Goal: Information Seeking & Learning: Learn about a topic

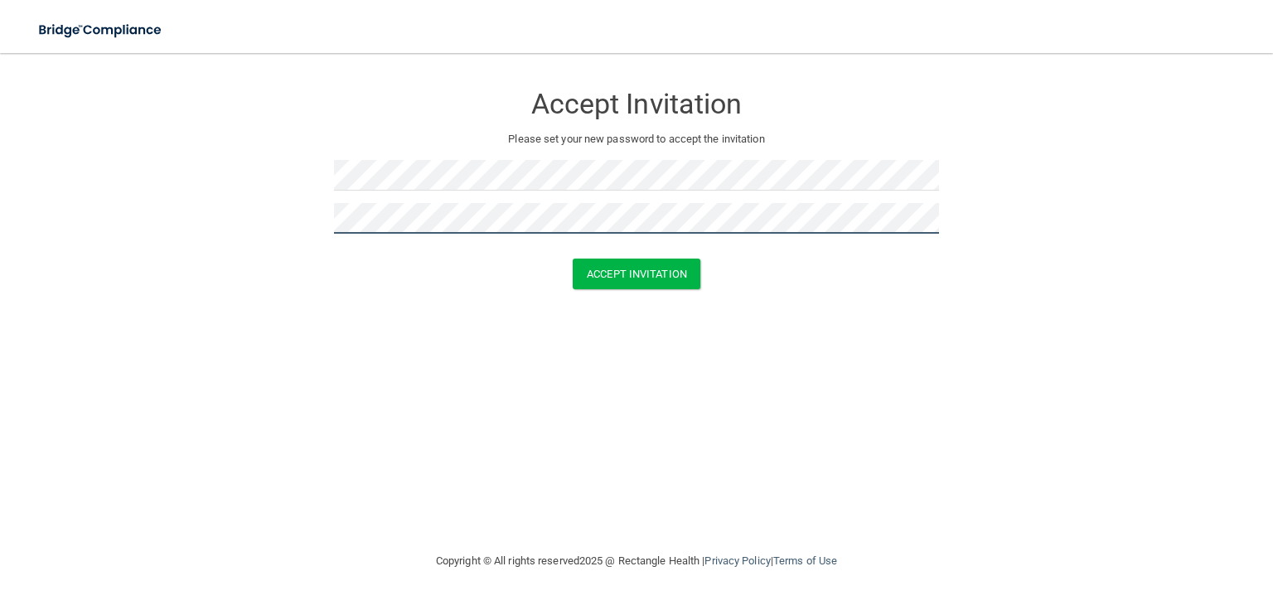
click at [573, 259] on button "Accept Invitation" at bounding box center [637, 274] width 128 height 31
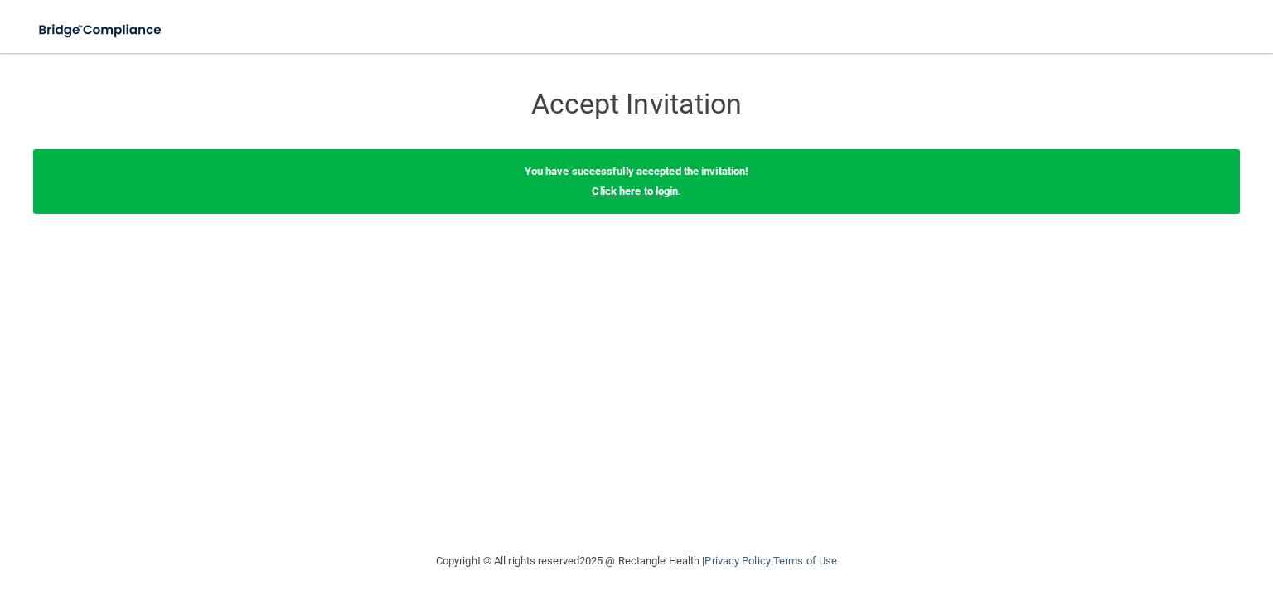
click at [652, 191] on link "Click here to login" at bounding box center [635, 191] width 86 height 12
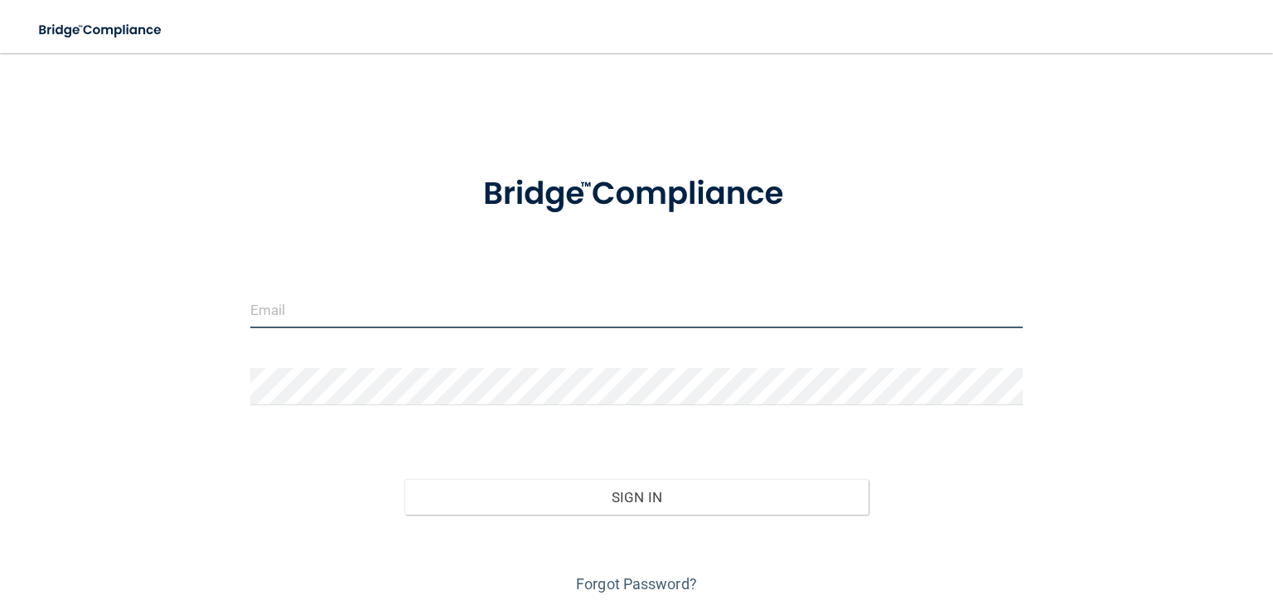
click at [582, 319] on input "email" at bounding box center [636, 309] width 772 height 37
type input "[EMAIL_ADDRESS][DOMAIN_NAME]"
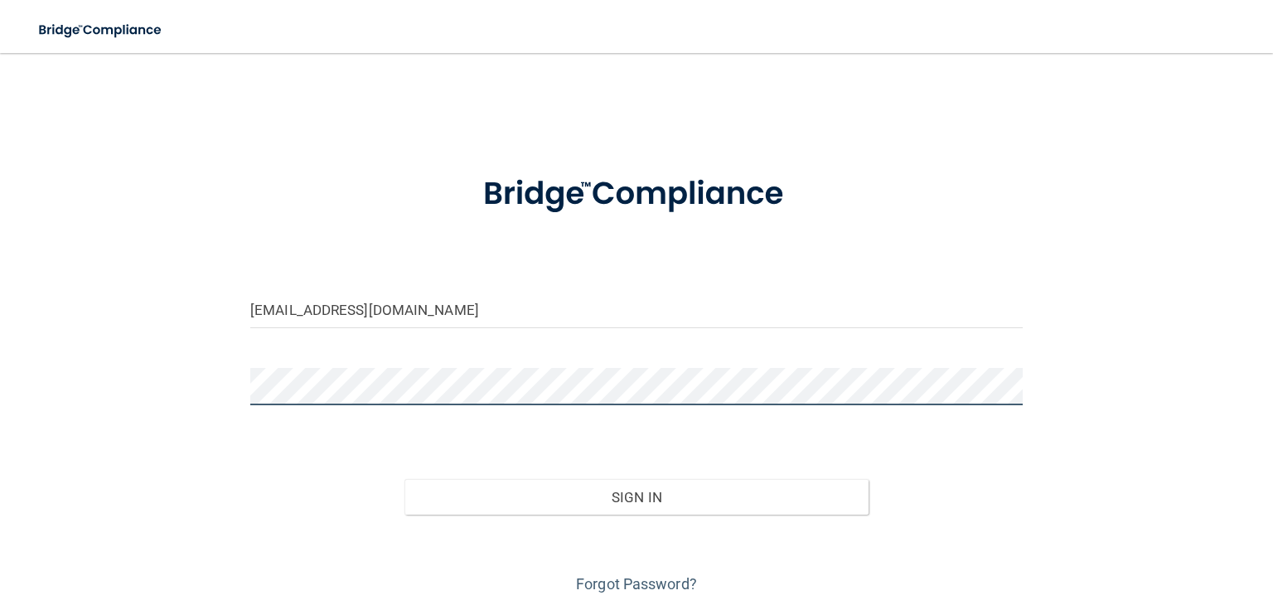
click at [404, 479] on button "Sign In" at bounding box center [635, 497] width 463 height 36
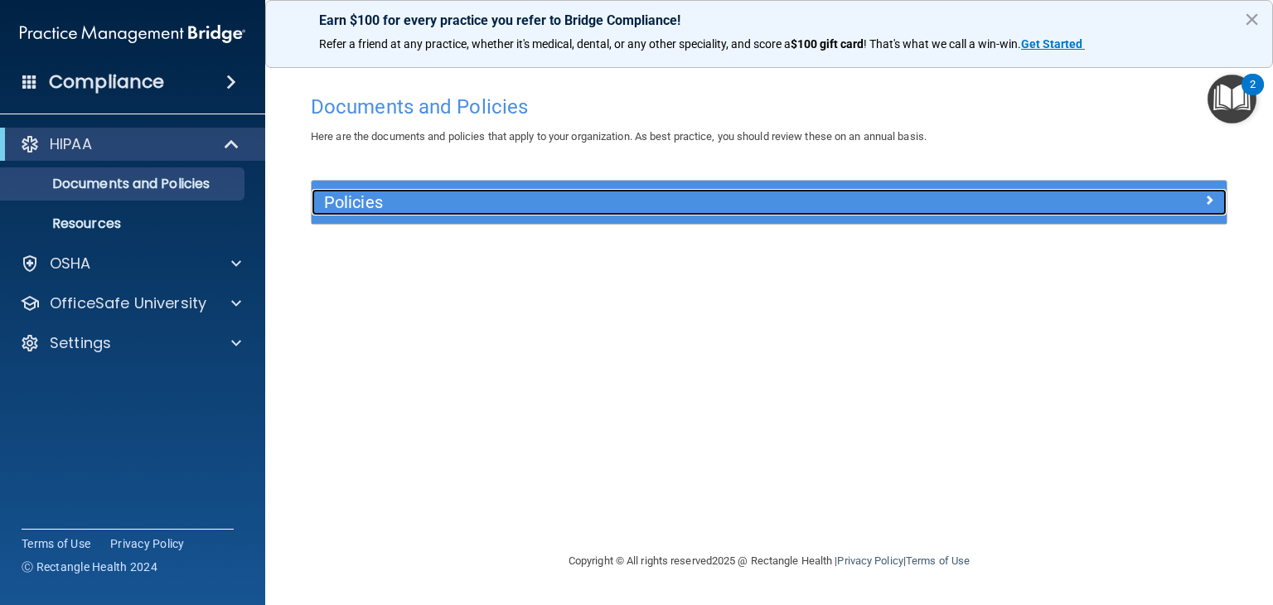
click at [970, 211] on div "Policies" at bounding box center [655, 202] width 686 height 27
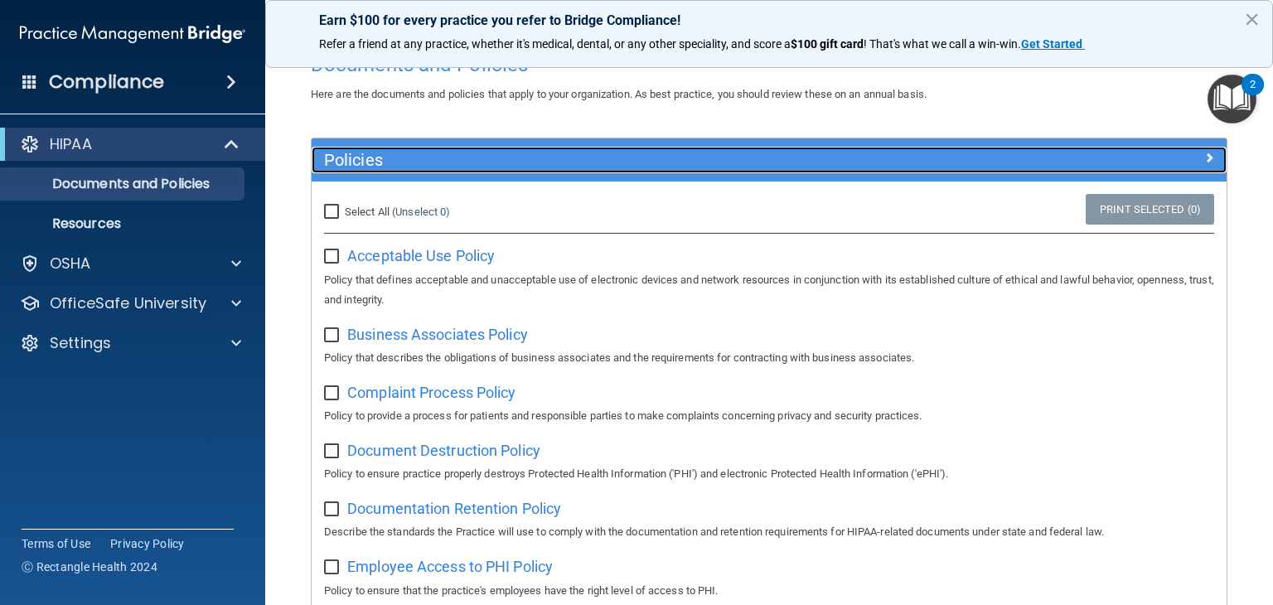
scroll to position [45, 0]
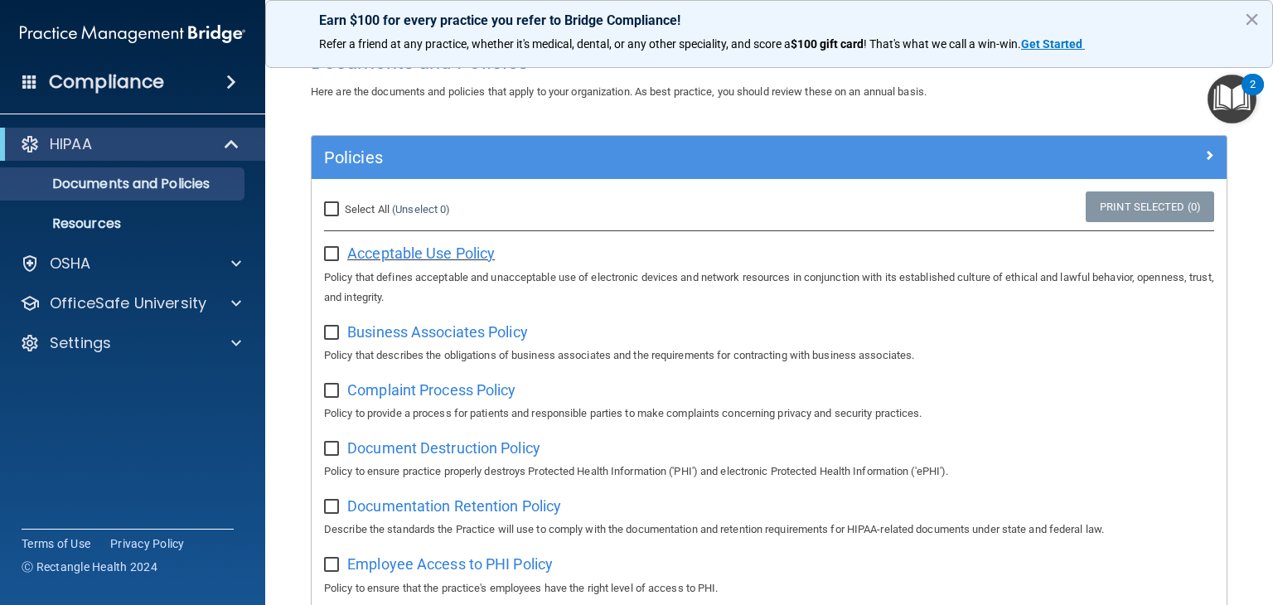
click at [393, 249] on span "Acceptable Use Policy" at bounding box center [421, 252] width 148 height 17
click at [332, 209] on input "Select All (Unselect 0) Unselect All" at bounding box center [333, 209] width 19 height 13
checkbox input "true"
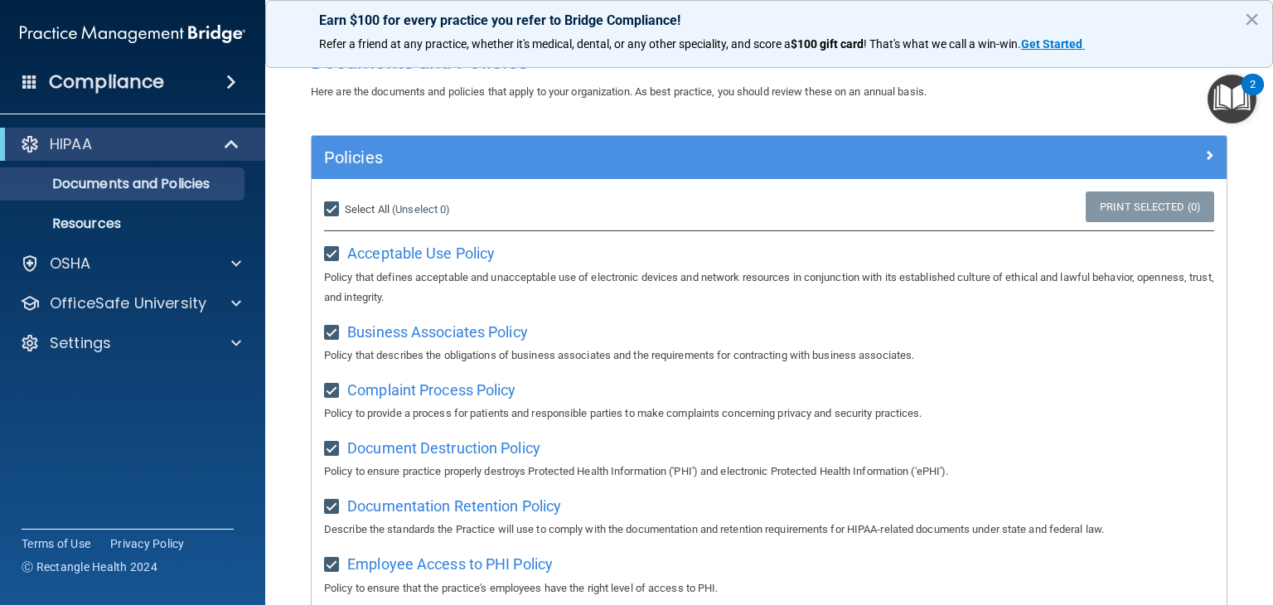
checkbox input "true"
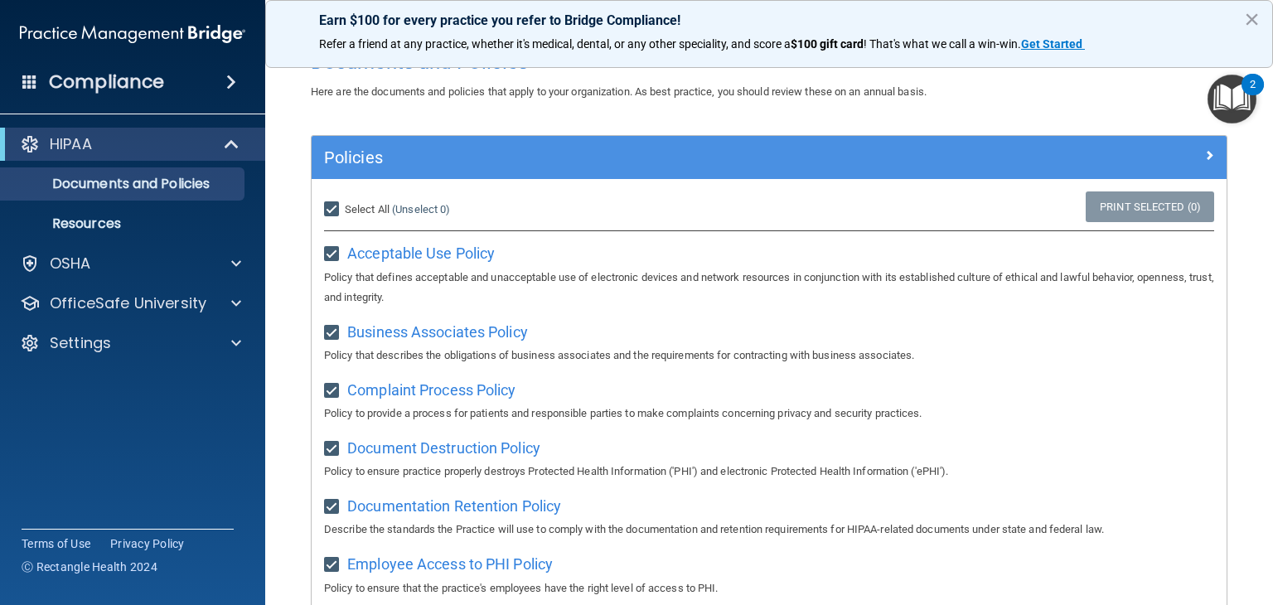
checkbox input "true"
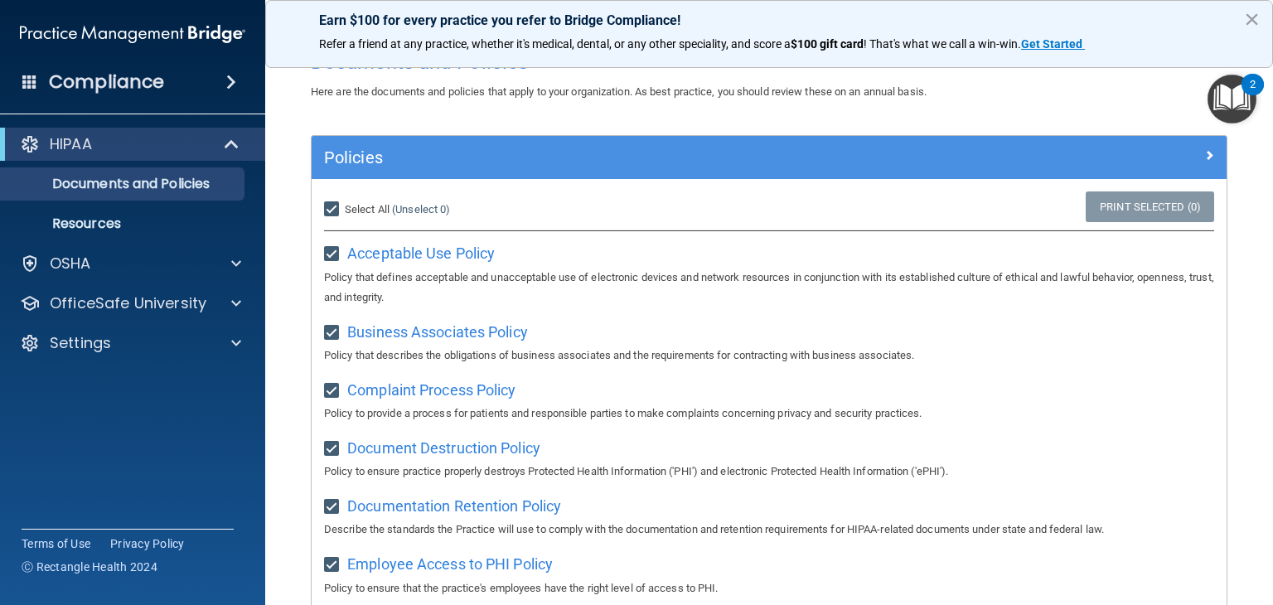
checkbox input "true"
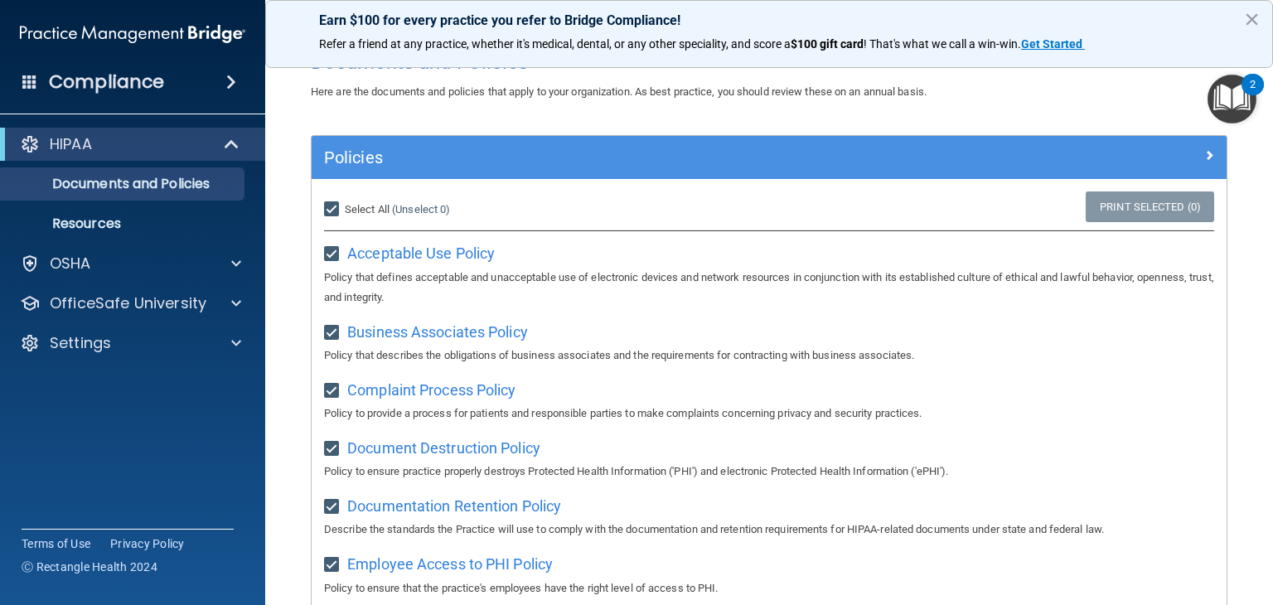
checkbox input "true"
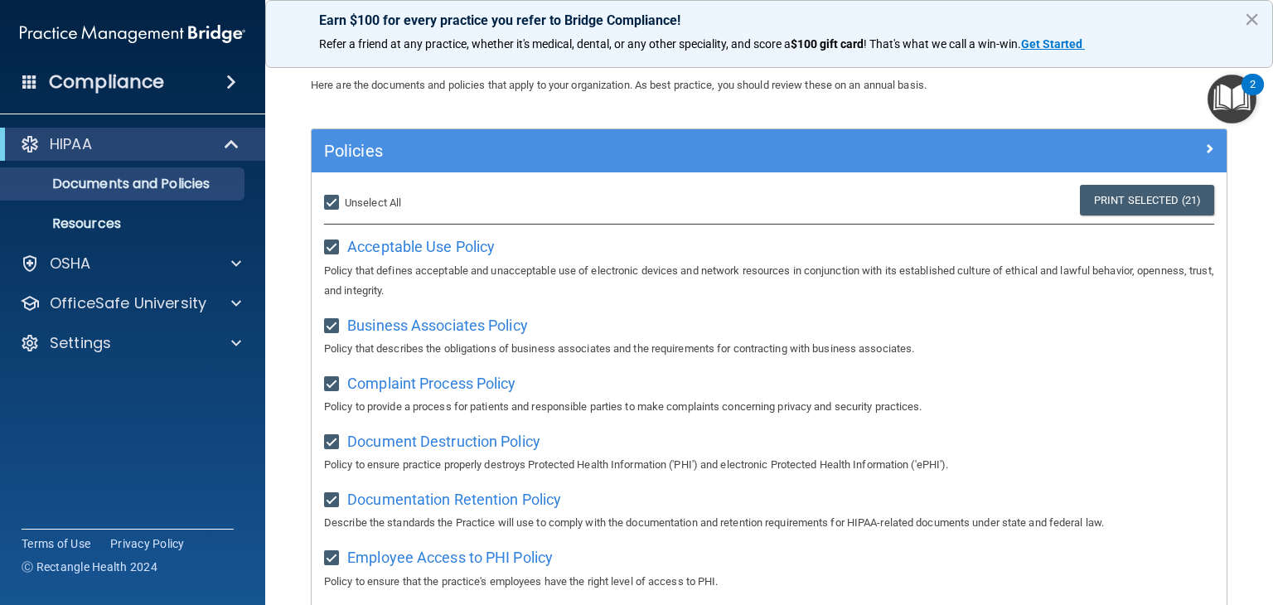
scroll to position [0, 0]
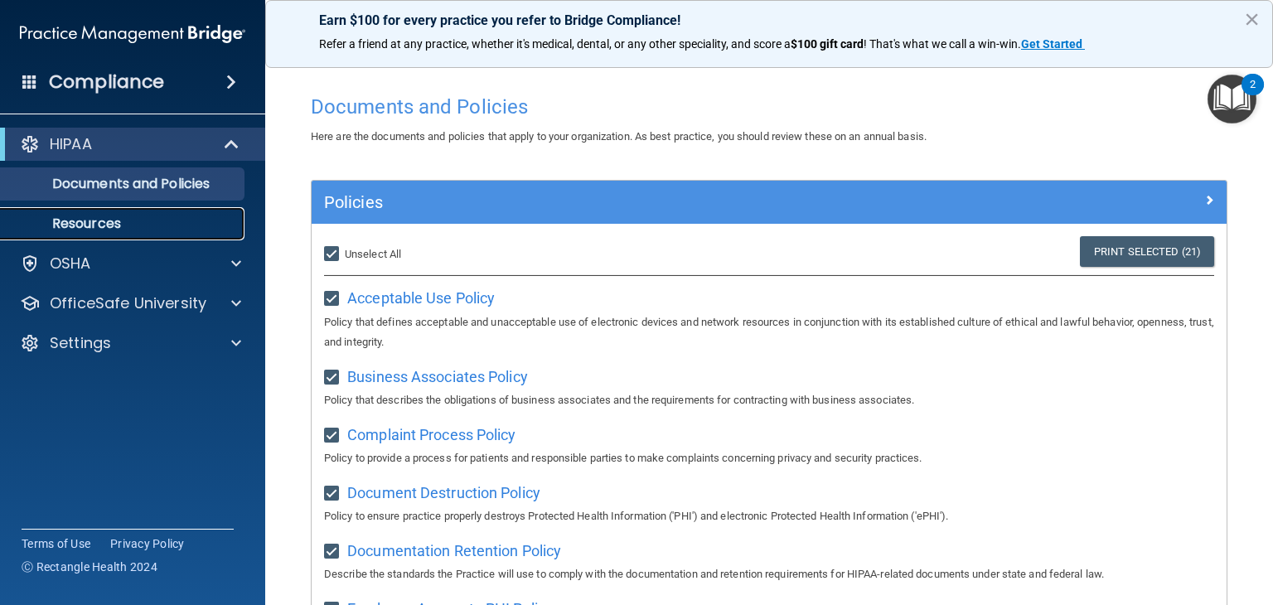
click at [175, 223] on p "Resources" at bounding box center [124, 223] width 226 height 17
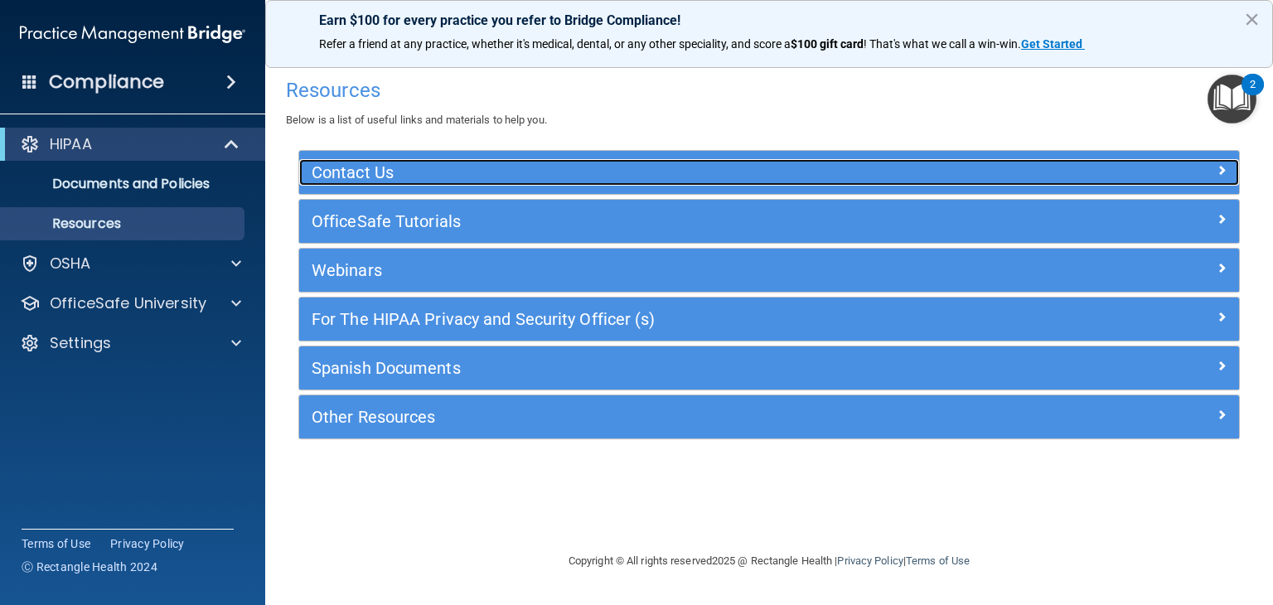
click at [413, 178] on h5 "Contact Us" at bounding box center [652, 172] width 680 height 18
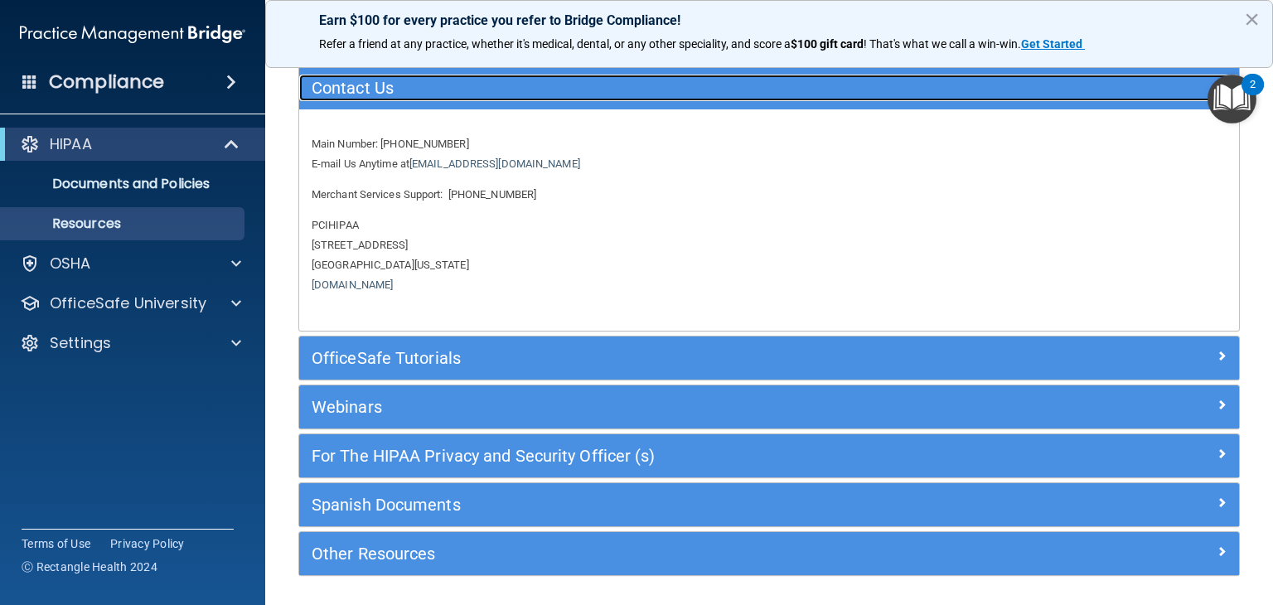
scroll to position [87, 0]
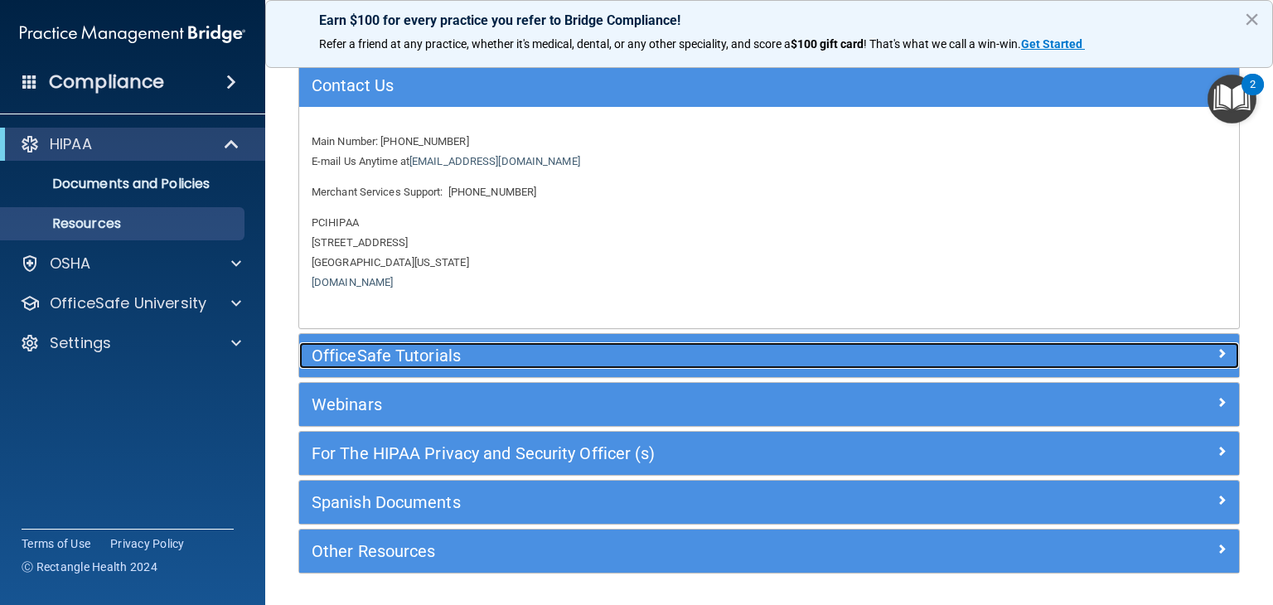
click at [372, 360] on h5 "OfficeSafe Tutorials" at bounding box center [652, 355] width 680 height 18
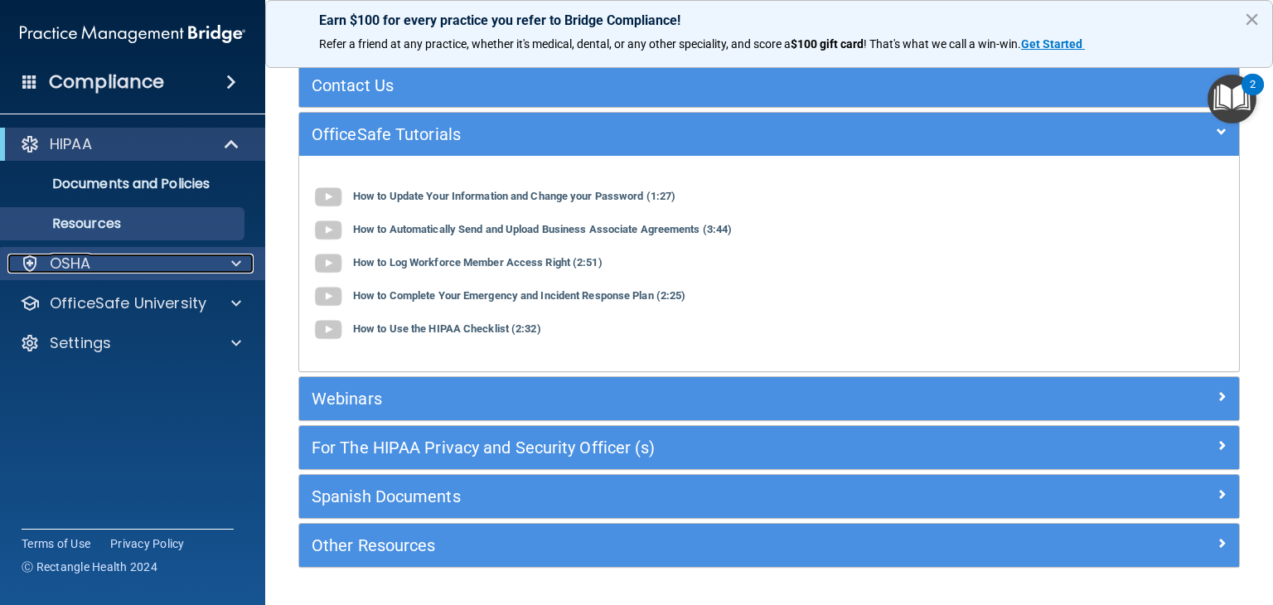
click at [163, 259] on div "OSHA" at bounding box center [110, 264] width 206 height 20
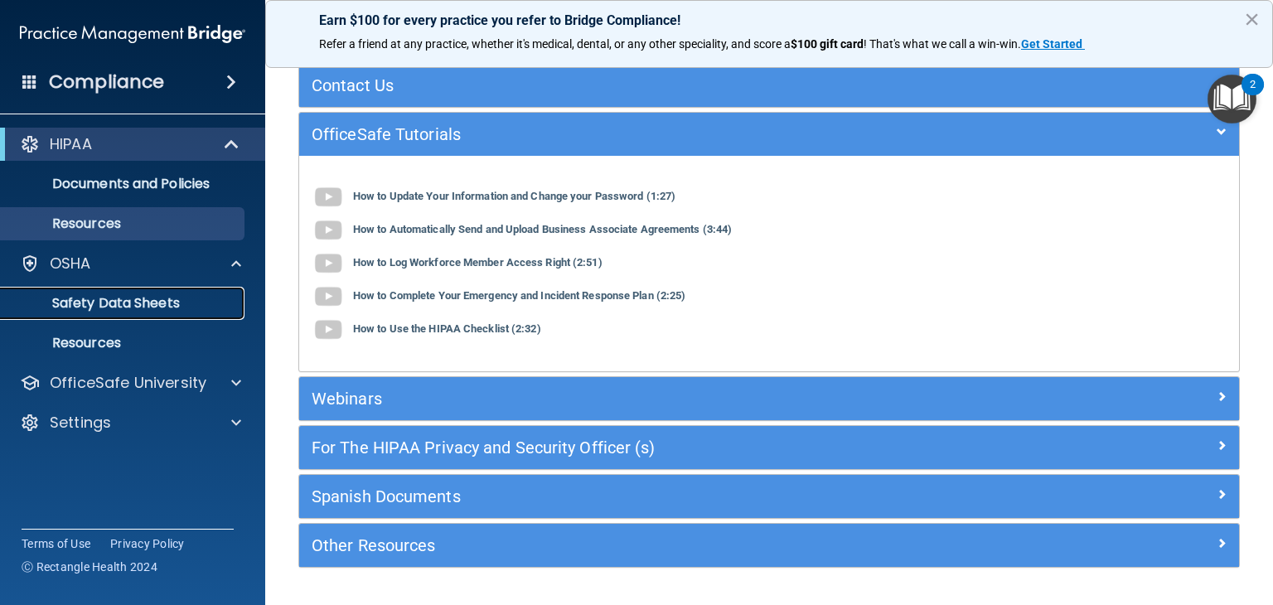
click at [130, 311] on p "Safety Data Sheets" at bounding box center [124, 303] width 226 height 17
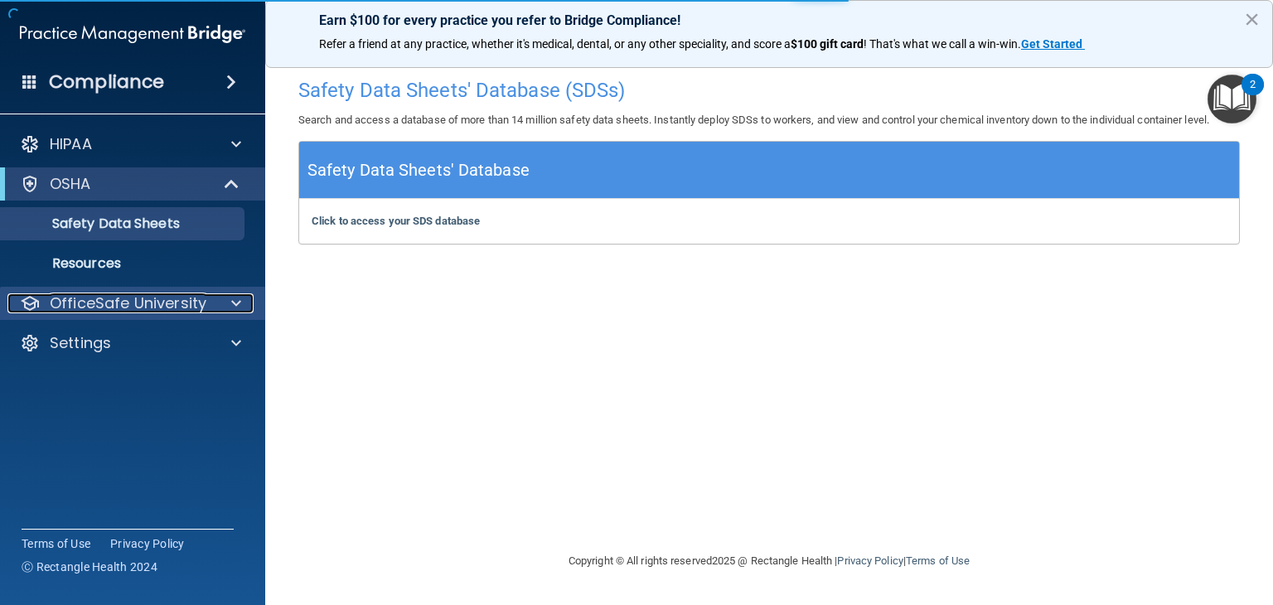
click at [170, 302] on p "OfficeSafe University" at bounding box center [128, 303] width 157 height 20
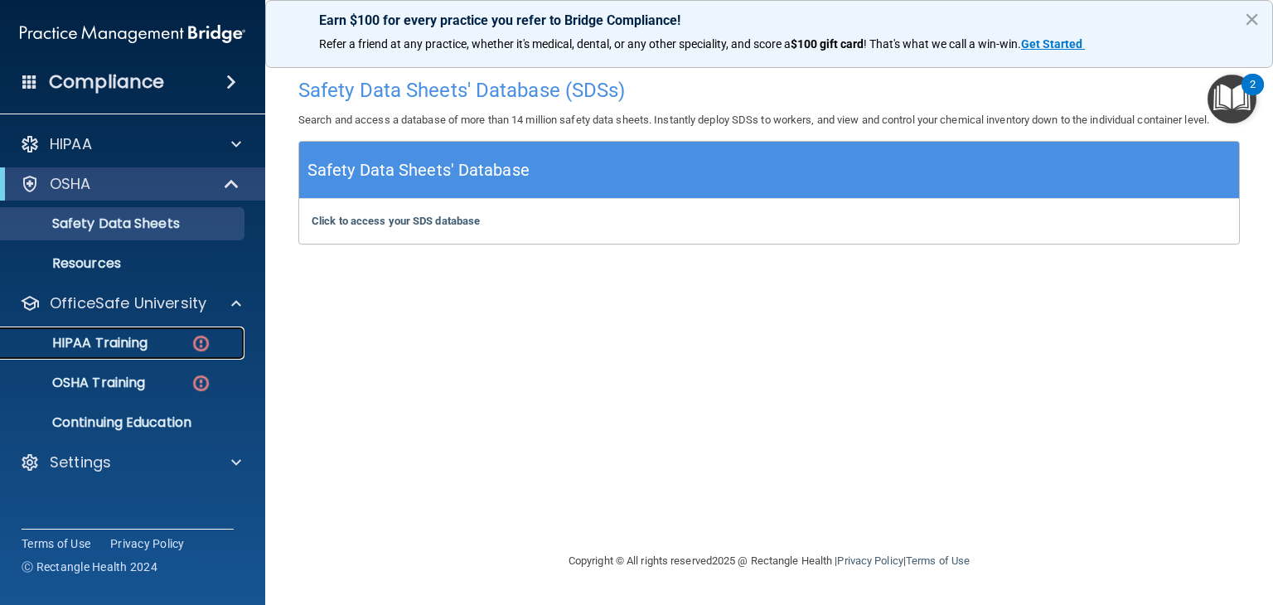
click at [138, 346] on p "HIPAA Training" at bounding box center [79, 343] width 137 height 17
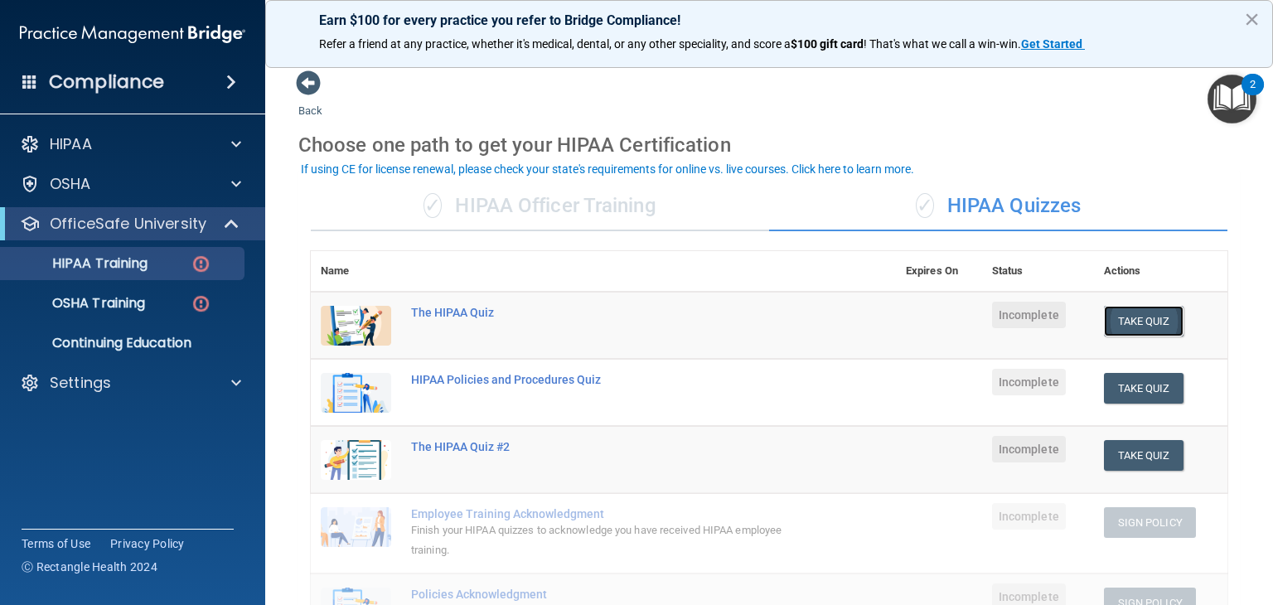
click at [1120, 325] on button "Take Quiz" at bounding box center [1144, 321] width 80 height 31
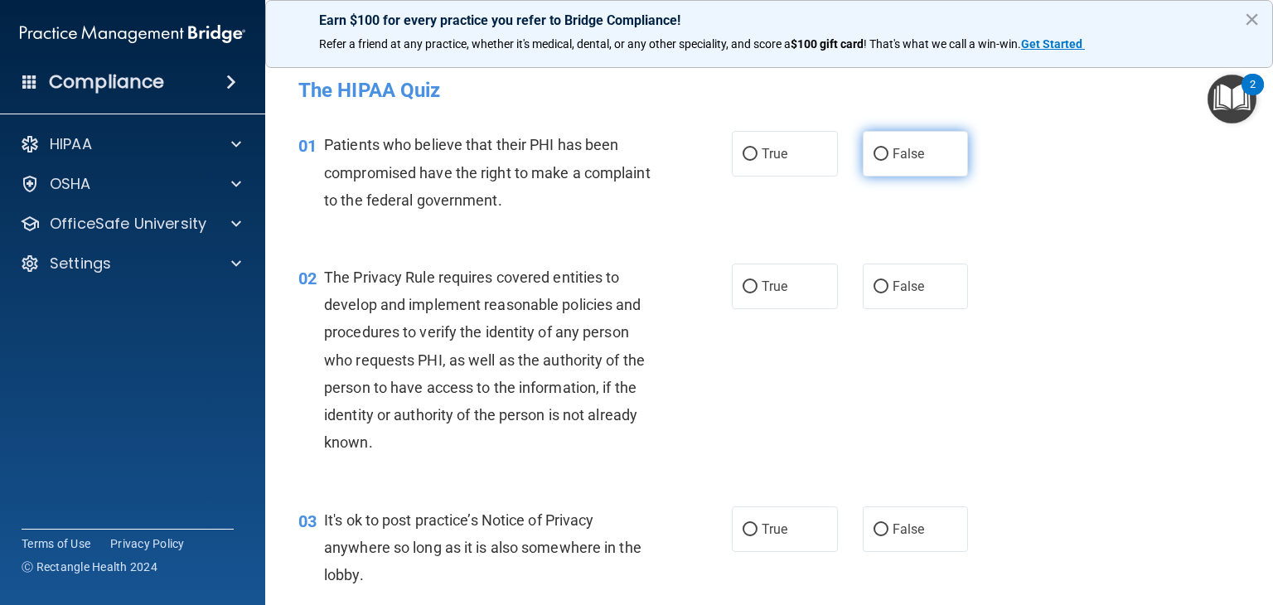
click at [890, 146] on label "False" at bounding box center [916, 154] width 106 height 46
click at [888, 148] on input "False" at bounding box center [880, 154] width 15 height 12
radio input "true"
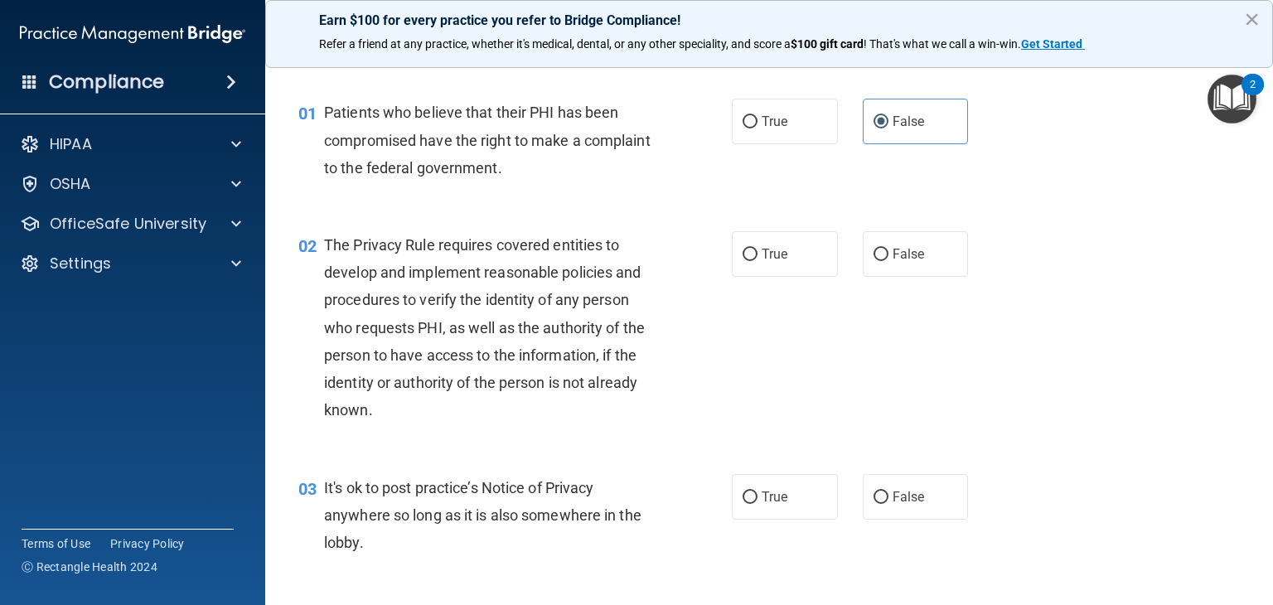
scroll to position [34, 0]
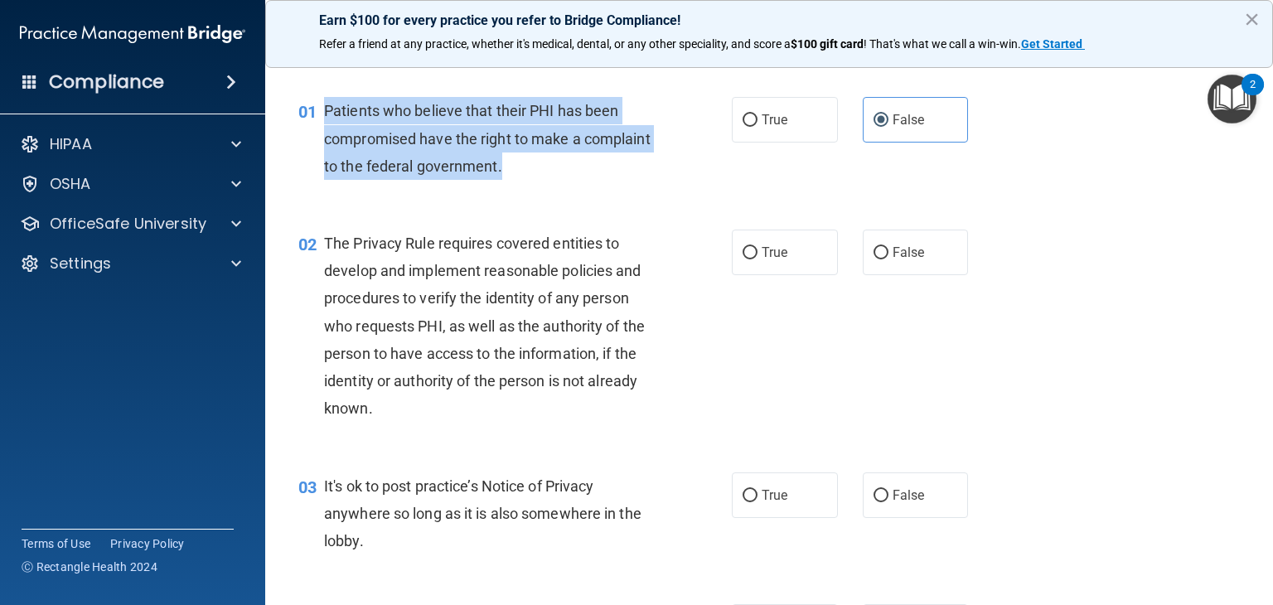
drag, startPoint x: 510, startPoint y: 180, endPoint x: 327, endPoint y: 105, distance: 197.7
click at [327, 105] on div "01 Patients who believe that their PHI has been compromised have the right to m…" at bounding box center [514, 142] width 483 height 91
copy span "Patients who believe that their PHI has been compromised have the right to make…"
click at [748, 118] on input "True" at bounding box center [750, 120] width 15 height 12
radio input "true"
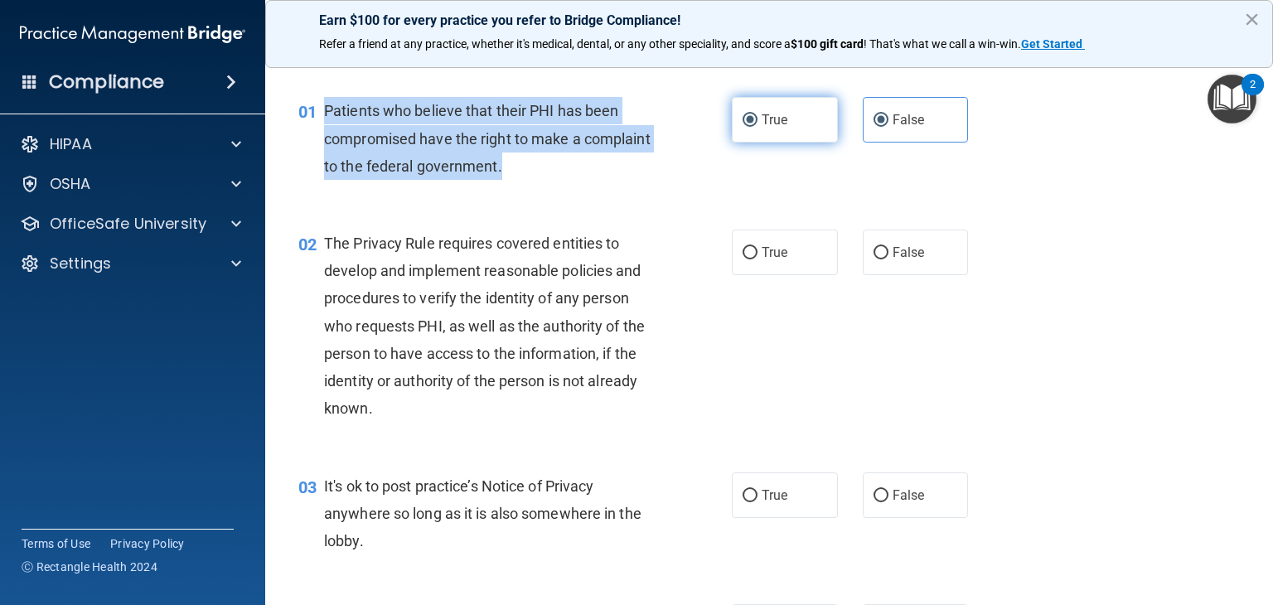
radio input "false"
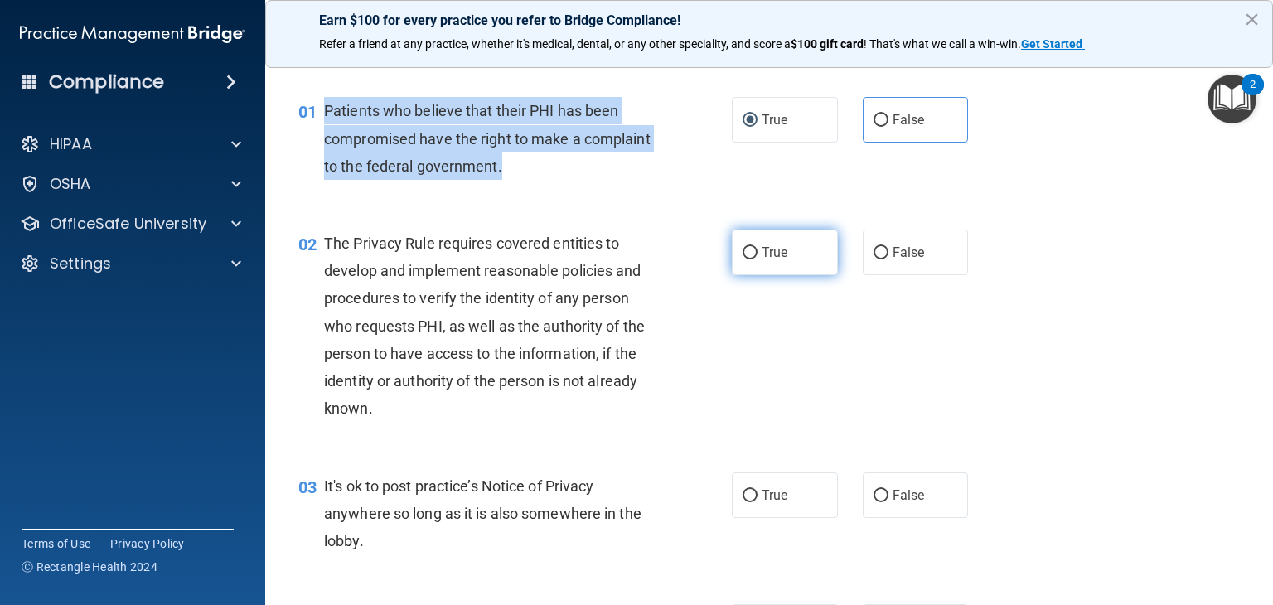
click at [782, 267] on label "True" at bounding box center [785, 253] width 106 height 46
click at [757, 259] on input "True" at bounding box center [750, 253] width 15 height 12
radio input "true"
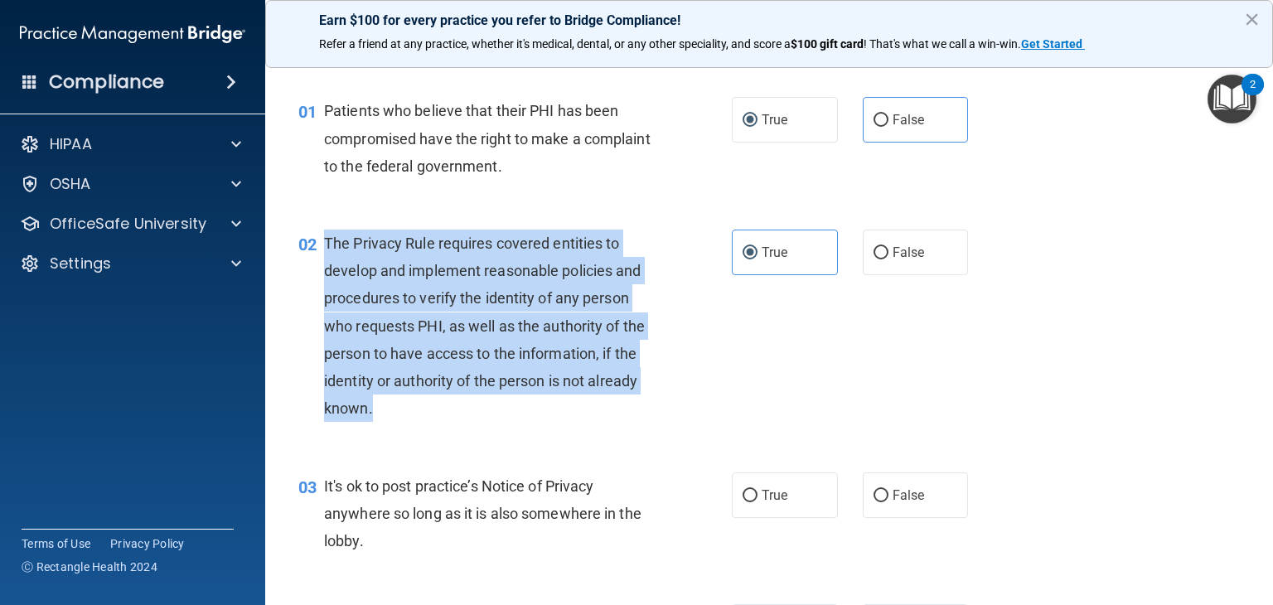
drag, startPoint x: 418, startPoint y: 421, endPoint x: 322, endPoint y: 237, distance: 207.6
click at [322, 237] on div "02 The Privacy Rule requires covered entities to develop and implement reasonab…" at bounding box center [514, 330] width 483 height 201
copy div "The Privacy Rule requires covered entities to develop and implement reasonable …"
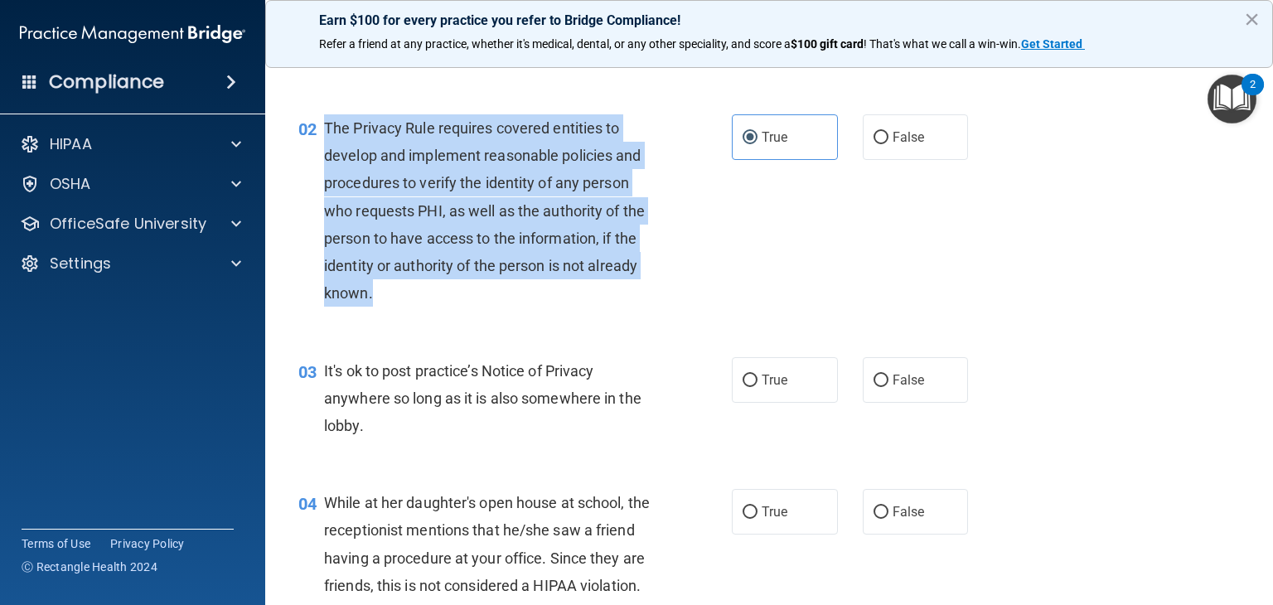
scroll to position [152, 0]
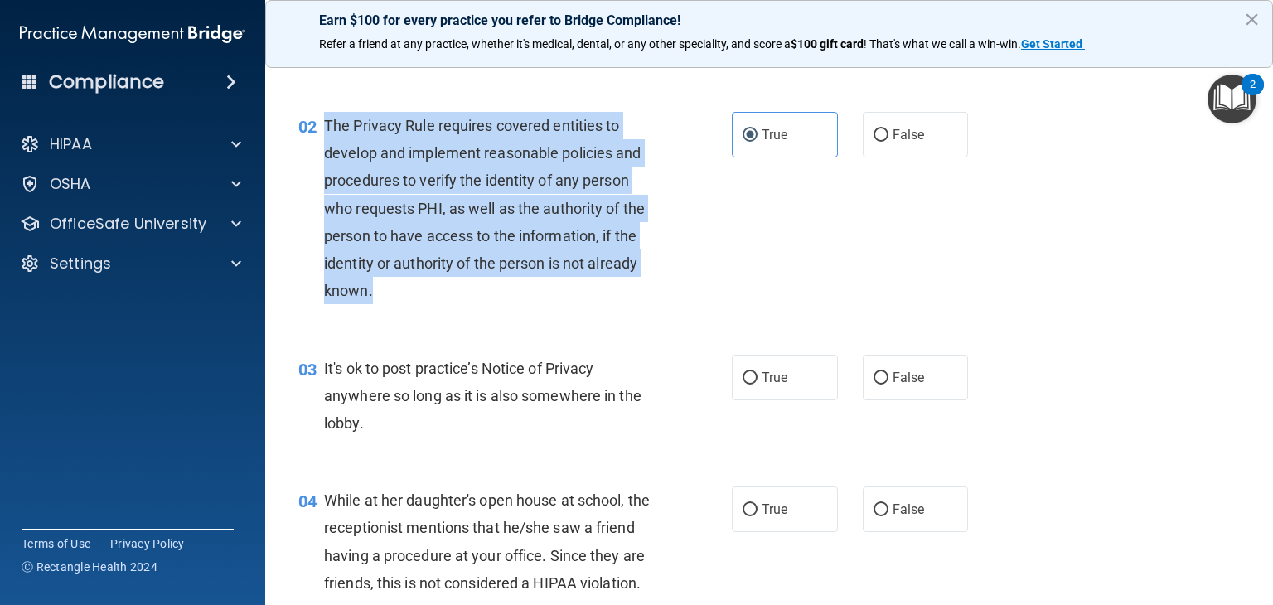
click at [398, 423] on div "It's ok to post practice’s Notice of Privacy anywhere so long as it is also som…" at bounding box center [496, 396] width 344 height 83
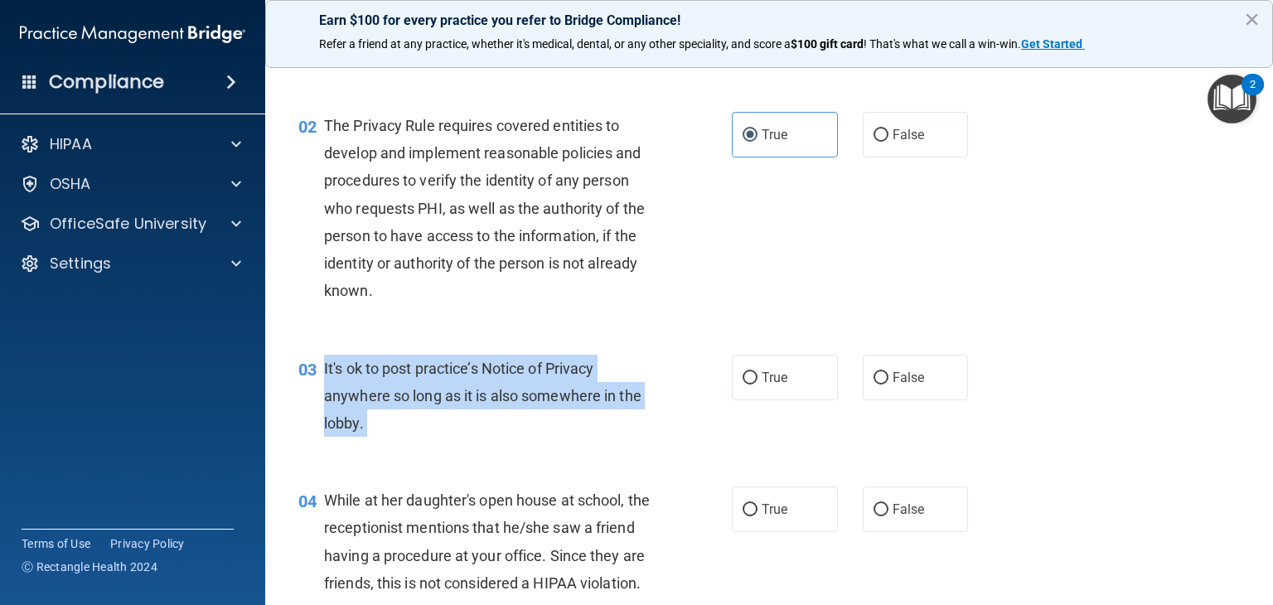
drag, startPoint x: 398, startPoint y: 423, endPoint x: 323, endPoint y: 370, distance: 92.0
click at [324, 370] on div "It's ok to post practice’s Notice of Privacy anywhere so long as it is also som…" at bounding box center [496, 396] width 344 height 83
click at [361, 390] on span "It's ok to post practice’s Notice of Privacy anywhere so long as it is also som…" at bounding box center [482, 396] width 317 height 72
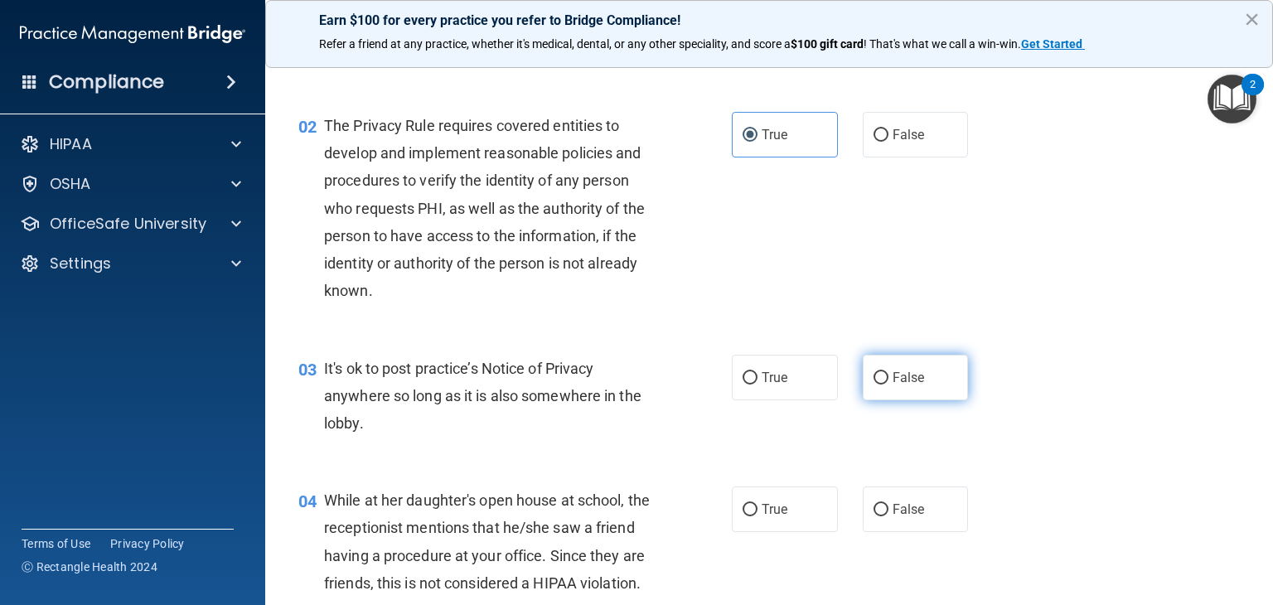
click at [897, 376] on span "False" at bounding box center [909, 378] width 32 height 16
click at [888, 376] on input "False" at bounding box center [880, 378] width 15 height 12
radio input "true"
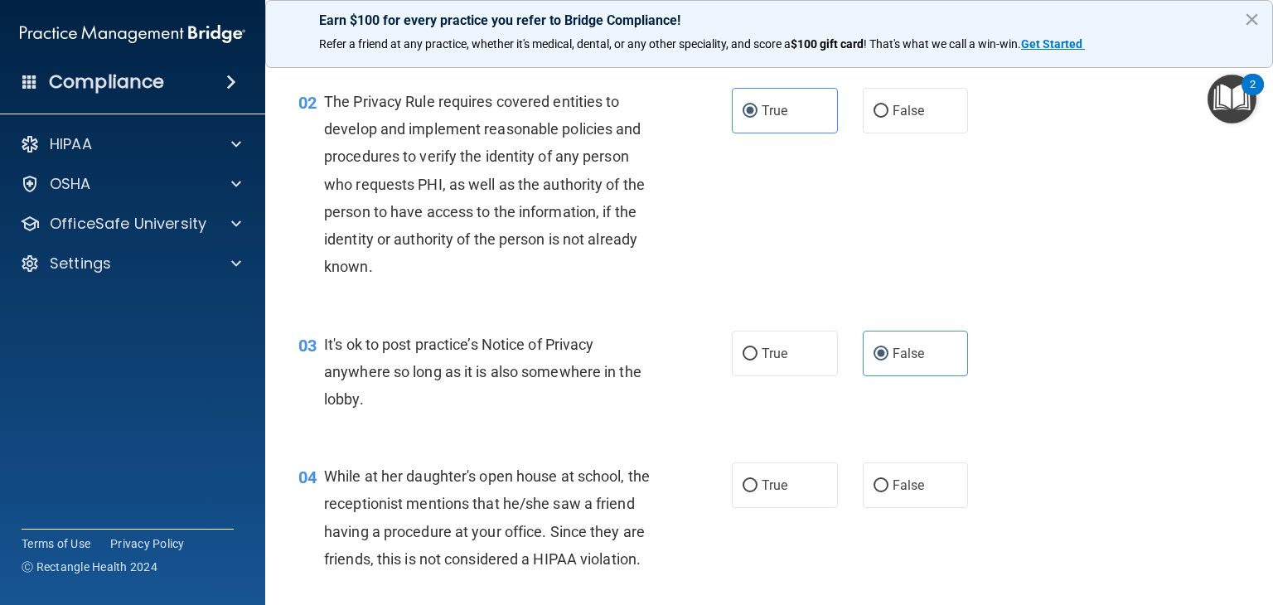
scroll to position [177, 0]
click at [810, 373] on label "True" at bounding box center [785, 353] width 106 height 46
click at [757, 360] on input "True" at bounding box center [750, 353] width 15 height 12
radio input "true"
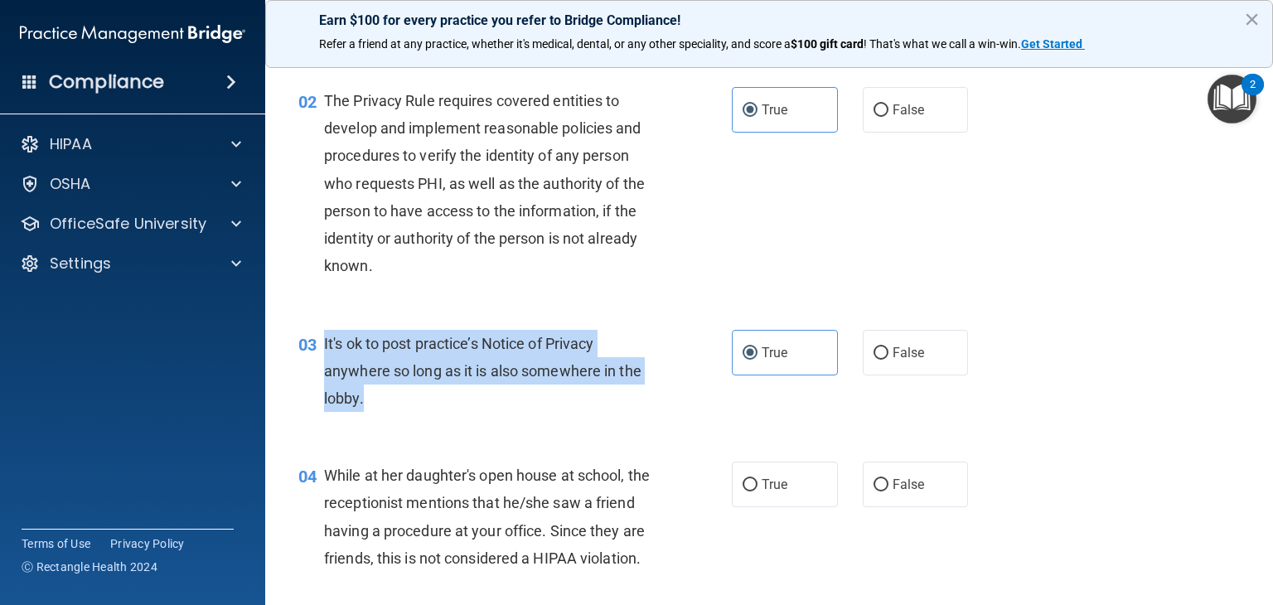
drag, startPoint x: 382, startPoint y: 396, endPoint x: 322, endPoint y: 348, distance: 76.6
click at [322, 348] on div "03 It's ok to post practice’s Notice of Privacy anywhere so long as it is also …" at bounding box center [514, 375] width 483 height 91
copy div "It's ok to post practice’s Notice of Privacy anywhere so long as it is also som…"
click at [921, 367] on label "False" at bounding box center [916, 353] width 106 height 46
click at [888, 360] on input "False" at bounding box center [880, 353] width 15 height 12
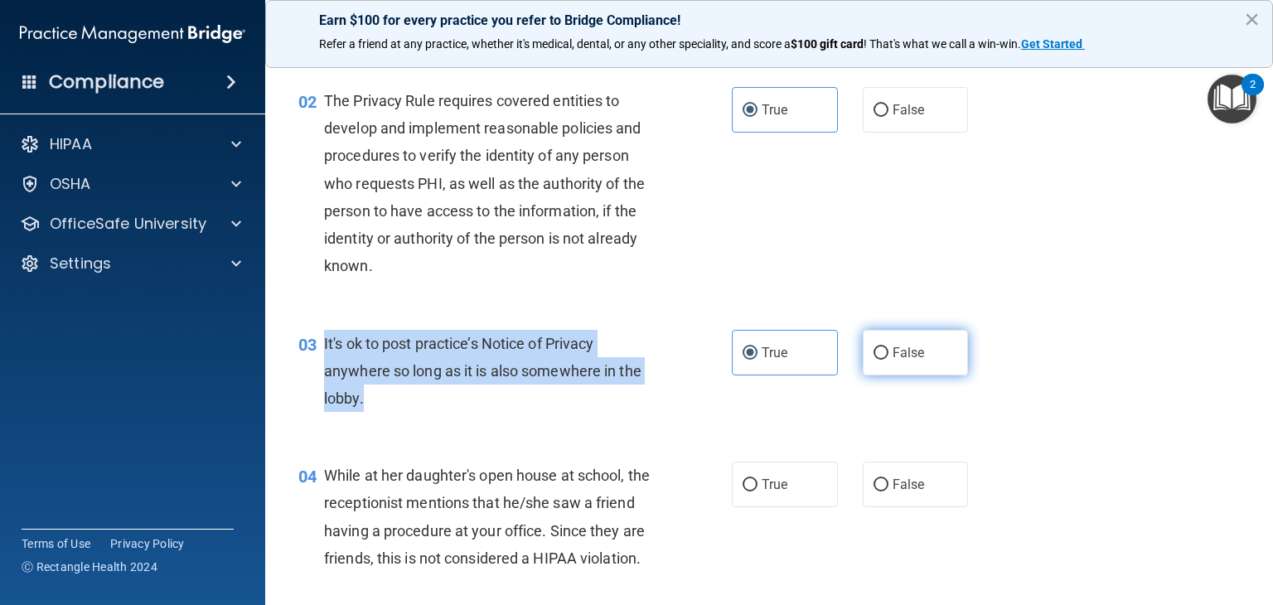
radio input "true"
radio input "false"
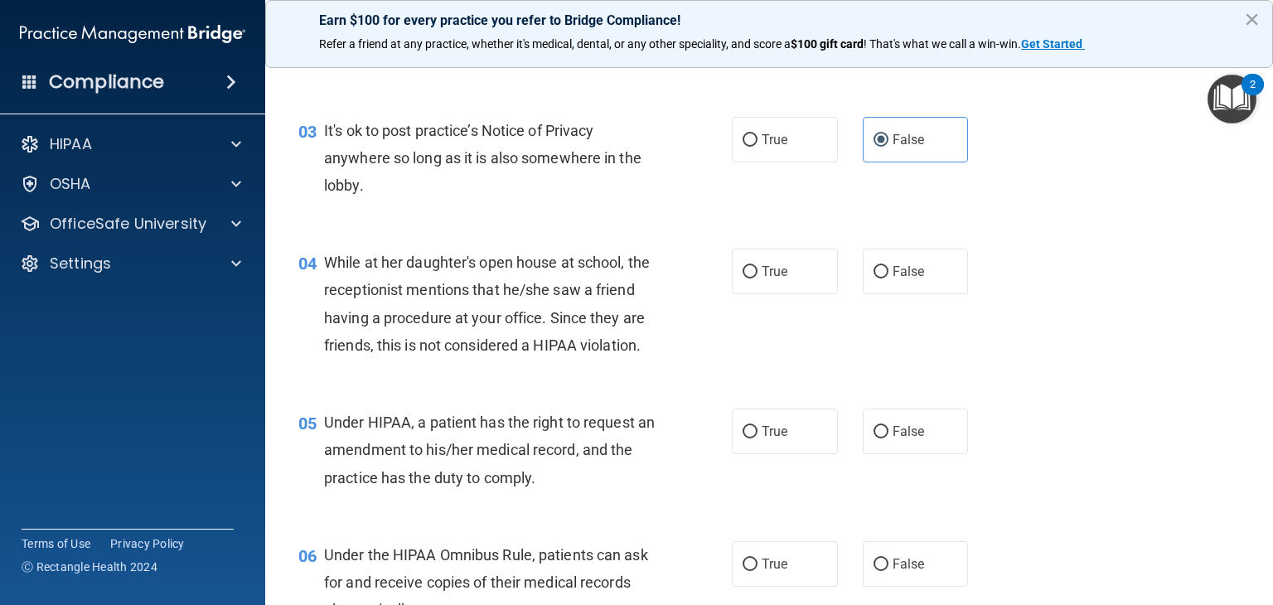
scroll to position [391, 0]
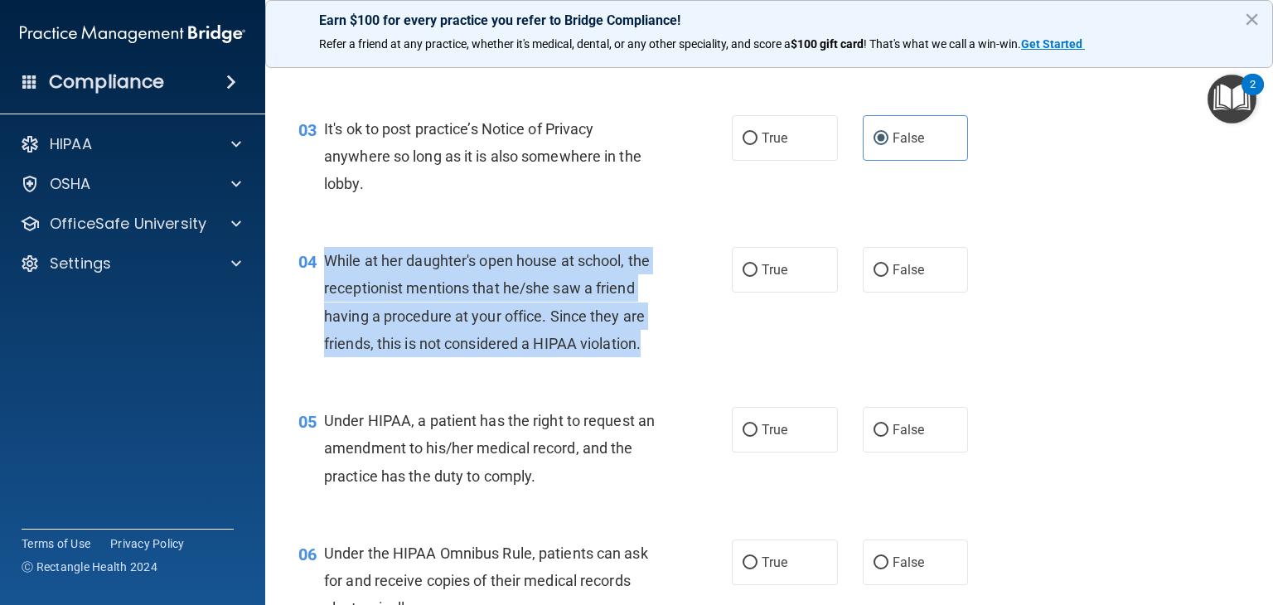
drag, startPoint x: 652, startPoint y: 350, endPoint x: 323, endPoint y: 256, distance: 342.1
click at [324, 256] on div "While at her daughter's open house at school, the receptionist mentions that he…" at bounding box center [496, 302] width 344 height 110
click at [398, 302] on div "While at her daughter's open house at school, the receptionist mentions that he…" at bounding box center [496, 302] width 344 height 110
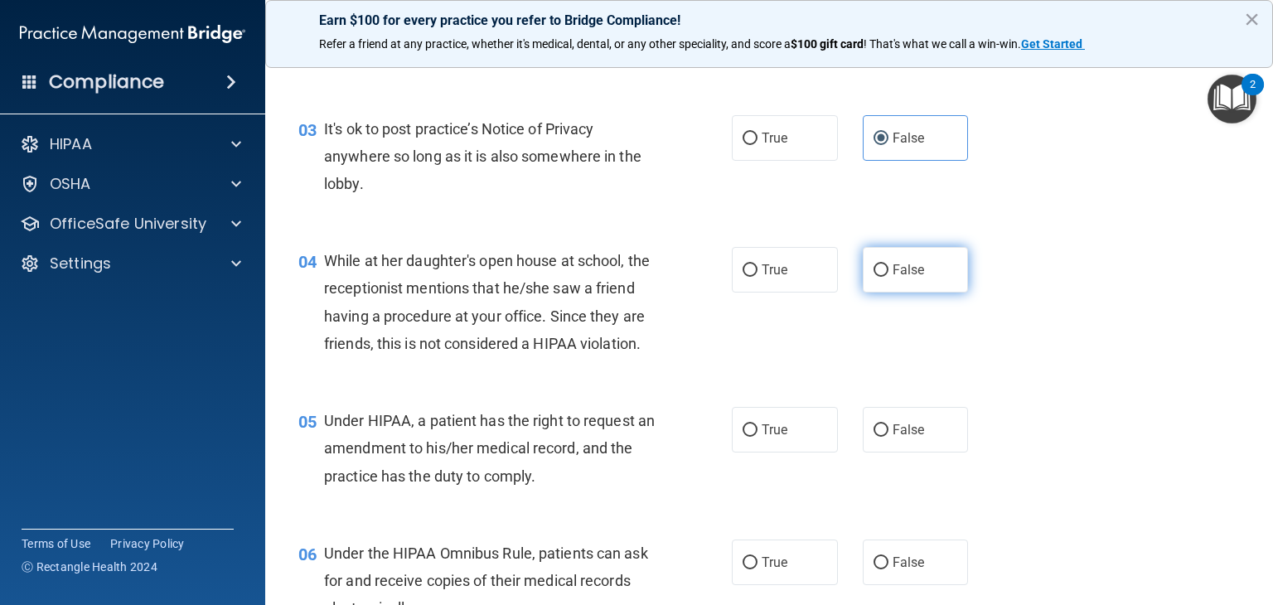
click at [897, 282] on label "False" at bounding box center [916, 270] width 106 height 46
click at [888, 277] on input "False" at bounding box center [880, 270] width 15 height 12
radio input "true"
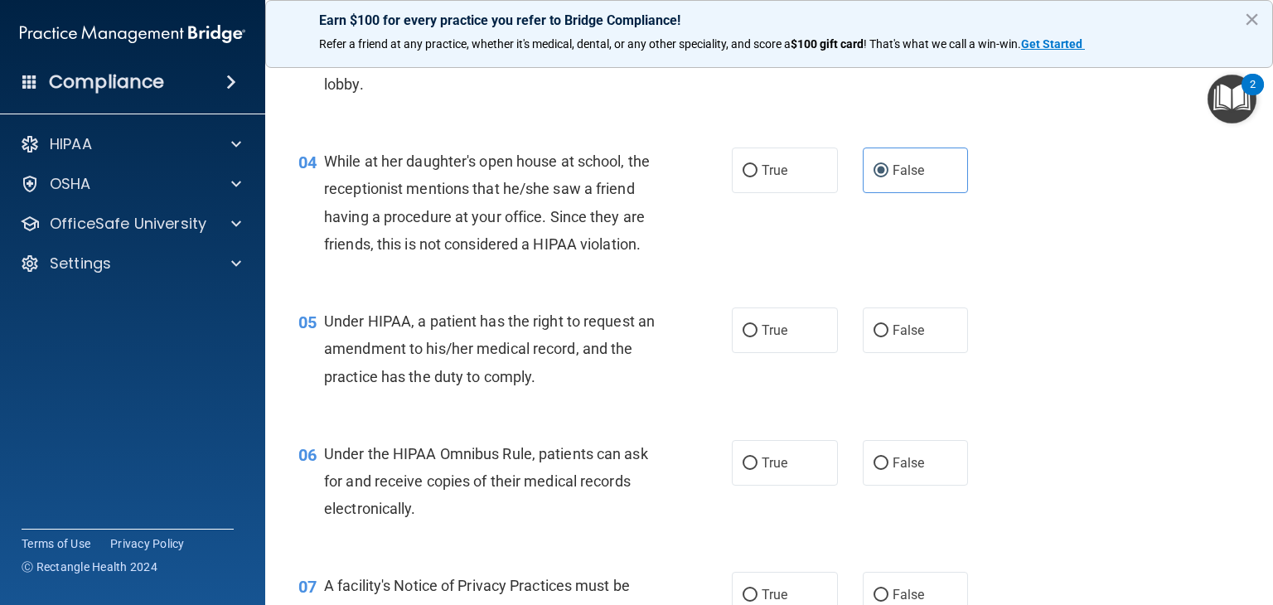
scroll to position [491, 0]
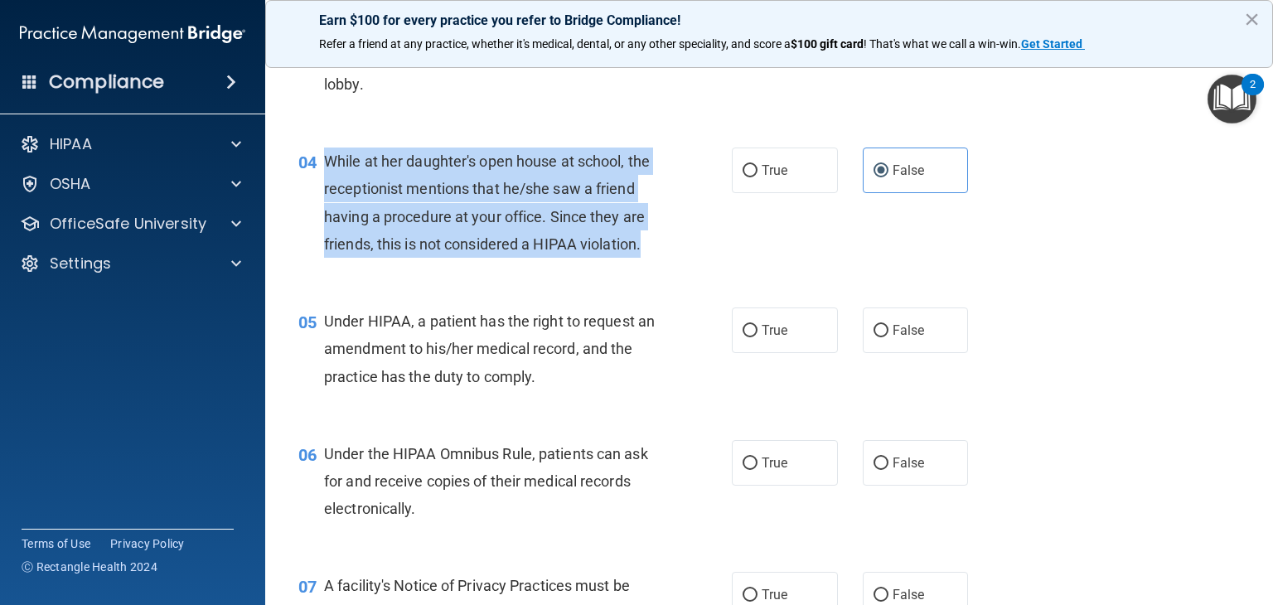
drag, startPoint x: 651, startPoint y: 249, endPoint x: 325, endPoint y: 158, distance: 338.8
click at [325, 158] on div "While at her daughter's open house at school, the receptionist mentions that he…" at bounding box center [496, 203] width 344 height 110
copy span "While at her daughter's open house at school, the receptionist mentions that he…"
click at [392, 392] on div "05 Under HIPAA, a patient has the right to request an amendment to his/her medi…" at bounding box center [514, 352] width 483 height 91
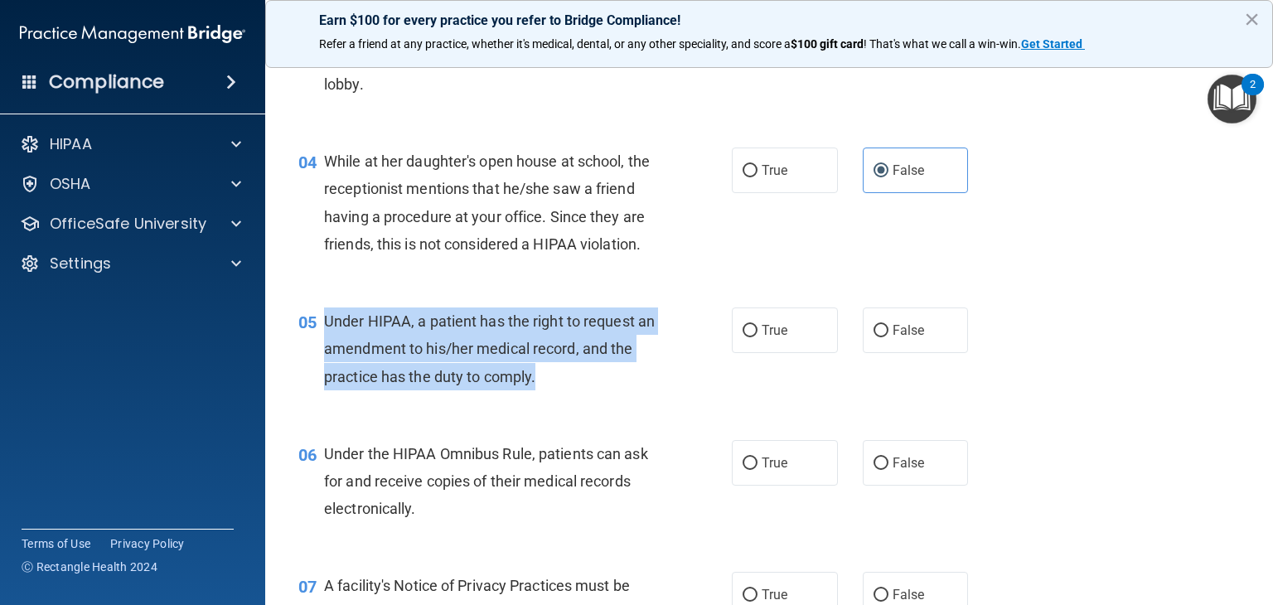
drag, startPoint x: 554, startPoint y: 367, endPoint x: 327, endPoint y: 320, distance: 231.9
click at [327, 320] on div "Under HIPAA, a patient has the right to request an amendment to his/her medical…" at bounding box center [496, 348] width 344 height 83
copy span "Under HIPAA, a patient has the right to request an amendment to his/her medical…"
click at [608, 414] on div "05 Under HIPAA, a patient has the right to request an amendment to his/her medi…" at bounding box center [769, 353] width 966 height 133
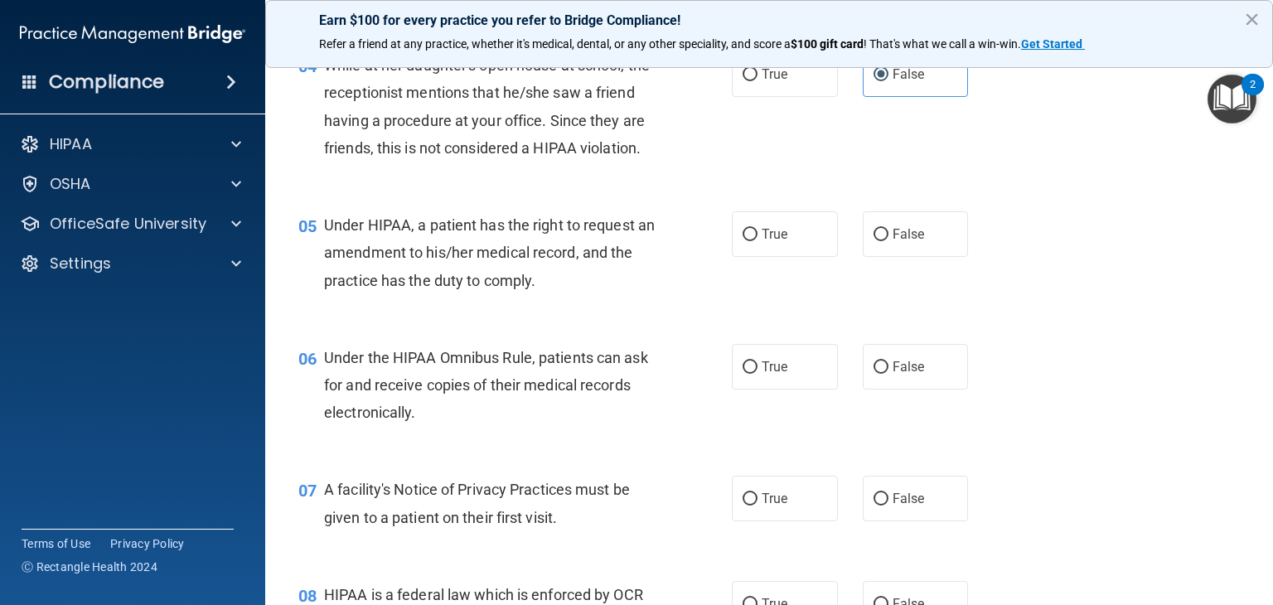
scroll to position [587, 0]
click at [757, 225] on label "True" at bounding box center [785, 234] width 106 height 46
click at [757, 229] on input "True" at bounding box center [750, 235] width 15 height 12
radio input "true"
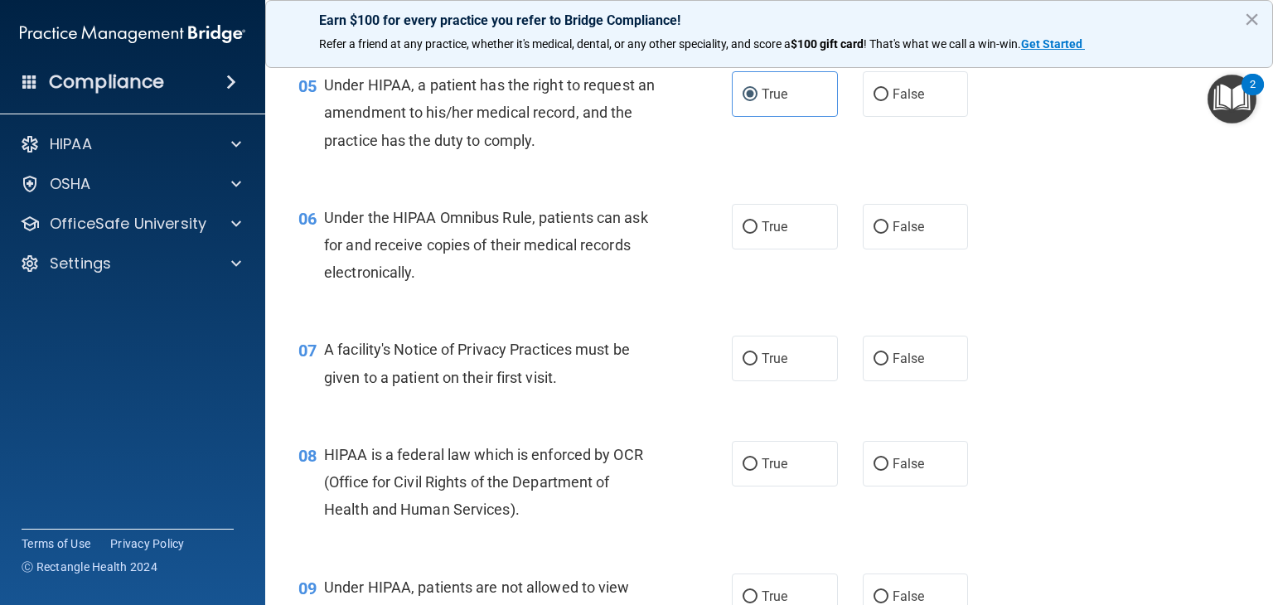
scroll to position [728, 0]
click at [790, 242] on label "True" at bounding box center [785, 226] width 106 height 46
click at [757, 233] on input "True" at bounding box center [750, 226] width 15 height 12
radio input "true"
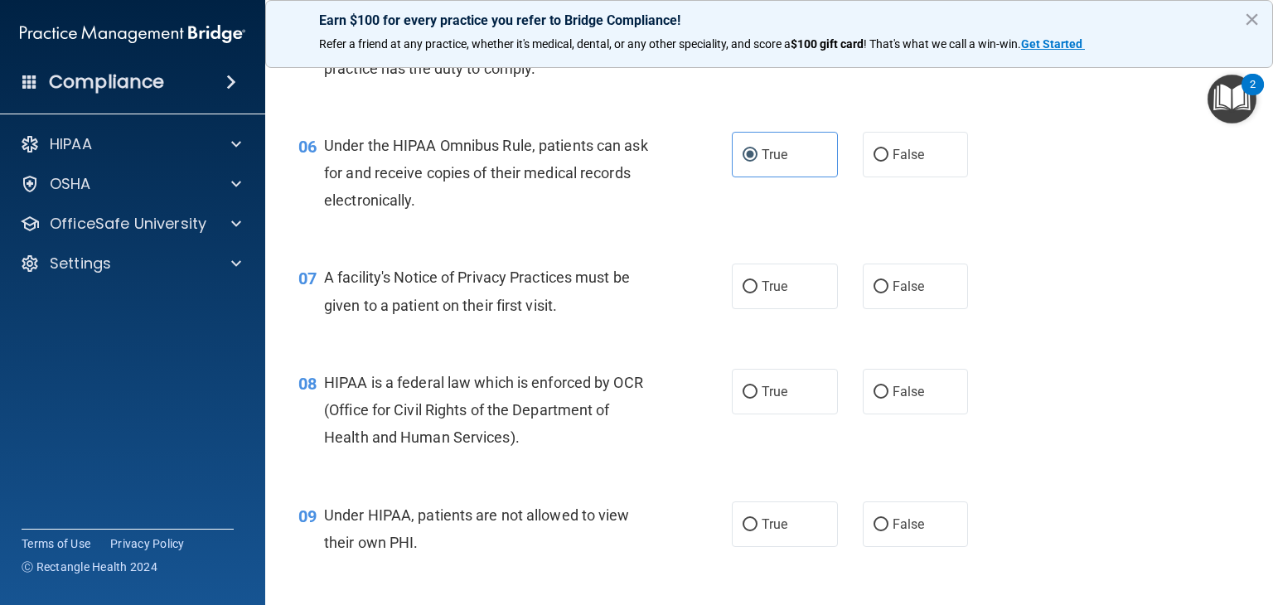
scroll to position [801, 0]
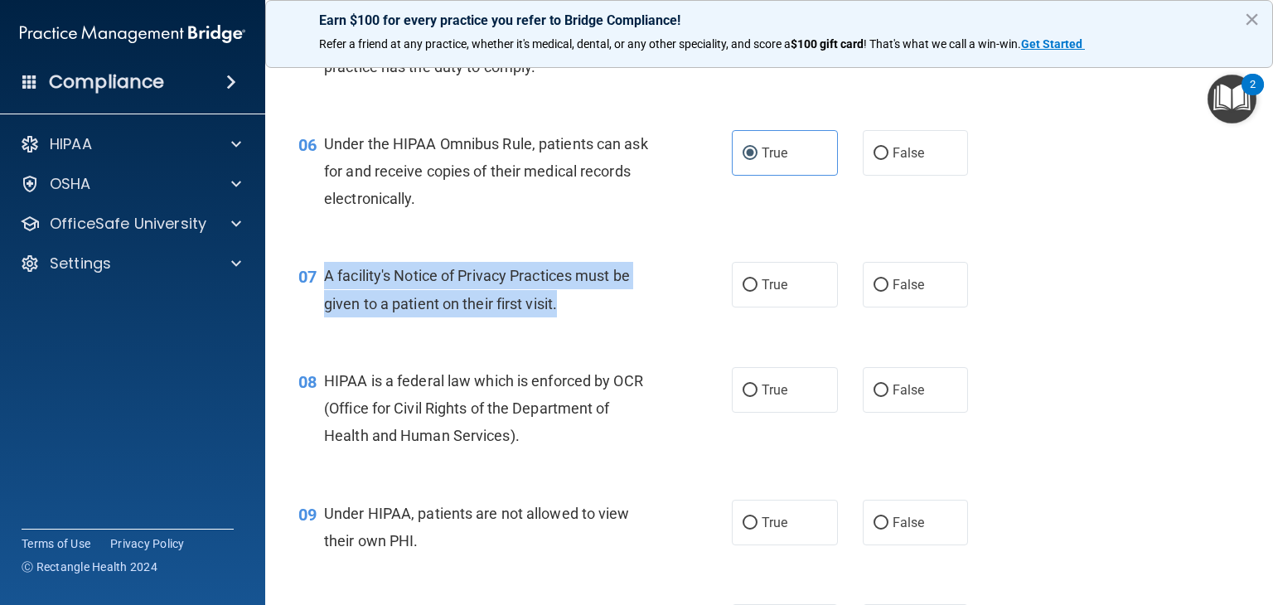
drag, startPoint x: 583, startPoint y: 317, endPoint x: 326, endPoint y: 286, distance: 259.6
click at [326, 286] on div "07 A facility's Notice of Privacy Practices must be given to a patient on their…" at bounding box center [514, 293] width 483 height 63
copy span "A facility's Notice of Privacy Practices must be given to a patient on their fi…"
click at [804, 282] on label "True" at bounding box center [785, 285] width 106 height 46
click at [757, 282] on input "True" at bounding box center [750, 285] width 15 height 12
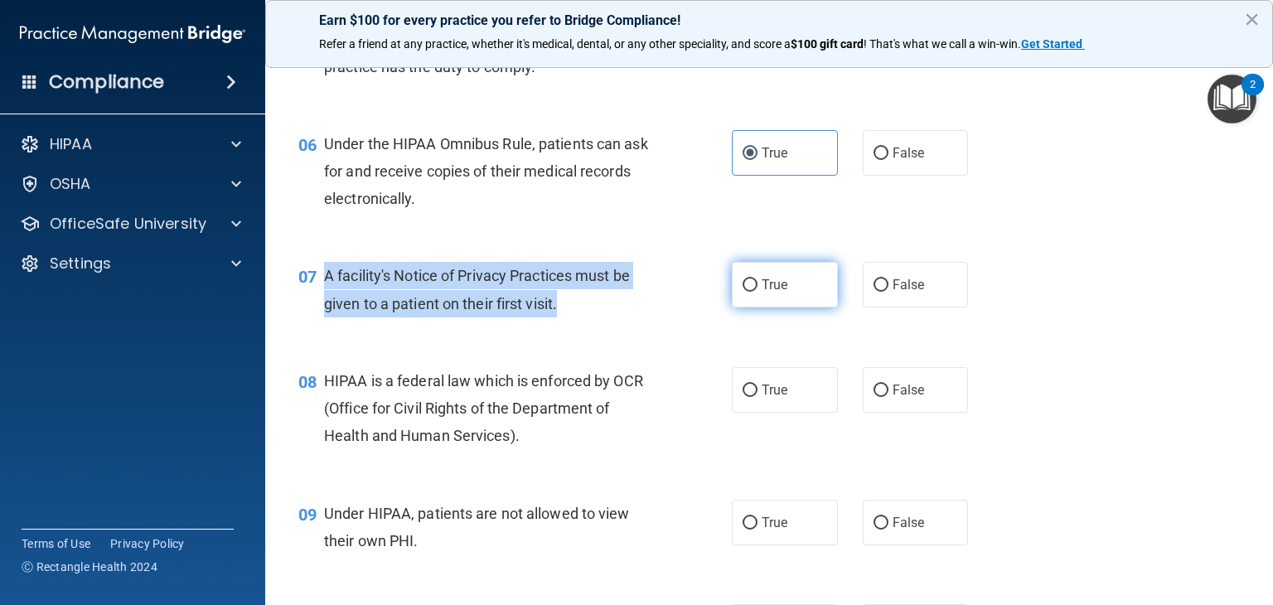
radio input "true"
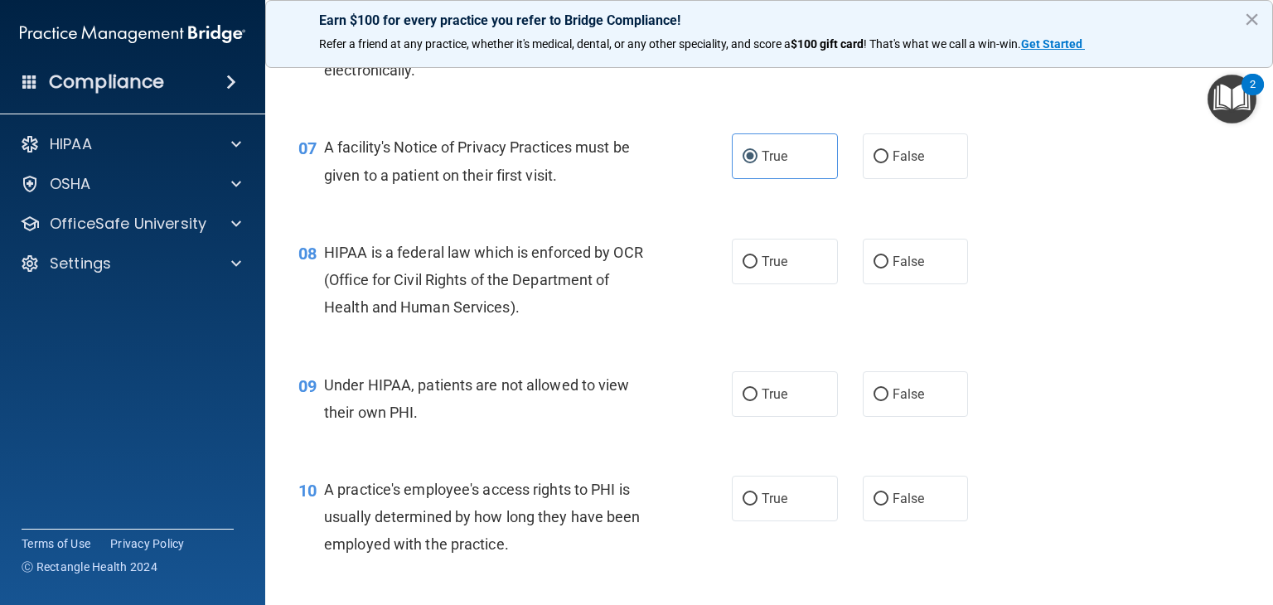
scroll to position [931, 0]
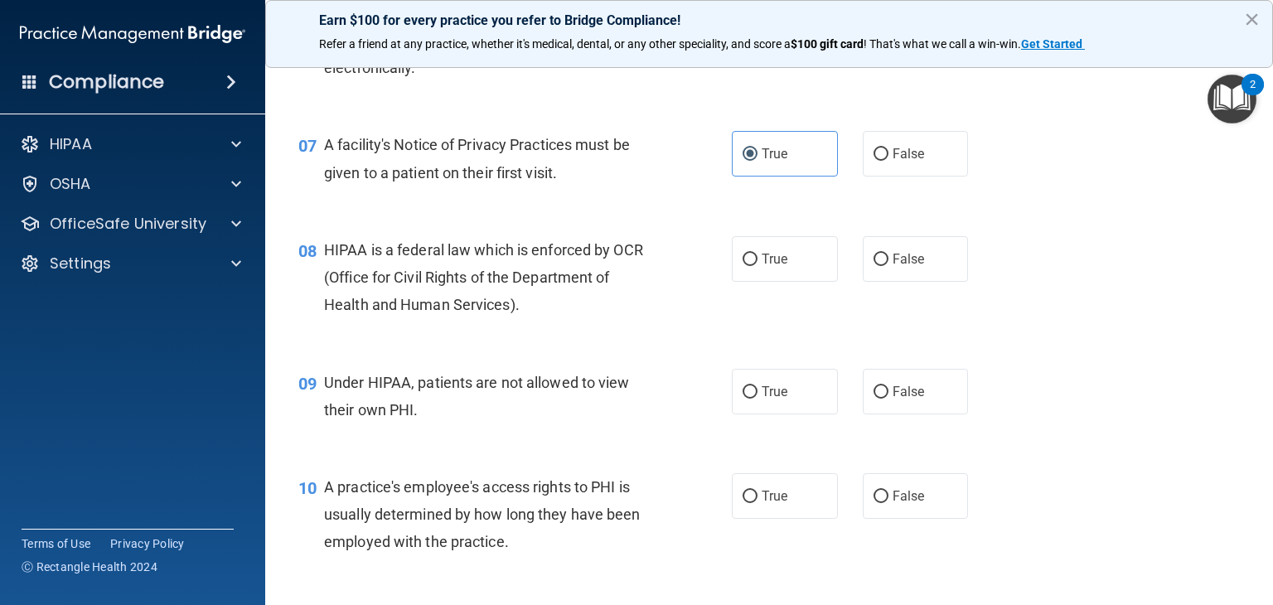
click at [525, 284] on span "HIPAA is a federal law which is enforced by OCR (Office for Civil Rights of the…" at bounding box center [483, 277] width 319 height 72
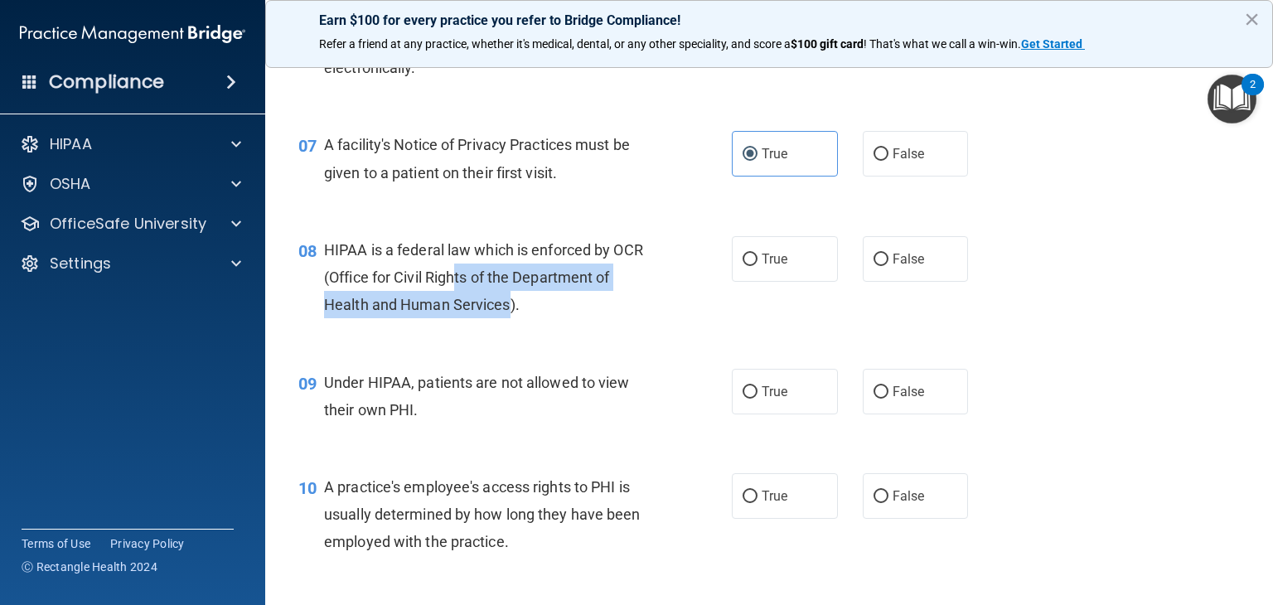
drag, startPoint x: 510, startPoint y: 316, endPoint x: 457, endPoint y: 278, distance: 66.0
click at [457, 278] on div "HIPAA is a federal law which is enforced by OCR (Office for Civil Rights of the…" at bounding box center [496, 277] width 344 height 83
click at [512, 322] on div "08 HIPAA is a federal law which is enforced by OCR (Office for Civil Rights of …" at bounding box center [514, 281] width 483 height 91
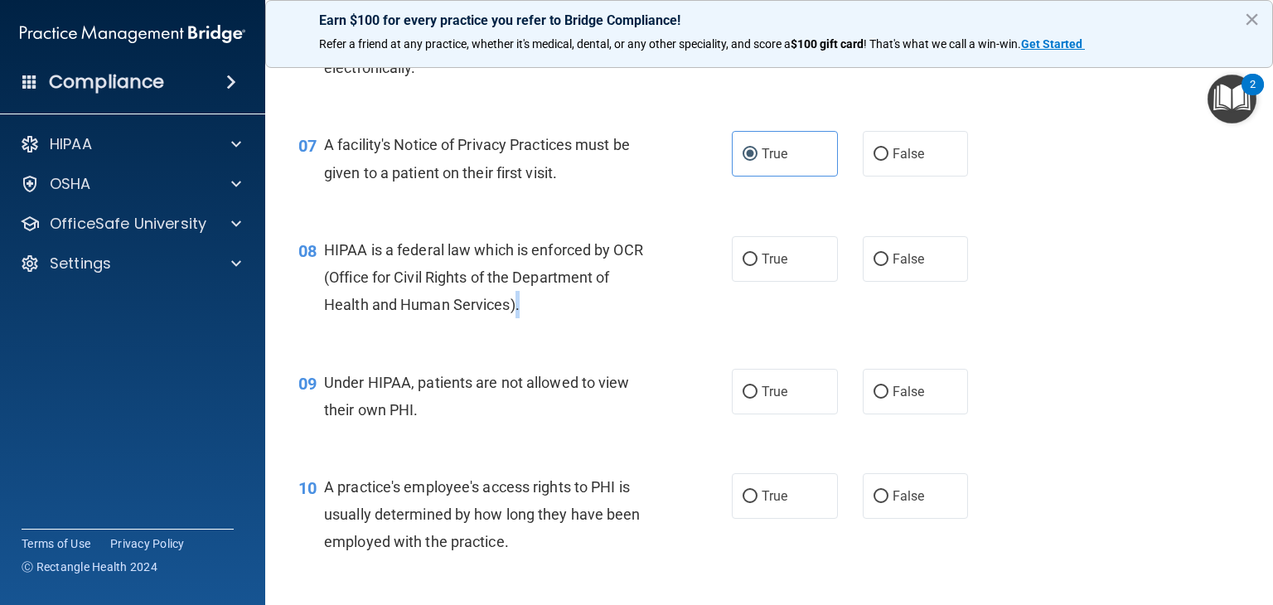
click at [525, 312] on div "HIPAA is a federal law which is enforced by OCR (Office for Civil Rights of the…" at bounding box center [496, 277] width 344 height 83
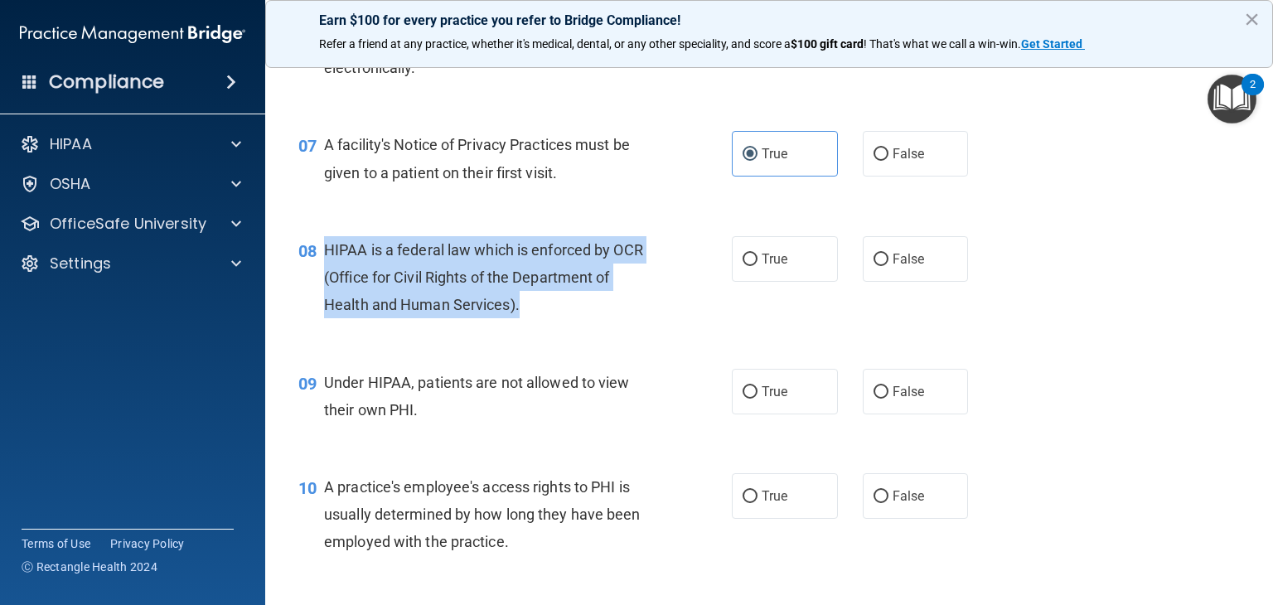
drag, startPoint x: 521, startPoint y: 305, endPoint x: 324, endPoint y: 245, distance: 206.1
click at [324, 245] on div "HIPAA is a federal law which is enforced by OCR (Office for Civil Rights of the…" at bounding box center [496, 277] width 344 height 83
copy span "HIPAA is a federal law which is enforced by OCR (Office for Civil Rights of the…"
click at [755, 273] on label "True" at bounding box center [785, 259] width 106 height 46
click at [755, 266] on input "True" at bounding box center [750, 260] width 15 height 12
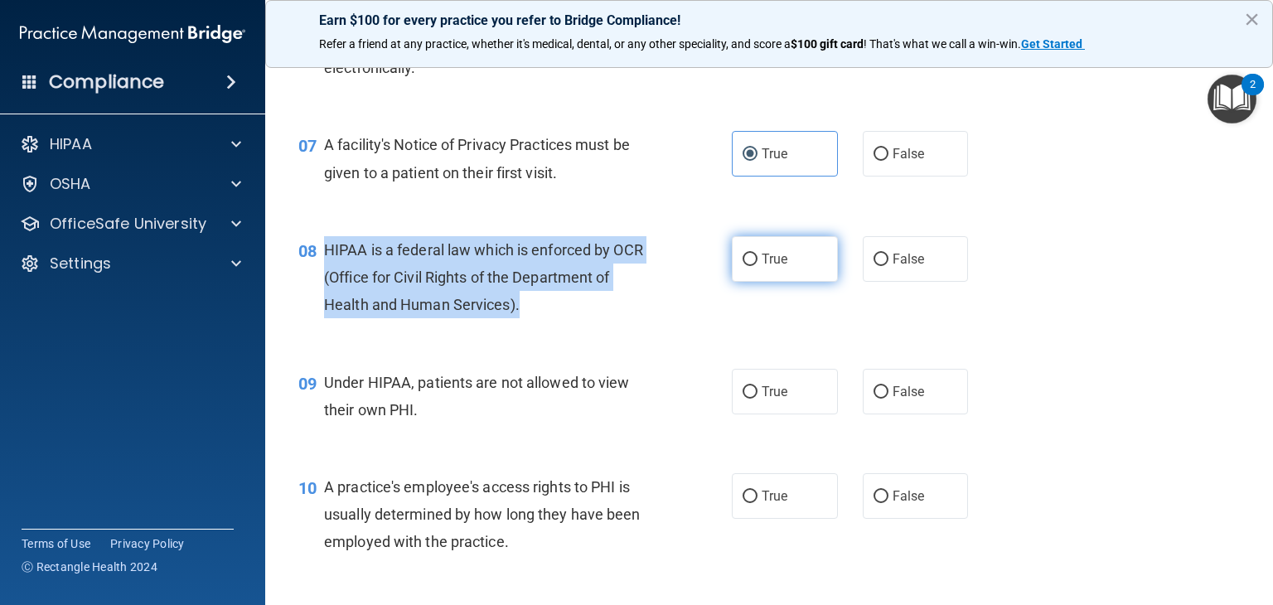
radio input "true"
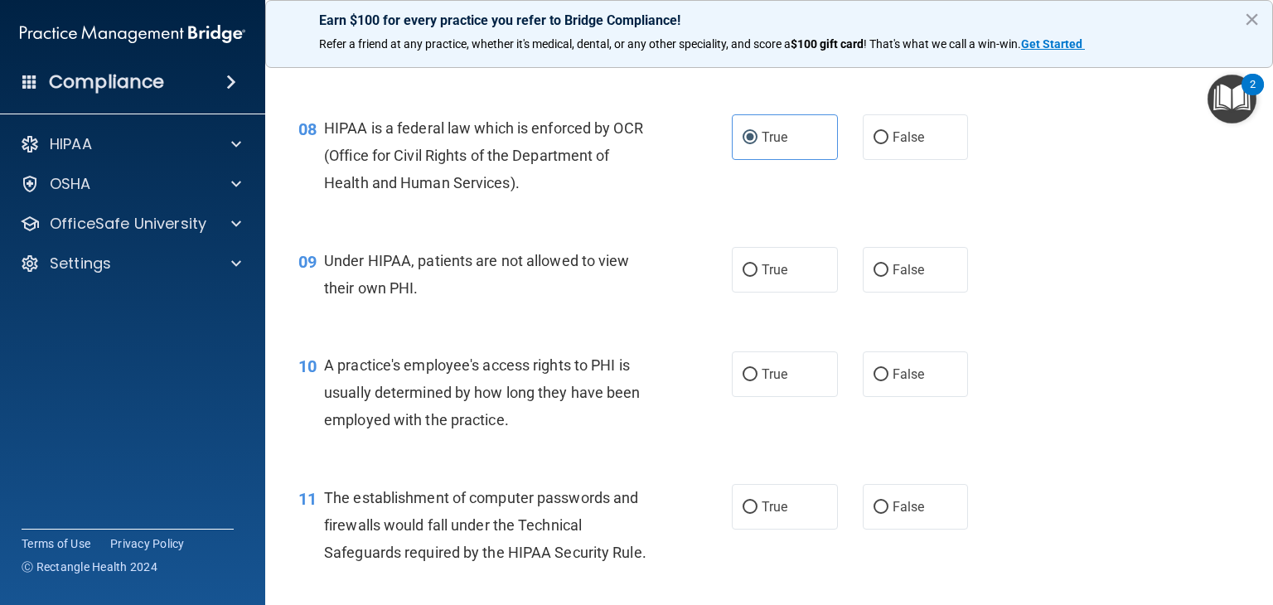
scroll to position [1109, 0]
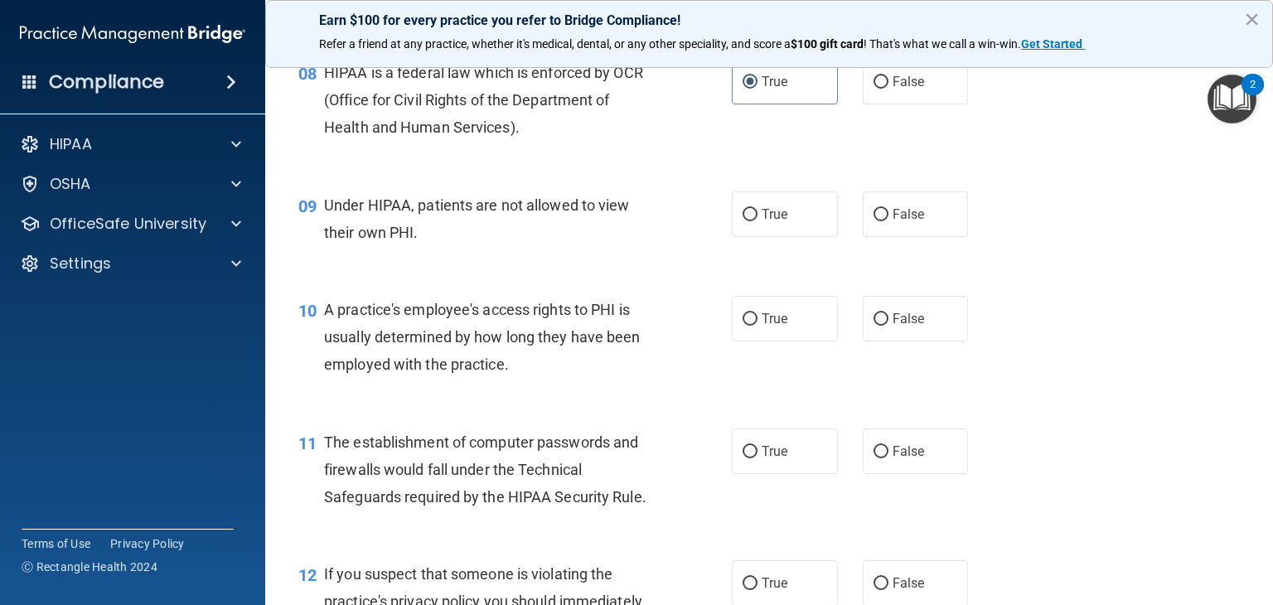
click at [482, 268] on div "09 Under HIPAA, patients are not allowed to view their own PHI. True False" at bounding box center [769, 223] width 966 height 104
click at [755, 214] on input "True" at bounding box center [750, 215] width 15 height 12
radio input "true"
click at [883, 230] on label "False" at bounding box center [916, 214] width 106 height 46
click at [883, 221] on input "False" at bounding box center [880, 215] width 15 height 12
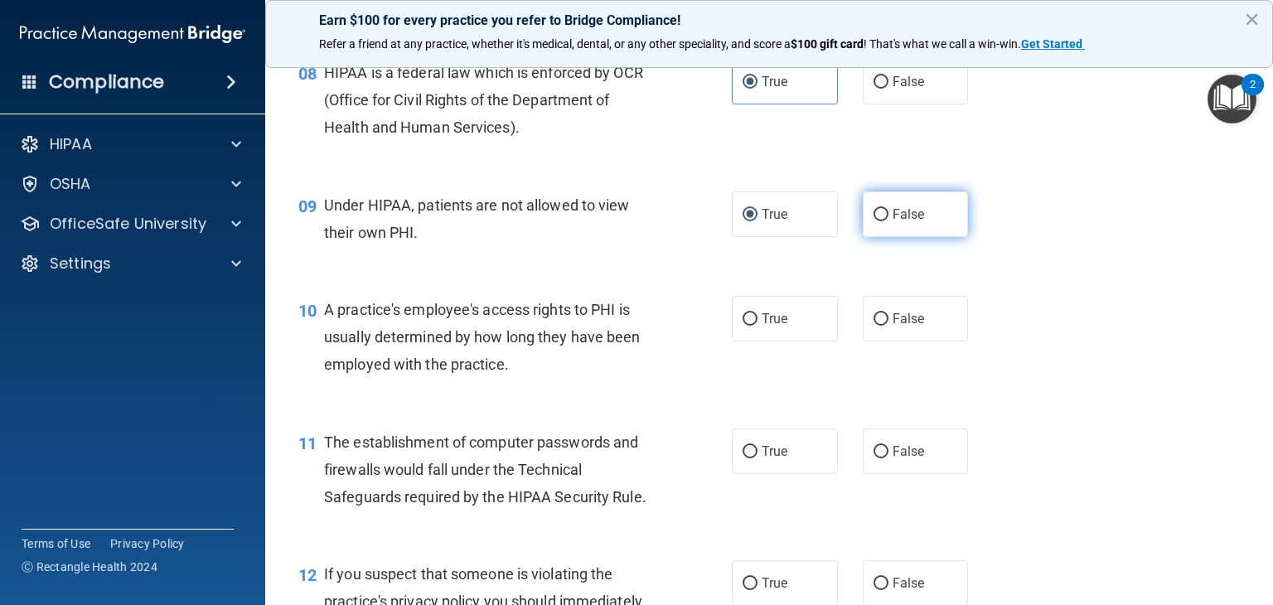
radio input "true"
radio input "false"
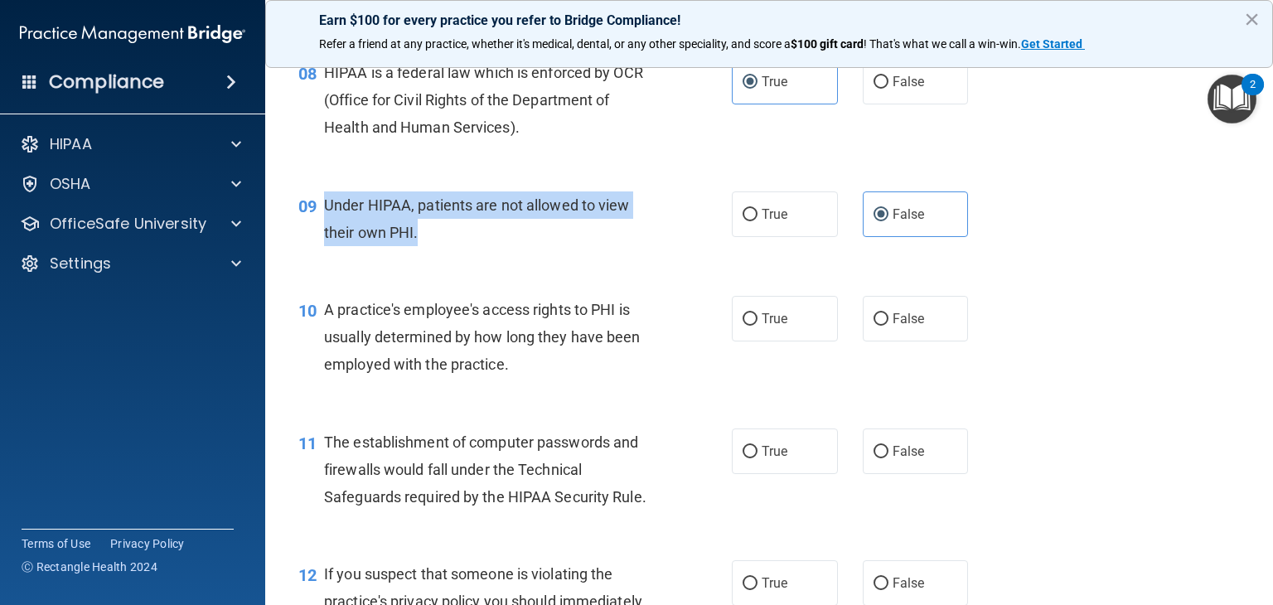
drag, startPoint x: 440, startPoint y: 231, endPoint x: 327, endPoint y: 196, distance: 118.7
click at [327, 196] on div "Under HIPAA, patients are not allowed to view their own PHI." at bounding box center [496, 218] width 344 height 55
copy span "Under HIPAA, patients are not allowed to view their own PHI."
click at [579, 210] on span "Under HIPAA, patients are not allowed to view their own PHI." at bounding box center [477, 218] width 306 height 45
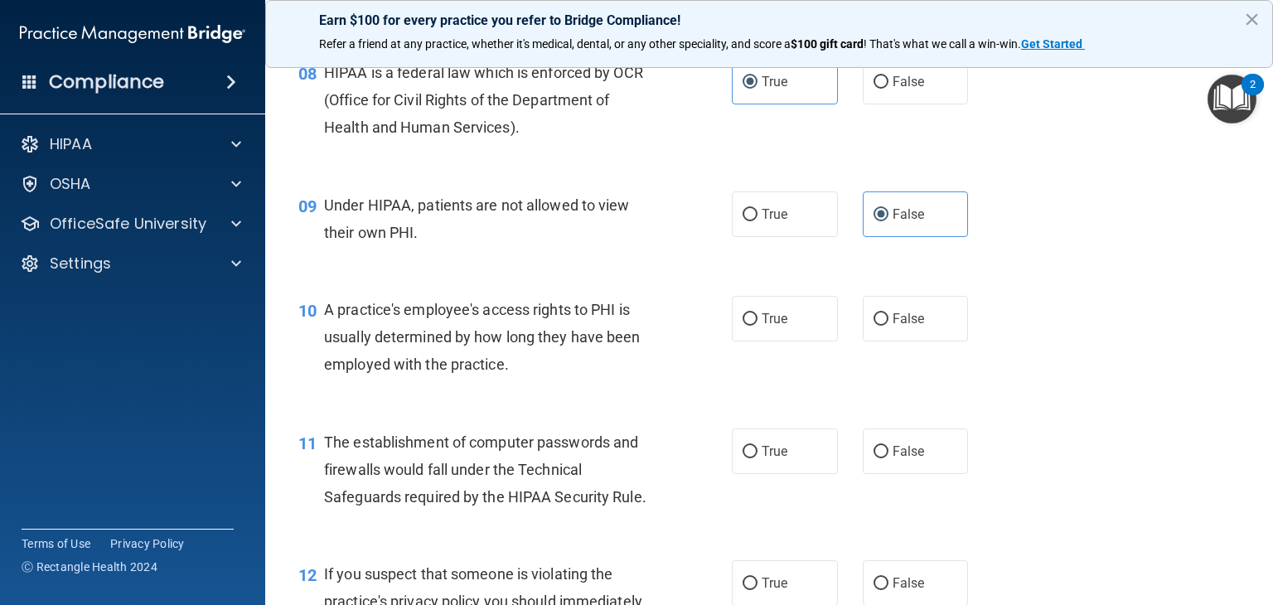
scroll to position [1197, 0]
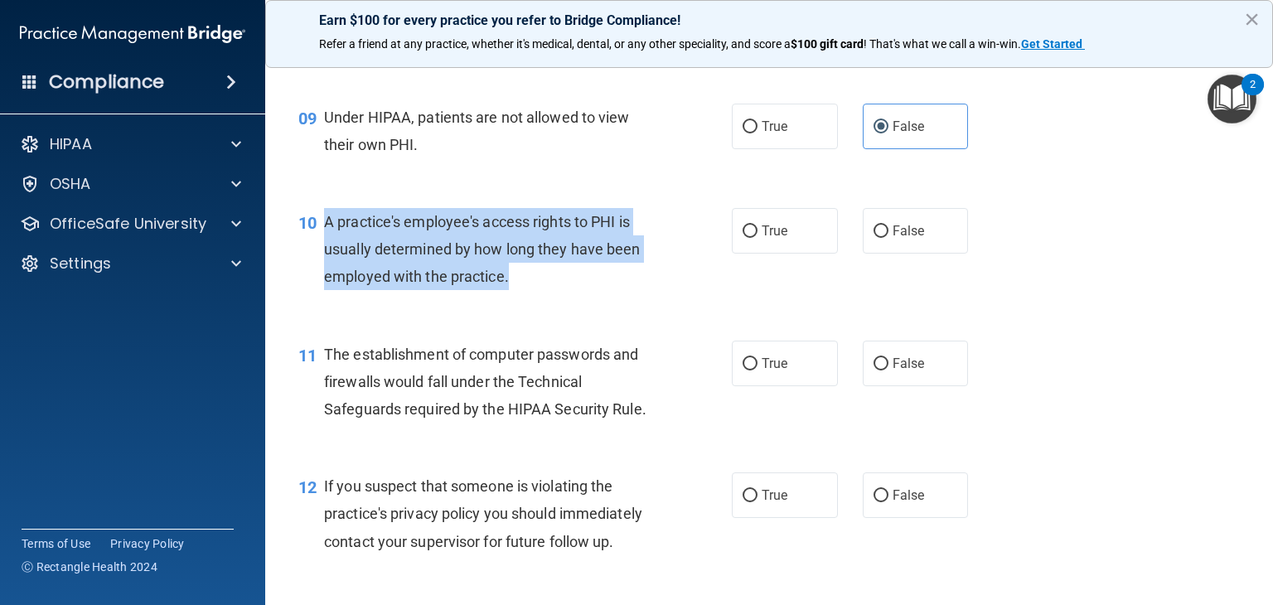
drag, startPoint x: 520, startPoint y: 277, endPoint x: 325, endPoint y: 217, distance: 203.7
click at [325, 217] on div "A practice's employee's access rights to PHI is usually determined by how long …" at bounding box center [496, 249] width 344 height 83
copy span "A practice's employee's access rights to PHI is usually determined by how long …"
click at [921, 230] on span "False" at bounding box center [909, 231] width 32 height 16
click at [888, 230] on input "False" at bounding box center [880, 231] width 15 height 12
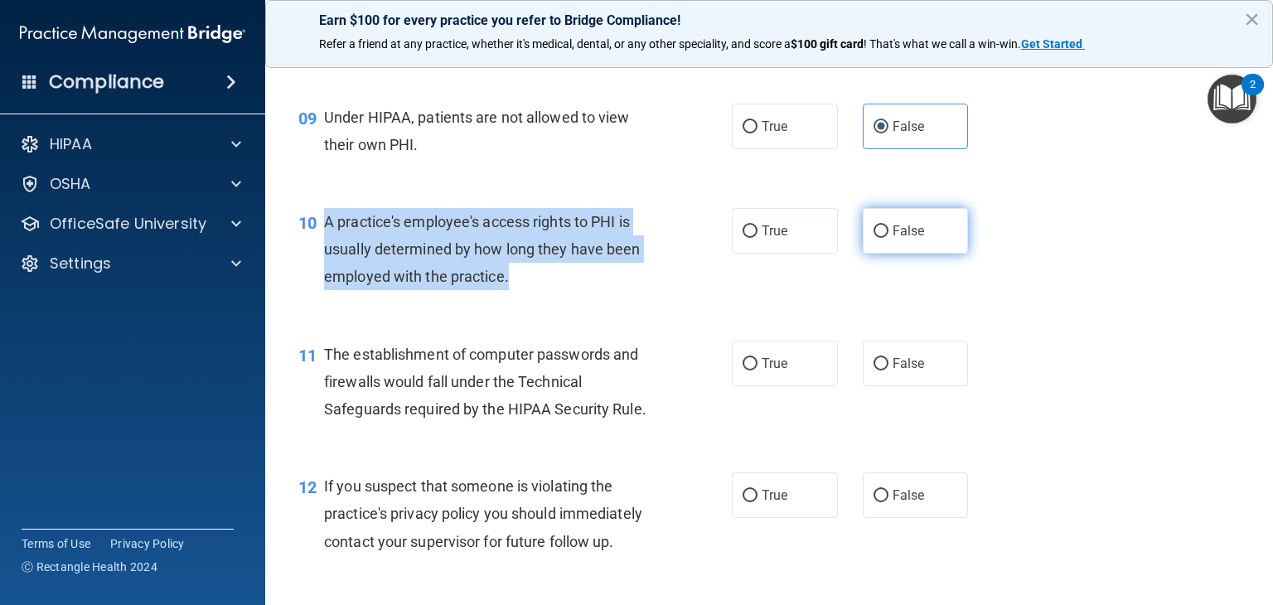
radio input "true"
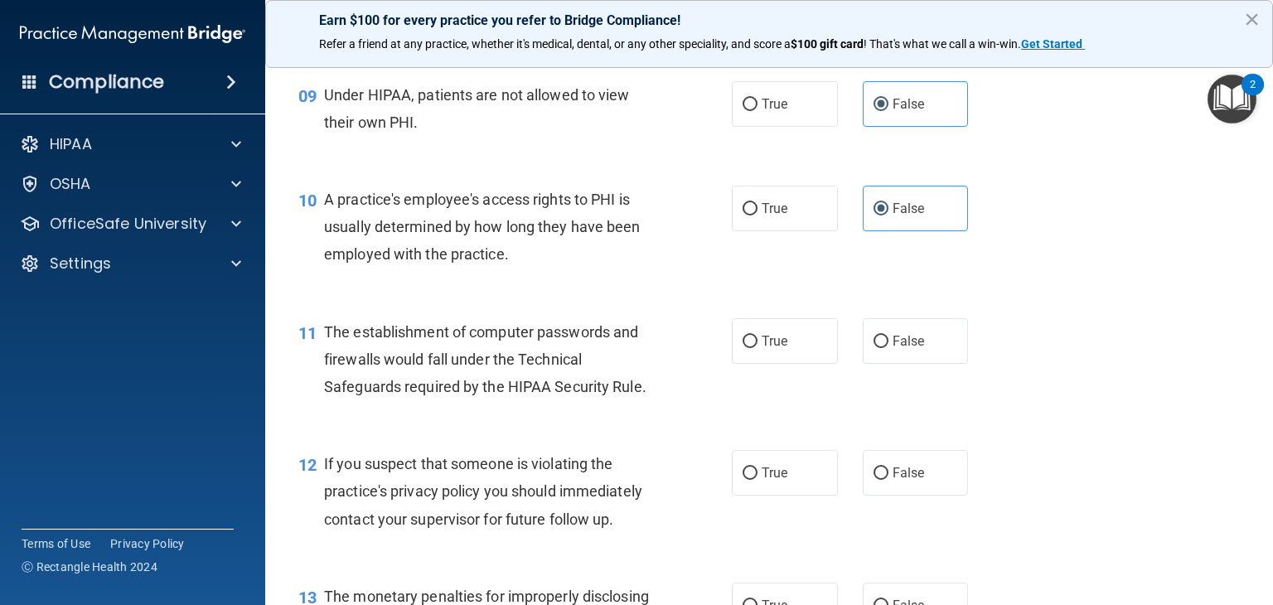
scroll to position [1223, 0]
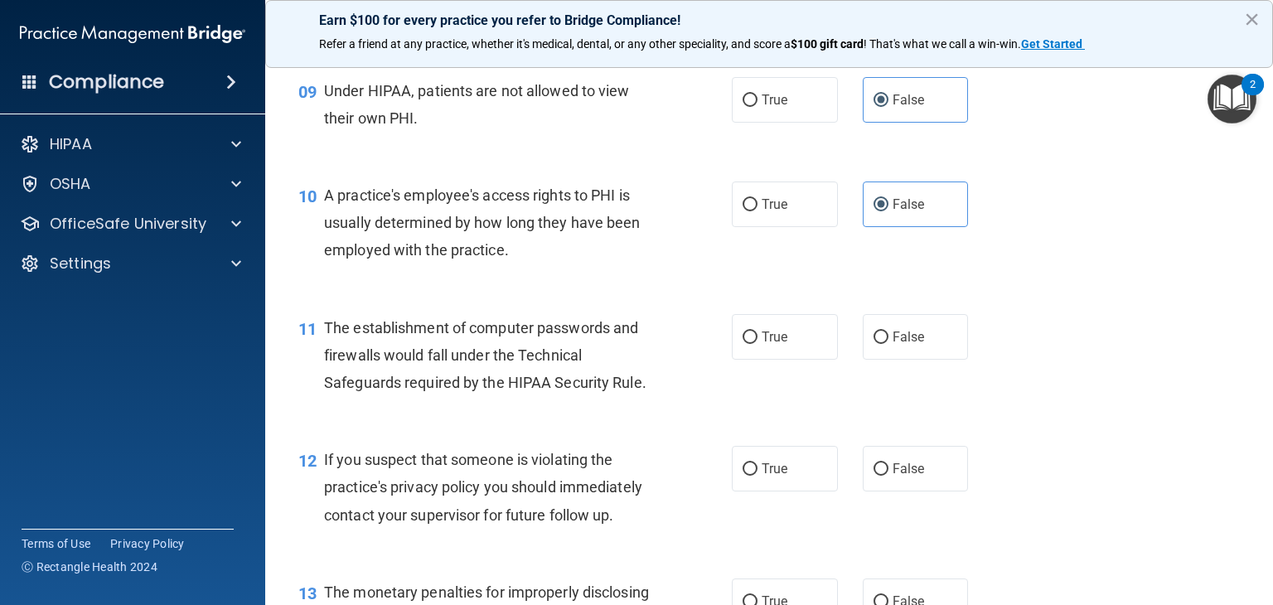
click at [479, 327] on span "The establishment of computer passwords and firewalls would fall under the Tech…" at bounding box center [485, 355] width 322 height 72
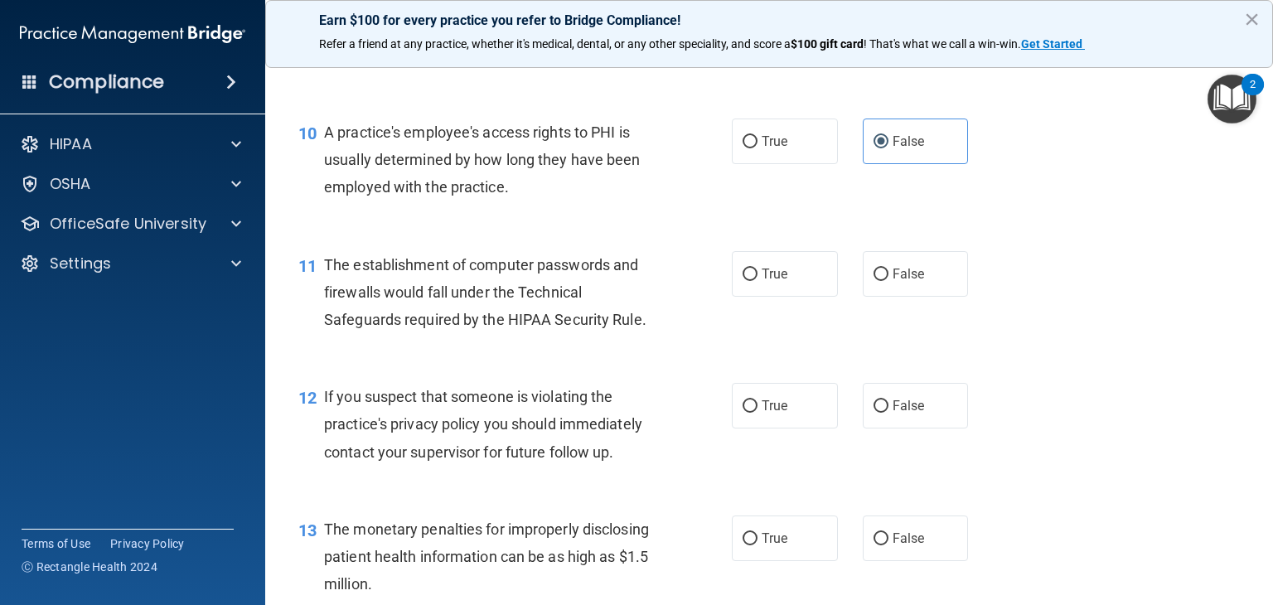
scroll to position [1289, 0]
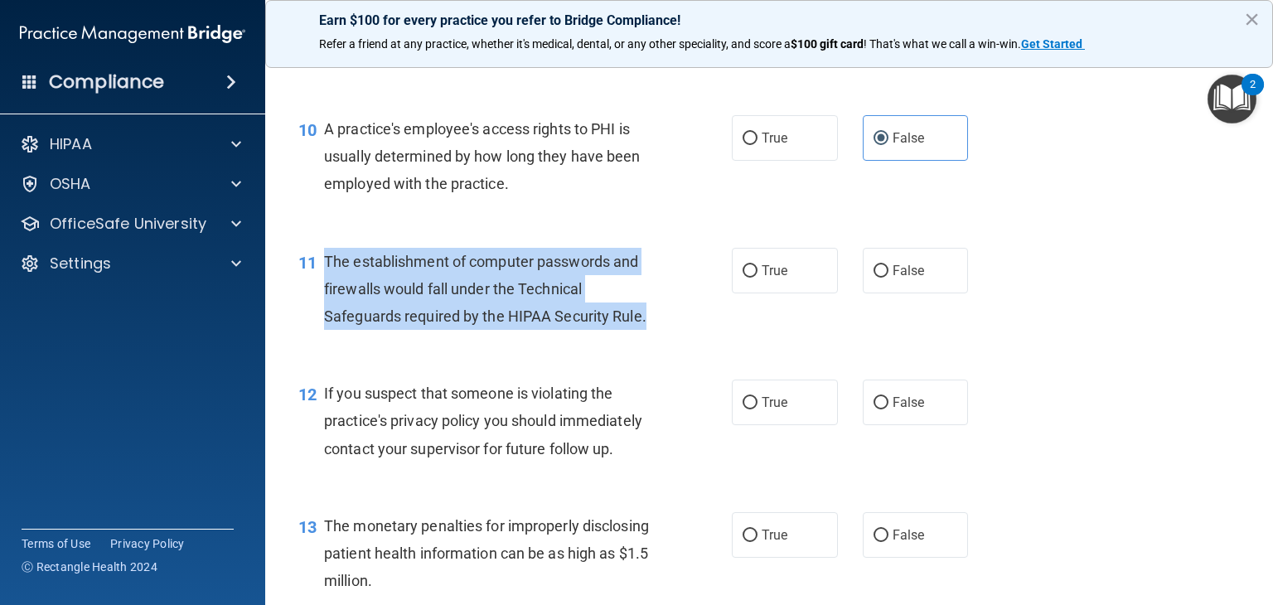
drag, startPoint x: 656, startPoint y: 318, endPoint x: 323, endPoint y: 260, distance: 338.1
click at [324, 260] on div "The establishment of computer passwords and firewalls would fall under the Tech…" at bounding box center [496, 289] width 344 height 83
copy span "The establishment of computer passwords and firewalls would fall under the Tech…"
click at [754, 252] on label "True" at bounding box center [785, 271] width 106 height 46
click at [754, 265] on input "True" at bounding box center [750, 271] width 15 height 12
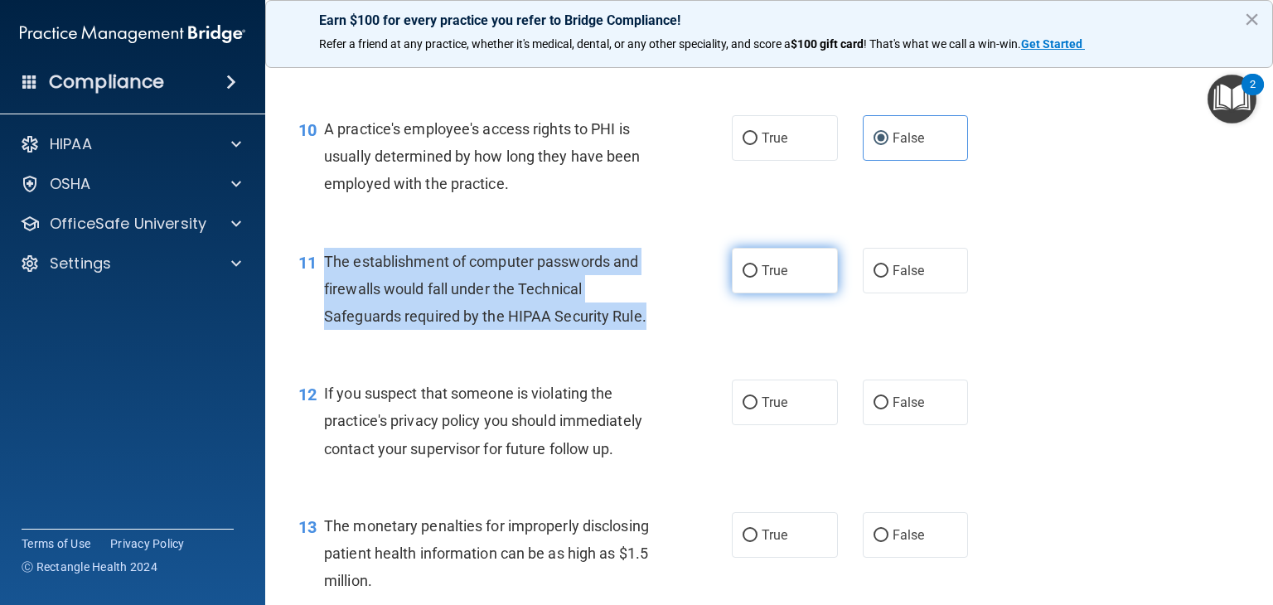
radio input "true"
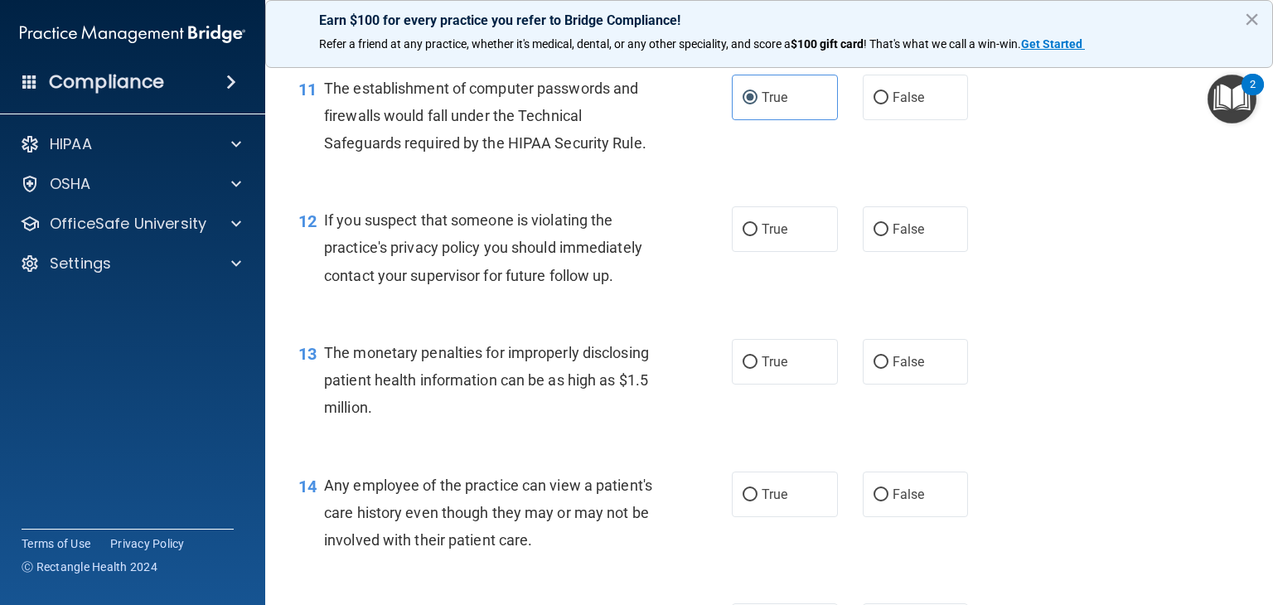
scroll to position [1465, 0]
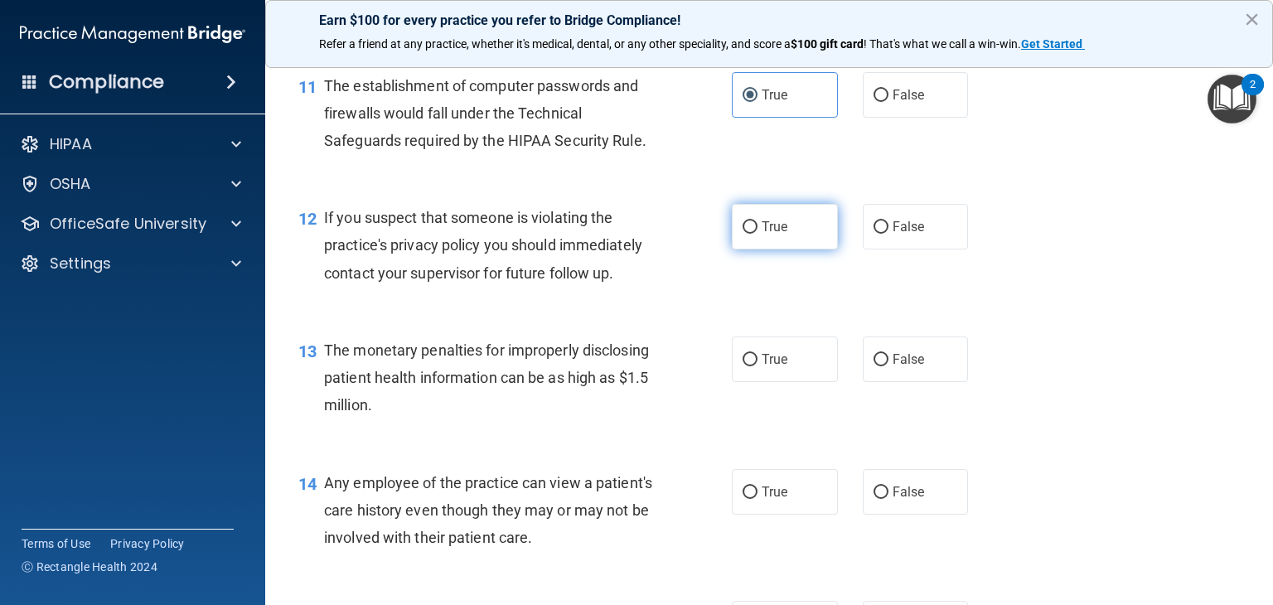
click at [761, 248] on label "True" at bounding box center [785, 227] width 106 height 46
click at [757, 234] on input "True" at bounding box center [750, 227] width 15 height 12
radio input "true"
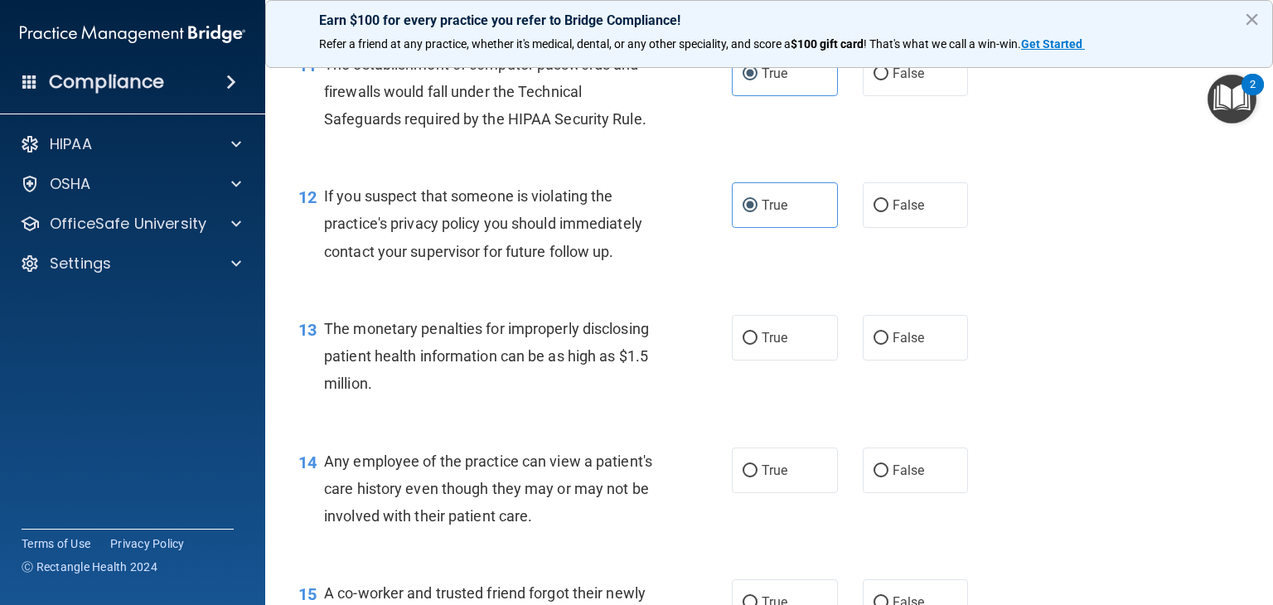
scroll to position [1491, 0]
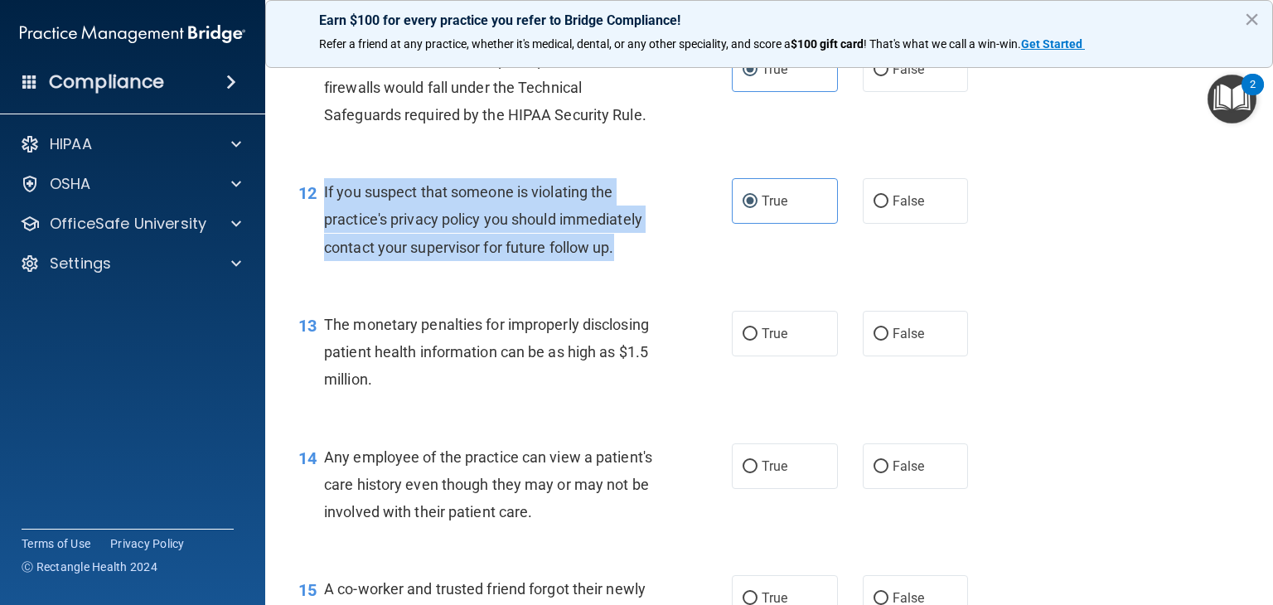
drag, startPoint x: 619, startPoint y: 254, endPoint x: 325, endPoint y: 198, distance: 299.4
click at [325, 198] on div "If you suspect that someone is violating the practice's privacy policy you shou…" at bounding box center [496, 219] width 344 height 83
click at [600, 264] on div "12 If you suspect that someone is violating the practice's privacy policy you s…" at bounding box center [514, 223] width 483 height 91
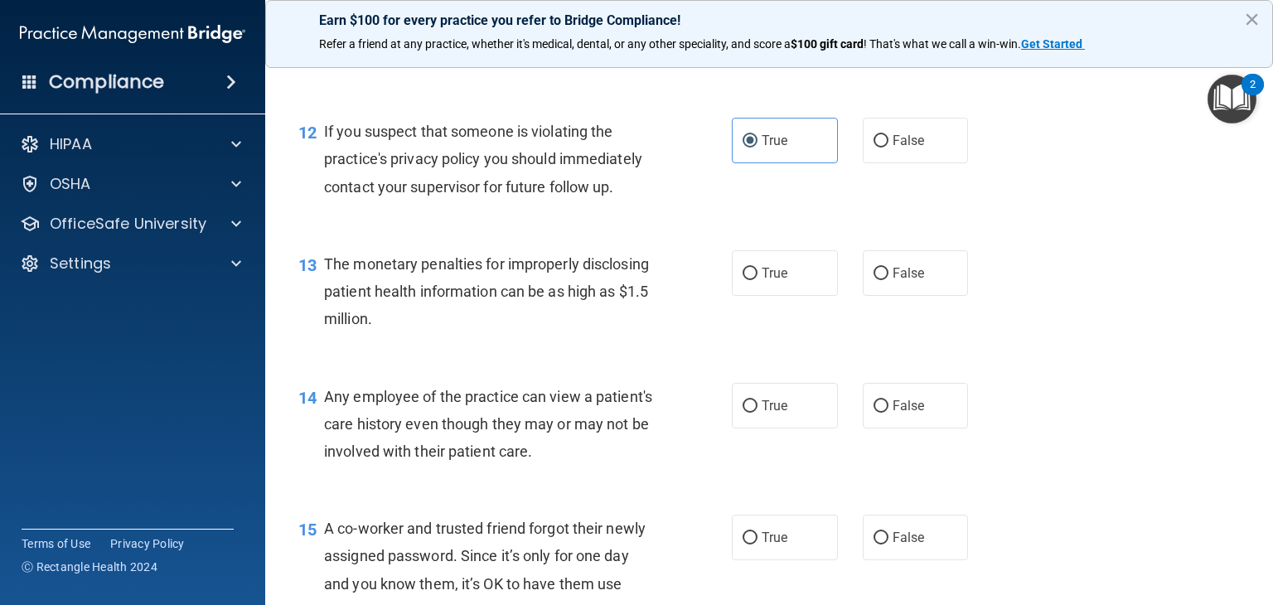
scroll to position [1560, 0]
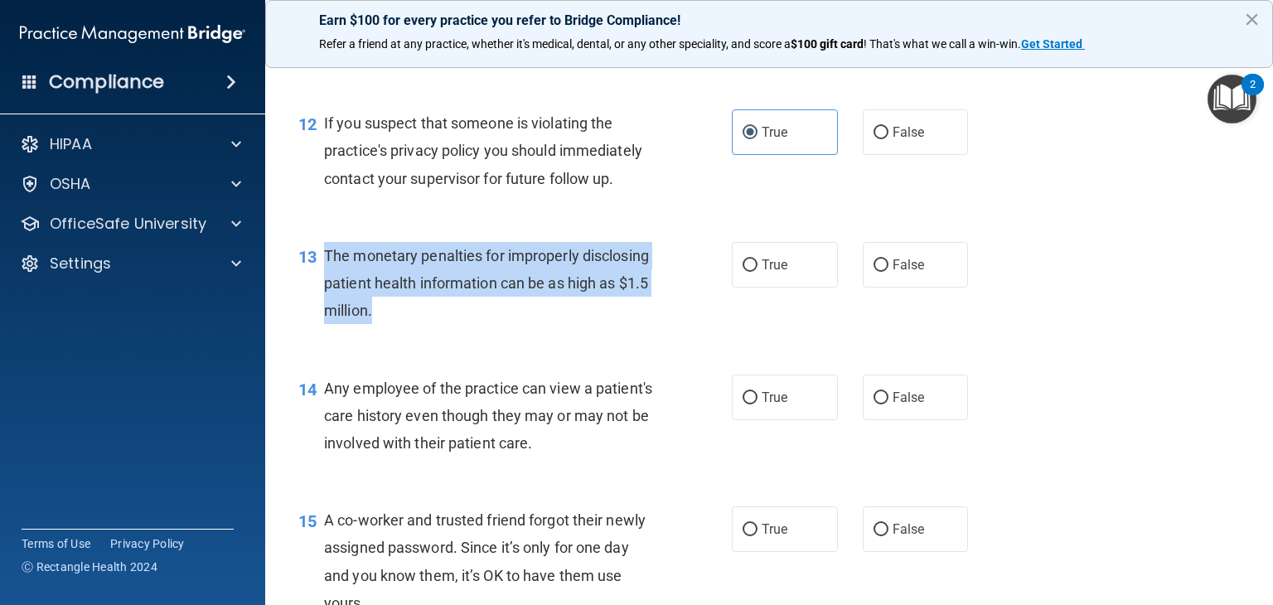
drag, startPoint x: 423, startPoint y: 315, endPoint x: 324, endPoint y: 253, distance: 116.6
click at [324, 253] on div "The monetary penalties for improperly disclosing patient health information can…" at bounding box center [496, 283] width 344 height 83
click at [776, 276] on label "True" at bounding box center [785, 265] width 106 height 46
click at [757, 272] on input "True" at bounding box center [750, 265] width 15 height 12
radio input "true"
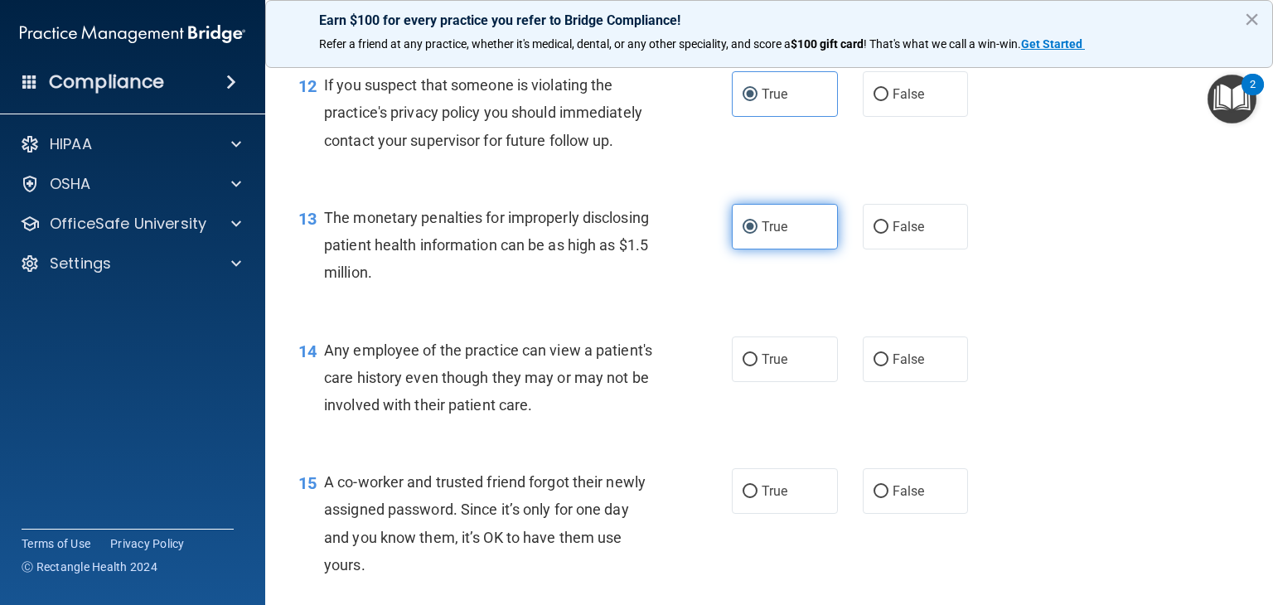
scroll to position [1608, 0]
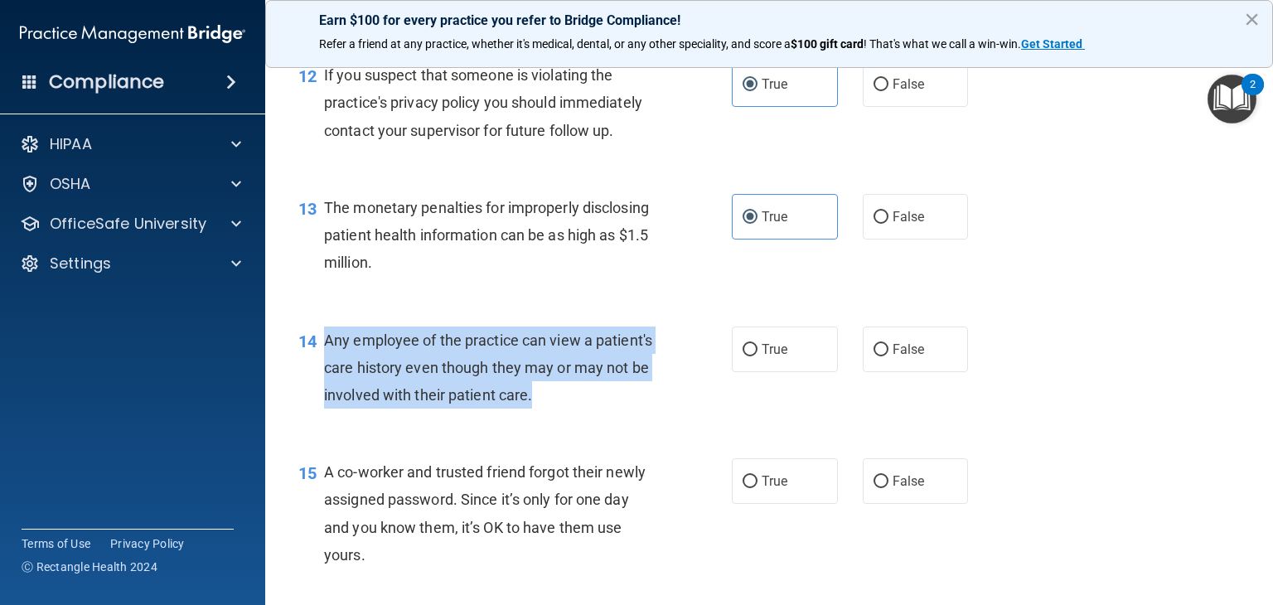
drag, startPoint x: 539, startPoint y: 399, endPoint x: 327, endPoint y: 341, distance: 219.9
click at [327, 341] on div "Any employee of the practice can view a patient's care history even though they…" at bounding box center [496, 368] width 344 height 83
click at [891, 346] on label "False" at bounding box center [916, 350] width 106 height 46
click at [888, 346] on input "False" at bounding box center [880, 350] width 15 height 12
radio input "true"
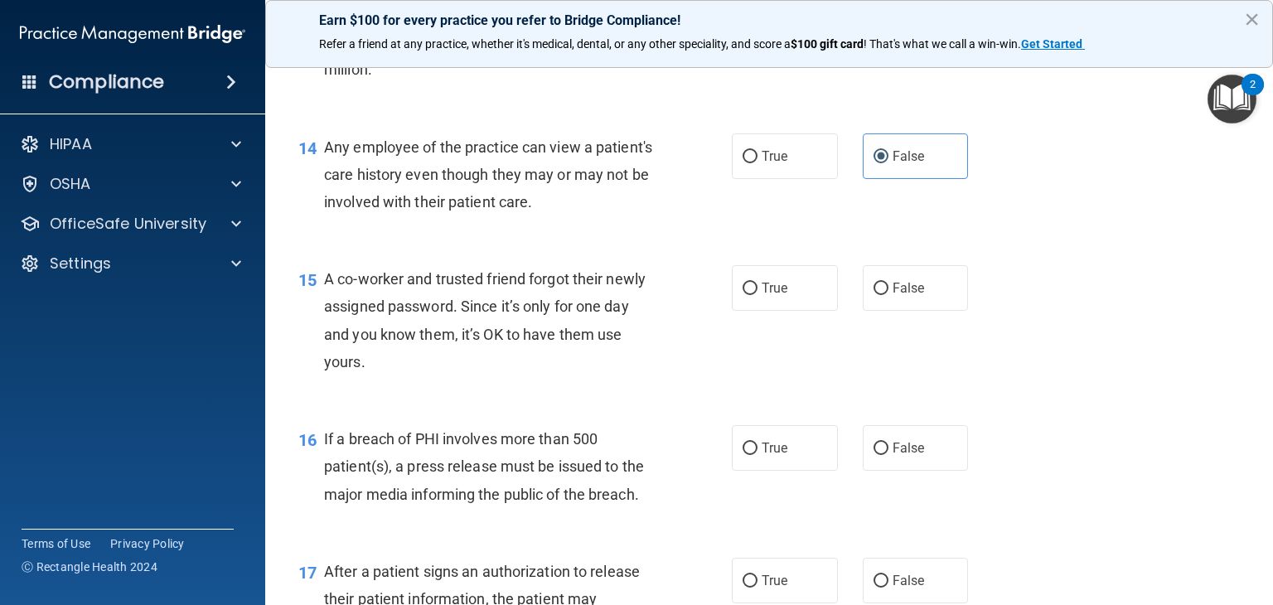
scroll to position [1808, 0]
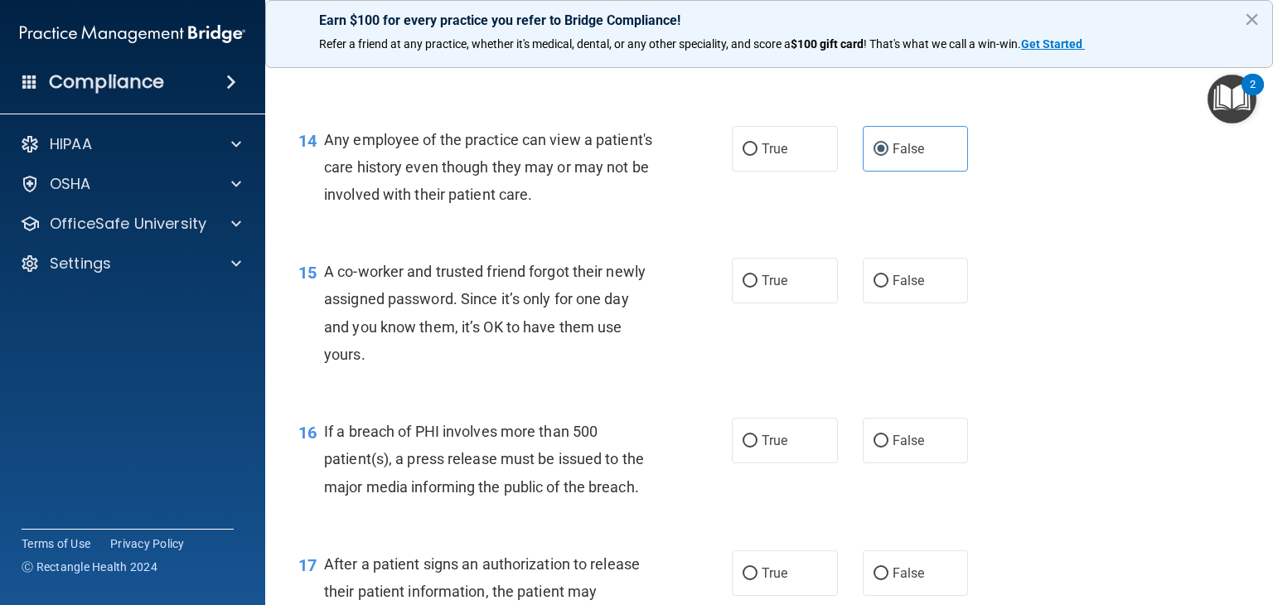
click at [469, 376] on div "15 A co-worker and trusted friend forgot their newly assigned password. Since i…" at bounding box center [769, 317] width 966 height 160
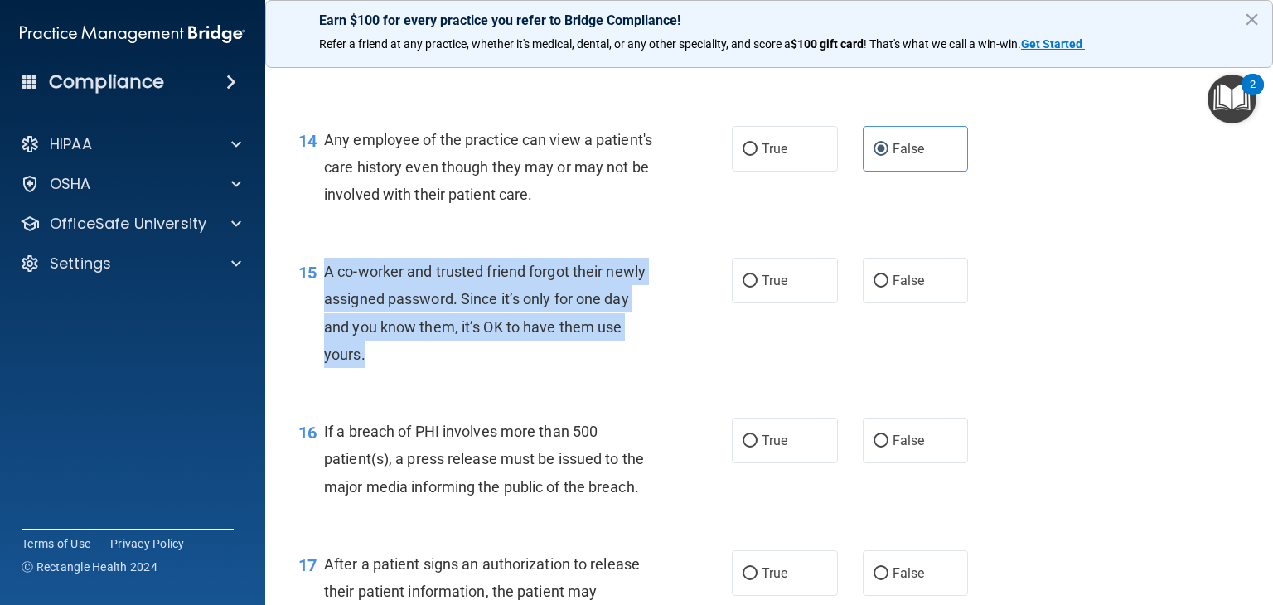
drag, startPoint x: 366, startPoint y: 355, endPoint x: 317, endPoint y: 270, distance: 97.6
click at [317, 270] on div "15 A co-worker and trusted friend forgot their newly assigned password. Since i…" at bounding box center [514, 317] width 483 height 119
click at [898, 283] on span "False" at bounding box center [909, 281] width 32 height 16
click at [888, 283] on input "False" at bounding box center [880, 281] width 15 height 12
radio input "true"
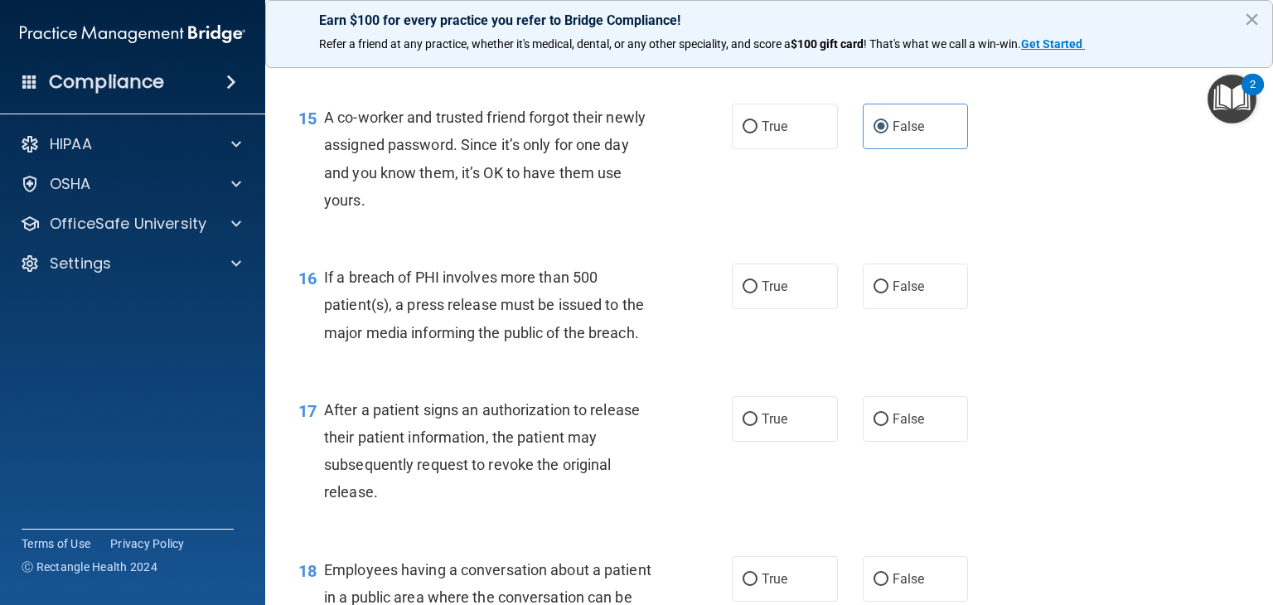
scroll to position [1979, 0]
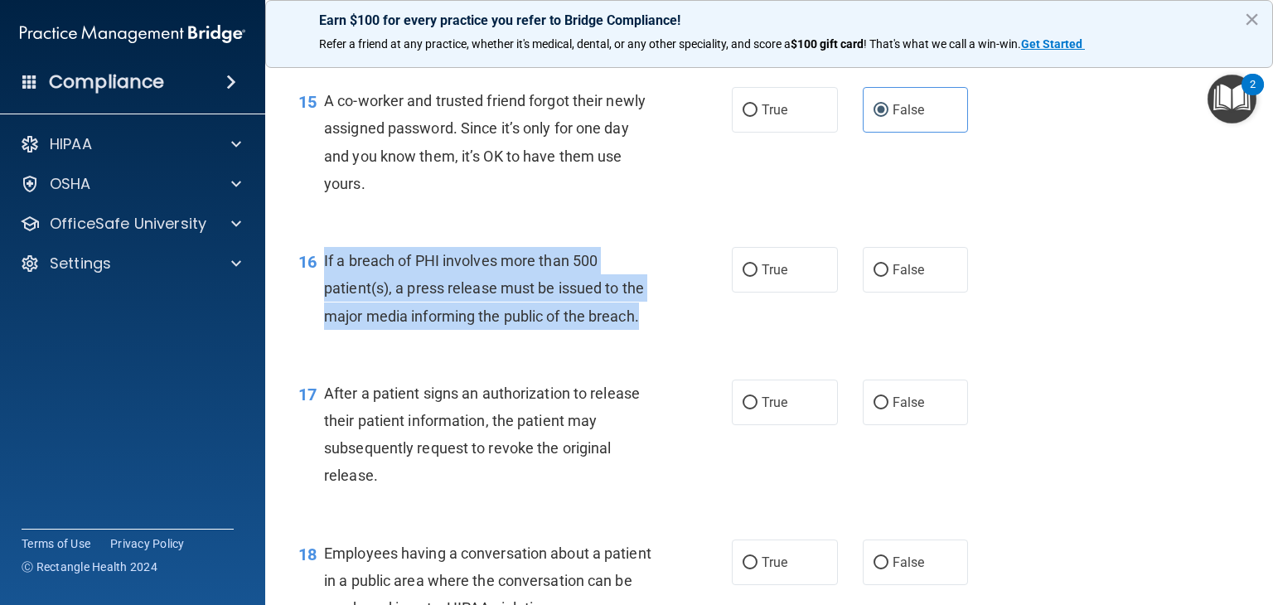
drag, startPoint x: 658, startPoint y: 316, endPoint x: 324, endPoint y: 259, distance: 338.8
click at [324, 259] on div "If a breach of PHI involves more than 500 patient(s), a press release must be i…" at bounding box center [496, 288] width 344 height 83
click at [805, 256] on label "True" at bounding box center [785, 270] width 106 height 46
click at [757, 264] on input "True" at bounding box center [750, 270] width 15 height 12
radio input "true"
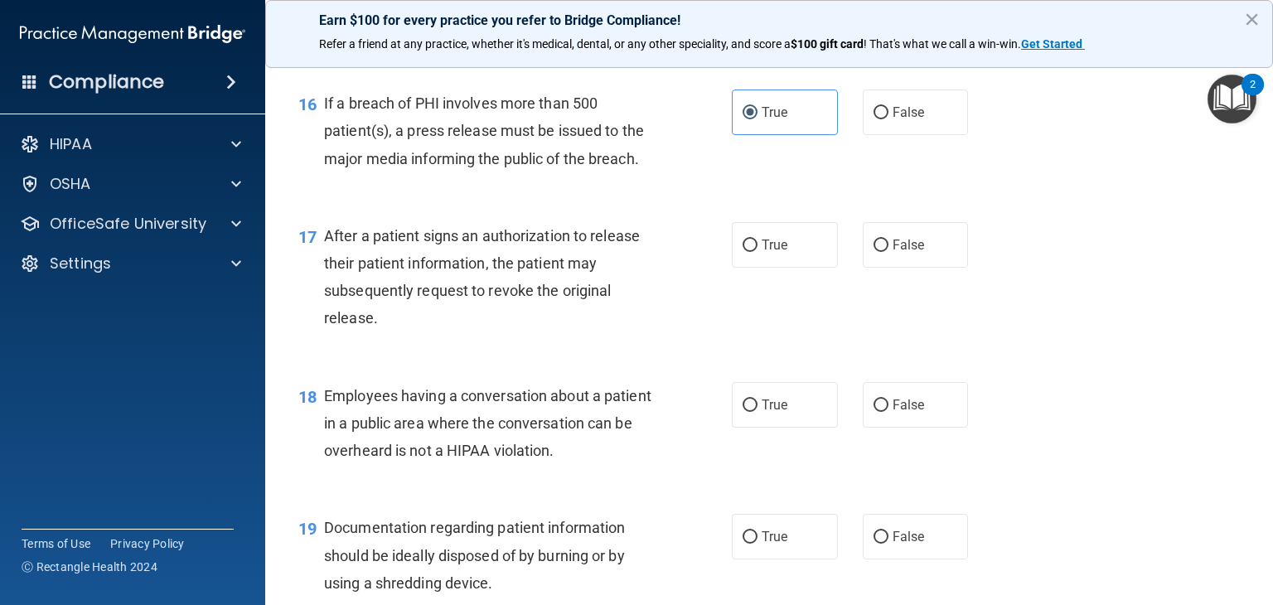
scroll to position [2138, 0]
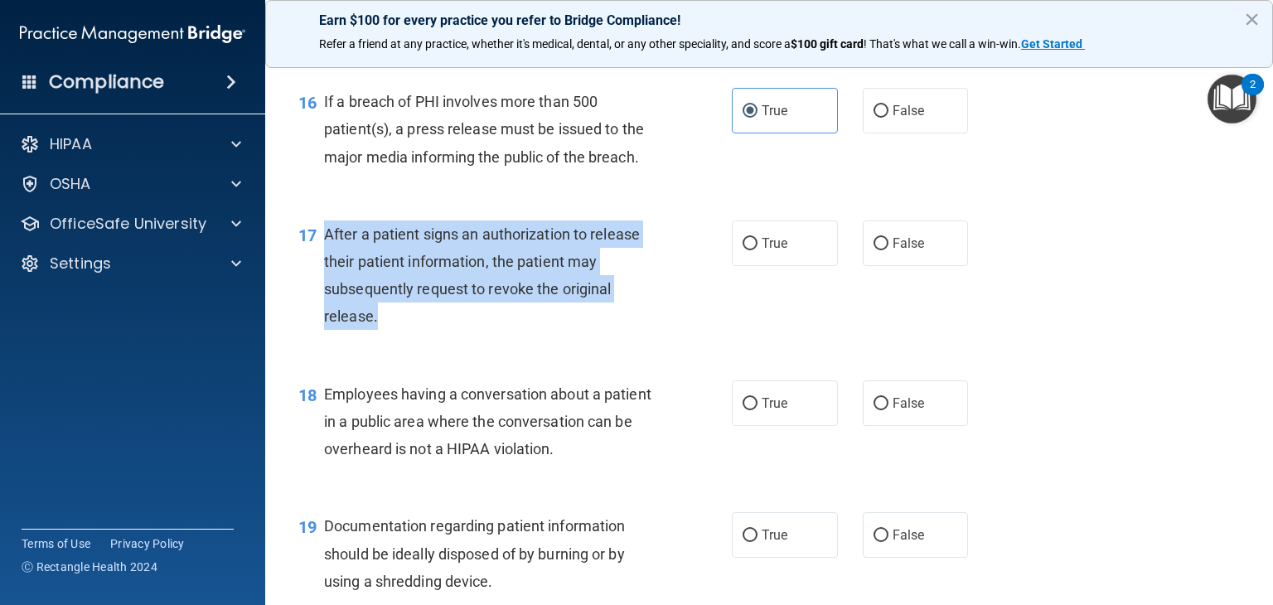
drag, startPoint x: 400, startPoint y: 313, endPoint x: 325, endPoint y: 232, distance: 110.8
click at [325, 232] on div "After a patient signs an authorization to release their patient information, th…" at bounding box center [496, 275] width 344 height 110
click at [743, 248] on input "True" at bounding box center [750, 244] width 15 height 12
radio input "true"
click at [505, 283] on span "After a patient signs an authorization to release their patient information, th…" at bounding box center [482, 275] width 316 height 100
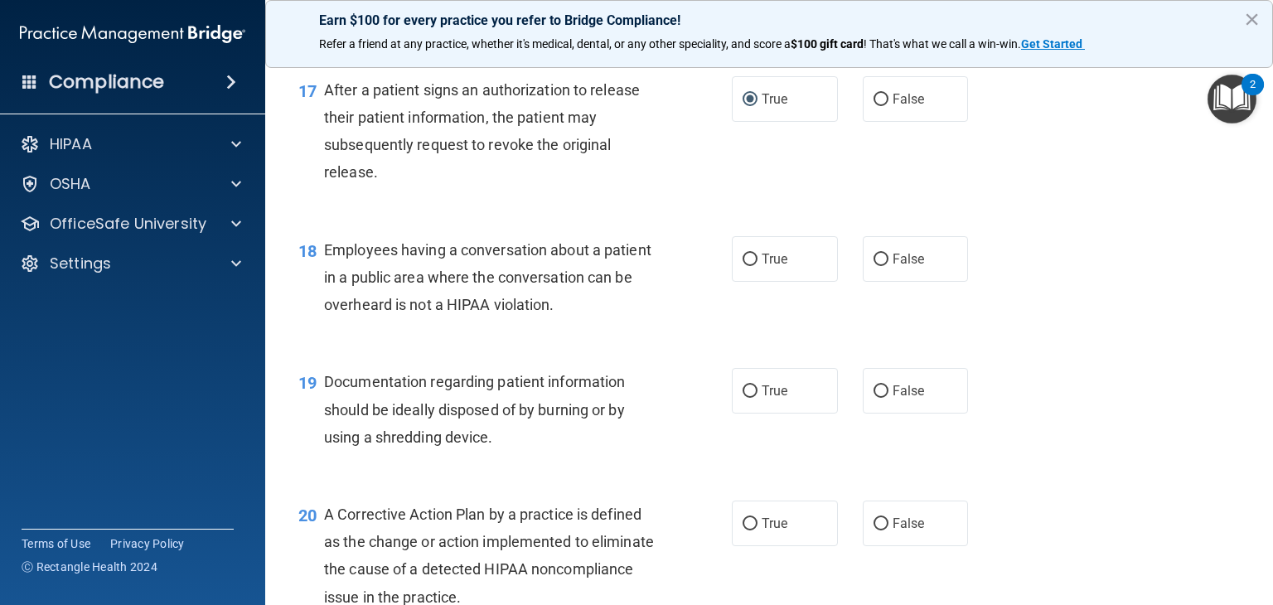
scroll to position [2291, 0]
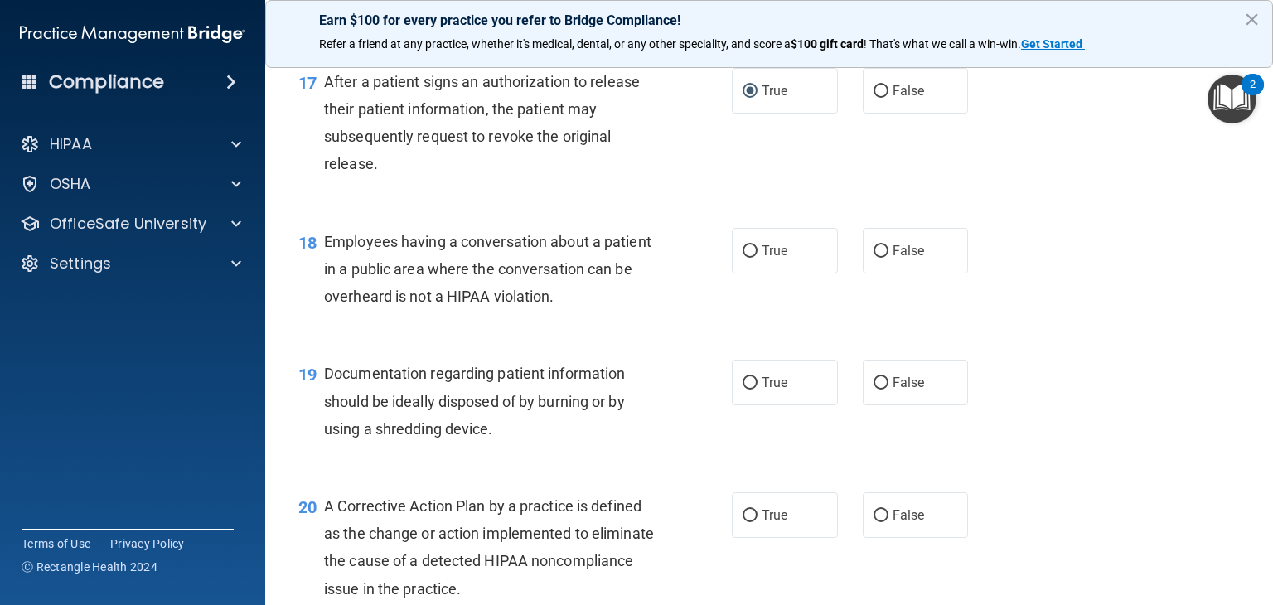
click at [585, 312] on div "18 Employees having a conversation about a patient in a public area where the c…" at bounding box center [514, 273] width 483 height 91
click at [887, 272] on label "False" at bounding box center [916, 251] width 106 height 46
click at [887, 258] on input "False" at bounding box center [880, 251] width 15 height 12
radio input "true"
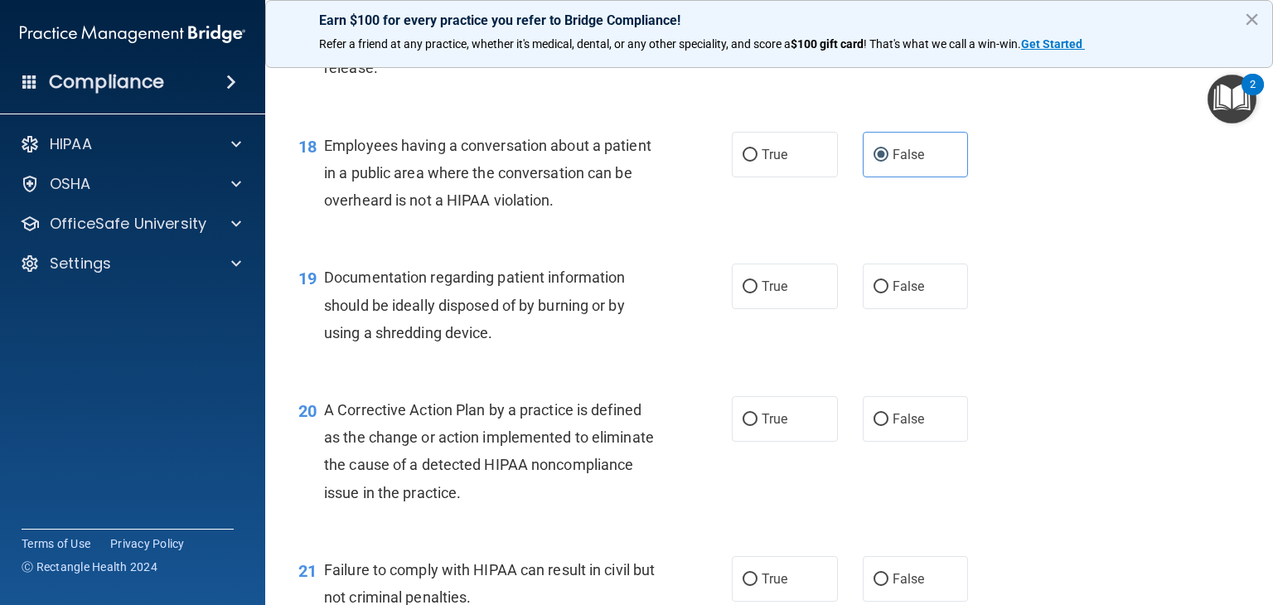
scroll to position [2389, 0]
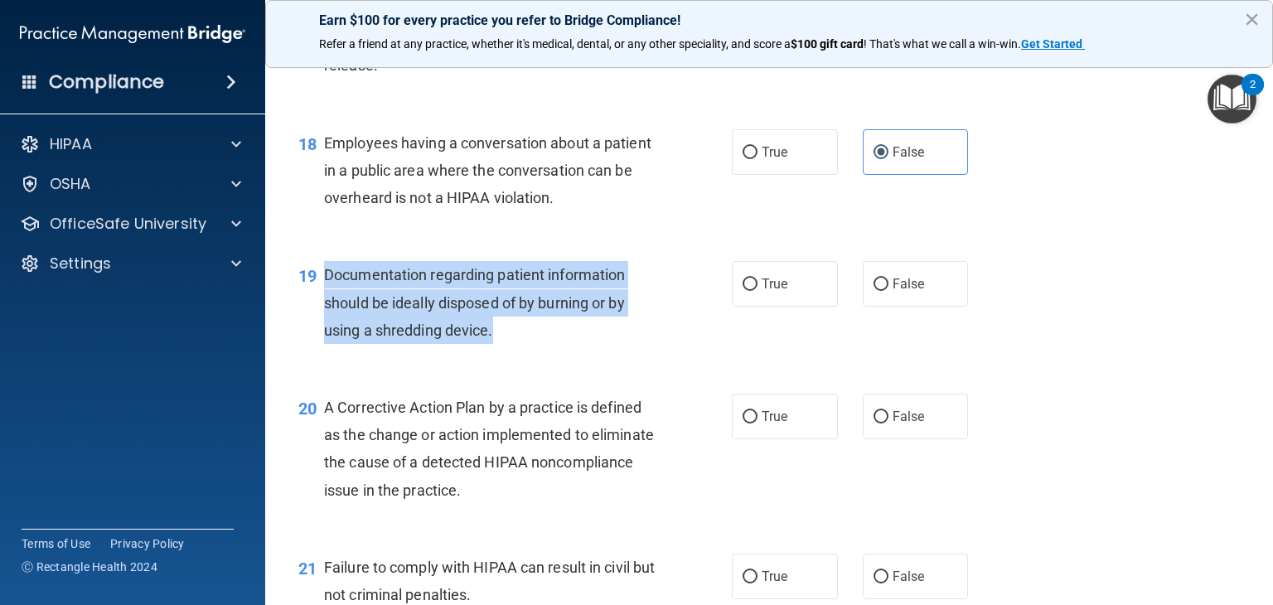
drag, startPoint x: 513, startPoint y: 331, endPoint x: 326, endPoint y: 275, distance: 195.6
click at [326, 275] on div "Documentation regarding patient information should be ideally disposed of by bu…" at bounding box center [496, 302] width 344 height 83
click at [776, 299] on label "True" at bounding box center [785, 284] width 106 height 46
click at [757, 291] on input "True" at bounding box center [750, 284] width 15 height 12
radio input "true"
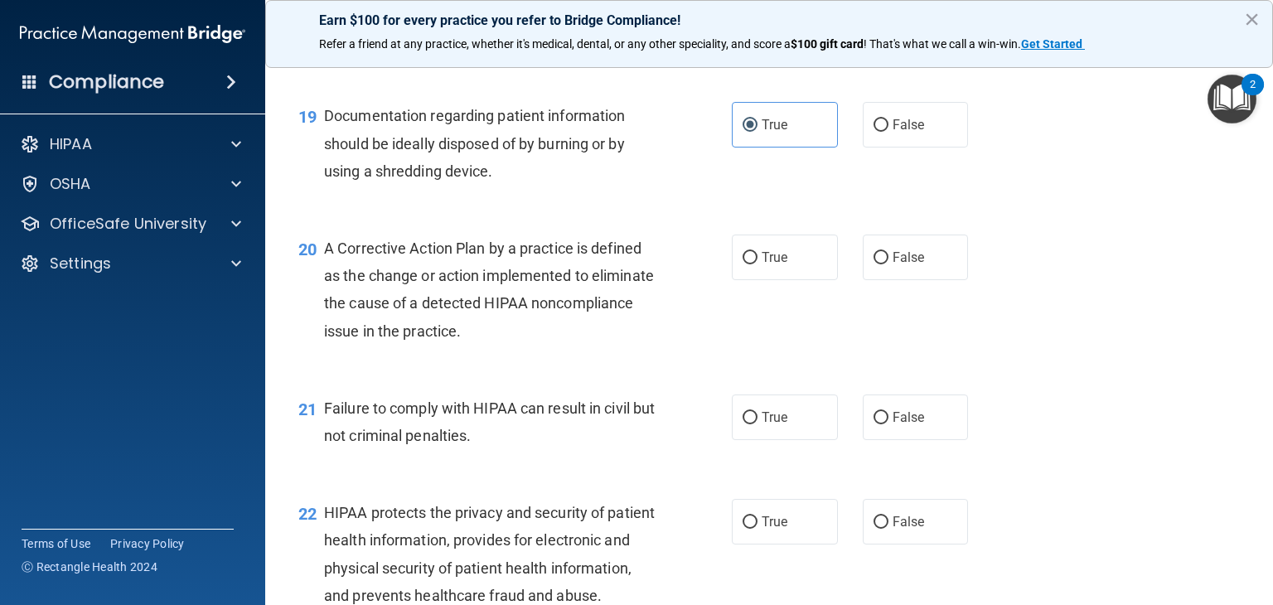
scroll to position [2549, 0]
click at [798, 260] on label "True" at bounding box center [785, 257] width 106 height 46
click at [757, 260] on input "True" at bounding box center [750, 257] width 15 height 12
radio input "true"
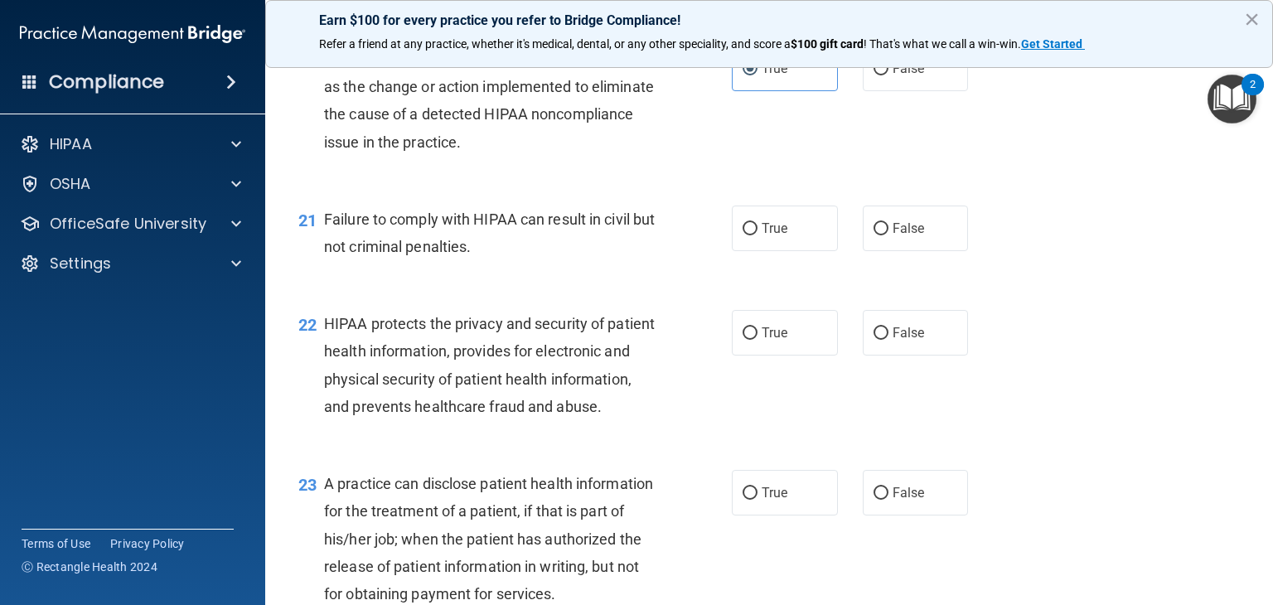
scroll to position [2745, 0]
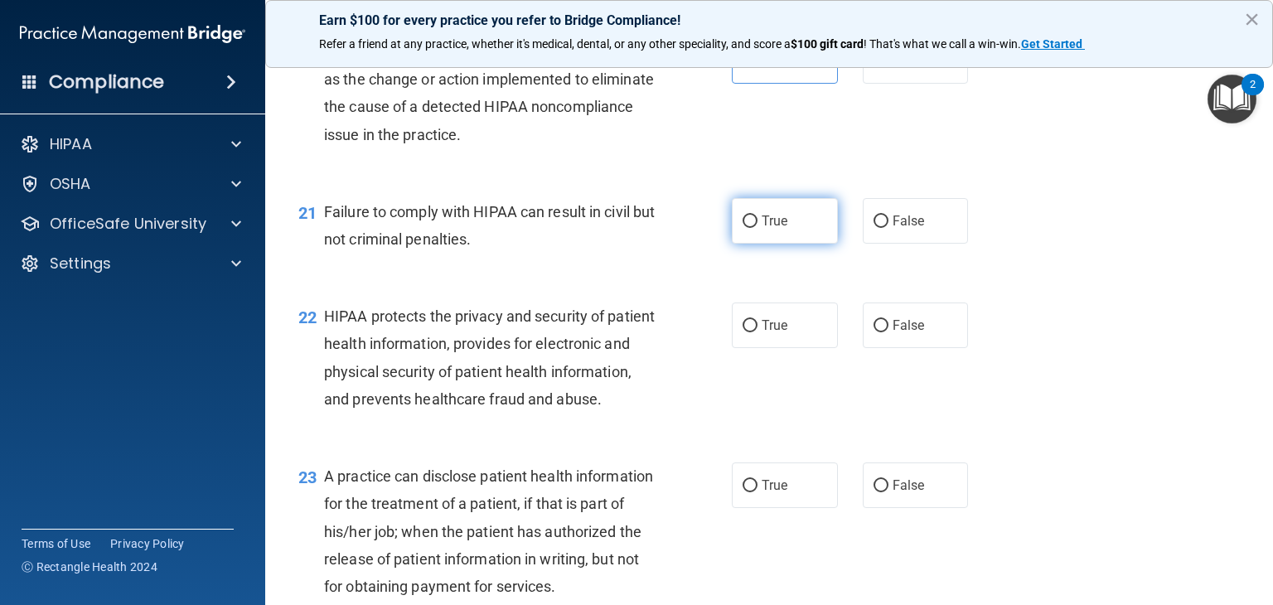
click at [743, 227] on label "True" at bounding box center [785, 221] width 106 height 46
click at [743, 227] on input "True" at bounding box center [750, 221] width 15 height 12
radio input "true"
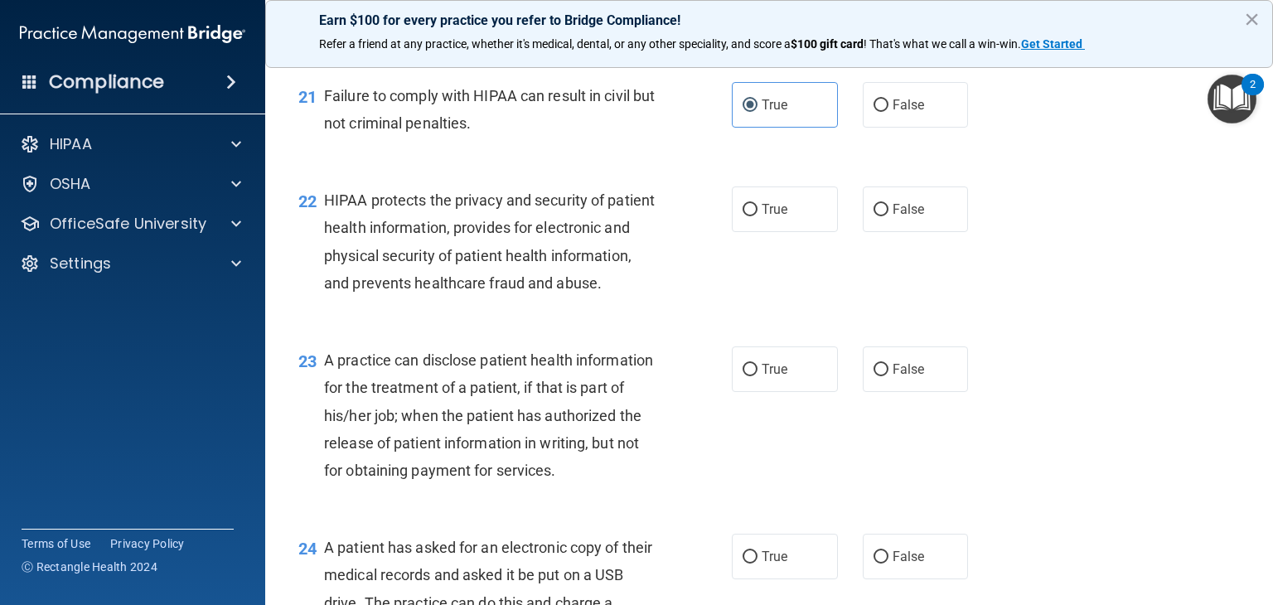
scroll to position [2863, 0]
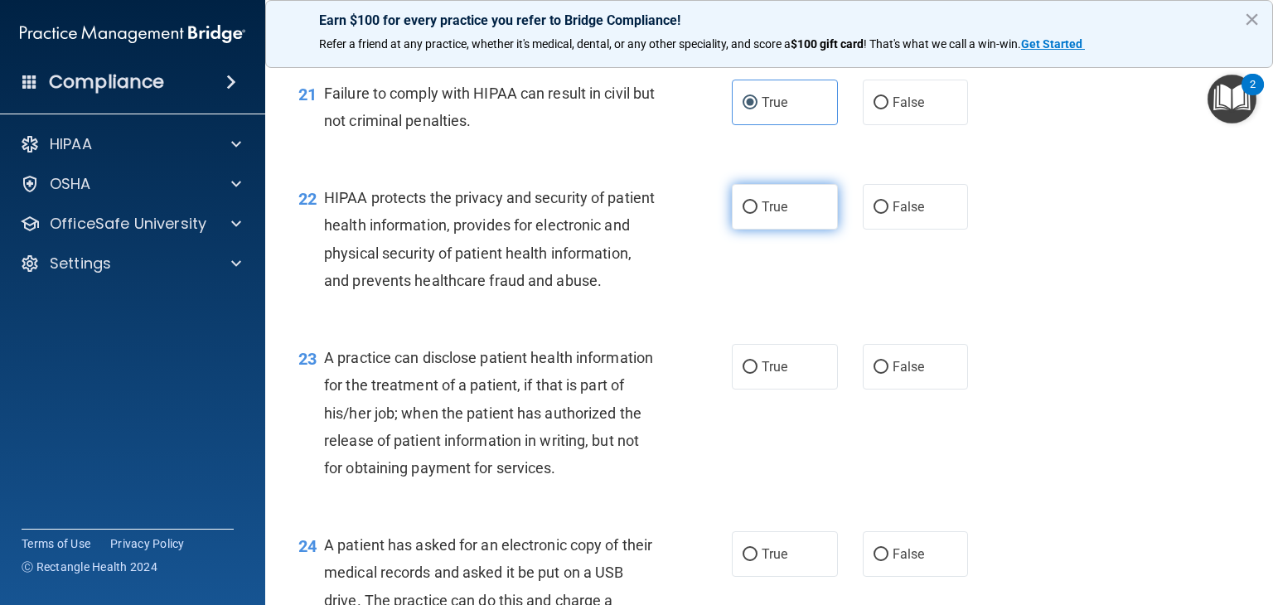
click at [745, 226] on label "True" at bounding box center [785, 207] width 106 height 46
click at [745, 214] on input "True" at bounding box center [750, 207] width 15 height 12
radio input "true"
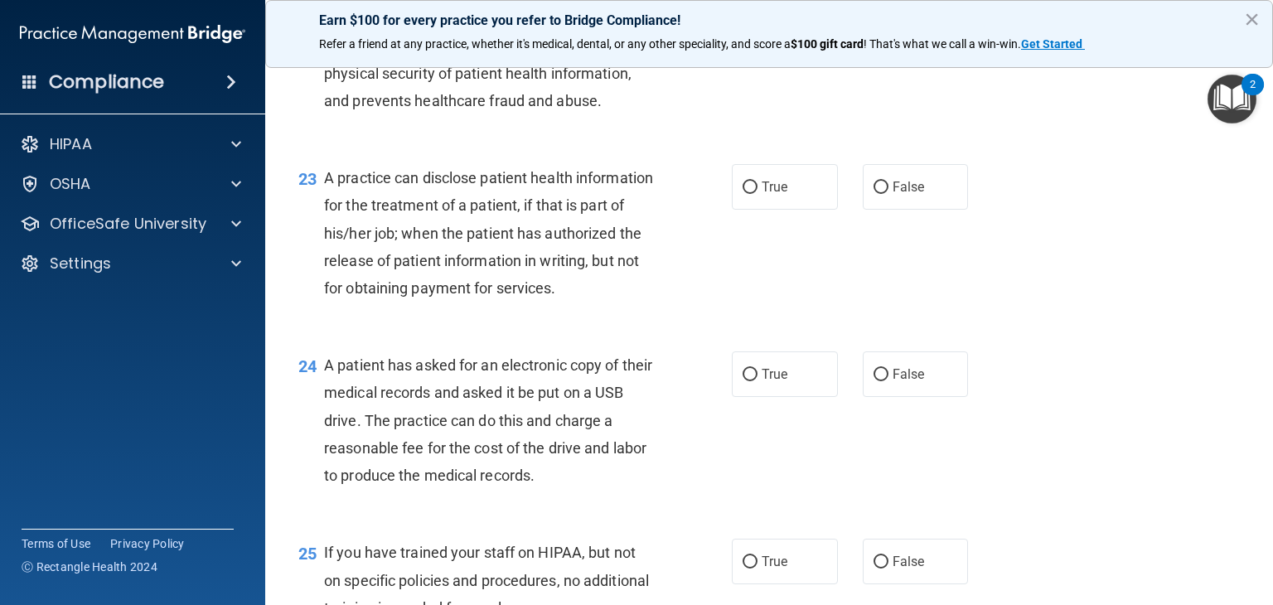
scroll to position [3053, 0]
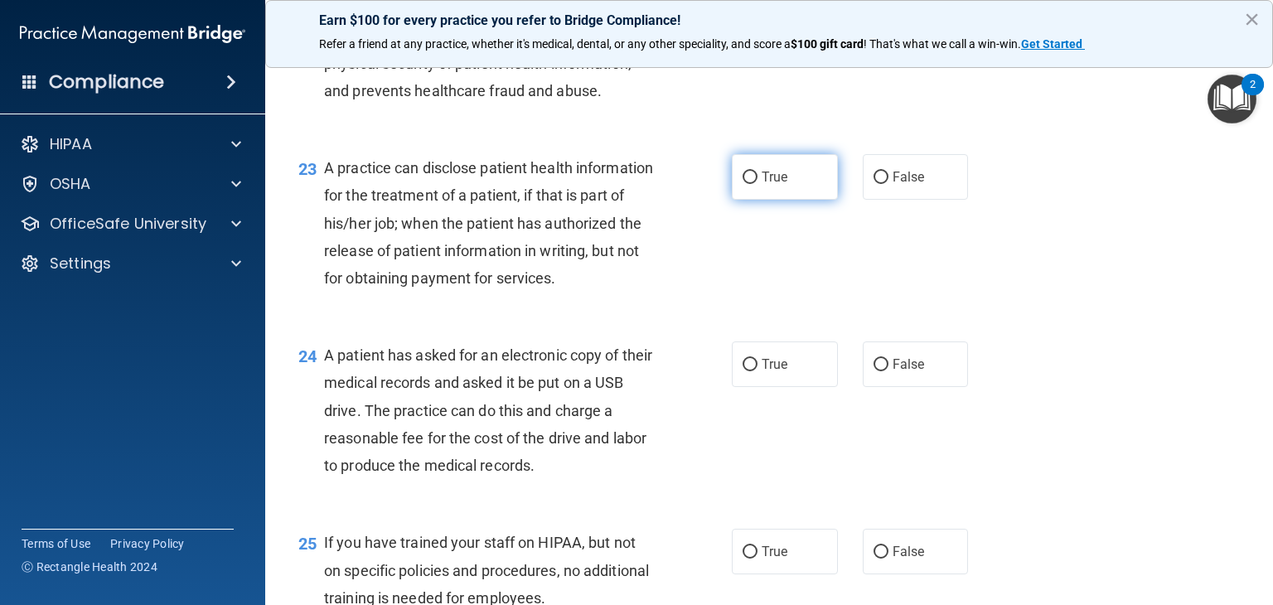
click at [738, 200] on label "True" at bounding box center [785, 177] width 106 height 46
click at [743, 184] on input "True" at bounding box center [750, 178] width 15 height 12
radio input "true"
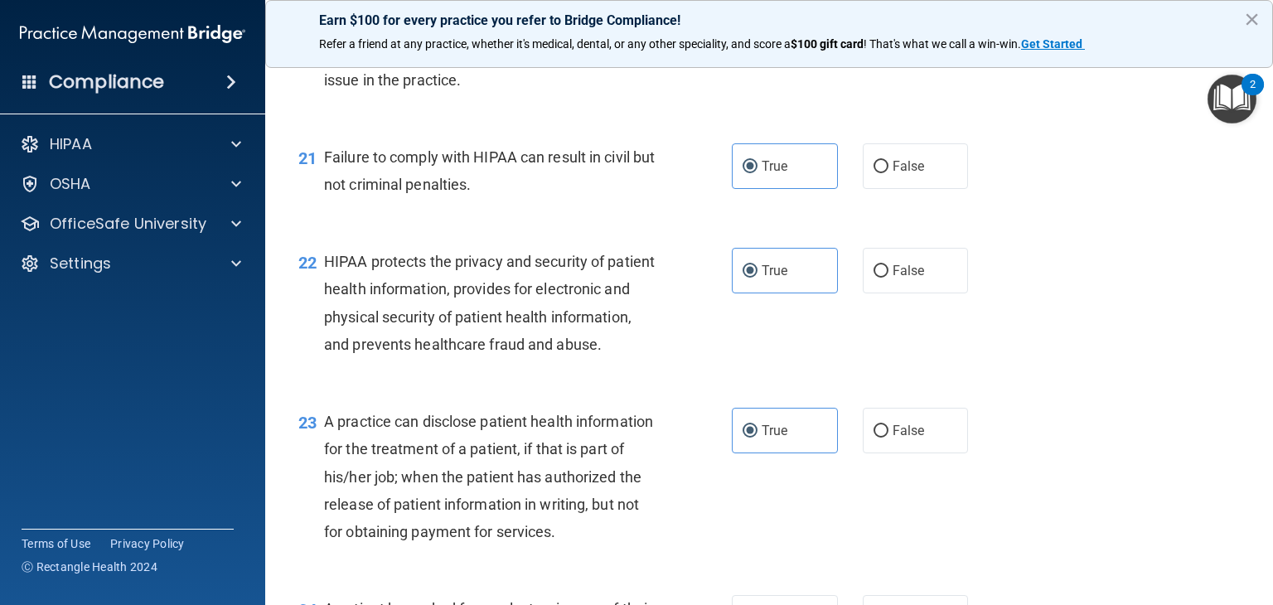
scroll to position [2798, 0]
drag, startPoint x: 976, startPoint y: 187, endPoint x: 944, endPoint y: 174, distance: 34.9
click at [944, 174] on div "True False" at bounding box center [859, 168] width 254 height 46
click at [944, 174] on label "False" at bounding box center [916, 168] width 106 height 46
click at [888, 174] on input "False" at bounding box center [880, 168] width 15 height 12
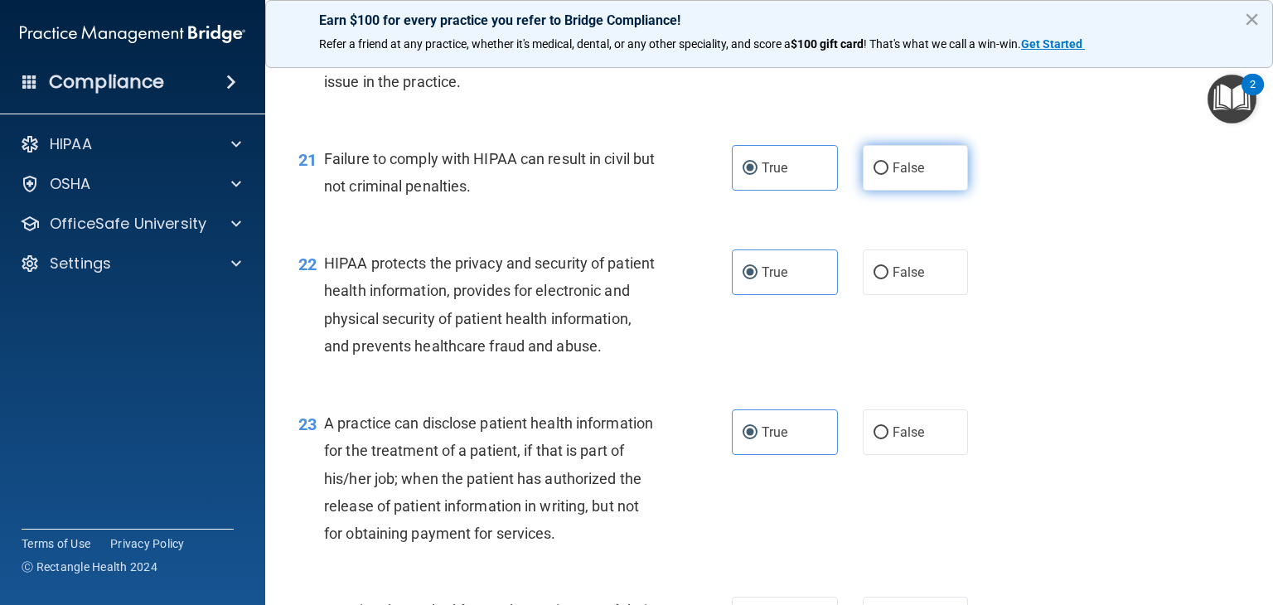
radio input "true"
radio input "false"
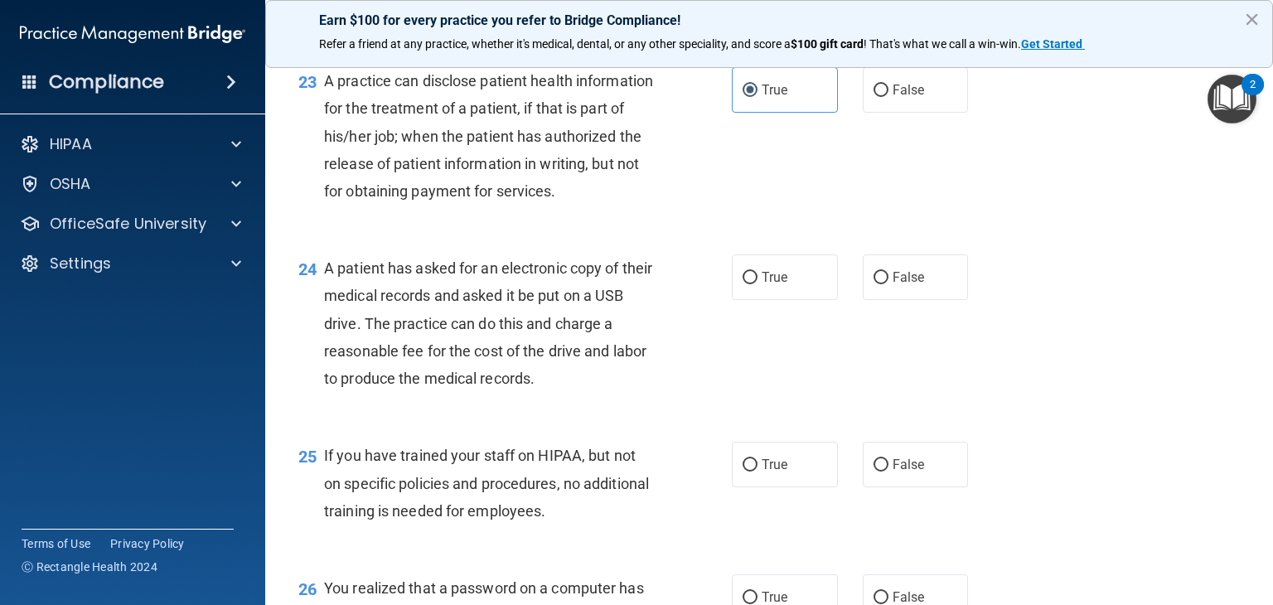
scroll to position [3143, 0]
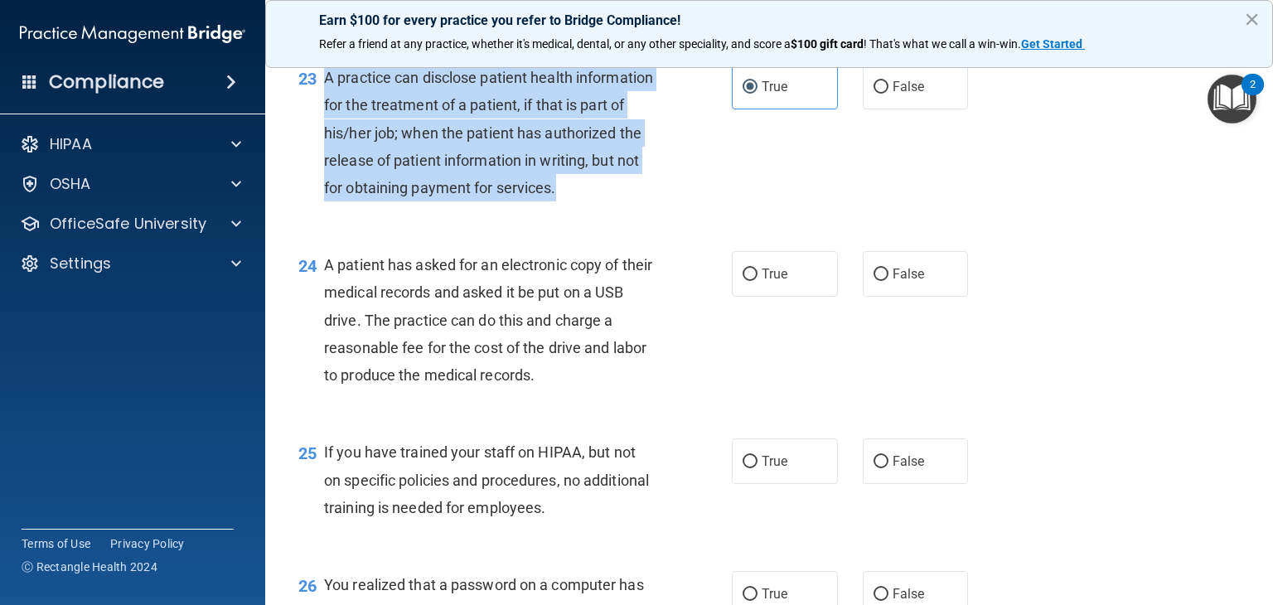
drag, startPoint x: 421, startPoint y: 239, endPoint x: 328, endPoint y: 108, distance: 160.5
click at [328, 108] on div "A practice can disclose patient health information for the treatment of a patie…" at bounding box center [496, 133] width 344 height 138
click at [926, 109] on label "False" at bounding box center [916, 87] width 106 height 46
click at [888, 94] on input "False" at bounding box center [880, 87] width 15 height 12
radio input "true"
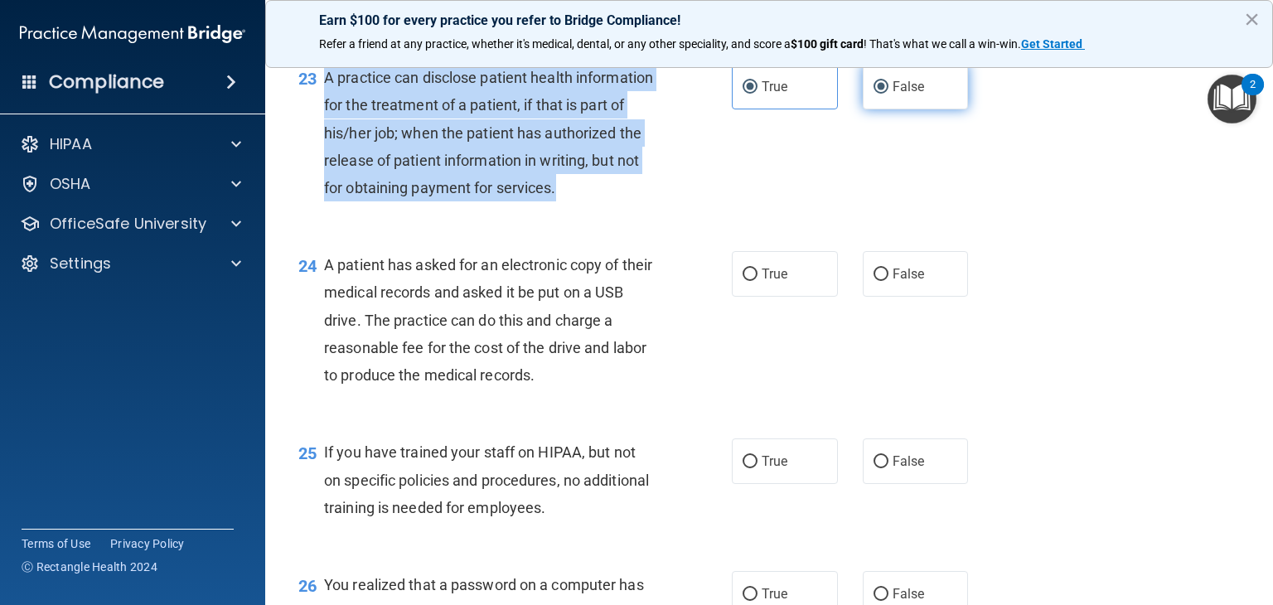
radio input "false"
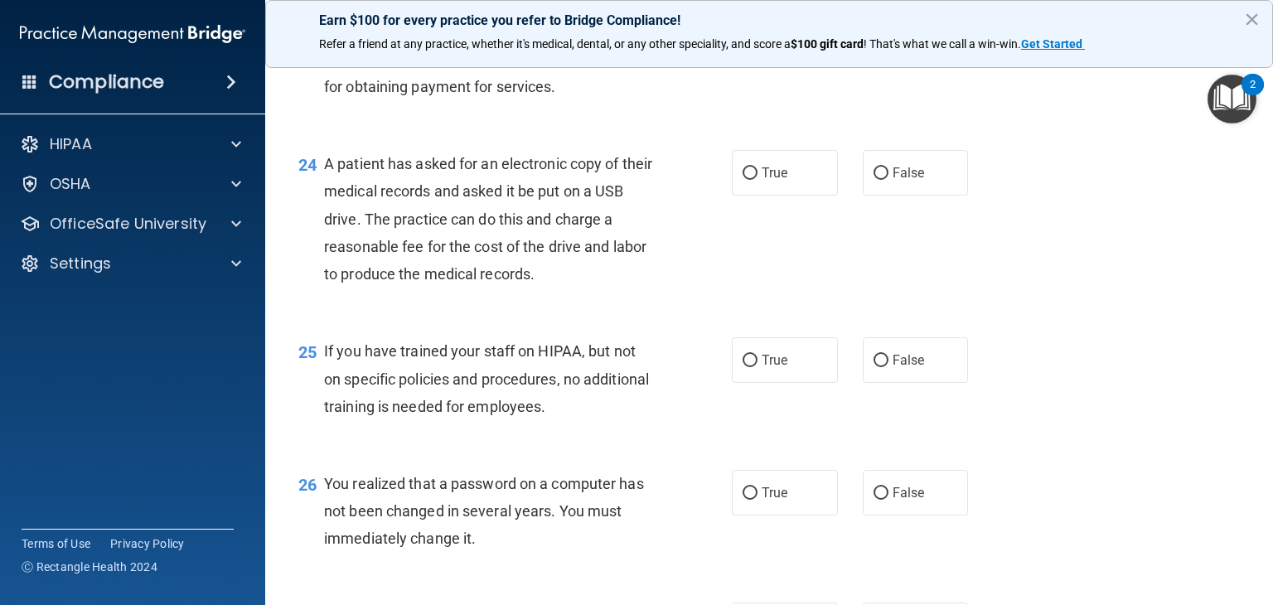
scroll to position [3248, 0]
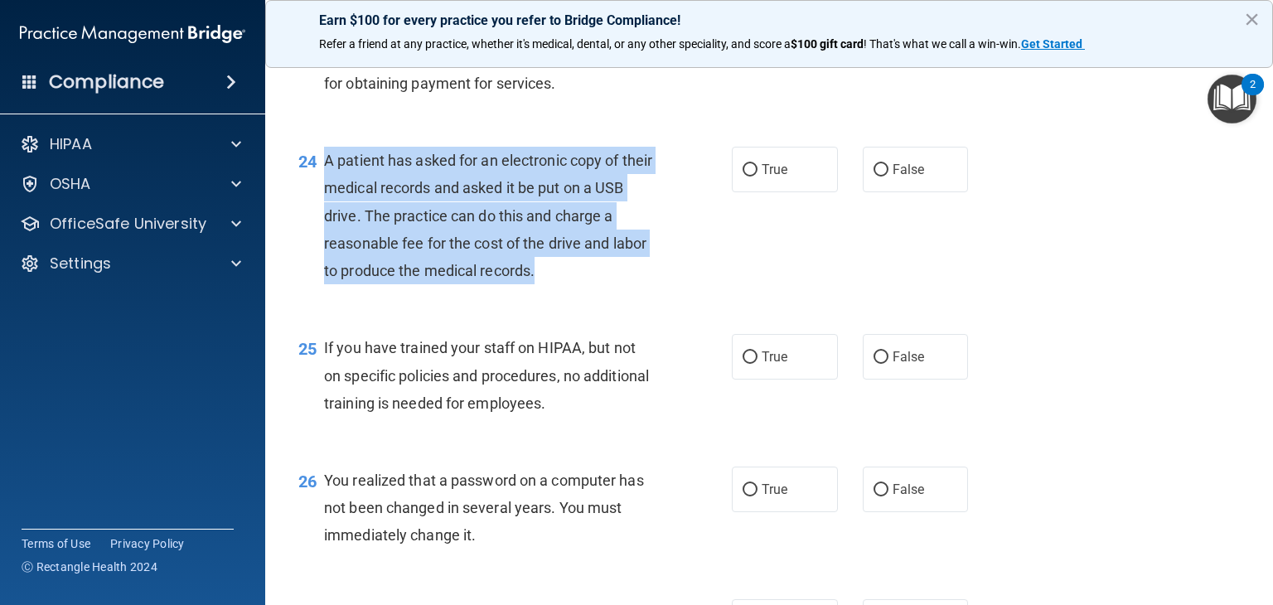
drag, startPoint x: 576, startPoint y: 333, endPoint x: 324, endPoint y: 207, distance: 281.7
click at [324, 207] on div "A patient has asked for an electronic copy of their medical records and asked i…" at bounding box center [496, 216] width 344 height 138
click at [805, 192] on label "True" at bounding box center [785, 170] width 106 height 46
click at [757, 177] on input "True" at bounding box center [750, 170] width 15 height 12
radio input "true"
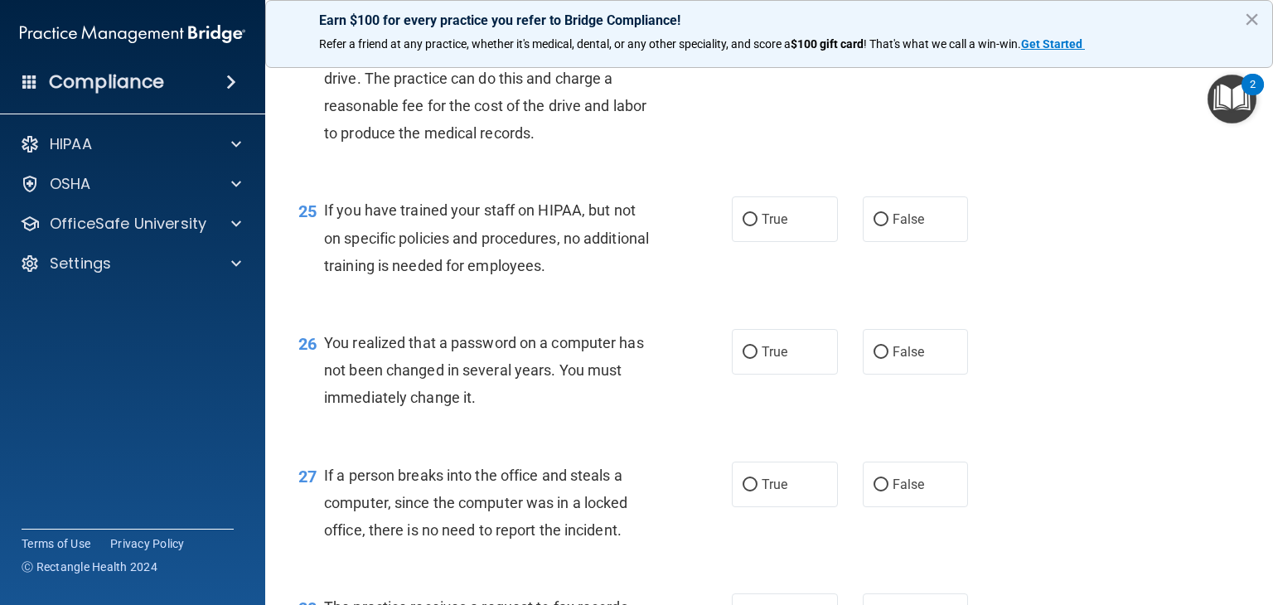
scroll to position [3390, 0]
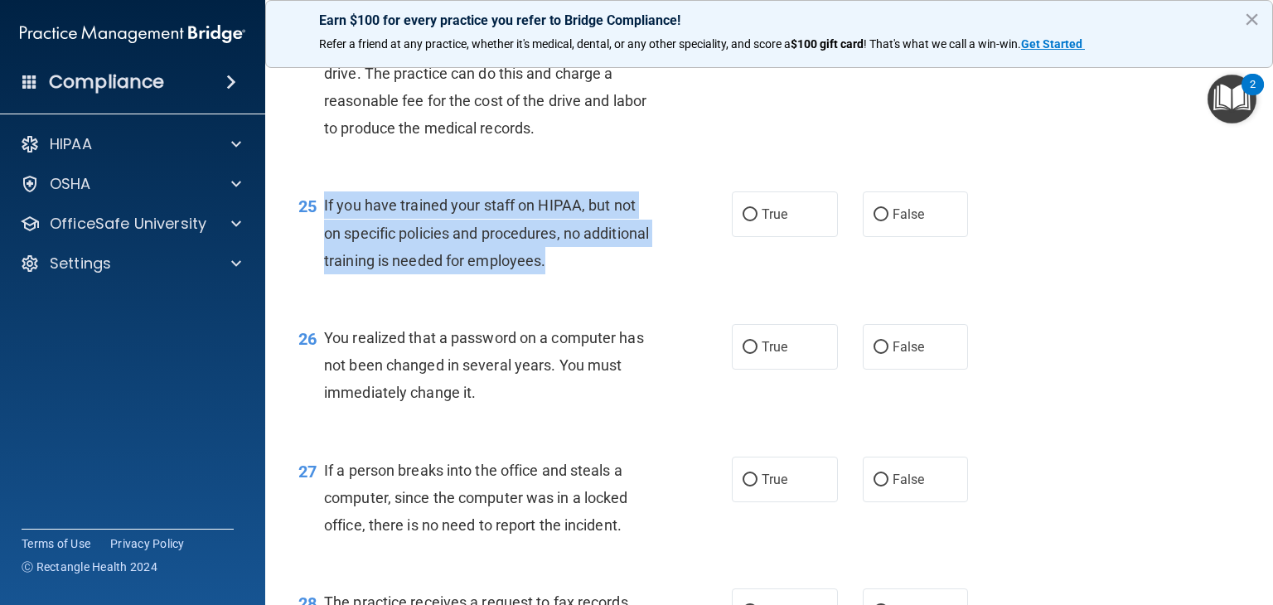
drag, startPoint x: 568, startPoint y: 315, endPoint x: 325, endPoint y: 259, distance: 250.1
click at [325, 259] on div "If you have trained your staff on HIPAA, but not on specific policies and proce…" at bounding box center [496, 232] width 344 height 83
click at [935, 237] on label "False" at bounding box center [916, 214] width 106 height 46
click at [888, 221] on input "False" at bounding box center [880, 215] width 15 height 12
radio input "true"
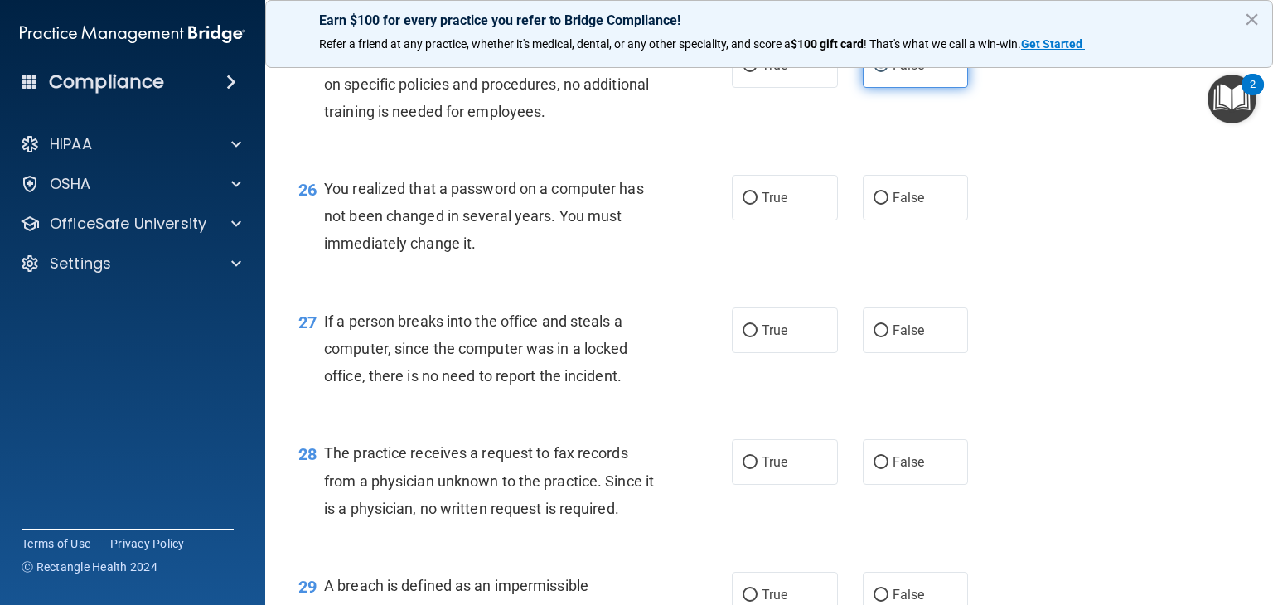
scroll to position [3563, 0]
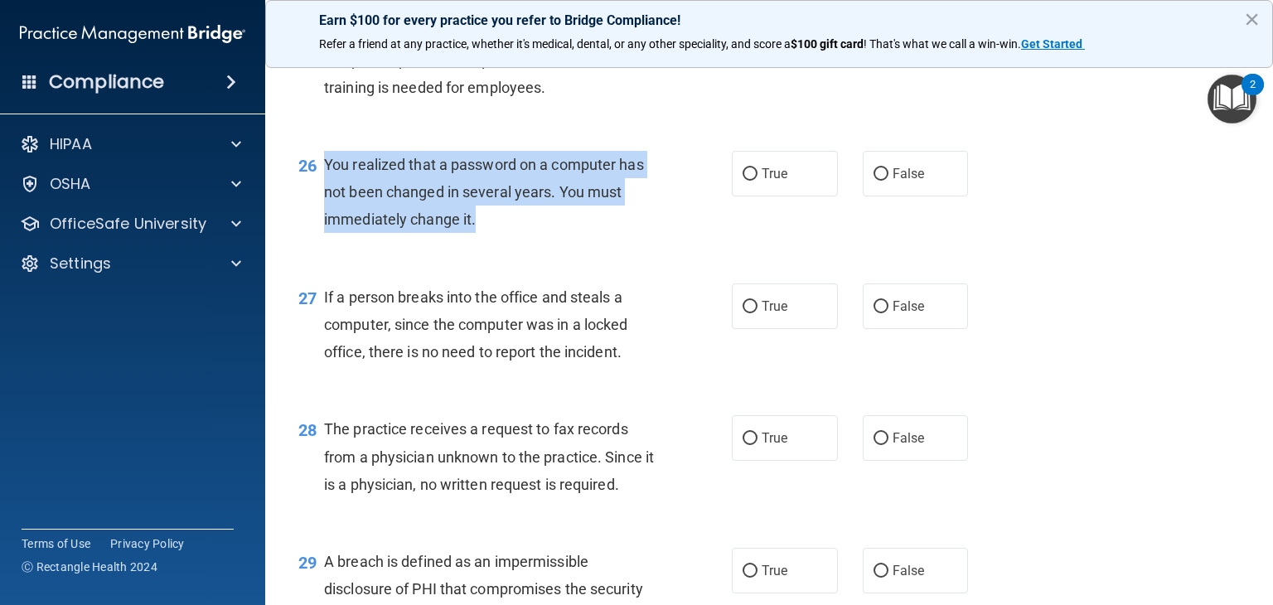
drag, startPoint x: 500, startPoint y: 278, endPoint x: 326, endPoint y: 218, distance: 184.2
click at [326, 218] on div "You realized that a password on a computer has not been changed in several year…" at bounding box center [496, 192] width 344 height 83
click at [747, 196] on label "True" at bounding box center [785, 174] width 106 height 46
click at [747, 181] on input "True" at bounding box center [750, 174] width 15 height 12
radio input "true"
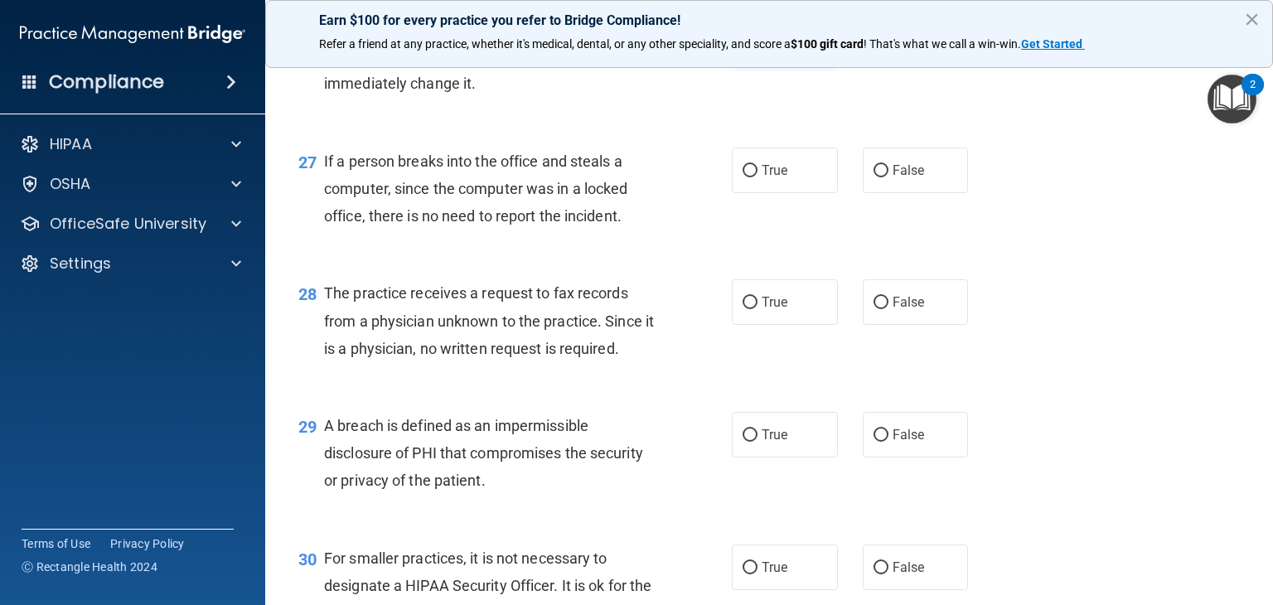
scroll to position [3700, 0]
click at [889, 192] on label "False" at bounding box center [916, 170] width 106 height 46
click at [888, 177] on input "False" at bounding box center [880, 170] width 15 height 12
radio input "true"
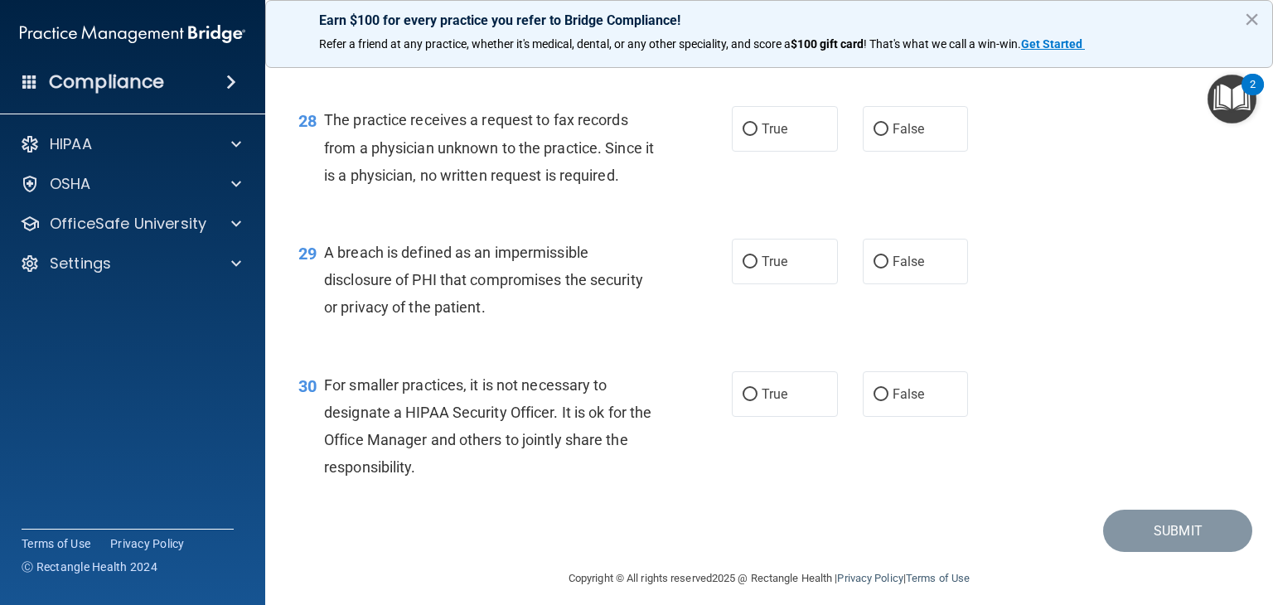
scroll to position [3879, 0]
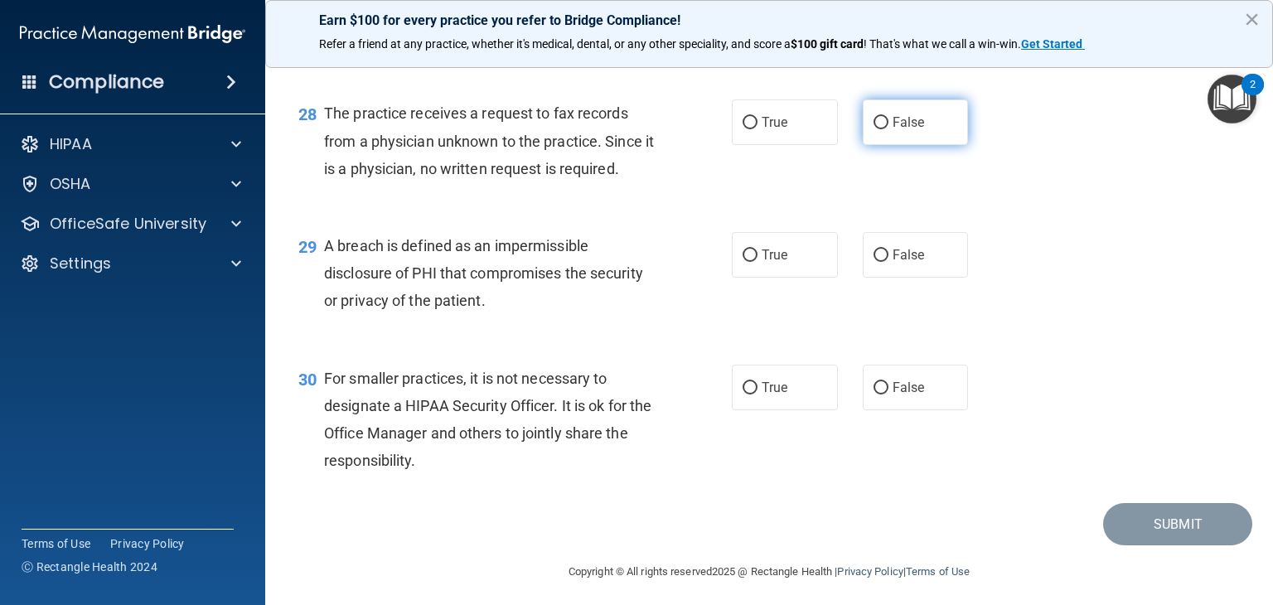
click at [915, 130] on span "False" at bounding box center [909, 122] width 32 height 16
click at [888, 129] on input "False" at bounding box center [880, 123] width 15 height 12
radio input "true"
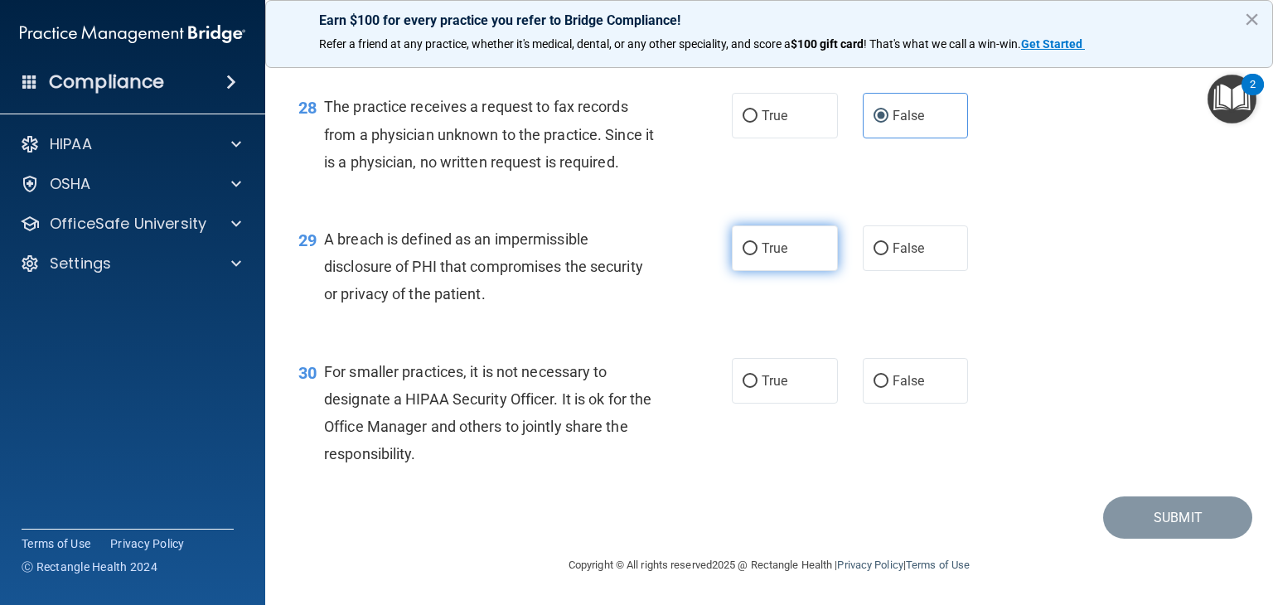
click at [781, 258] on label "True" at bounding box center [785, 248] width 106 height 46
click at [757, 255] on input "True" at bounding box center [750, 249] width 15 height 12
radio input "true"
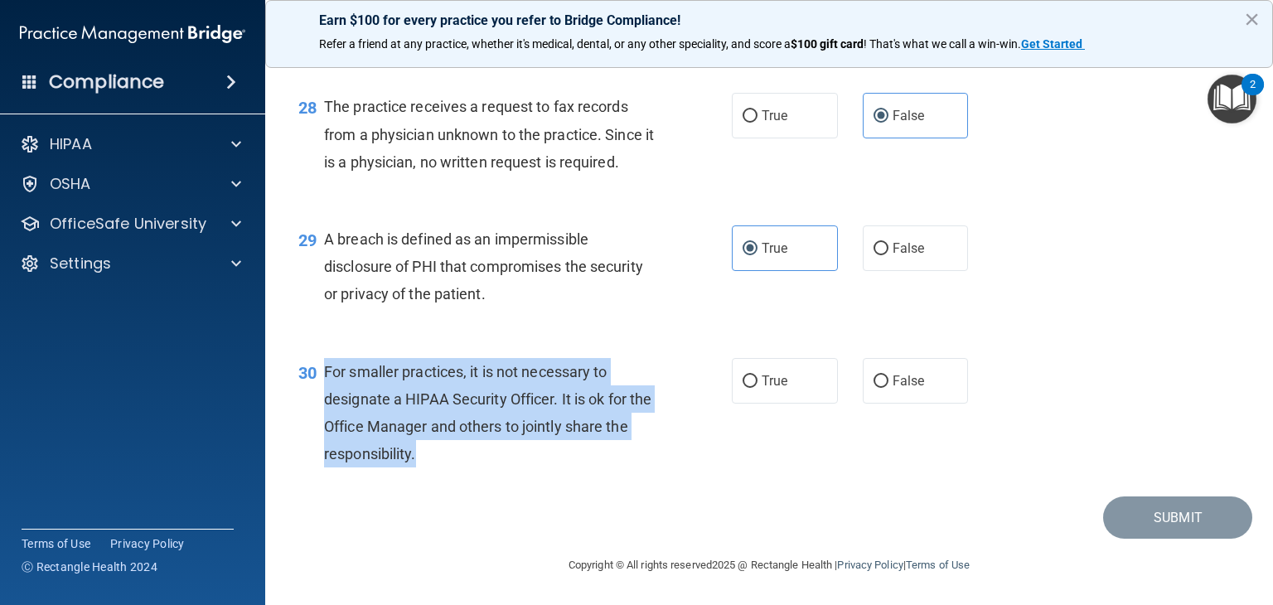
drag, startPoint x: 465, startPoint y: 459, endPoint x: 321, endPoint y: 375, distance: 167.1
click at [321, 375] on div "30 For smaller practices, it is not necessary to designate a HIPAA Security Off…" at bounding box center [514, 417] width 483 height 119
click at [797, 404] on div "30 For smaller practices, it is not necessary to designate a HIPAA Security Off…" at bounding box center [769, 417] width 966 height 160
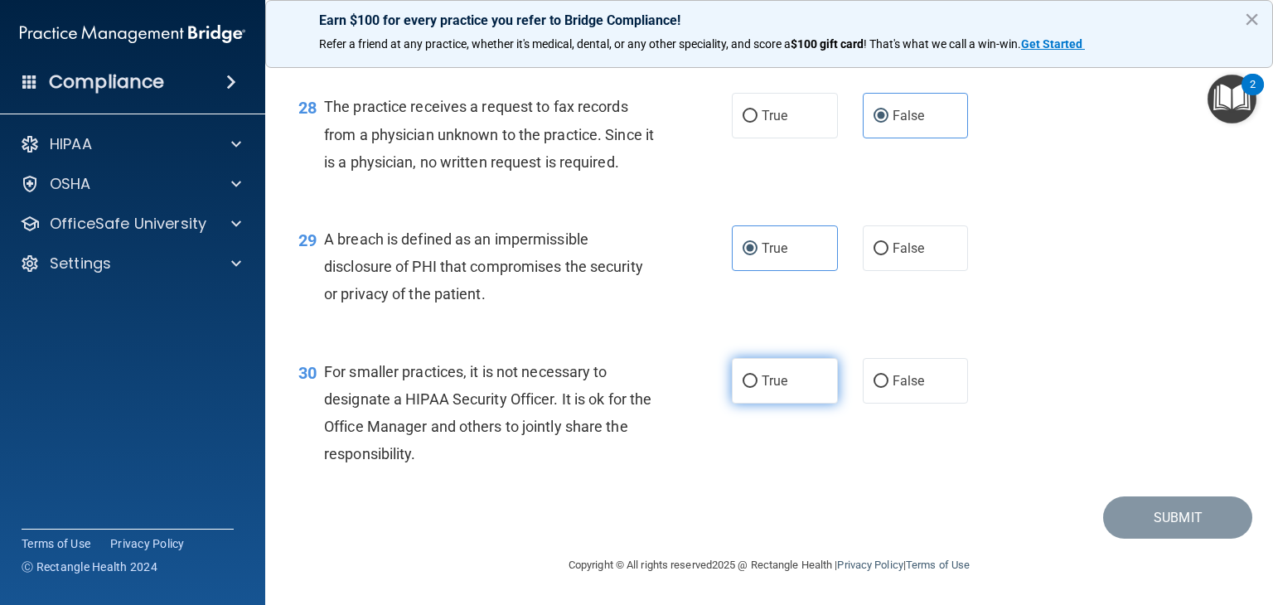
click at [798, 392] on label "True" at bounding box center [785, 381] width 106 height 46
click at [757, 388] on input "True" at bounding box center [750, 381] width 15 height 12
radio input "true"
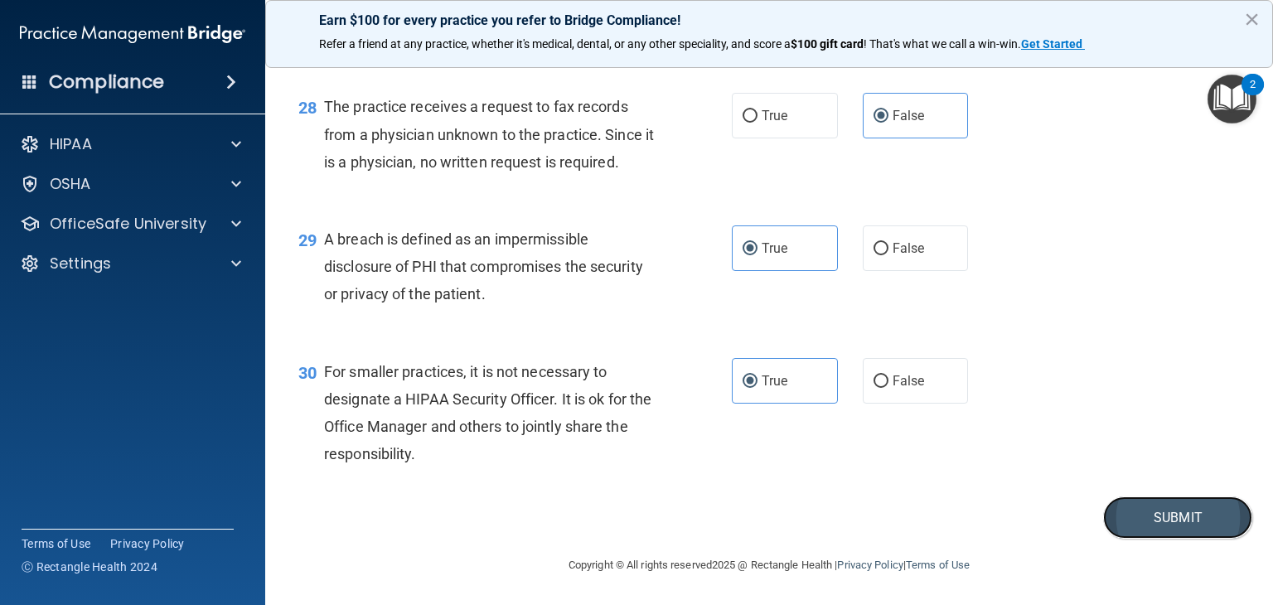
click at [1147, 510] on button "Submit" at bounding box center [1177, 517] width 149 height 42
click at [1223, 515] on button "Submit" at bounding box center [1177, 517] width 149 height 42
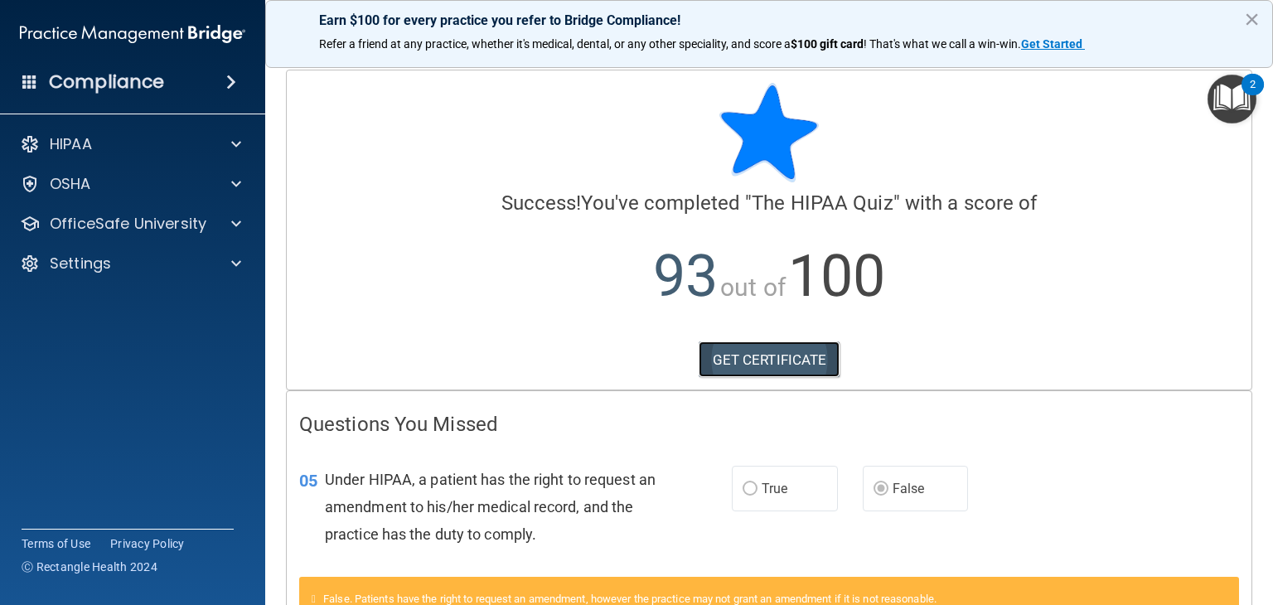
click at [803, 358] on link "GET CERTIFICATE" at bounding box center [770, 359] width 142 height 36
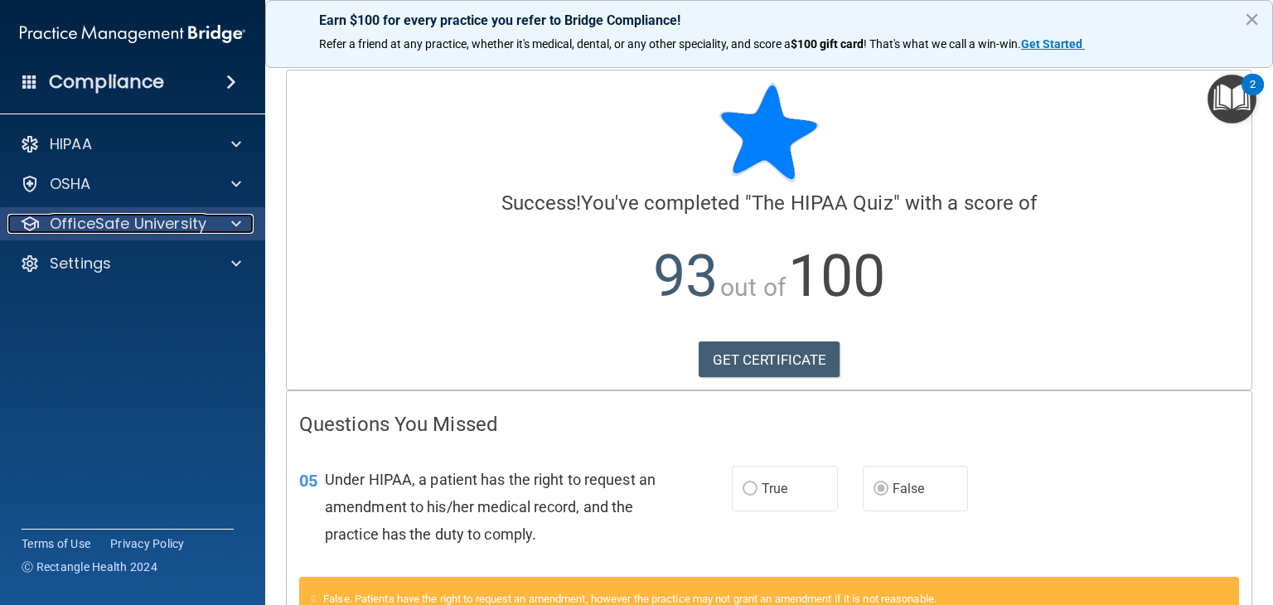
click at [170, 217] on p "OfficeSafe University" at bounding box center [128, 224] width 157 height 20
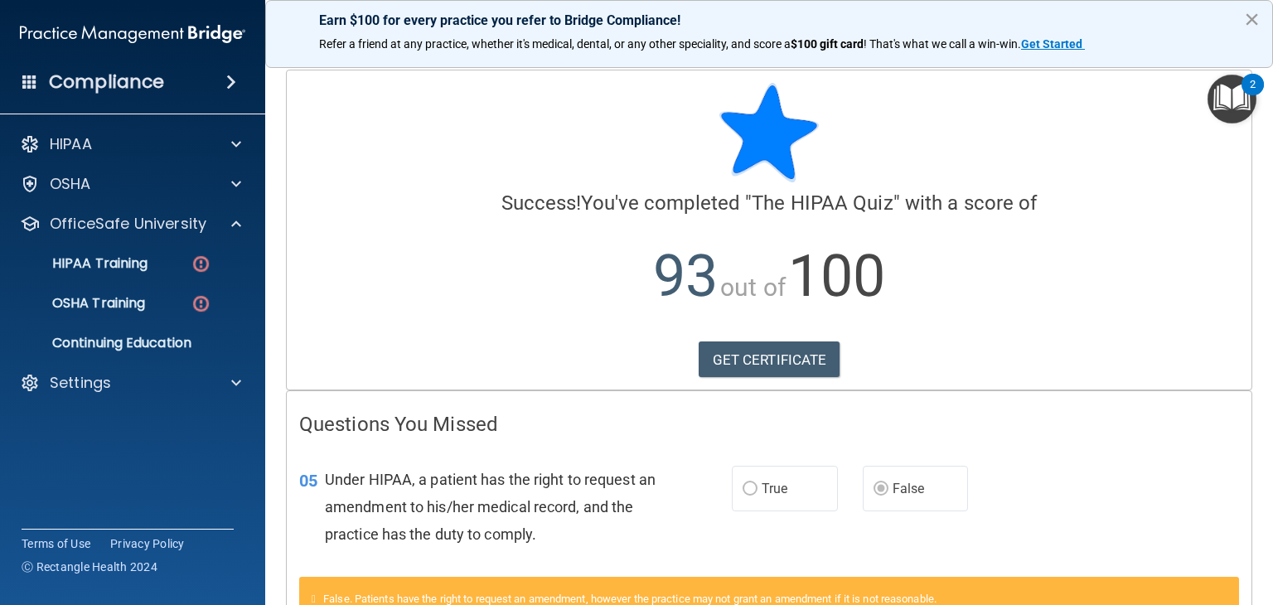
click at [1253, 21] on button "×" at bounding box center [1252, 19] width 16 height 27
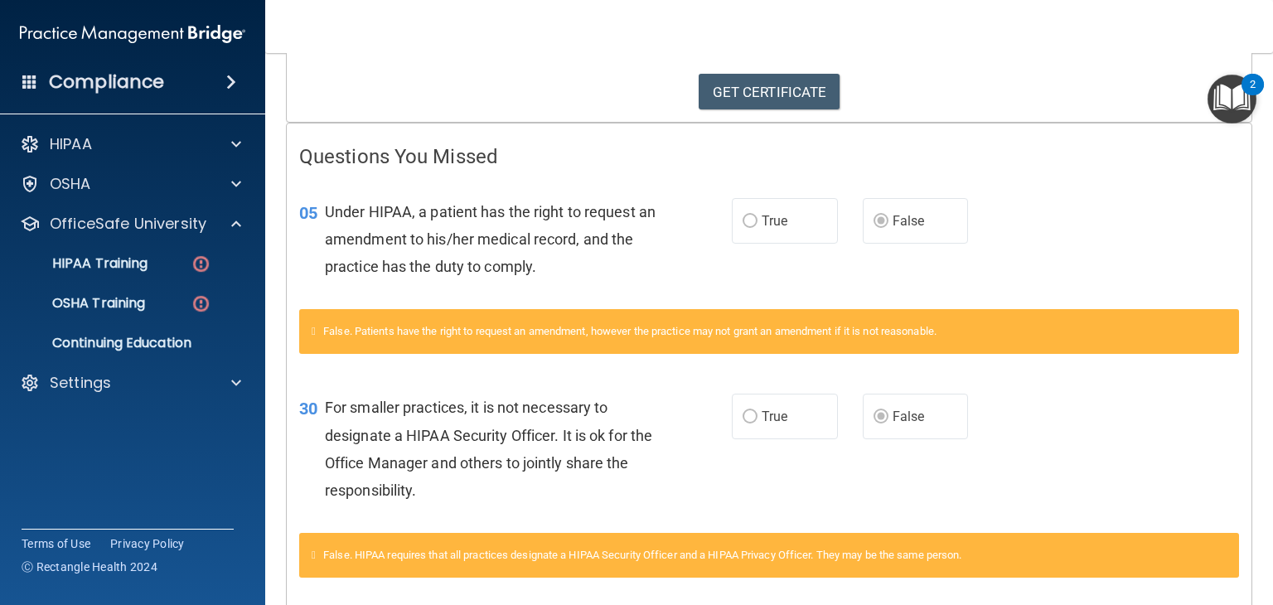
scroll to position [268, 0]
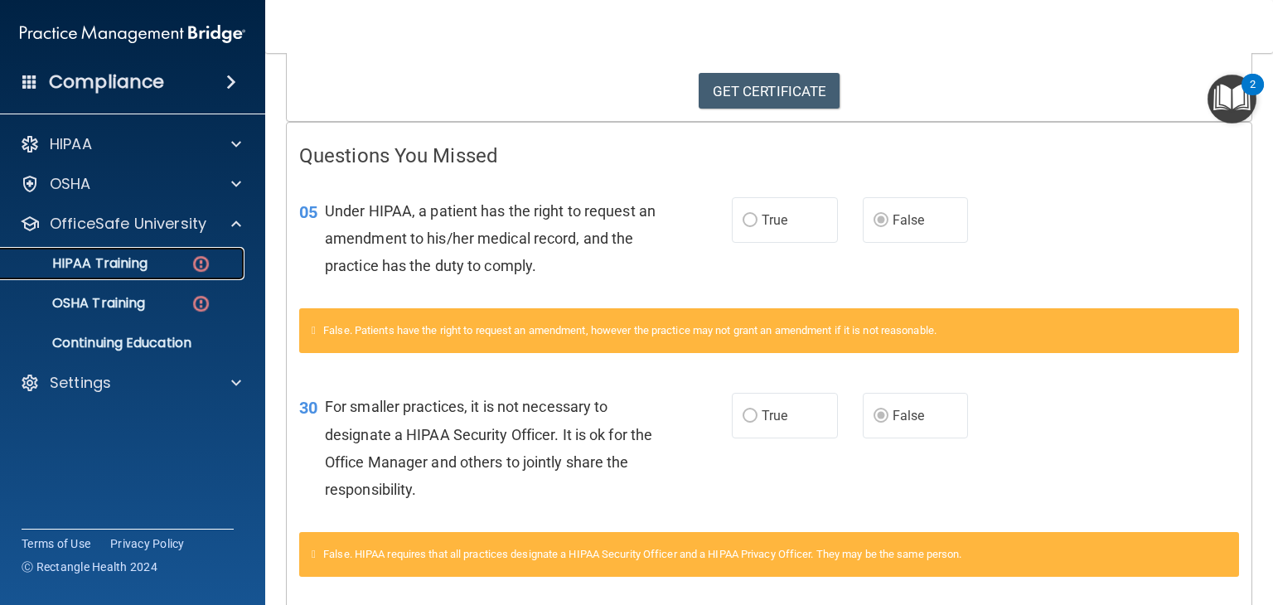
click at [215, 259] on div "HIPAA Training" at bounding box center [124, 263] width 226 height 17
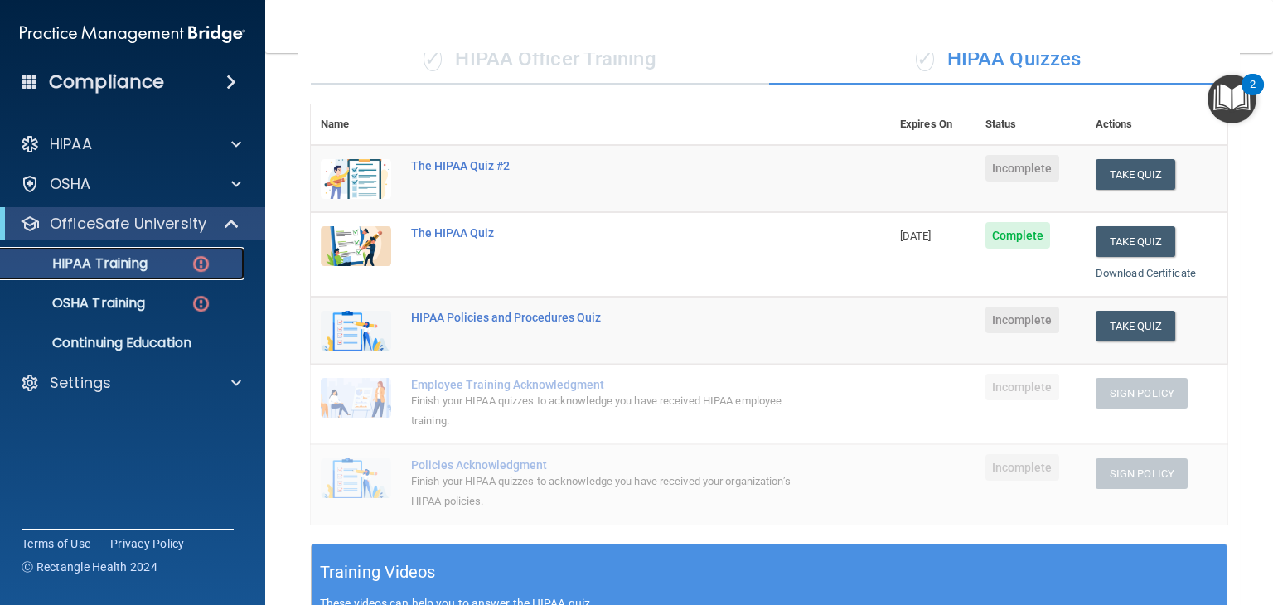
scroll to position [123, 0]
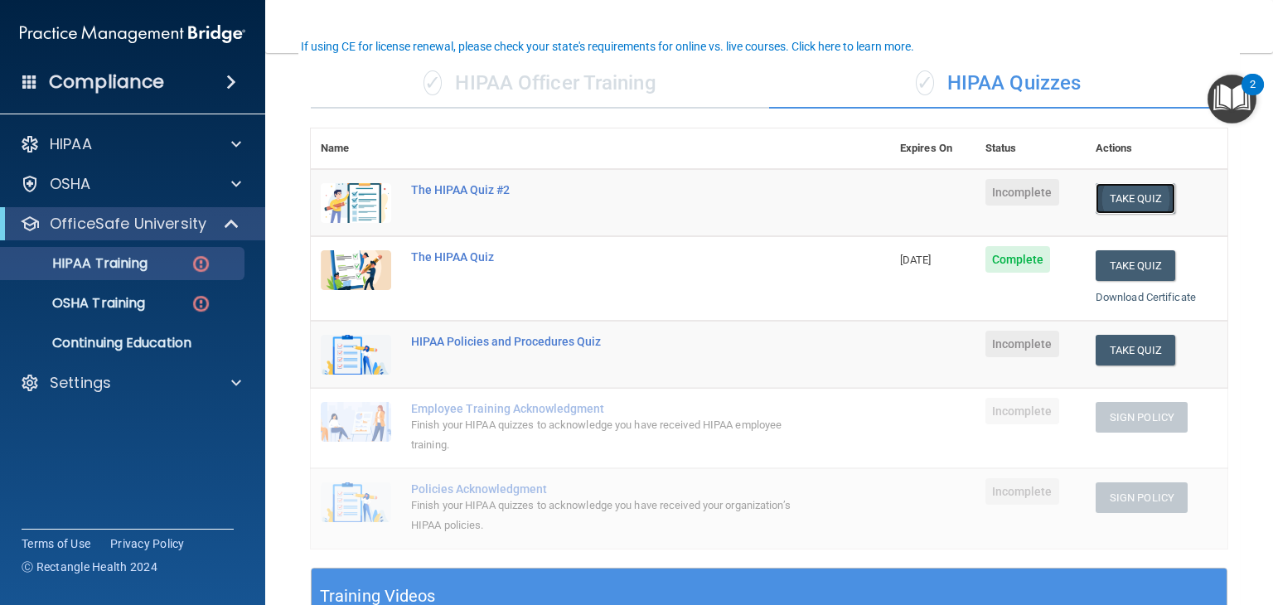
click at [1110, 201] on button "Take Quiz" at bounding box center [1136, 198] width 80 height 31
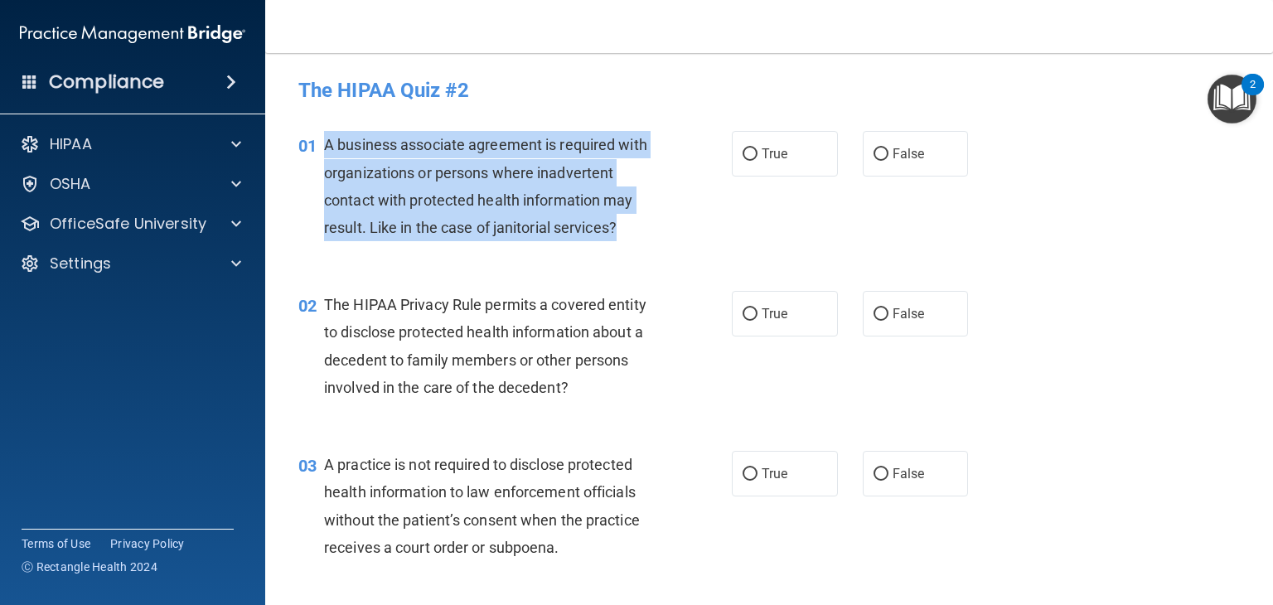
drag, startPoint x: 627, startPoint y: 242, endPoint x: 325, endPoint y: 143, distance: 318.4
click at [325, 143] on div "01 A business associate agreement is required with organizations or persons whe…" at bounding box center [514, 190] width 483 height 119
click at [733, 140] on label "True" at bounding box center [785, 154] width 106 height 46
click at [743, 148] on input "True" at bounding box center [750, 154] width 15 height 12
radio input "true"
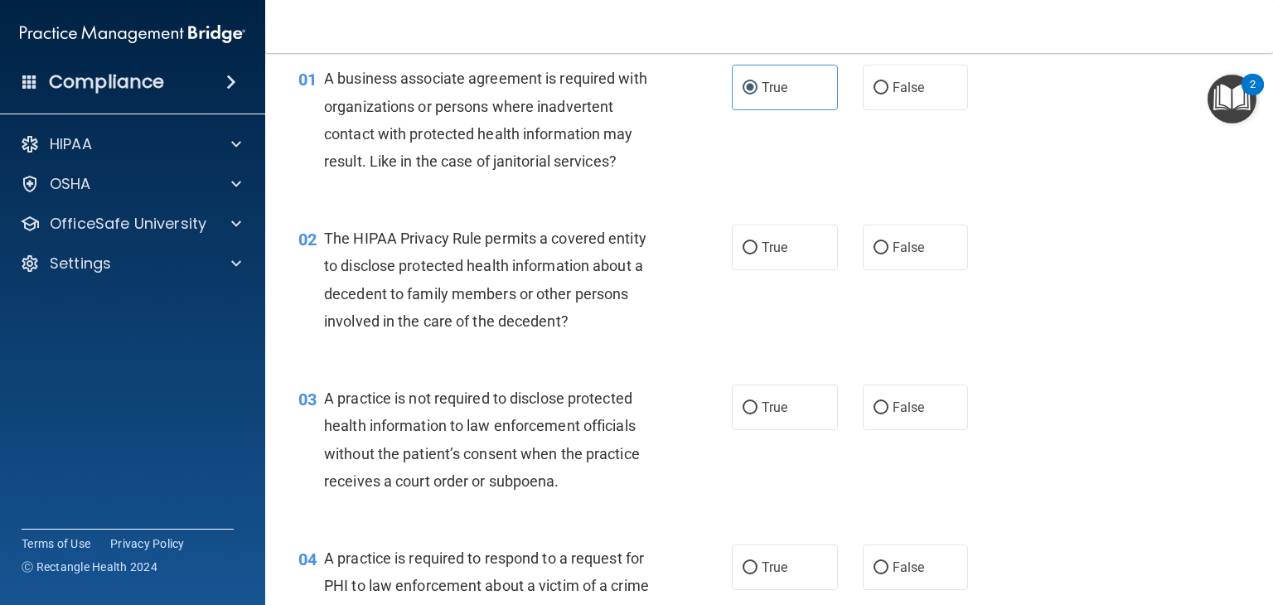
scroll to position [72, 0]
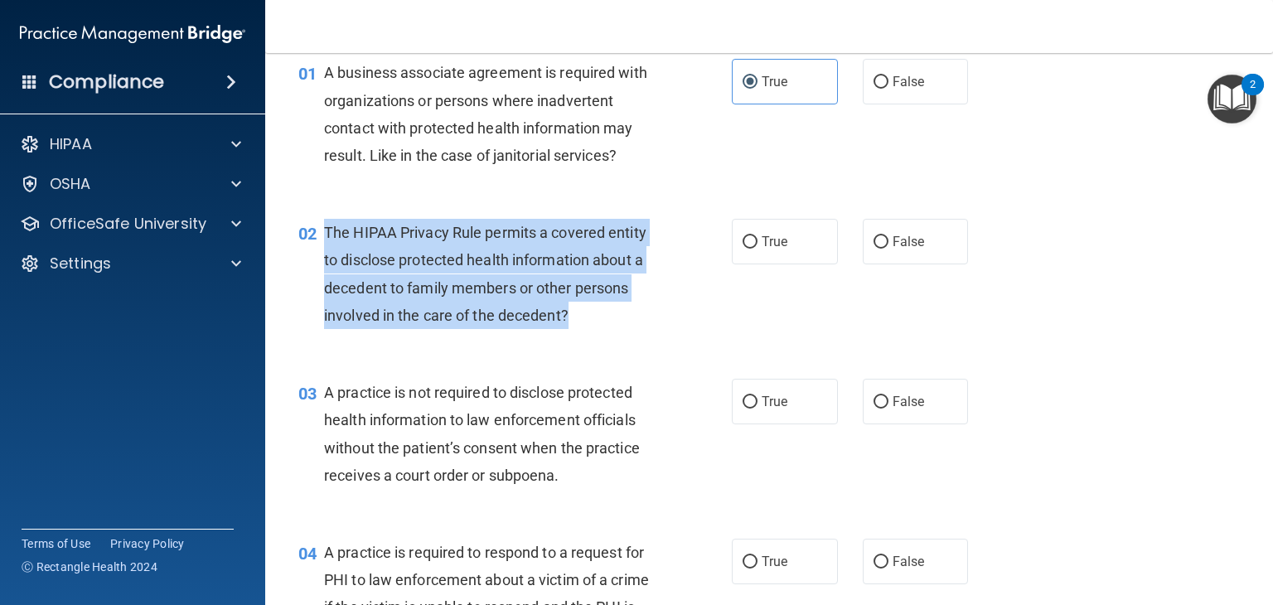
drag, startPoint x: 573, startPoint y: 310, endPoint x: 325, endPoint y: 226, distance: 262.3
click at [325, 226] on div "The HIPAA Privacy Rule permits a covered entity to disclose protected health in…" at bounding box center [496, 274] width 344 height 110
click at [761, 219] on label "True" at bounding box center [785, 242] width 106 height 46
click at [757, 236] on input "True" at bounding box center [750, 242] width 15 height 12
radio input "true"
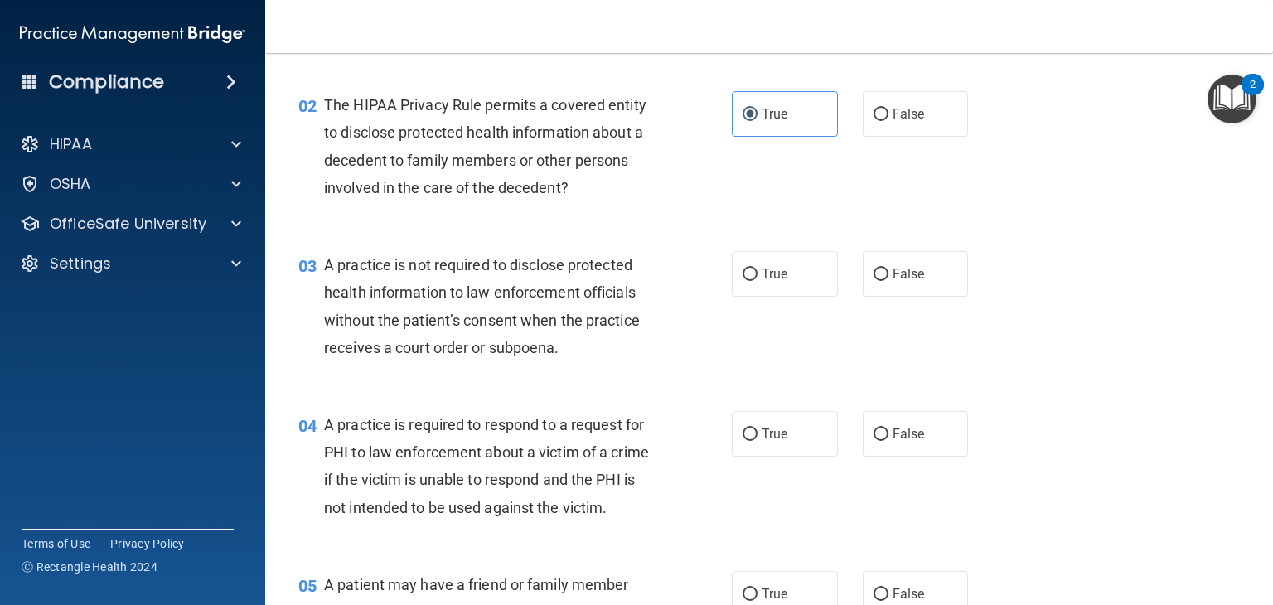
scroll to position [248, 0]
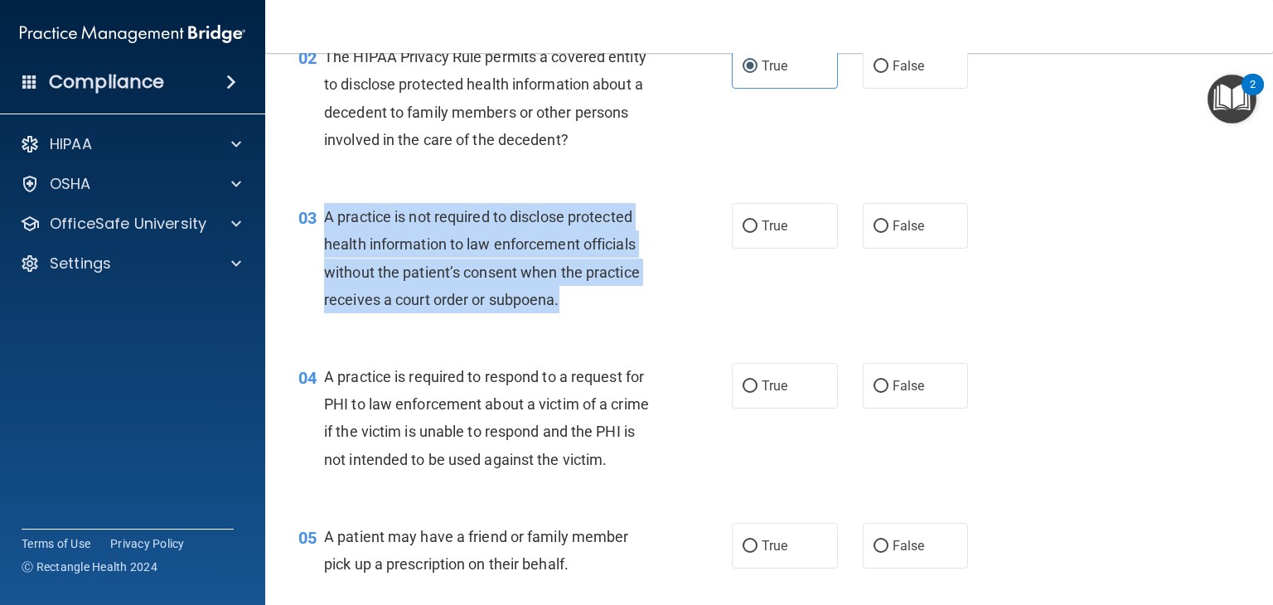
drag, startPoint x: 580, startPoint y: 303, endPoint x: 326, endPoint y: 213, distance: 270.0
click at [326, 213] on div "A practice is not required to disclose protected health information to law enfo…" at bounding box center [496, 258] width 344 height 110
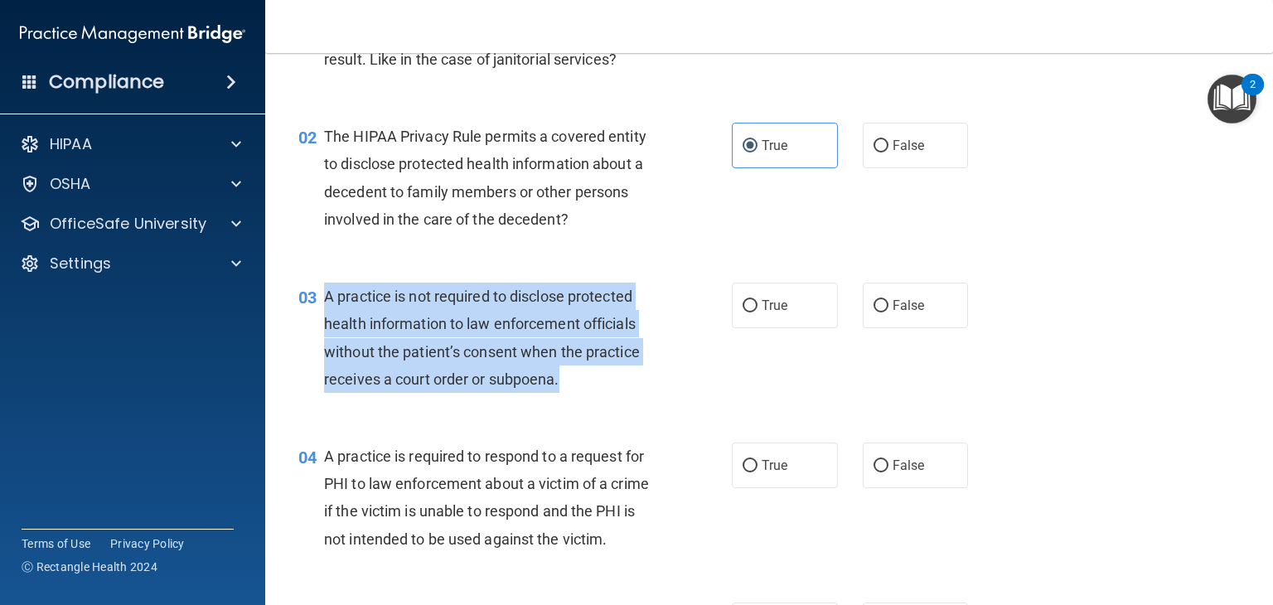
scroll to position [173, 0]
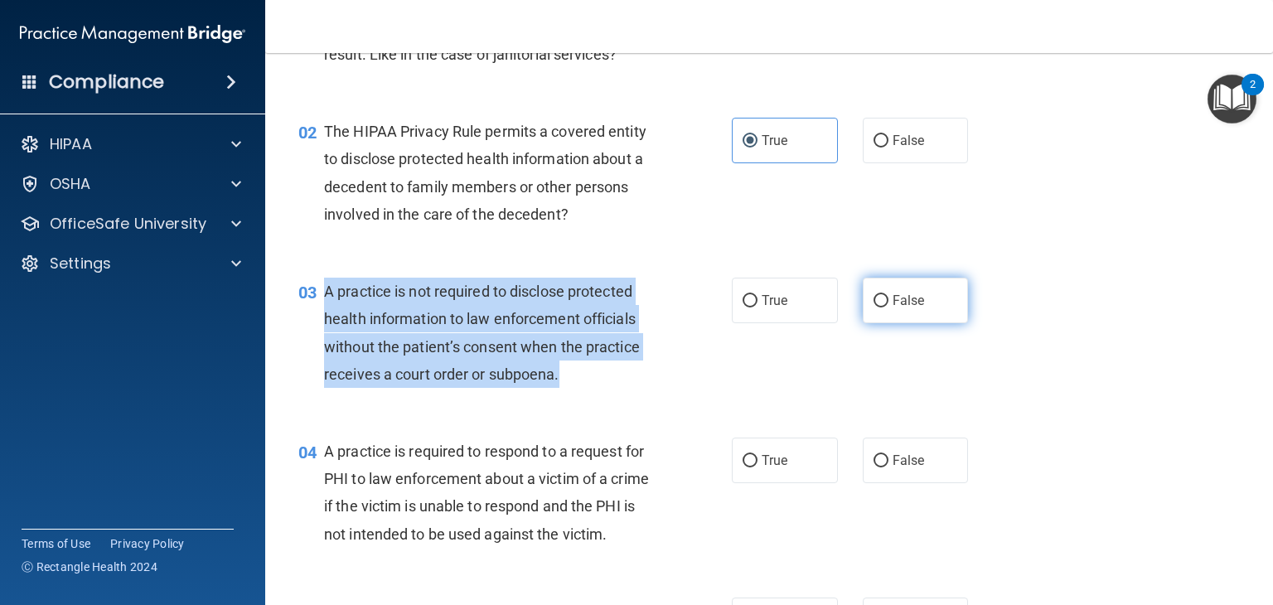
click at [884, 299] on input "False" at bounding box center [880, 301] width 15 height 12
radio input "true"
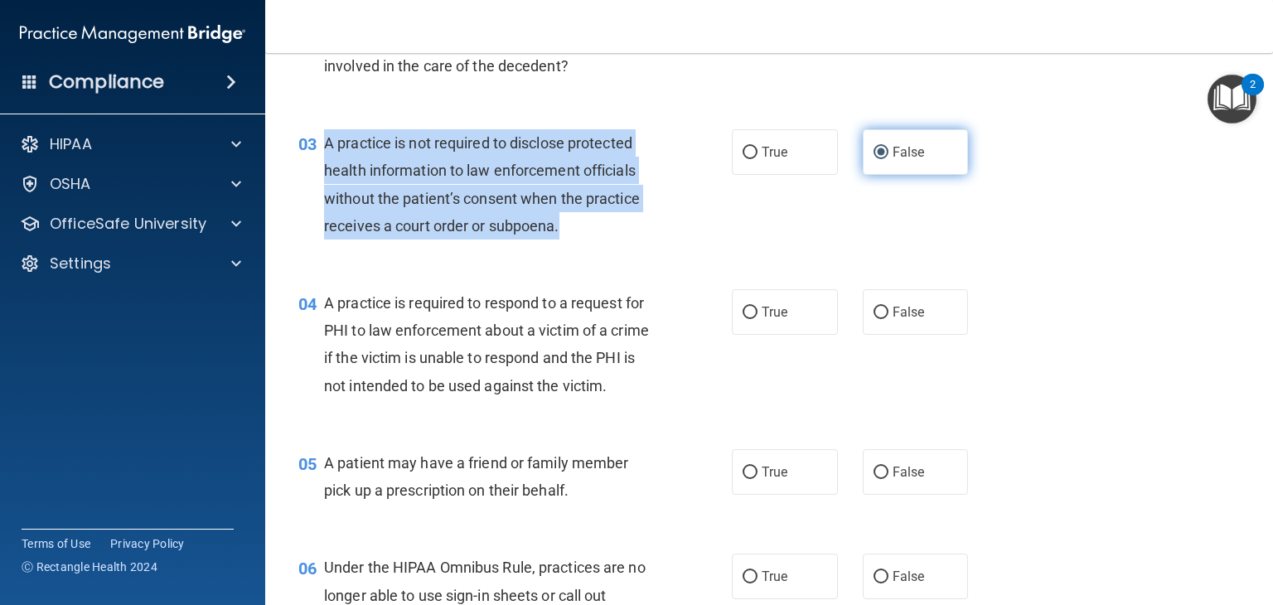
scroll to position [354, 0]
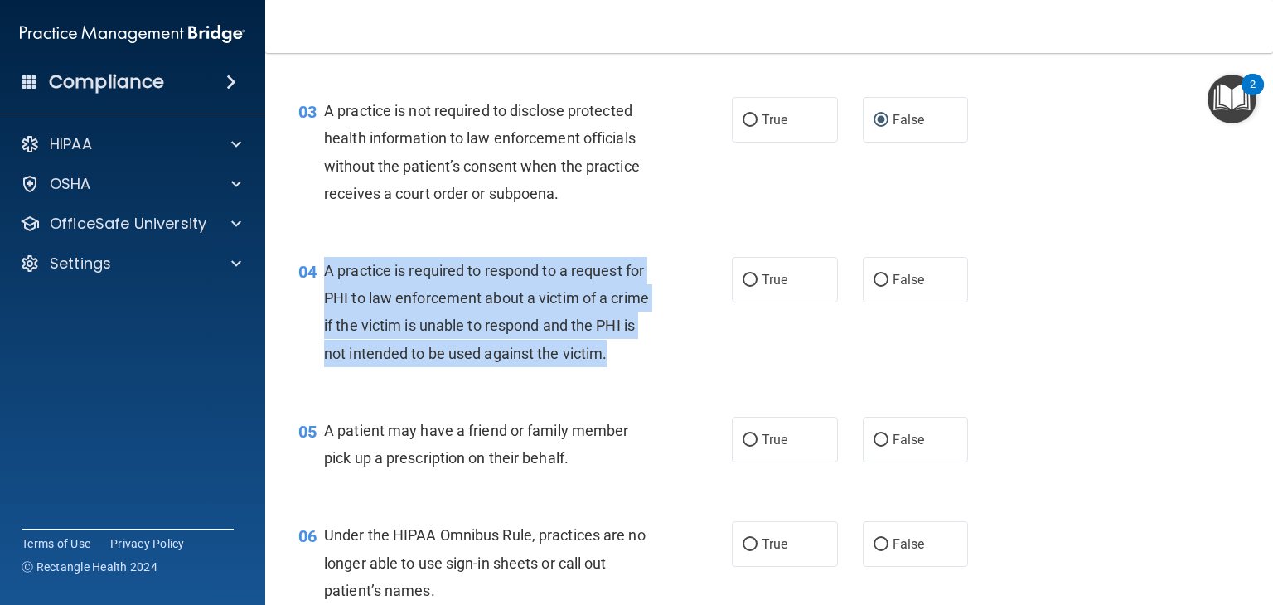
drag, startPoint x: 622, startPoint y: 348, endPoint x: 323, endPoint y: 257, distance: 311.9
click at [324, 257] on div "A practice is required to respond to a request for PHI to law enforcement about…" at bounding box center [496, 312] width 344 height 110
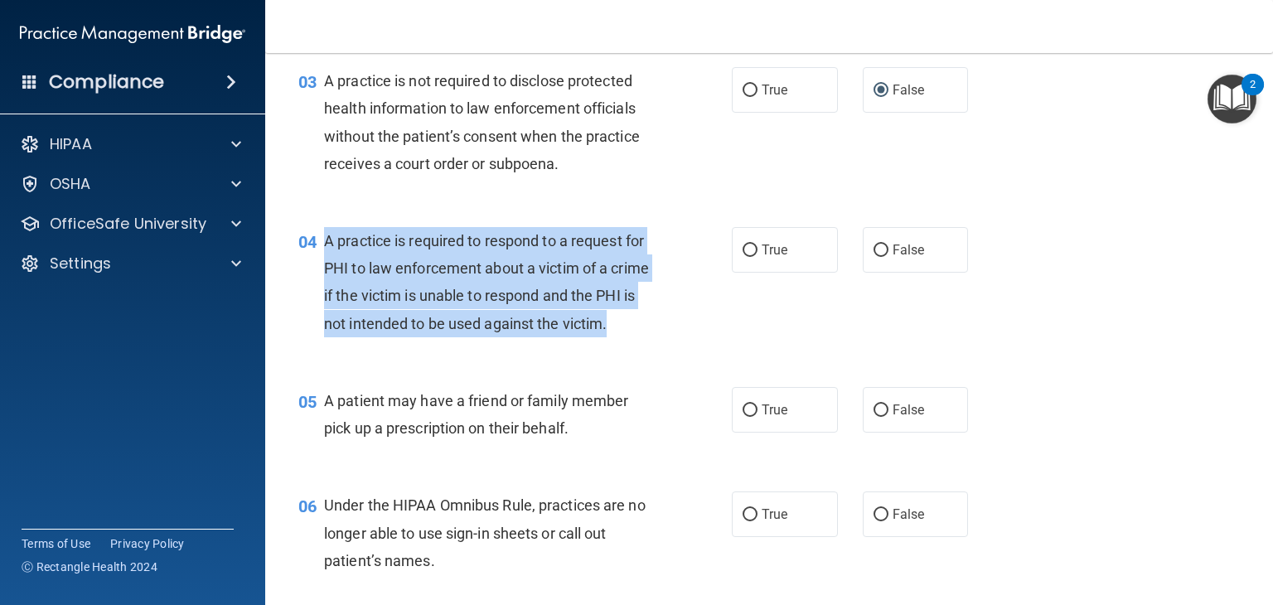
scroll to position [385, 0]
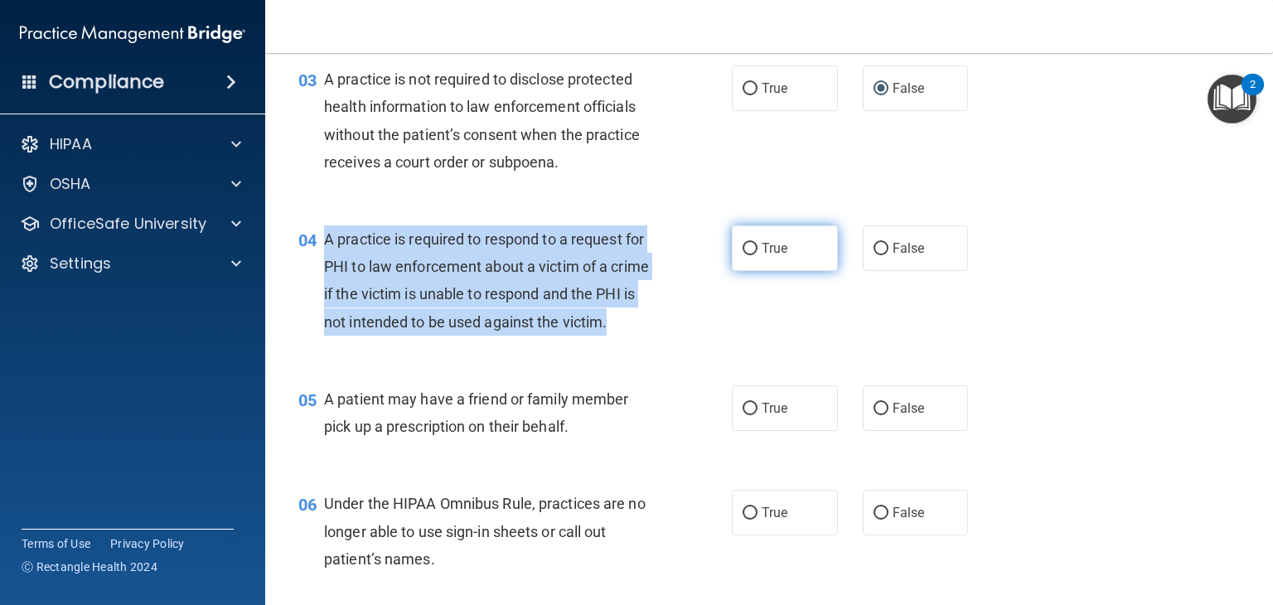
click at [746, 266] on label "True" at bounding box center [785, 248] width 106 height 46
click at [746, 255] on input "True" at bounding box center [750, 249] width 15 height 12
radio input "true"
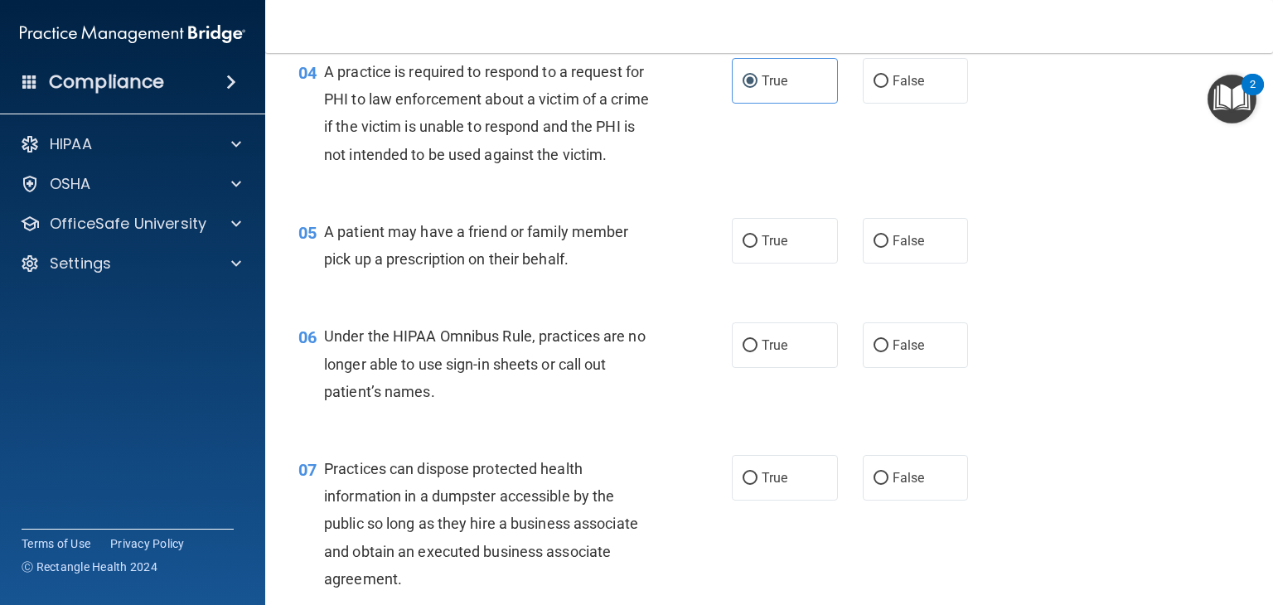
scroll to position [555, 0]
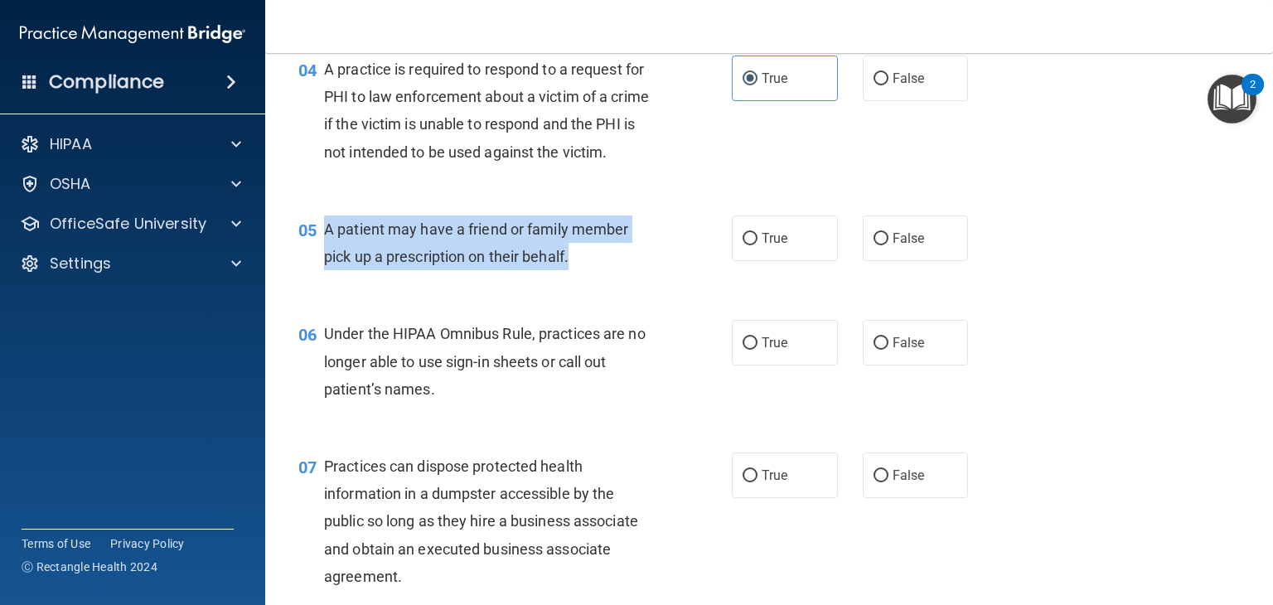
drag, startPoint x: 611, startPoint y: 272, endPoint x: 324, endPoint y: 228, distance: 290.1
click at [324, 228] on div "05 A patient may have a friend or family member pick up a prescription on their…" at bounding box center [514, 246] width 483 height 63
click at [755, 241] on input "True" at bounding box center [750, 239] width 15 height 12
radio input "true"
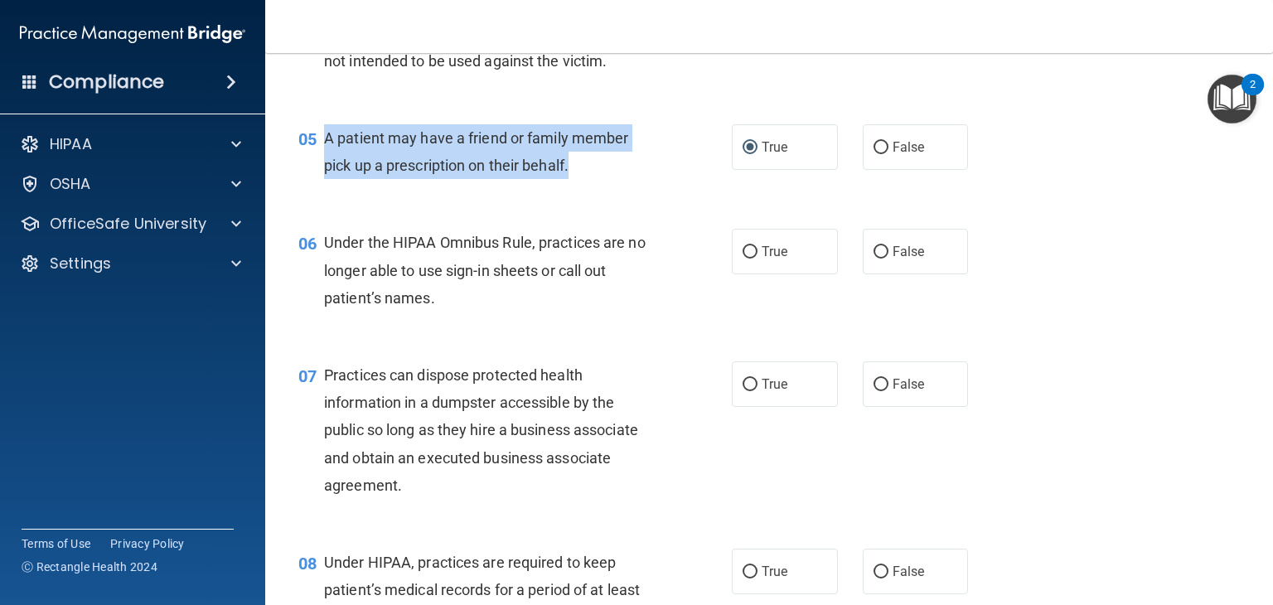
scroll to position [663, 0]
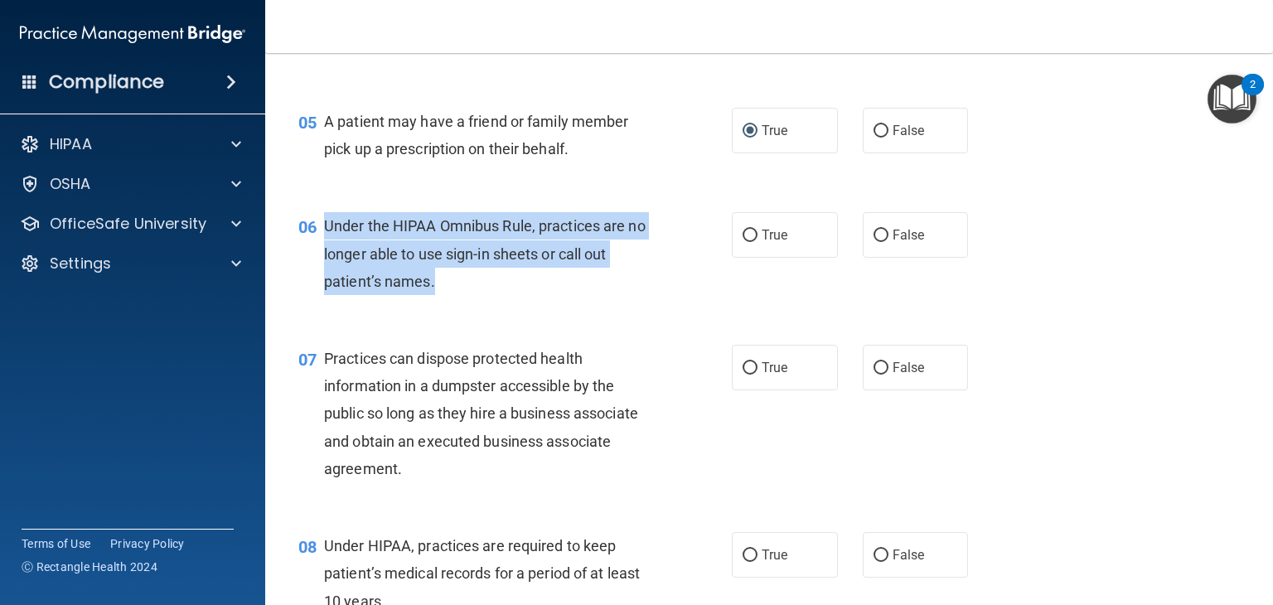
drag, startPoint x: 451, startPoint y: 278, endPoint x: 321, endPoint y: 230, distance: 138.7
click at [321, 230] on div "06 Under the HIPAA Omnibus Rule, practices are no longer able to use sign-in sh…" at bounding box center [514, 257] width 483 height 91
click at [917, 245] on label "False" at bounding box center [916, 235] width 106 height 46
click at [888, 242] on input "False" at bounding box center [880, 236] width 15 height 12
radio input "true"
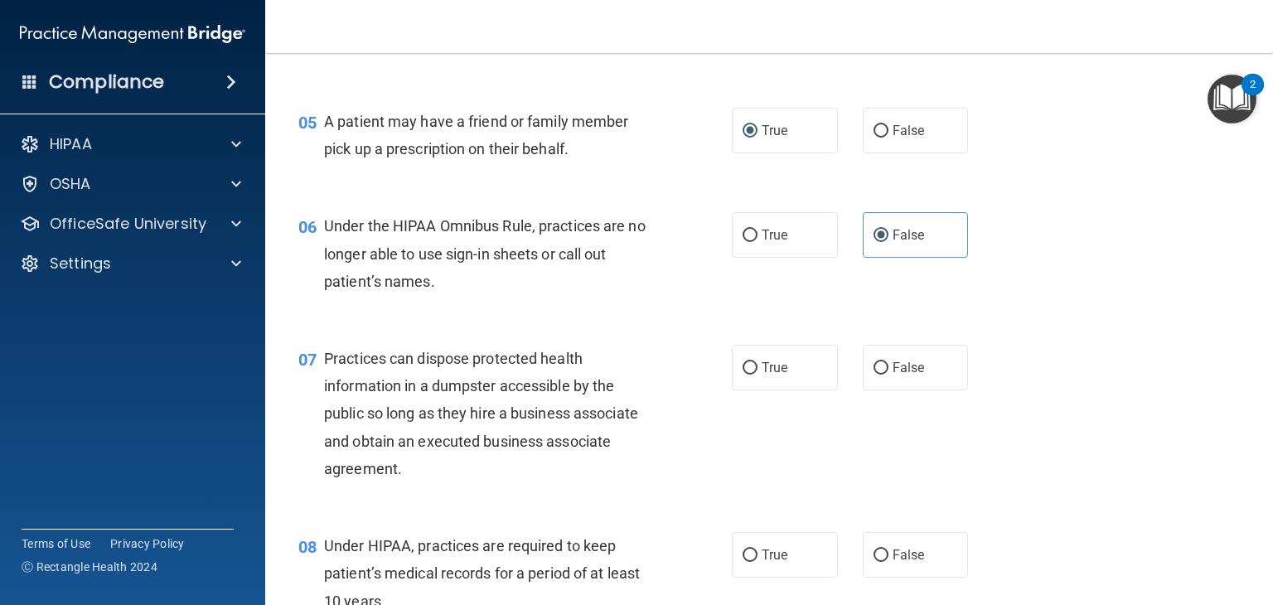
scroll to position [762, 0]
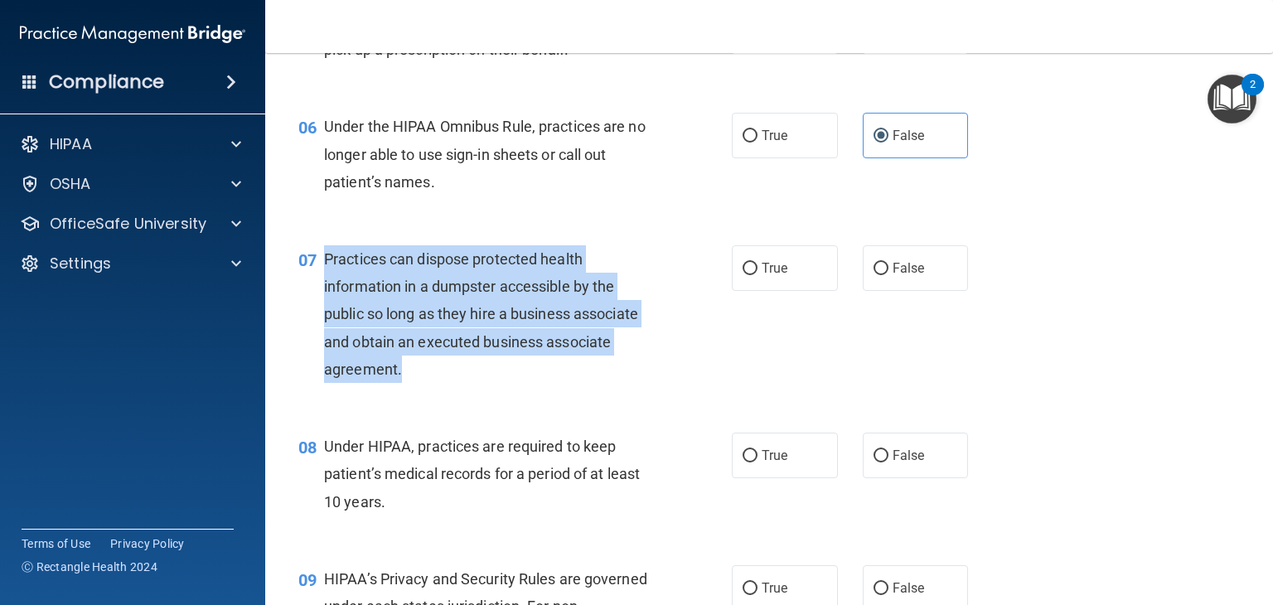
drag, startPoint x: 417, startPoint y: 365, endPoint x: 319, endPoint y: 270, distance: 136.0
click at [319, 270] on div "07 Practices can dispose protected health information in a dumpster accessible …" at bounding box center [514, 318] width 483 height 146
click at [941, 264] on label "False" at bounding box center [916, 268] width 106 height 46
click at [888, 264] on input "False" at bounding box center [880, 269] width 15 height 12
radio input "true"
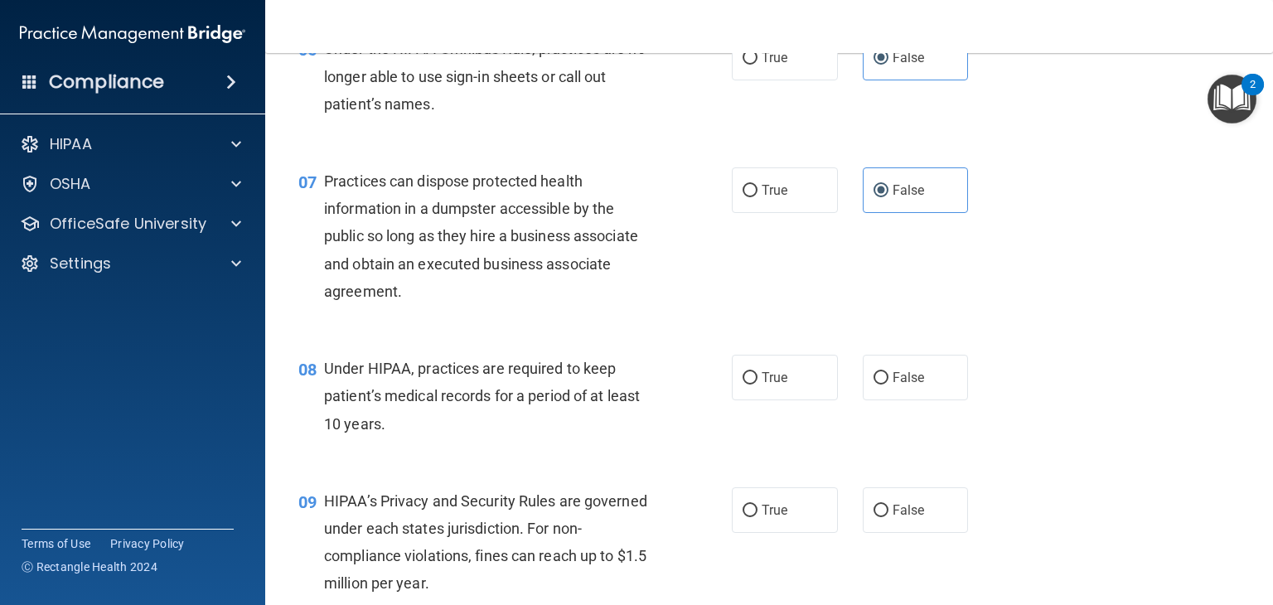
scroll to position [844, 0]
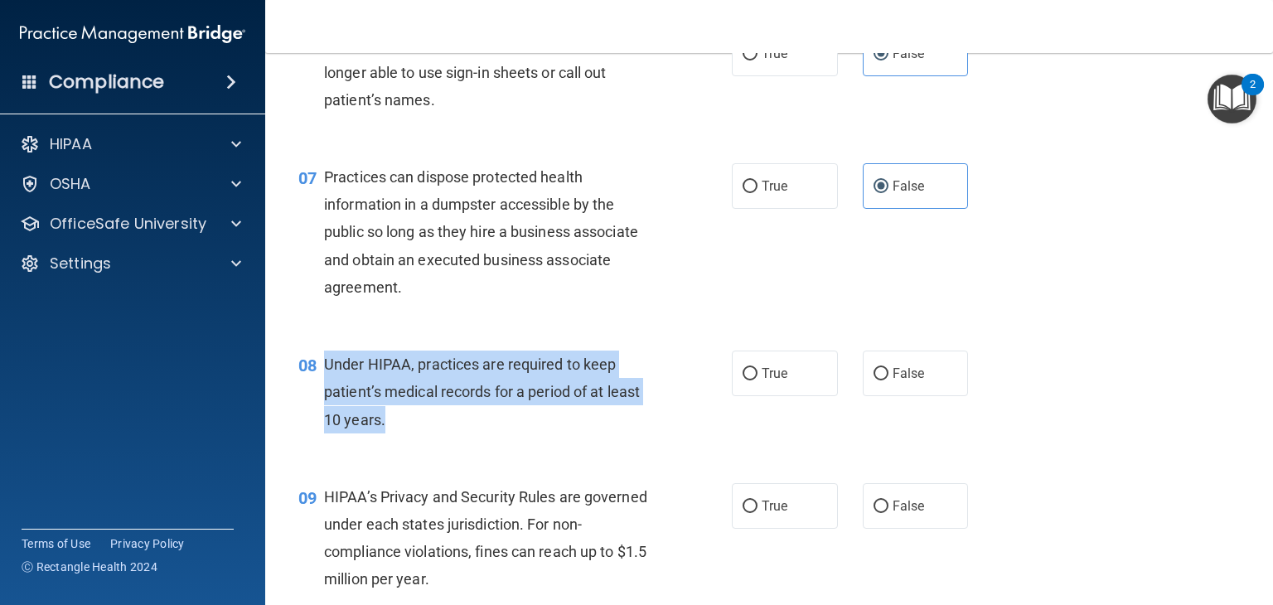
drag, startPoint x: 402, startPoint y: 422, endPoint x: 318, endPoint y: 354, distance: 107.8
click at [318, 354] on div "08 Under HIPAA, practices are required to keep patient’s medical records for a …" at bounding box center [514, 396] width 483 height 91
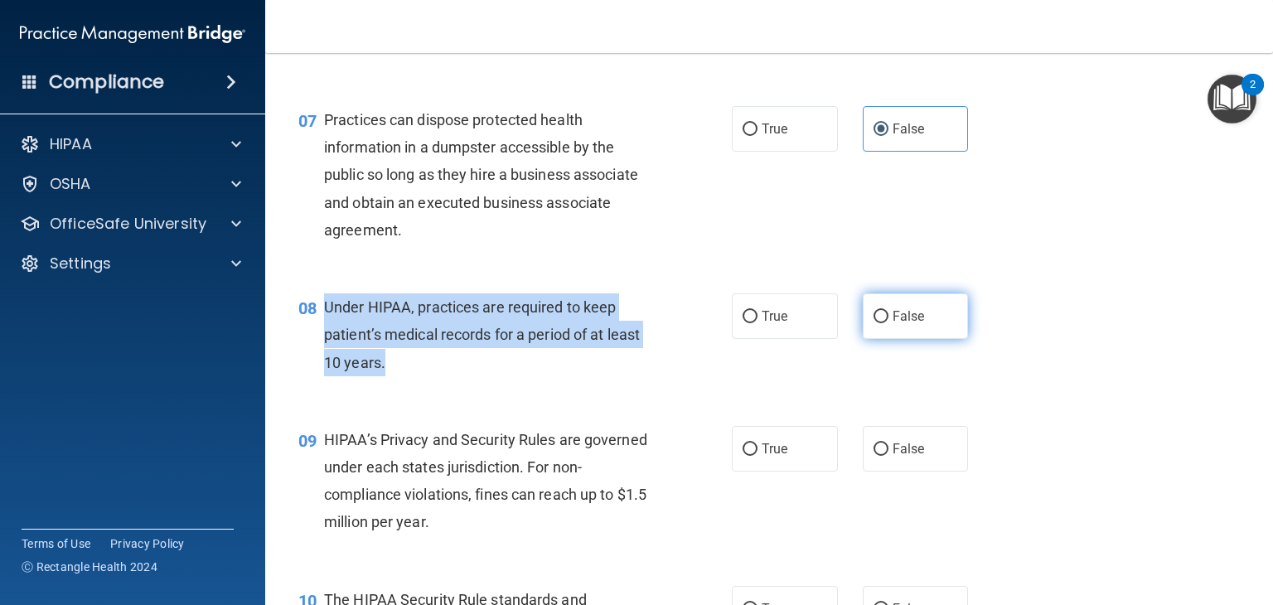
click at [875, 295] on label "False" at bounding box center [916, 316] width 106 height 46
click at [875, 311] on input "False" at bounding box center [880, 317] width 15 height 12
radio input "true"
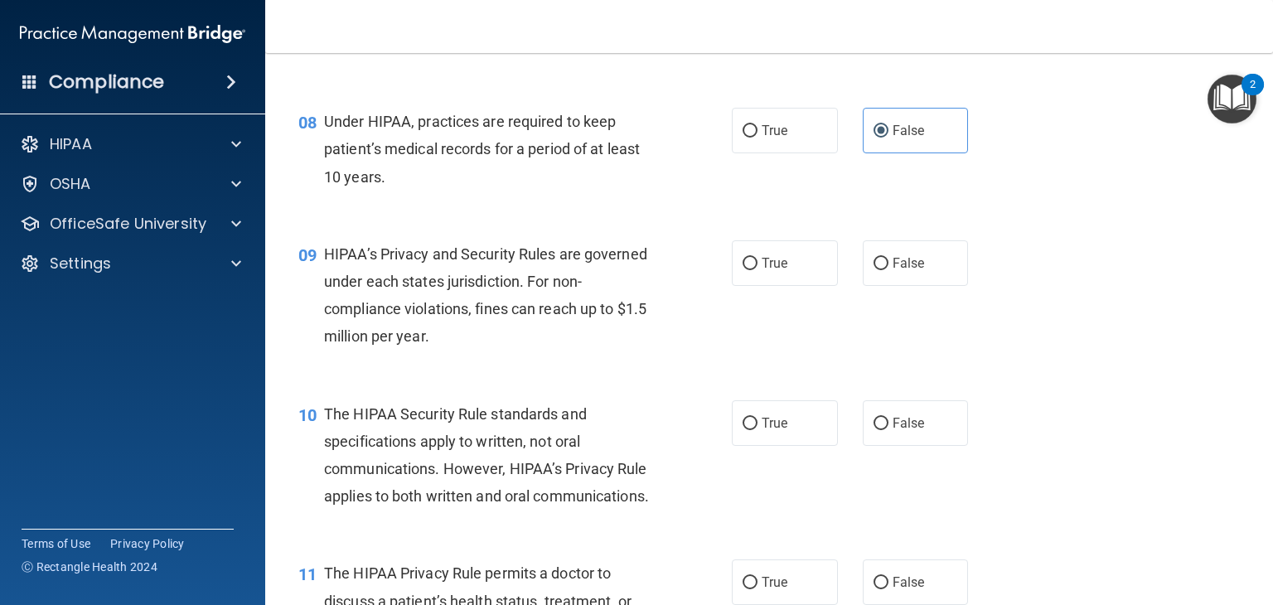
scroll to position [1089, 0]
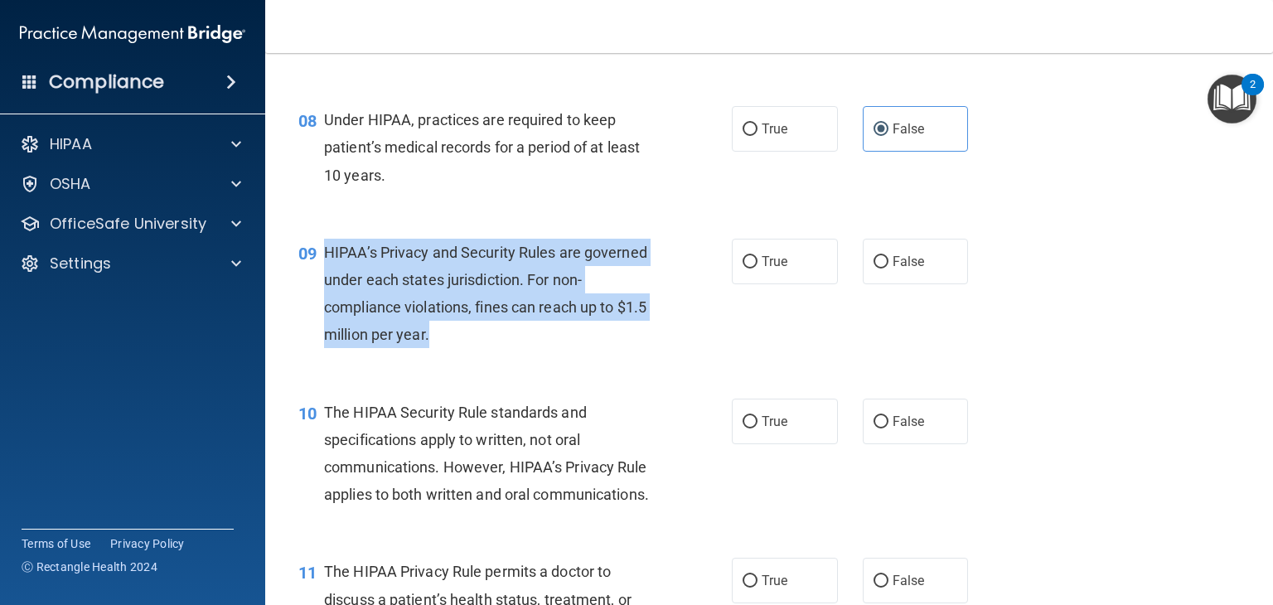
drag, startPoint x: 430, startPoint y: 334, endPoint x: 322, endPoint y: 257, distance: 132.5
click at [322, 257] on div "09 HIPAA’s Privacy and Security Rules are governed under each states jurisdicti…" at bounding box center [514, 298] width 483 height 119
click at [870, 257] on label "False" at bounding box center [916, 262] width 106 height 46
click at [873, 257] on input "False" at bounding box center [880, 262] width 15 height 12
radio input "true"
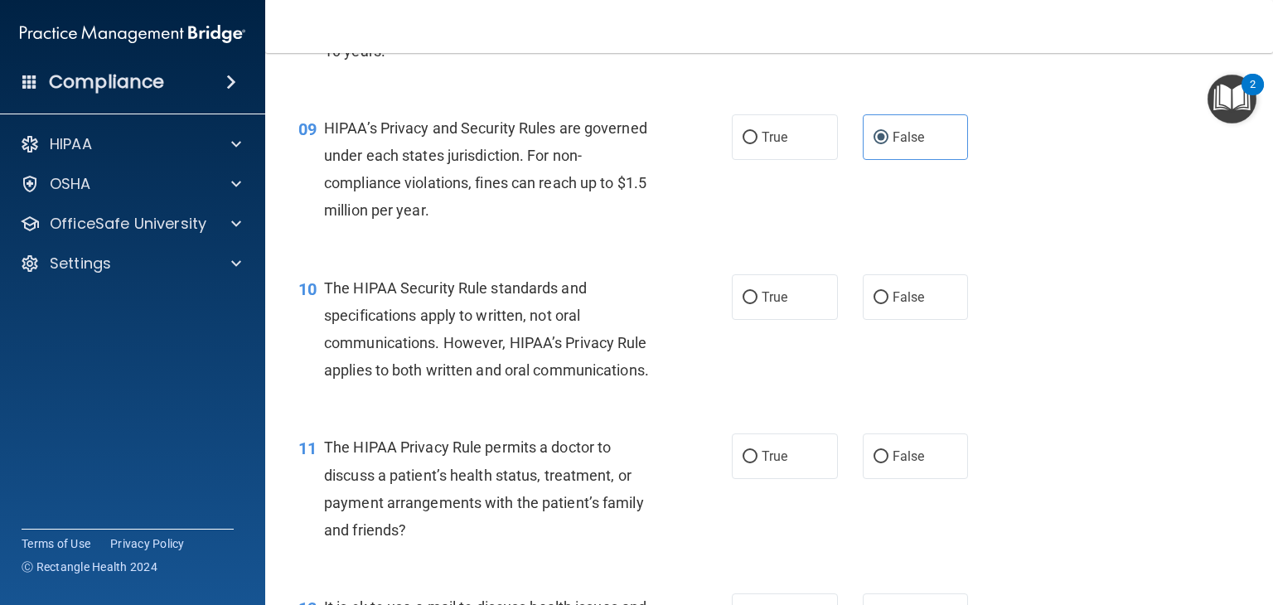
scroll to position [1215, 0]
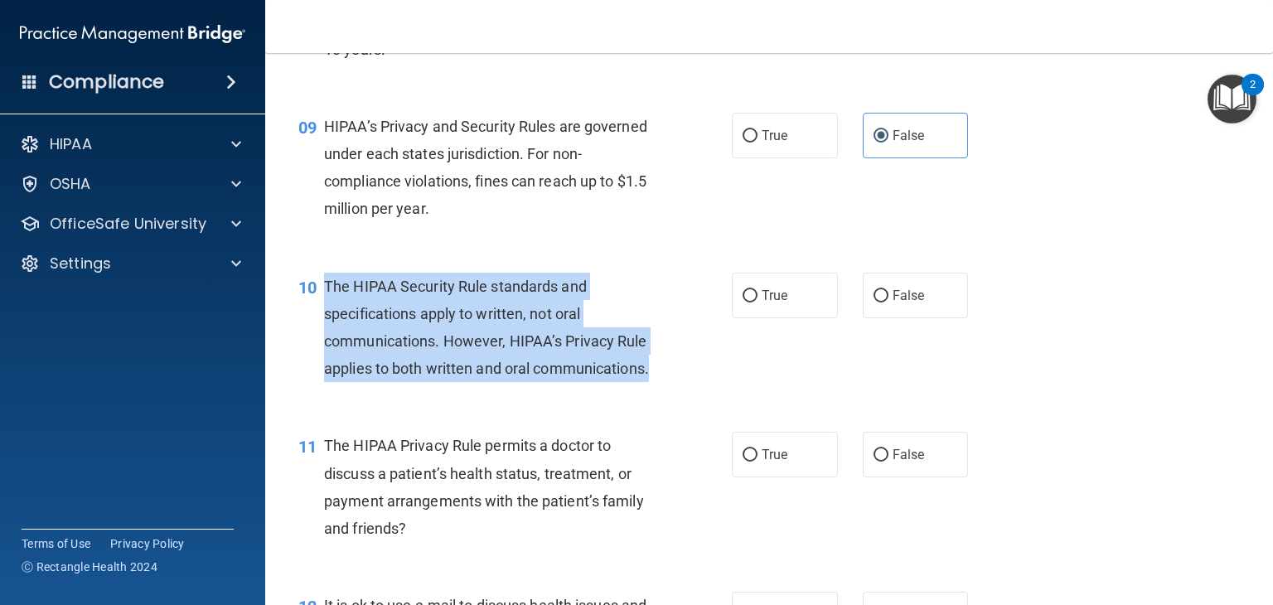
drag, startPoint x: 655, startPoint y: 375, endPoint x: 327, endPoint y: 296, distance: 337.5
click at [327, 296] on div "The HIPAA Security Rule standards and specifications apply to written, not oral…" at bounding box center [496, 328] width 344 height 110
click at [799, 305] on label "True" at bounding box center [785, 296] width 106 height 46
click at [757, 302] on input "True" at bounding box center [750, 296] width 15 height 12
radio input "true"
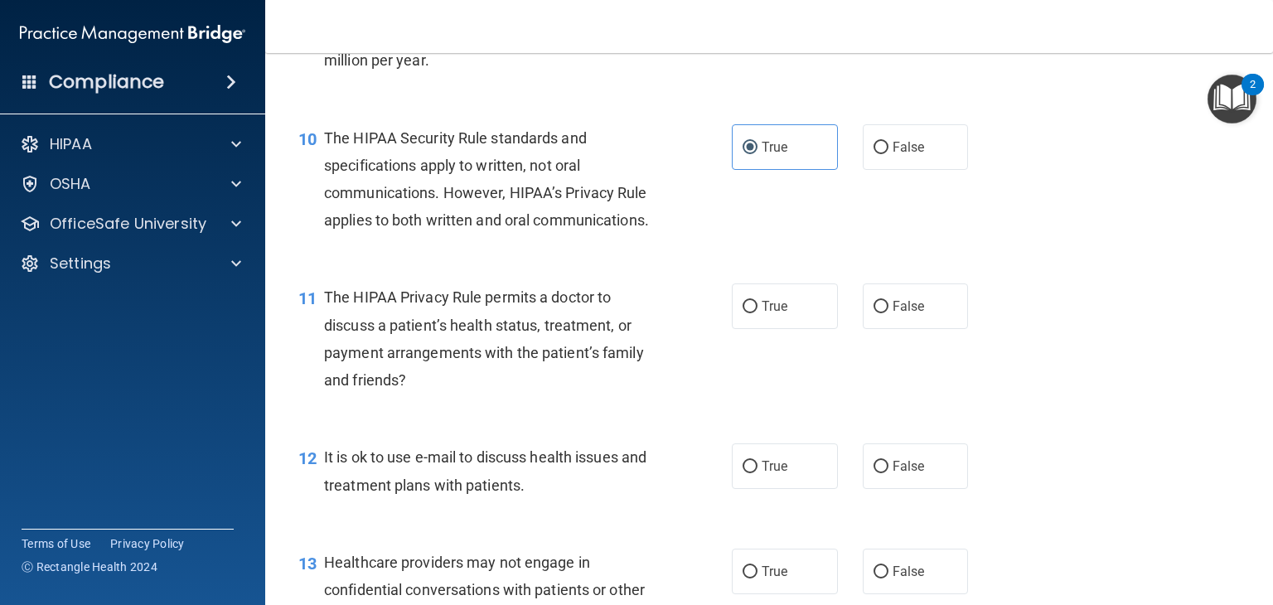
scroll to position [1367, 0]
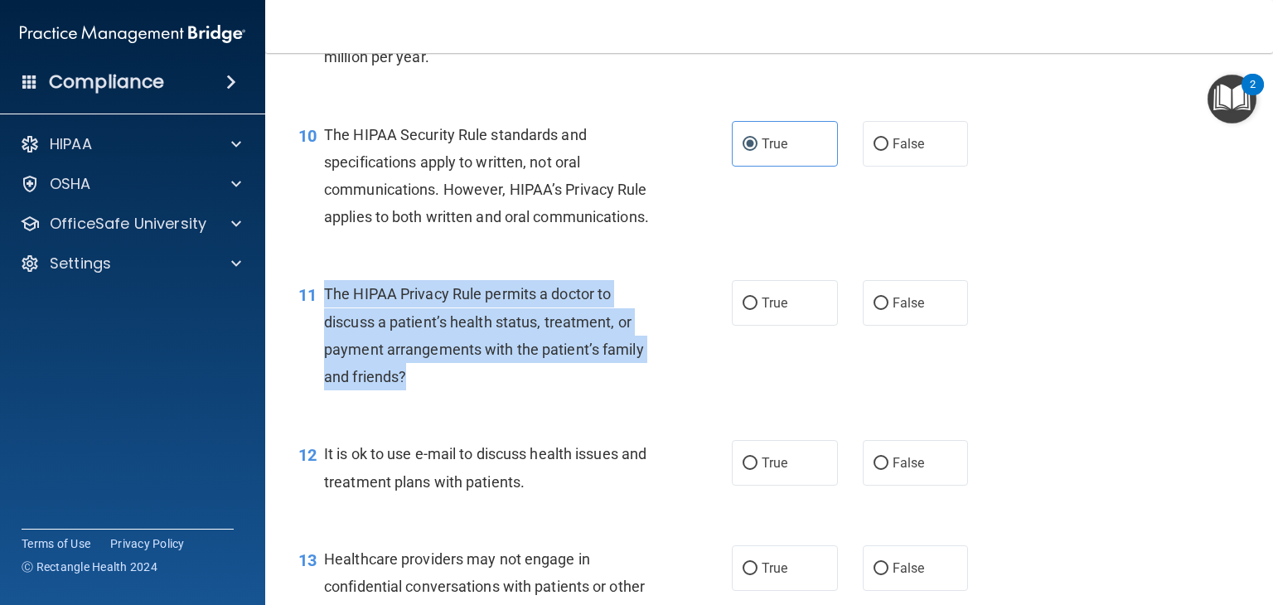
drag, startPoint x: 414, startPoint y: 381, endPoint x: 325, endPoint y: 294, distance: 124.2
click at [325, 294] on div "The HIPAA Privacy Rule permits a doctor to discuss a patient’s health status, t…" at bounding box center [496, 335] width 344 height 110
click at [810, 305] on label "True" at bounding box center [785, 303] width 106 height 46
click at [757, 305] on input "True" at bounding box center [750, 304] width 15 height 12
radio input "true"
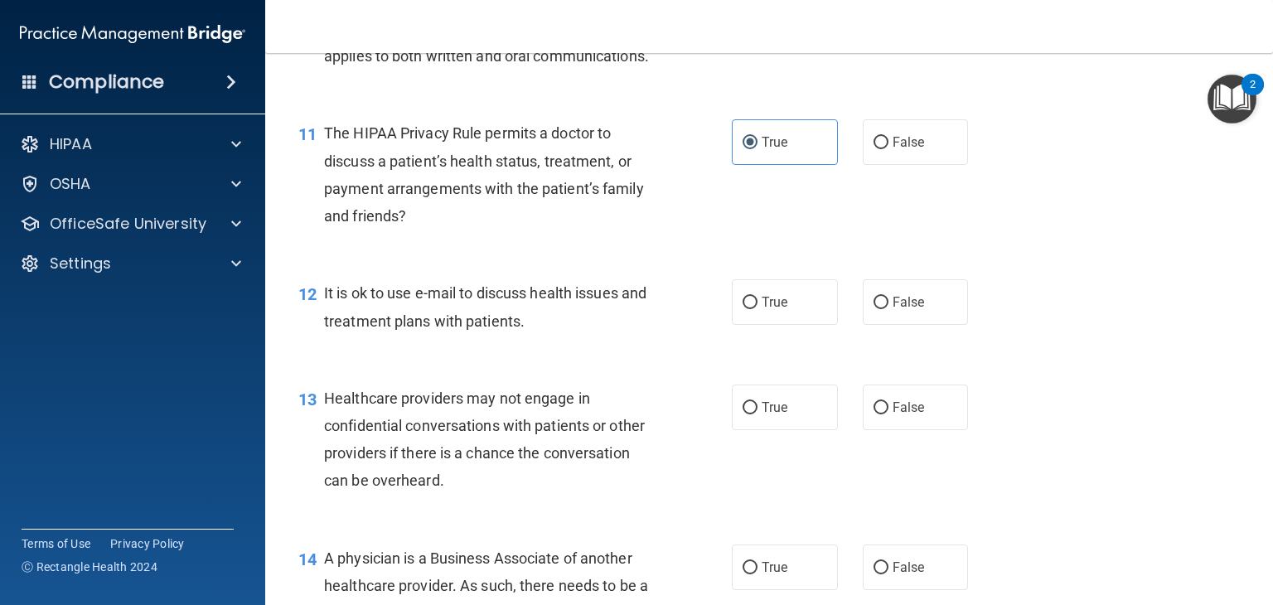
scroll to position [1531, 0]
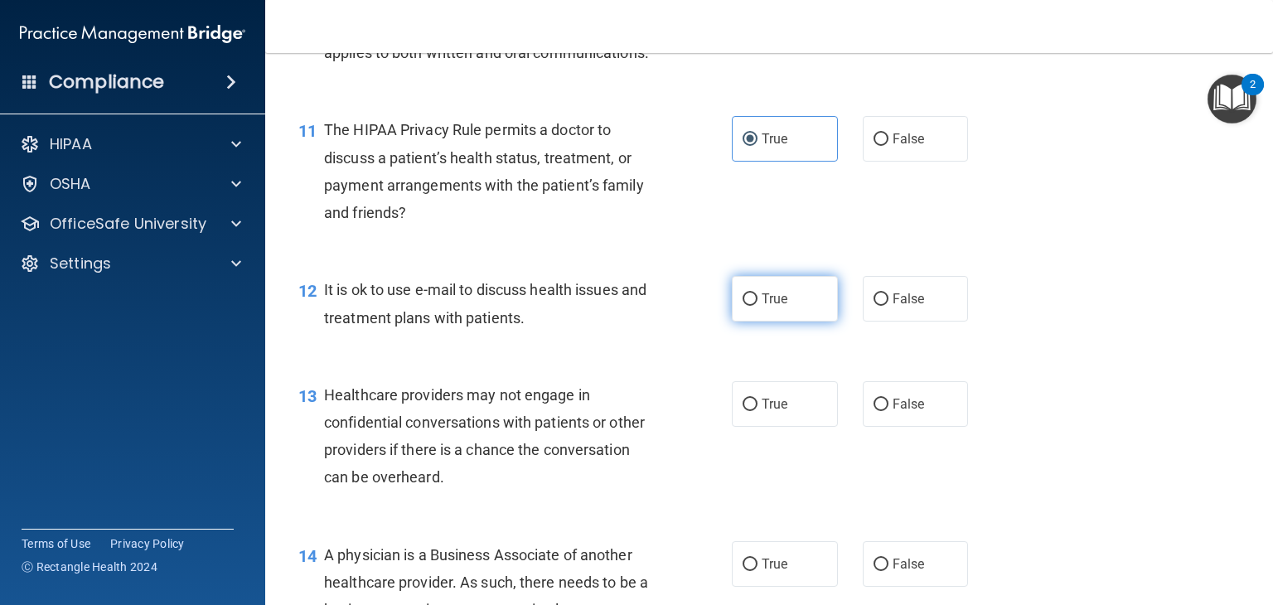
click at [810, 294] on label "True" at bounding box center [785, 299] width 106 height 46
click at [757, 294] on input "True" at bounding box center [750, 299] width 15 height 12
radio input "true"
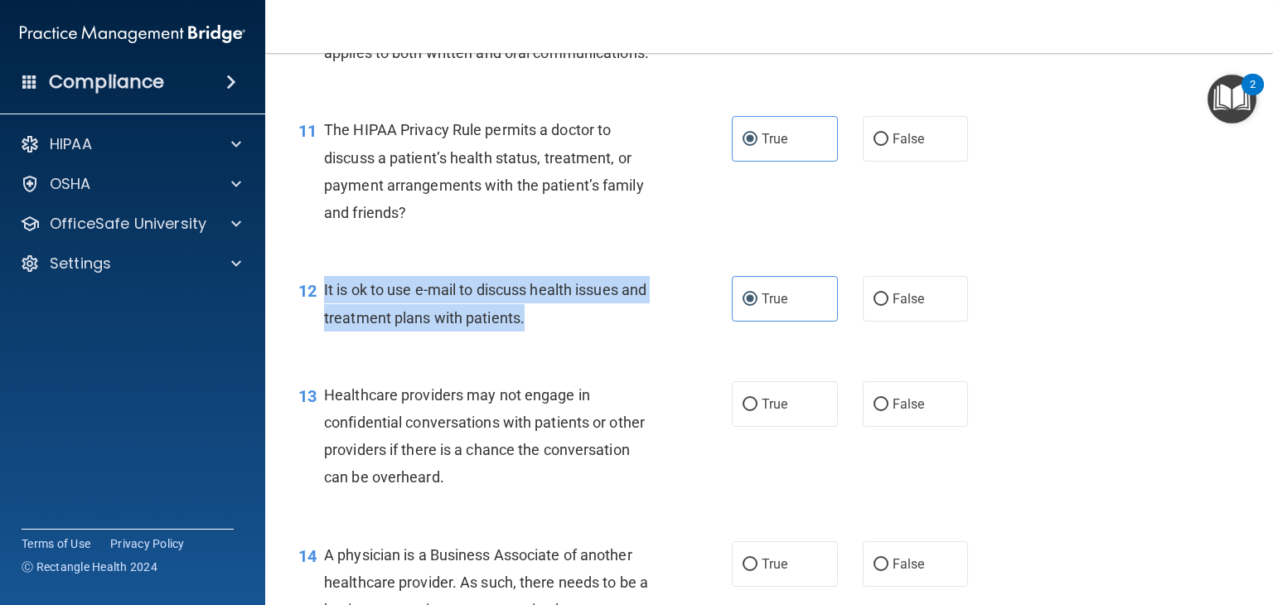
drag, startPoint x: 540, startPoint y: 323, endPoint x: 324, endPoint y: 295, distance: 218.1
click at [324, 295] on div "It is ok to use e-mail to discuss health issues and treatment plans with patien…" at bounding box center [496, 303] width 344 height 55
click at [866, 288] on label "False" at bounding box center [916, 299] width 106 height 46
click at [873, 293] on input "False" at bounding box center [880, 299] width 15 height 12
radio input "true"
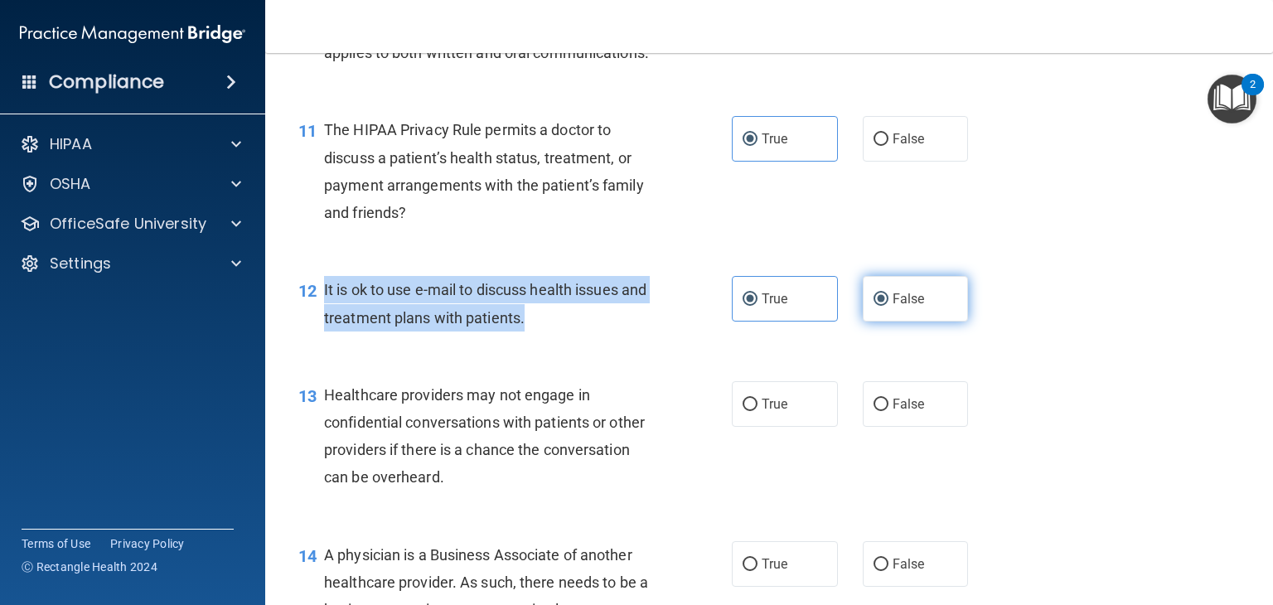
radio input "false"
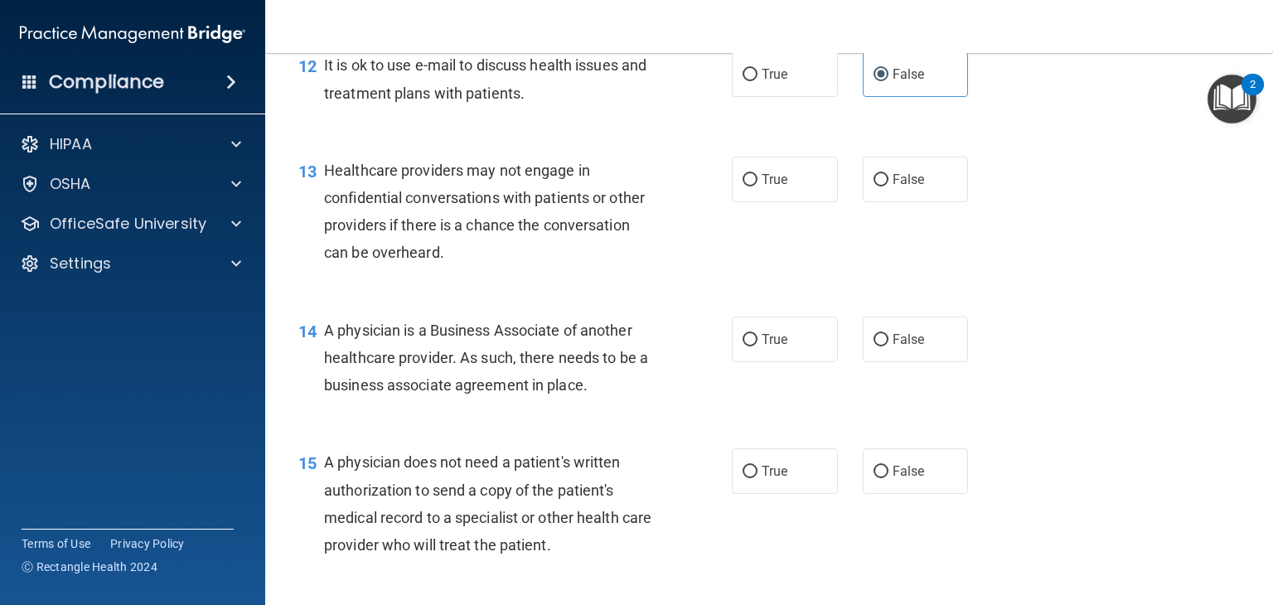
scroll to position [1757, 0]
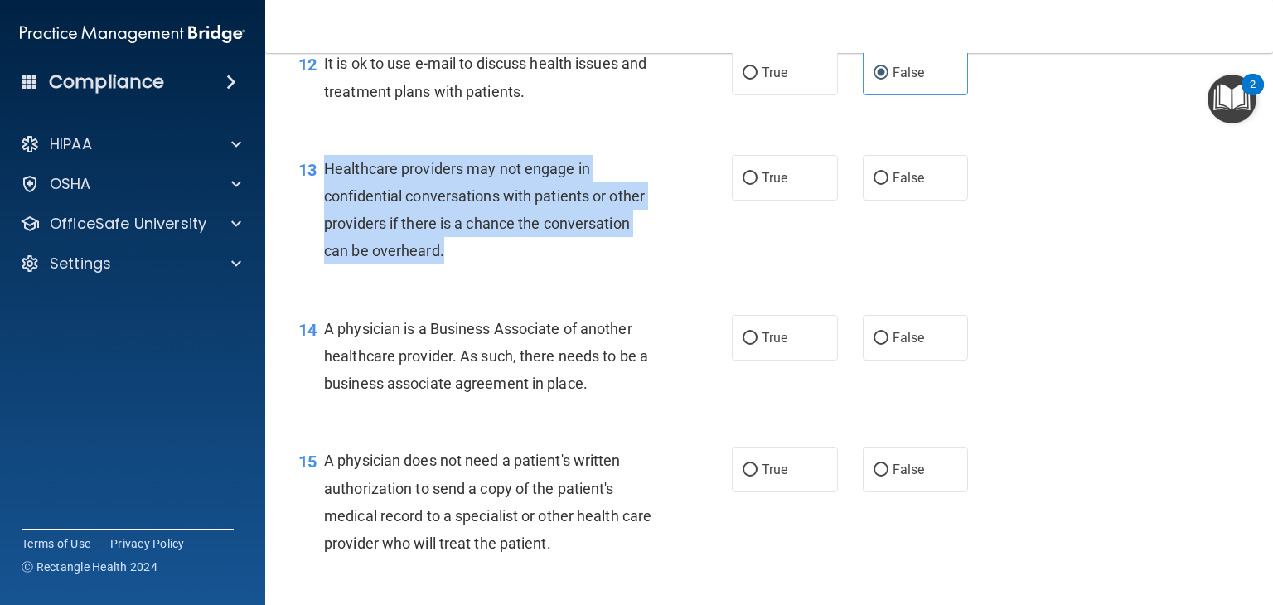
drag, startPoint x: 476, startPoint y: 252, endPoint x: 324, endPoint y: 169, distance: 173.5
click at [324, 169] on div "Healthcare providers may not engage in confidential conversations with patients…" at bounding box center [496, 210] width 344 height 110
click at [907, 190] on label "False" at bounding box center [916, 178] width 106 height 46
click at [888, 185] on input "False" at bounding box center [880, 178] width 15 height 12
radio input "true"
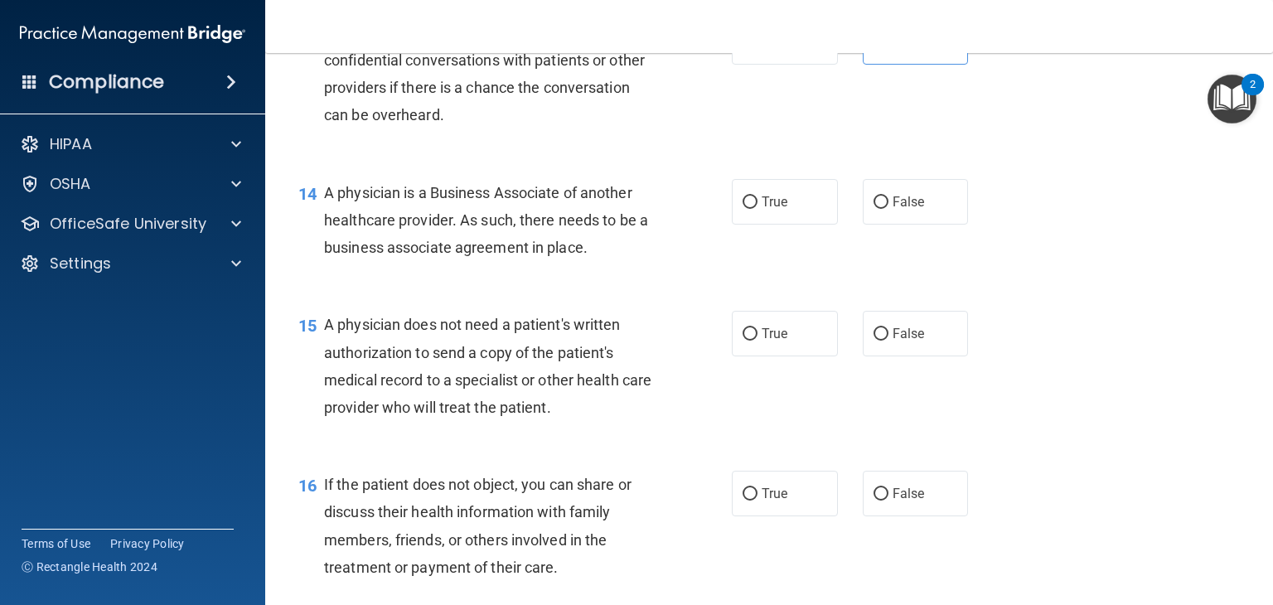
scroll to position [1904, 0]
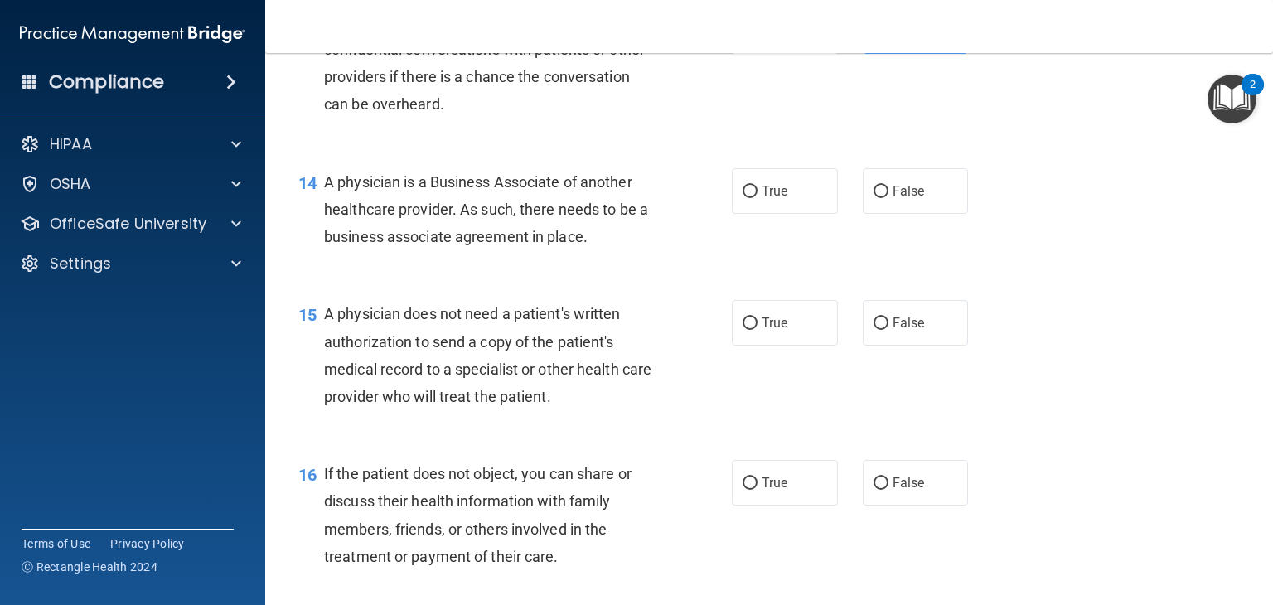
drag, startPoint x: 611, startPoint y: 242, endPoint x: 319, endPoint y: 183, distance: 297.6
click at [319, 183] on div "14 A physician is a Business Associate of another healthcare provider. As such,…" at bounding box center [514, 213] width 483 height 91
click at [781, 206] on label "True" at bounding box center [785, 191] width 106 height 46
click at [757, 198] on input "True" at bounding box center [750, 192] width 15 height 12
radio input "true"
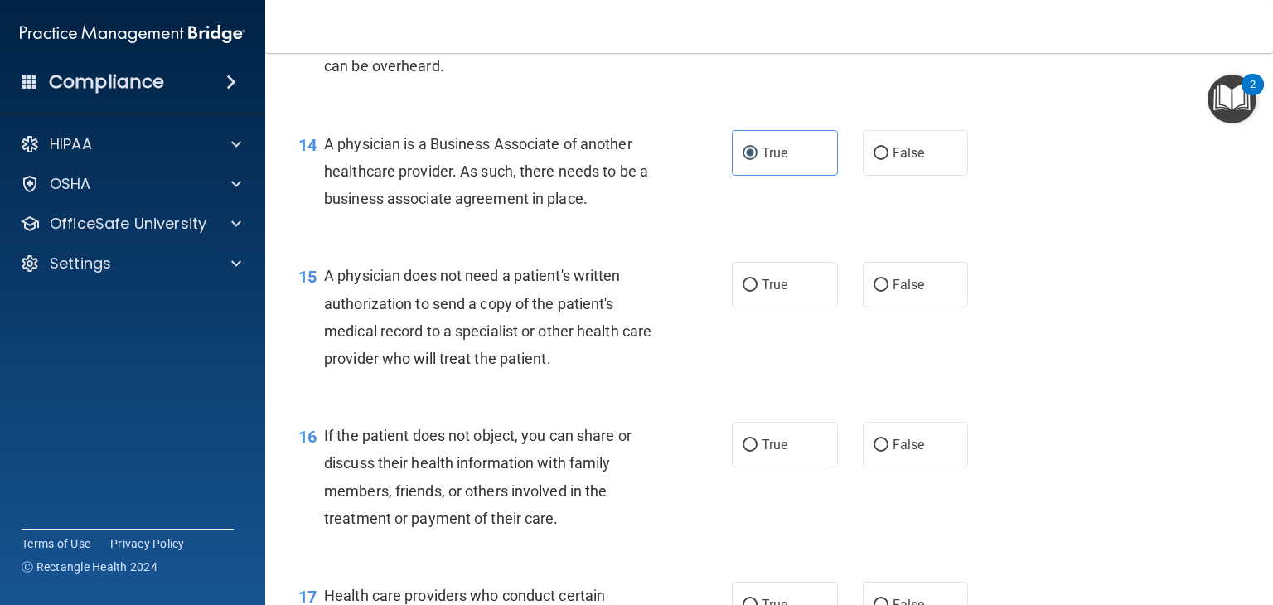
scroll to position [1941, 0]
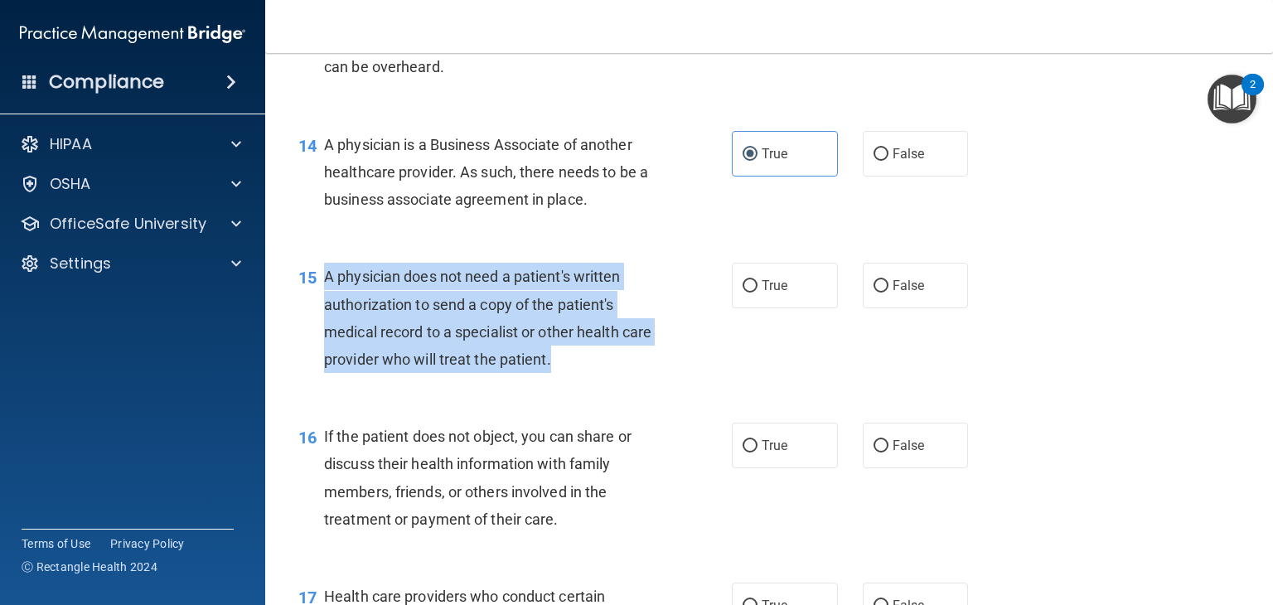
drag, startPoint x: 597, startPoint y: 357, endPoint x: 326, endPoint y: 278, distance: 282.4
click at [326, 278] on div "A physician does not need a patient's written authorization to send a copy of t…" at bounding box center [496, 318] width 344 height 110
click at [807, 280] on label "True" at bounding box center [785, 286] width 106 height 46
click at [757, 280] on input "True" at bounding box center [750, 286] width 15 height 12
radio input "true"
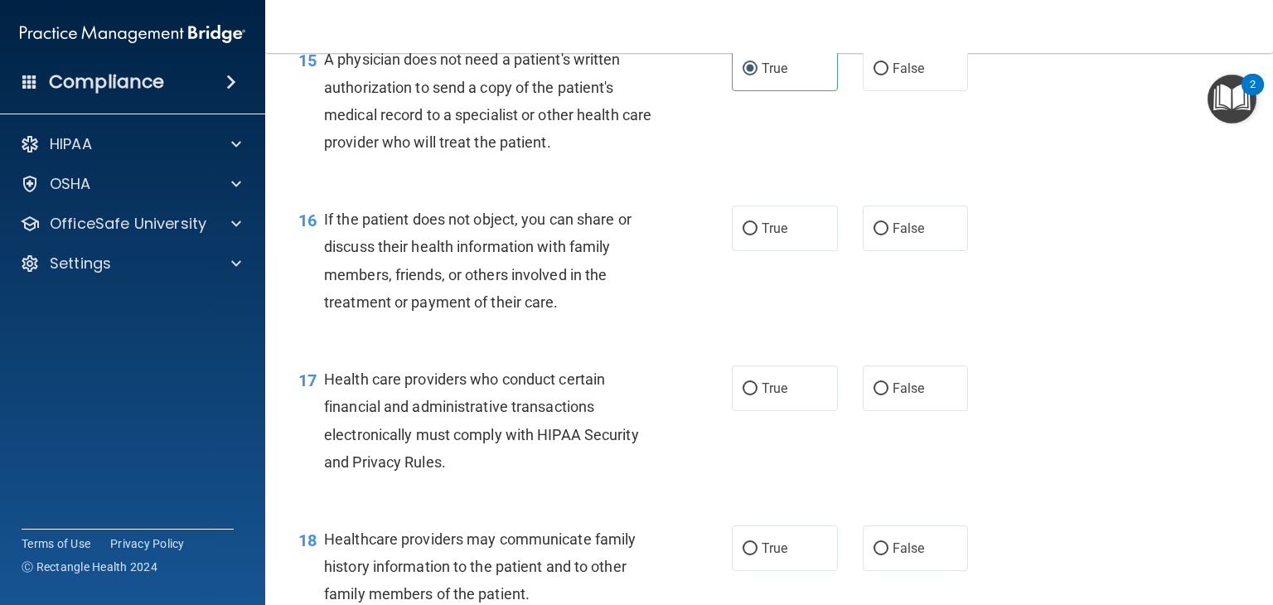
scroll to position [2169, 0]
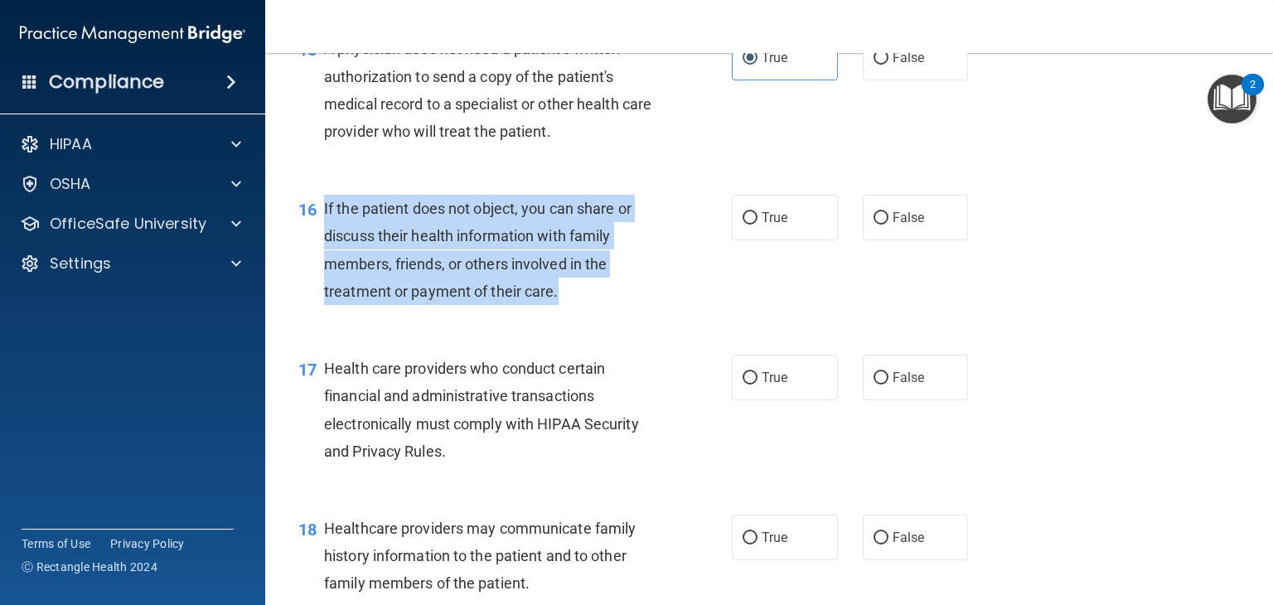
drag, startPoint x: 576, startPoint y: 299, endPoint x: 323, endPoint y: 211, distance: 267.6
click at [324, 211] on div "If the patient does not object, you can share or discuss their health informati…" at bounding box center [496, 250] width 344 height 110
click at [782, 213] on span "True" at bounding box center [775, 218] width 26 height 16
click at [757, 213] on input "True" at bounding box center [750, 218] width 15 height 12
radio input "true"
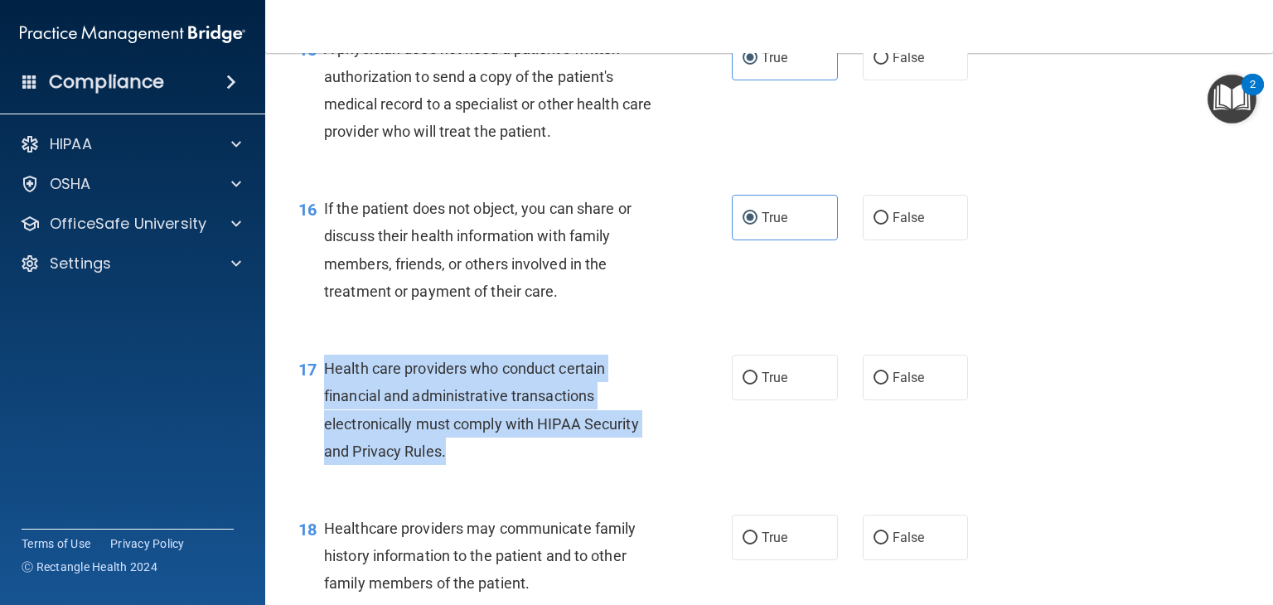
drag, startPoint x: 452, startPoint y: 456, endPoint x: 323, endPoint y: 375, distance: 151.5
click at [324, 375] on div "Health care providers who conduct certain financial and administrative transact…" at bounding box center [496, 410] width 344 height 110
click at [772, 390] on label "True" at bounding box center [785, 378] width 106 height 46
click at [757, 385] on input "True" at bounding box center [750, 378] width 15 height 12
radio input "true"
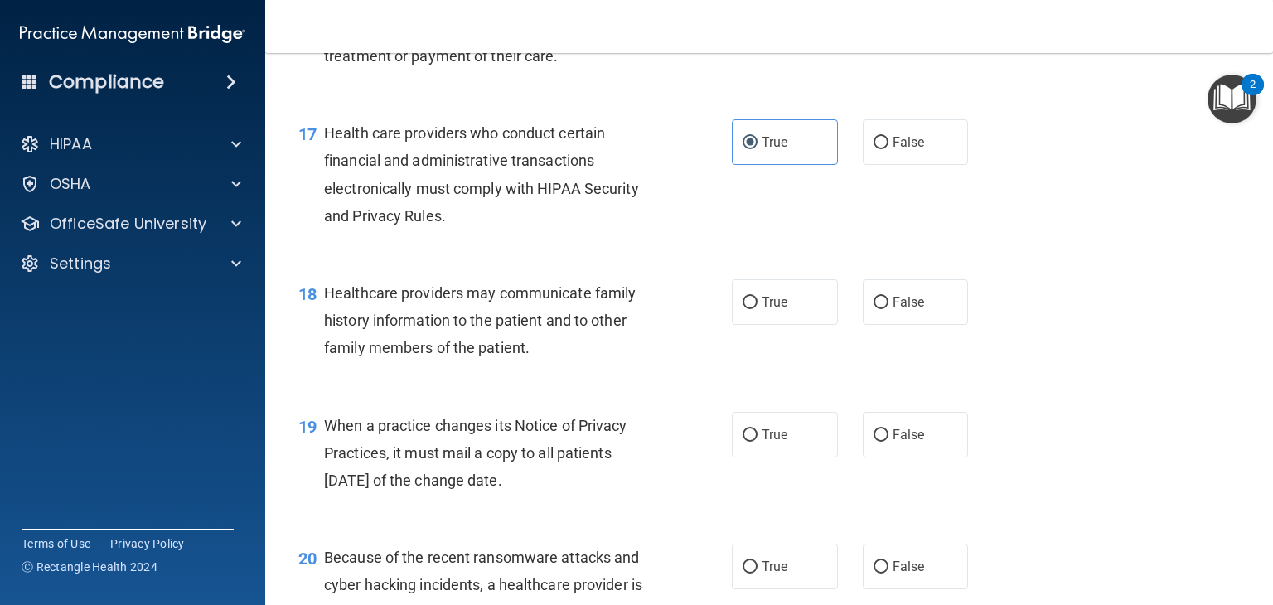
scroll to position [2474, 0]
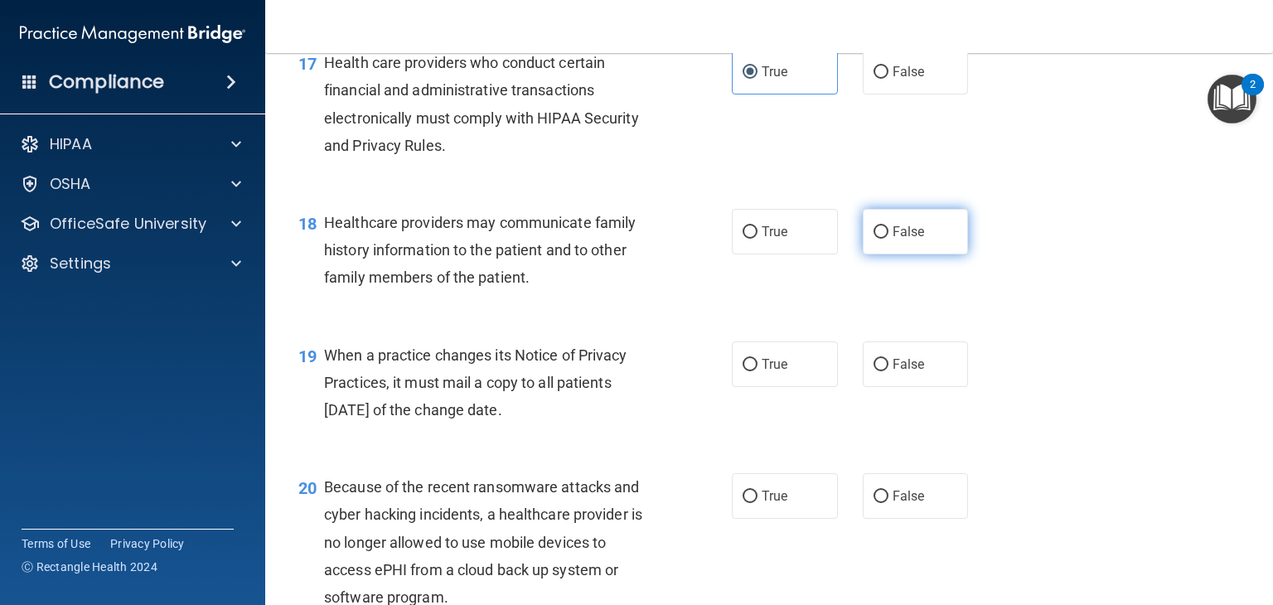
click at [888, 241] on label "False" at bounding box center [916, 232] width 106 height 46
click at [888, 239] on input "False" at bounding box center [880, 232] width 15 height 12
radio input "true"
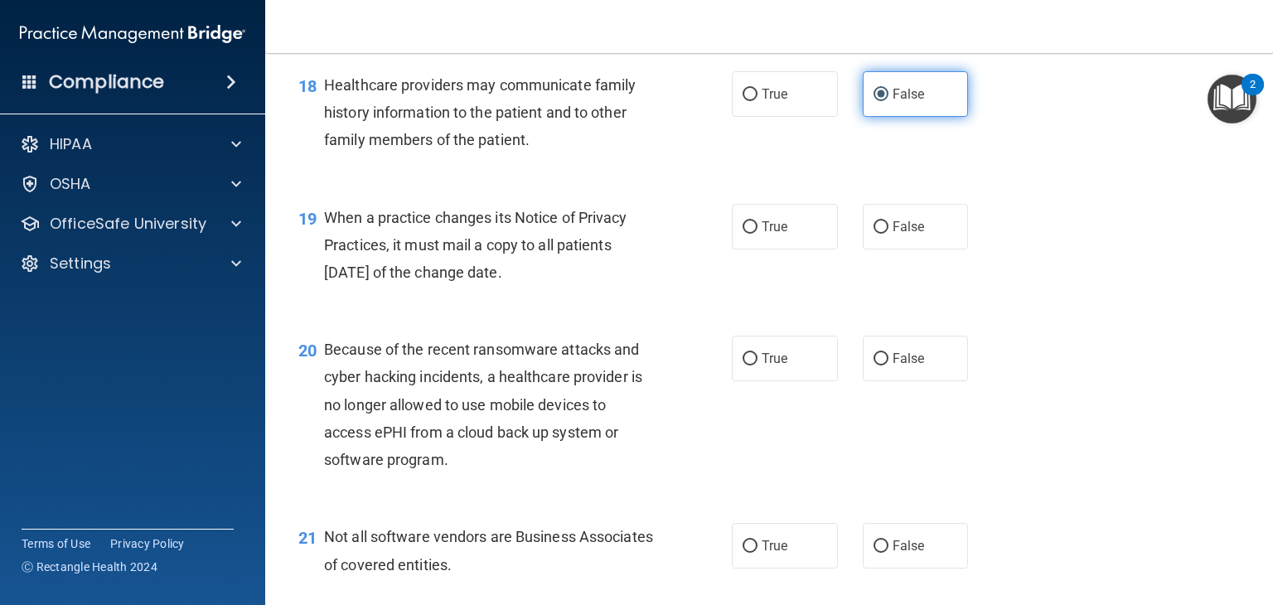
scroll to position [2617, 0]
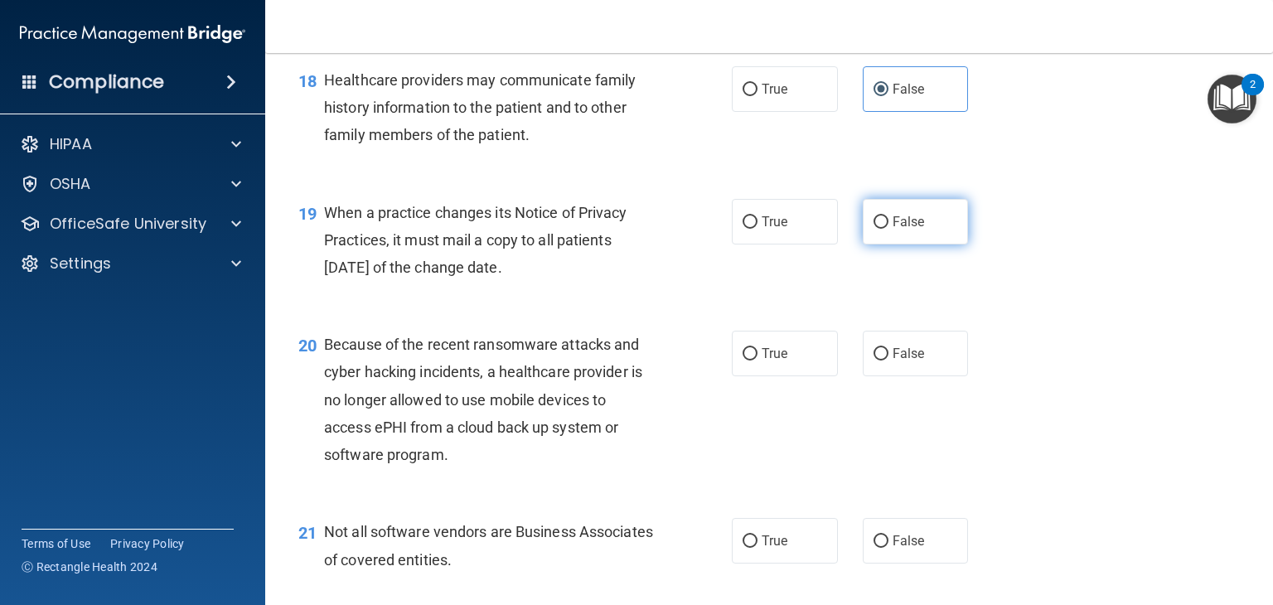
click at [893, 240] on label "False" at bounding box center [916, 222] width 106 height 46
click at [888, 229] on input "False" at bounding box center [880, 222] width 15 height 12
radio input "true"
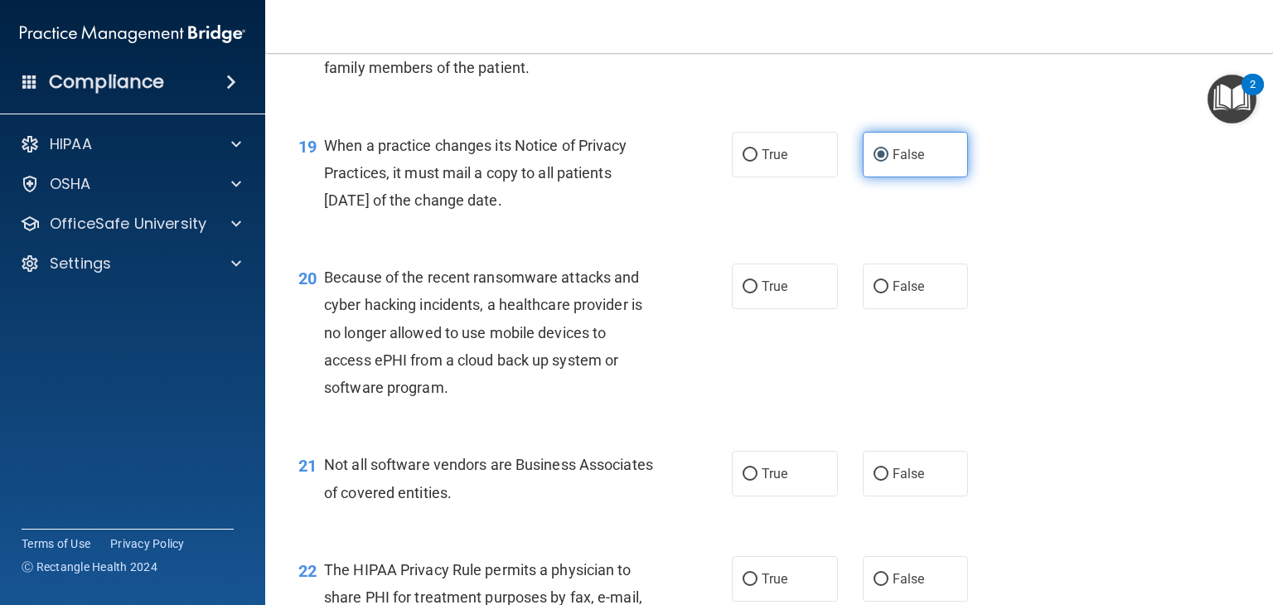
scroll to position [2695, 0]
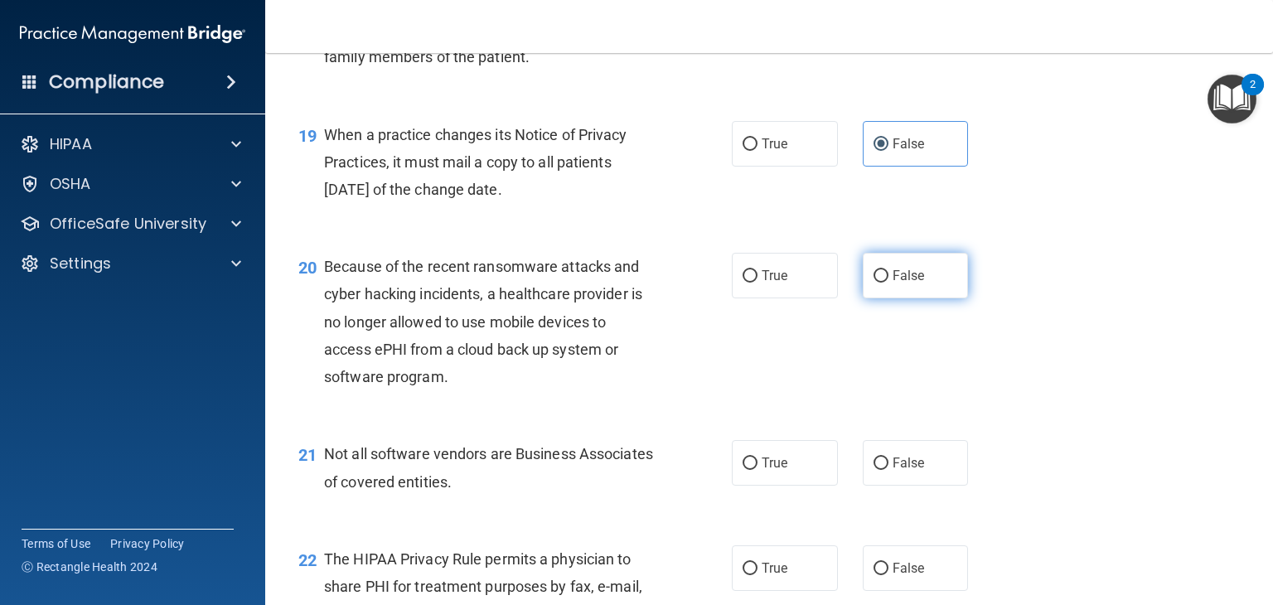
click at [883, 289] on label "False" at bounding box center [916, 276] width 106 height 46
click at [883, 283] on input "False" at bounding box center [880, 276] width 15 height 12
radio input "true"
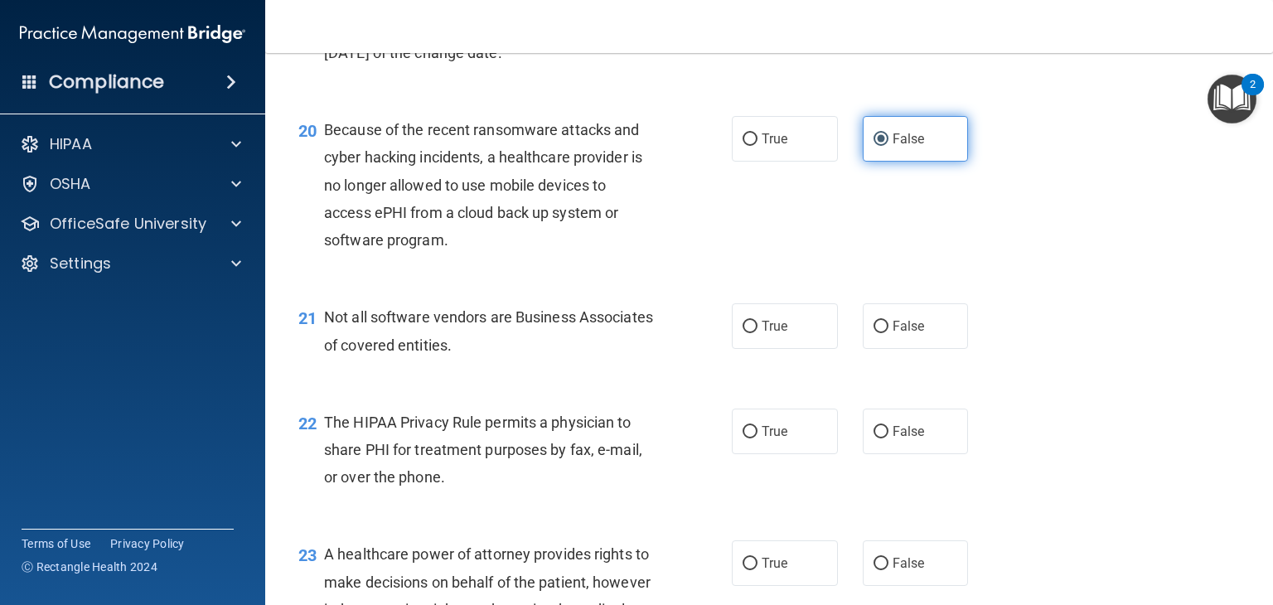
scroll to position [2842, 0]
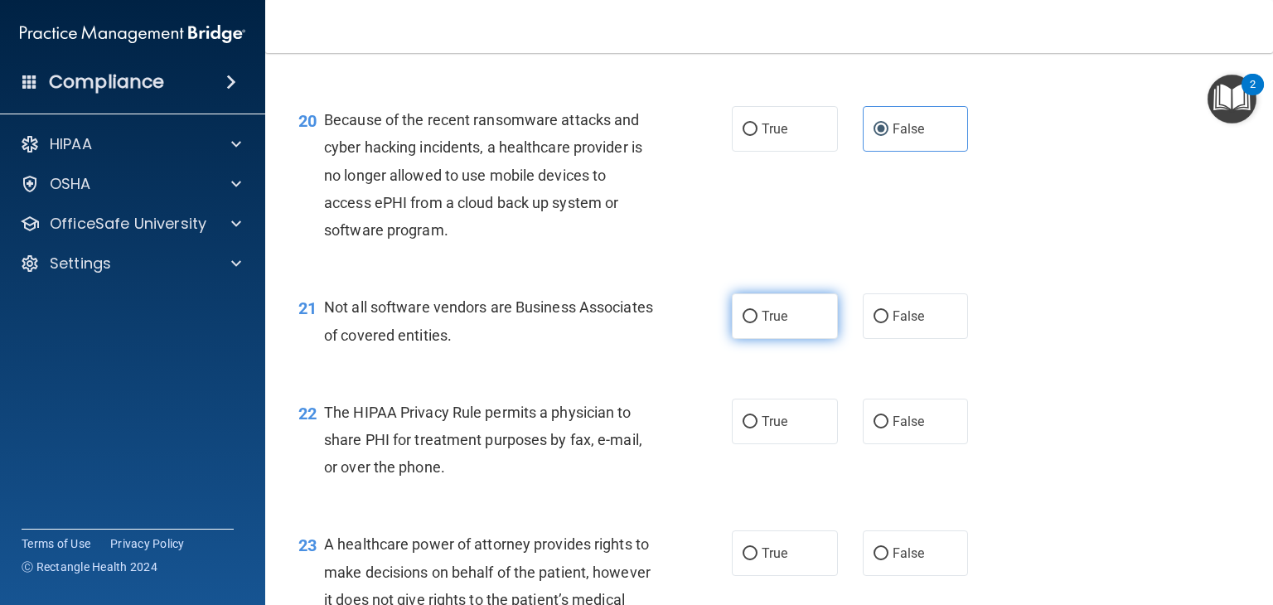
click at [783, 327] on label "True" at bounding box center [785, 316] width 106 height 46
click at [757, 323] on input "True" at bounding box center [750, 317] width 15 height 12
radio input "true"
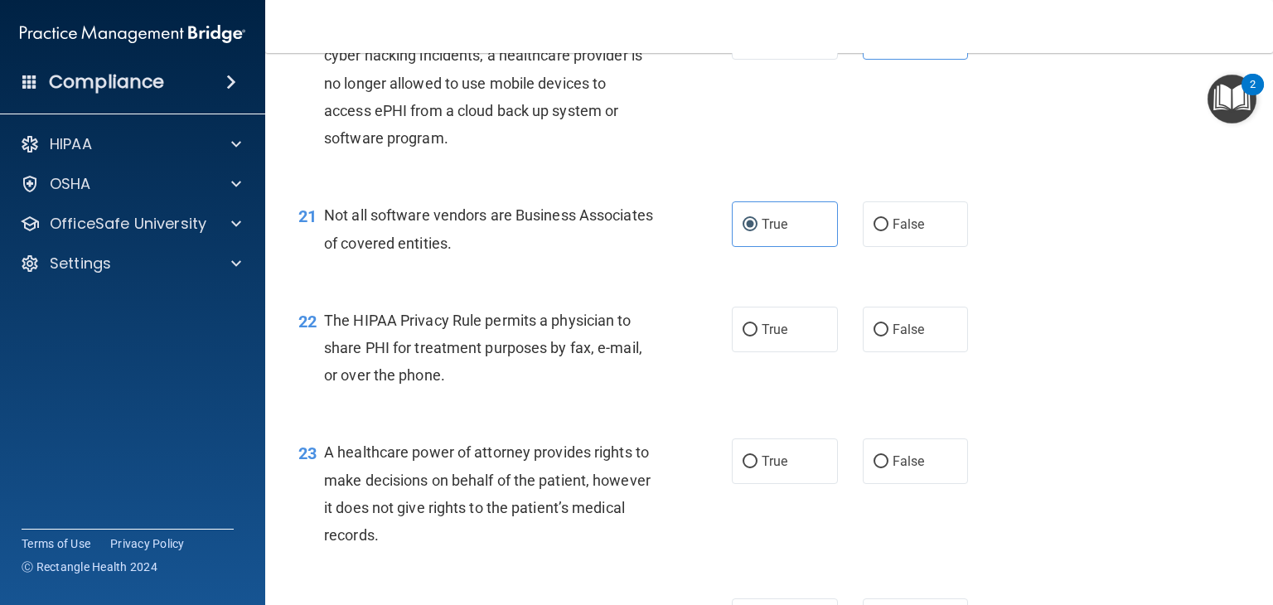
scroll to position [2940, 0]
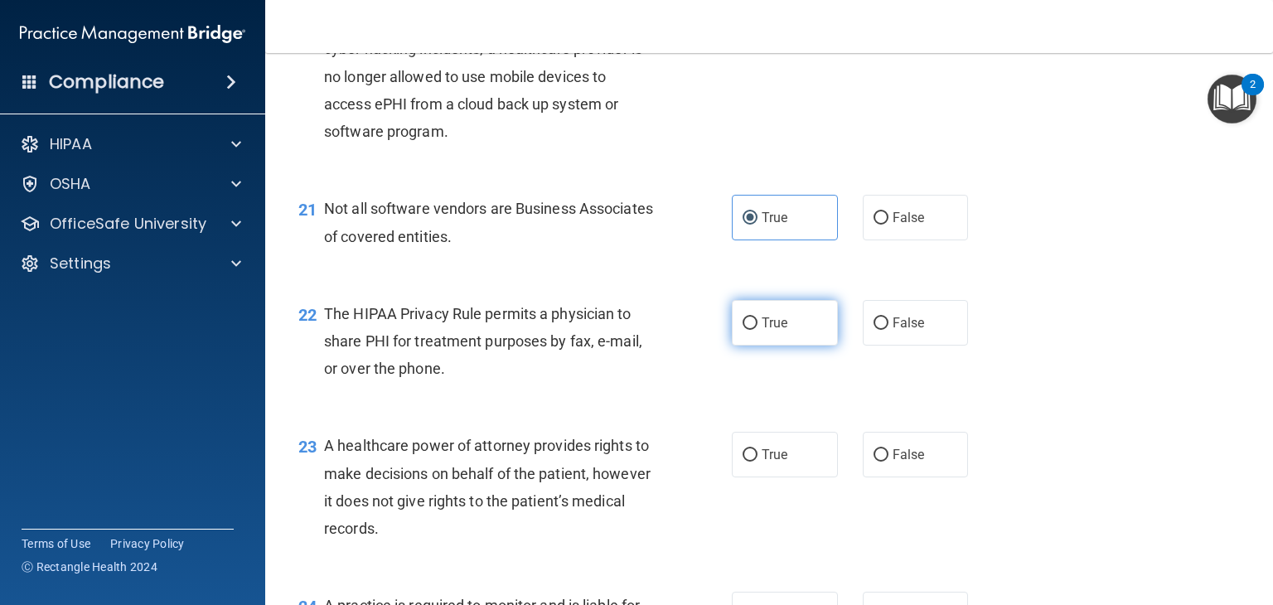
click at [774, 342] on label "True" at bounding box center [785, 323] width 106 height 46
click at [757, 330] on input "True" at bounding box center [750, 323] width 15 height 12
radio input "true"
click at [934, 457] on label "False" at bounding box center [916, 455] width 106 height 46
click at [888, 457] on input "False" at bounding box center [880, 455] width 15 height 12
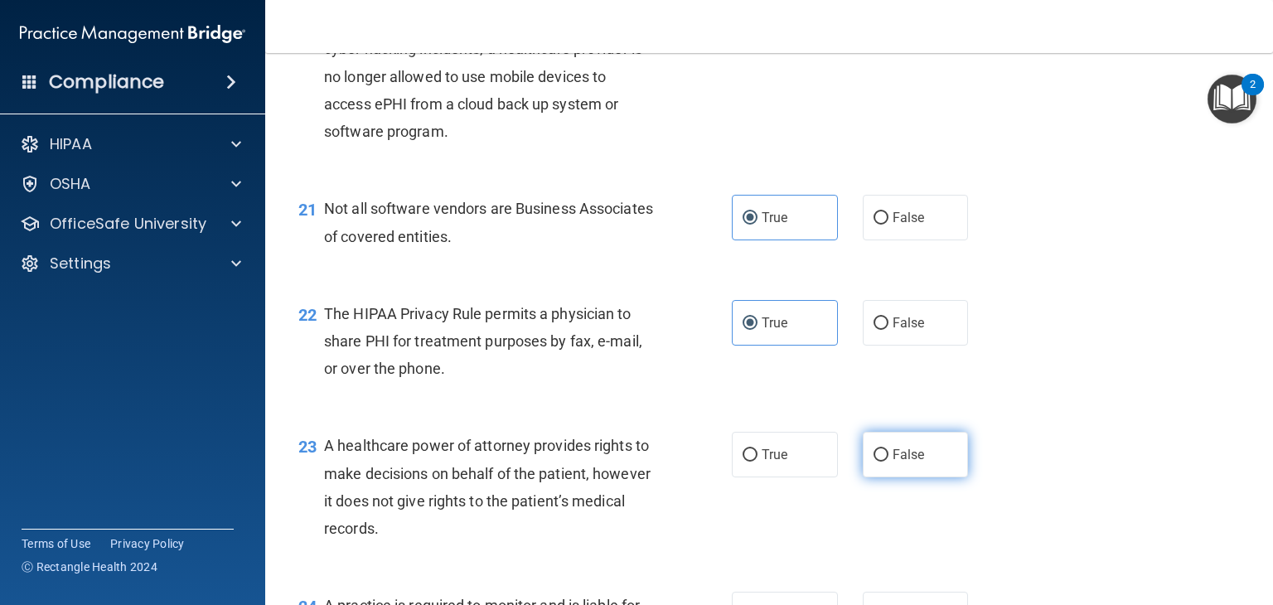
radio input "true"
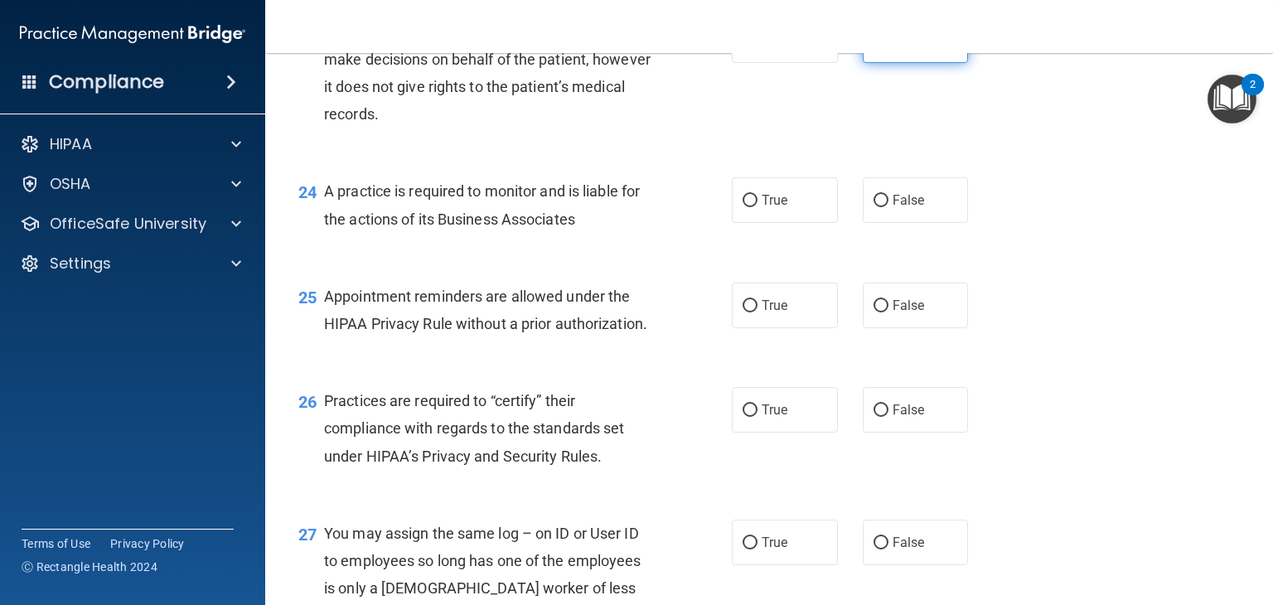
scroll to position [3358, 0]
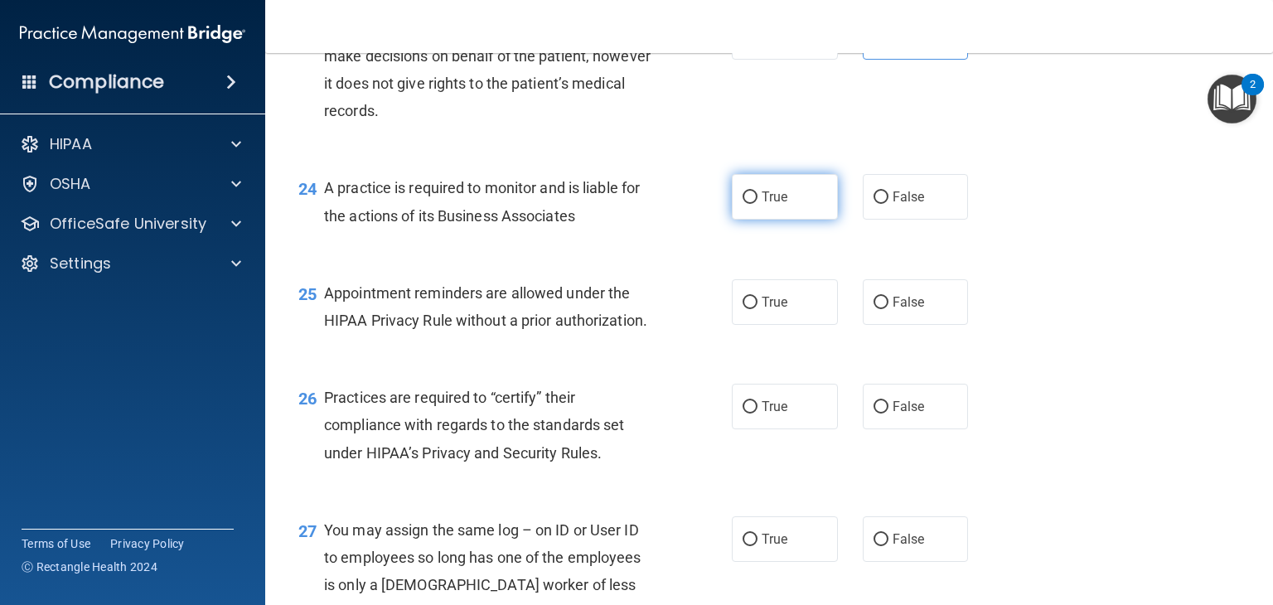
click at [784, 195] on span "True" at bounding box center [775, 197] width 26 height 16
click at [757, 195] on input "True" at bounding box center [750, 197] width 15 height 12
radio input "true"
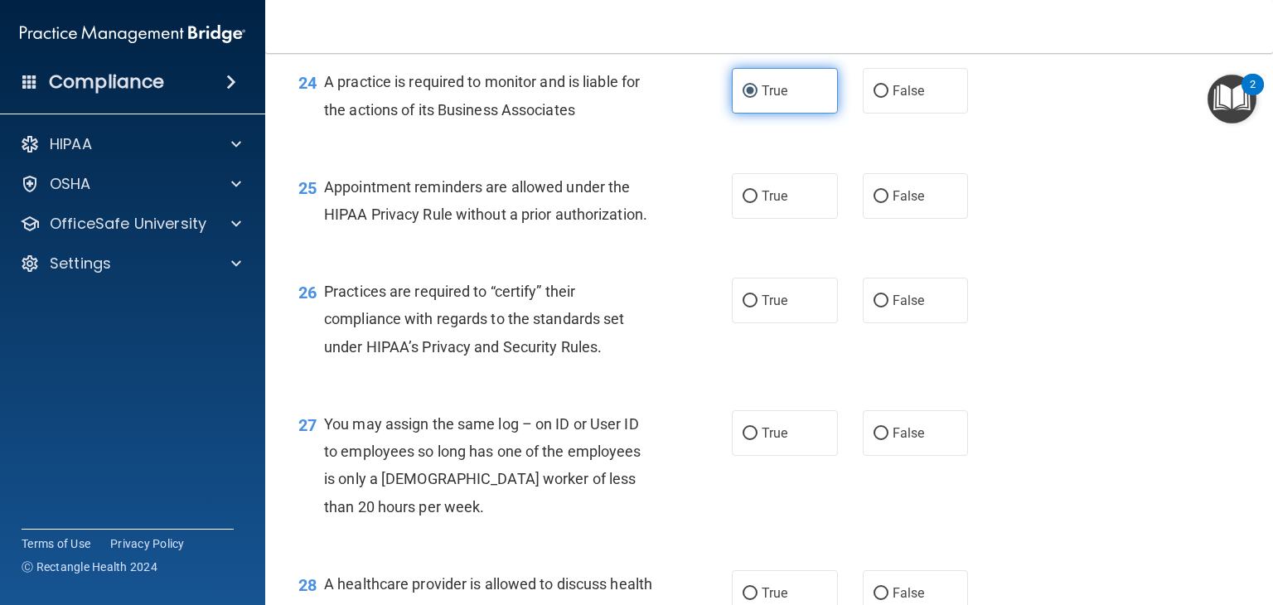
scroll to position [3466, 0]
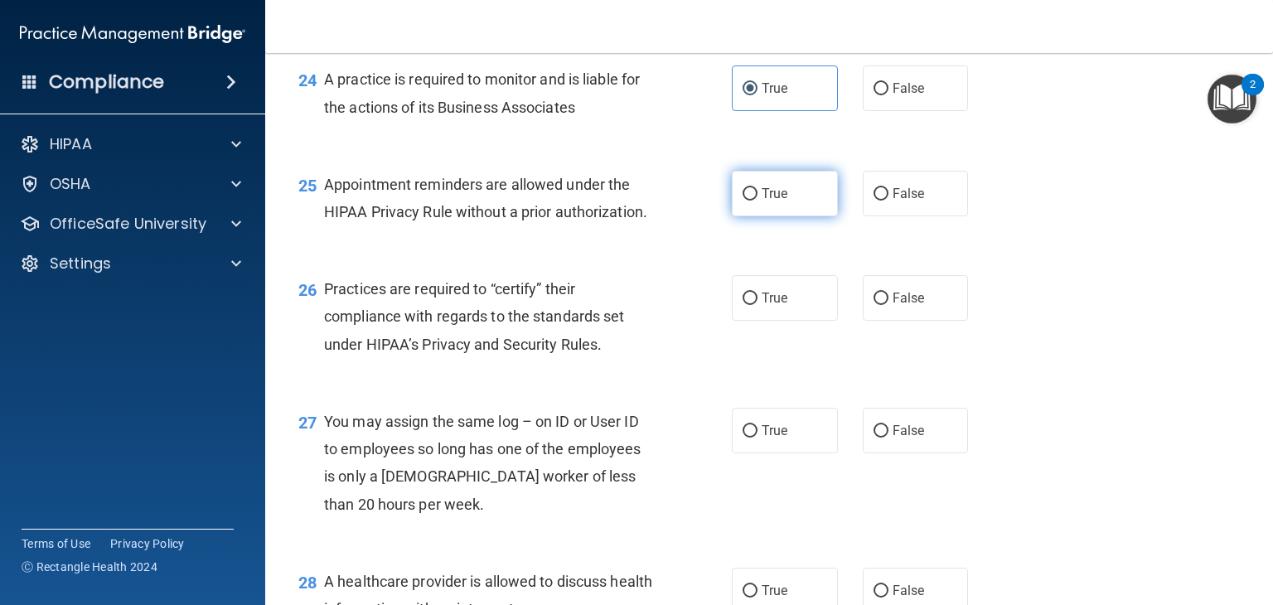
click at [809, 191] on label "True" at bounding box center [785, 194] width 106 height 46
click at [757, 191] on input "True" at bounding box center [750, 194] width 15 height 12
radio input "true"
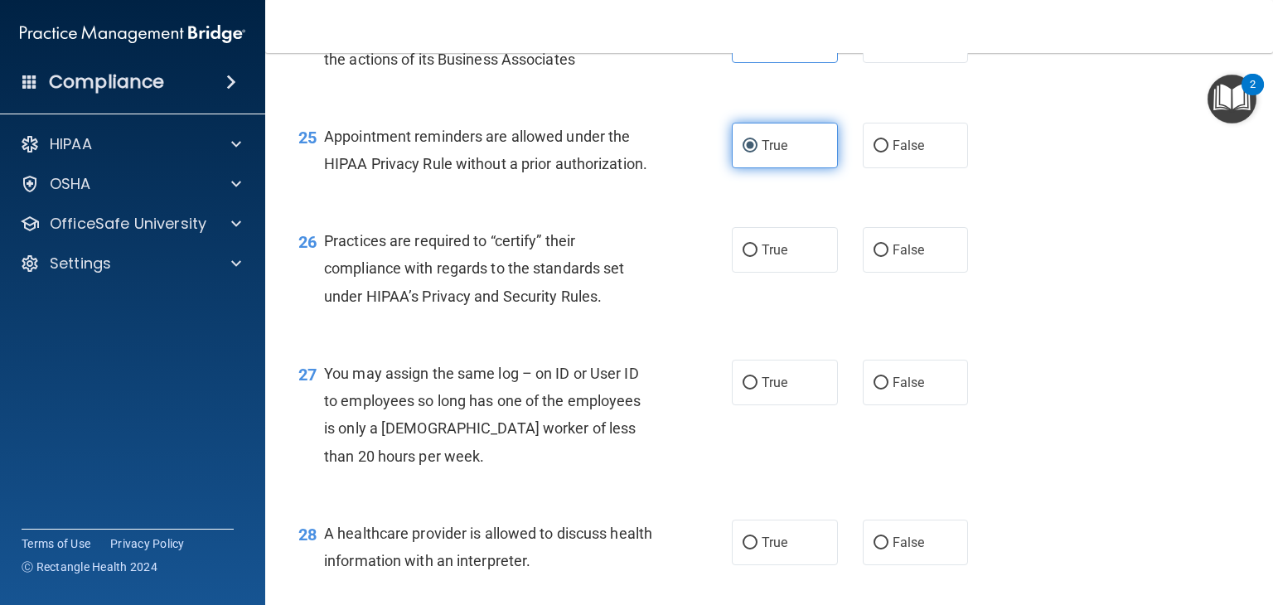
scroll to position [3534, 0]
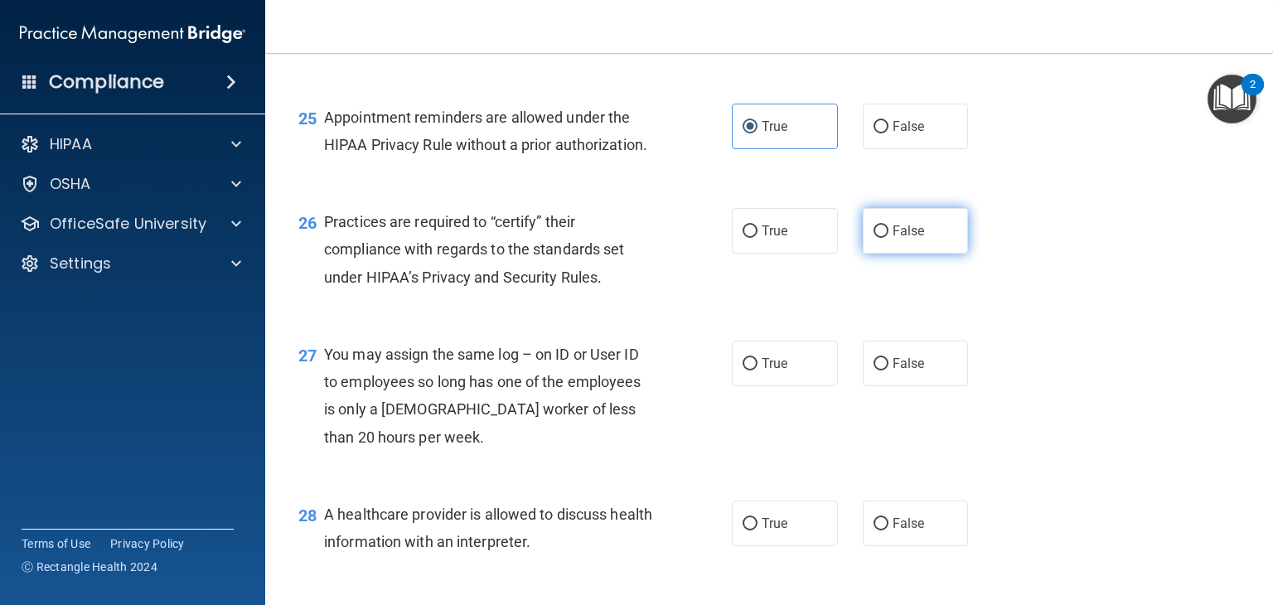
click at [924, 225] on label "False" at bounding box center [916, 231] width 106 height 46
click at [888, 225] on input "False" at bounding box center [880, 231] width 15 height 12
radio input "true"
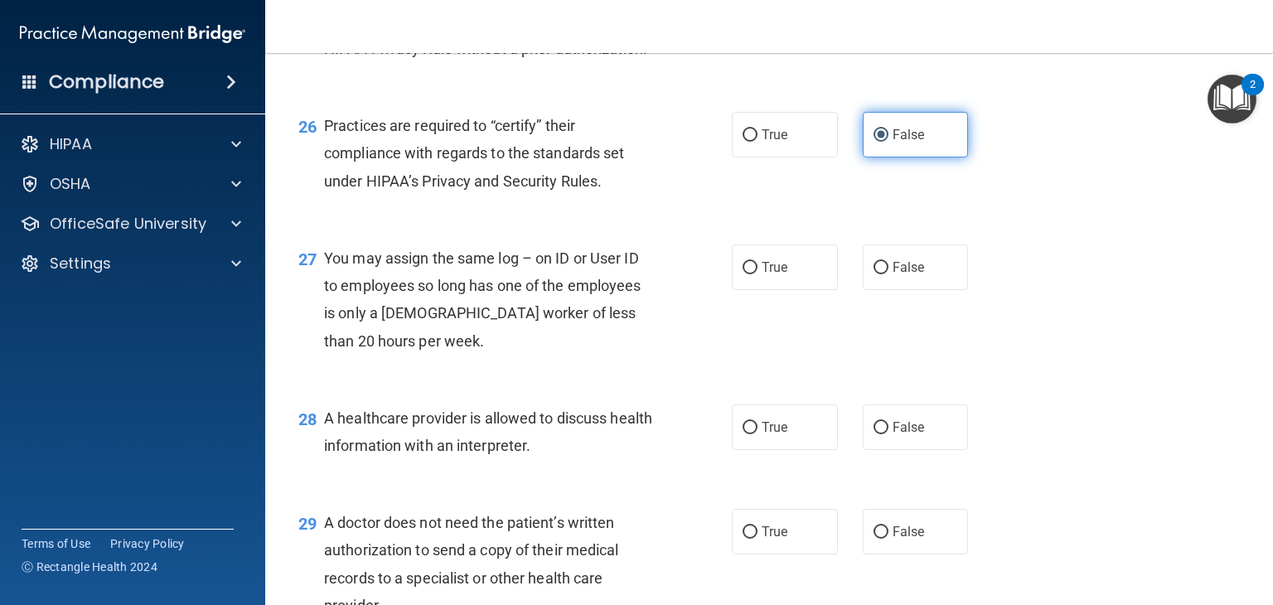
scroll to position [3643, 0]
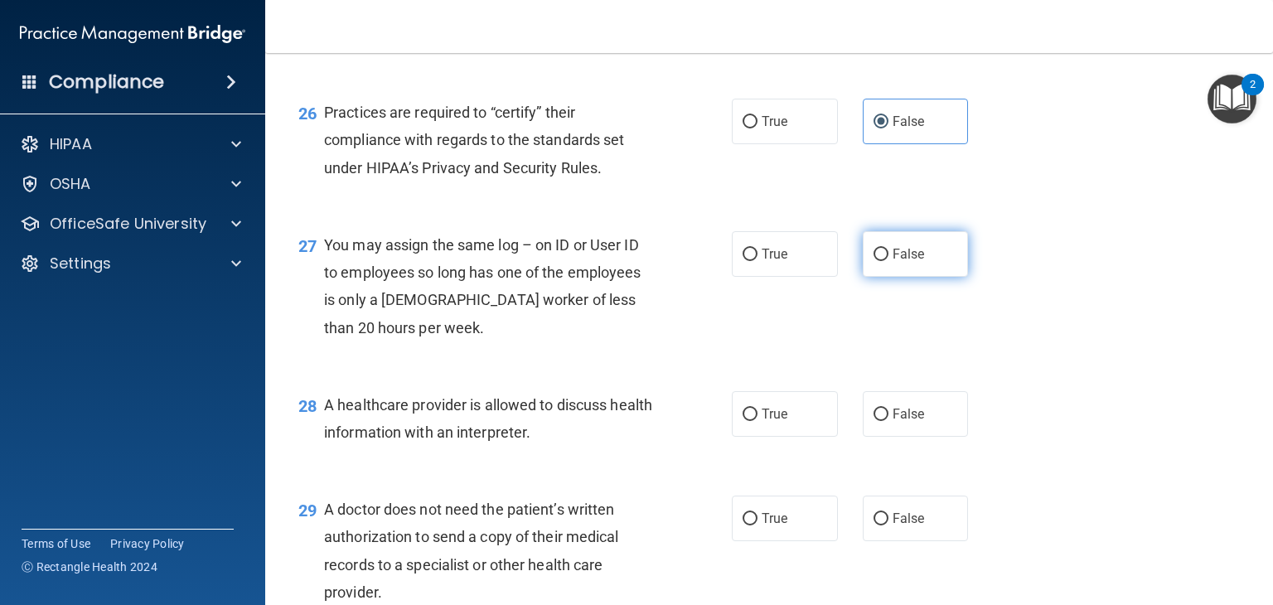
click at [883, 253] on input "False" at bounding box center [880, 255] width 15 height 12
radio input "true"
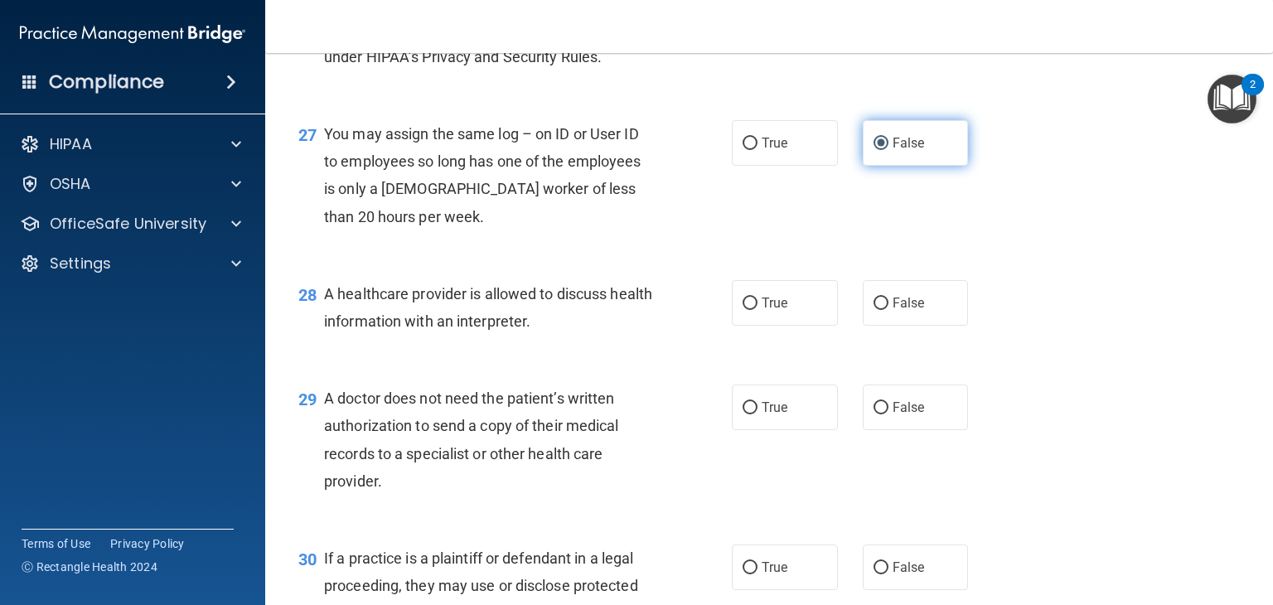
scroll to position [3780, 0]
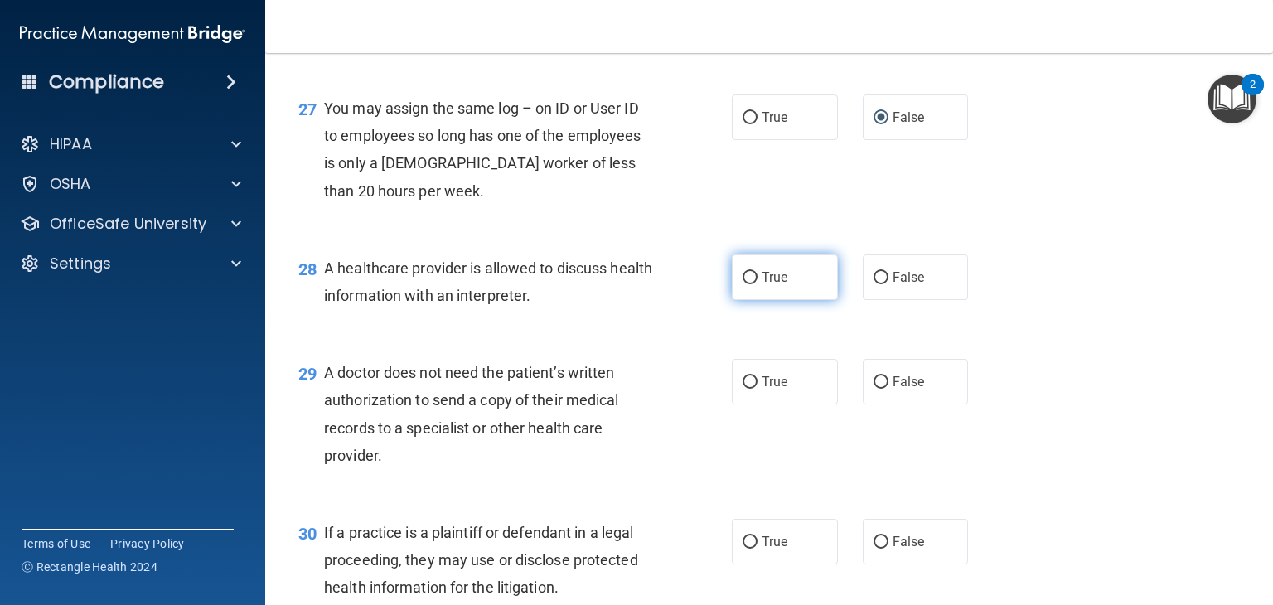
click at [776, 290] on label "True" at bounding box center [785, 277] width 106 height 46
click at [757, 284] on input "True" at bounding box center [750, 278] width 15 height 12
radio input "true"
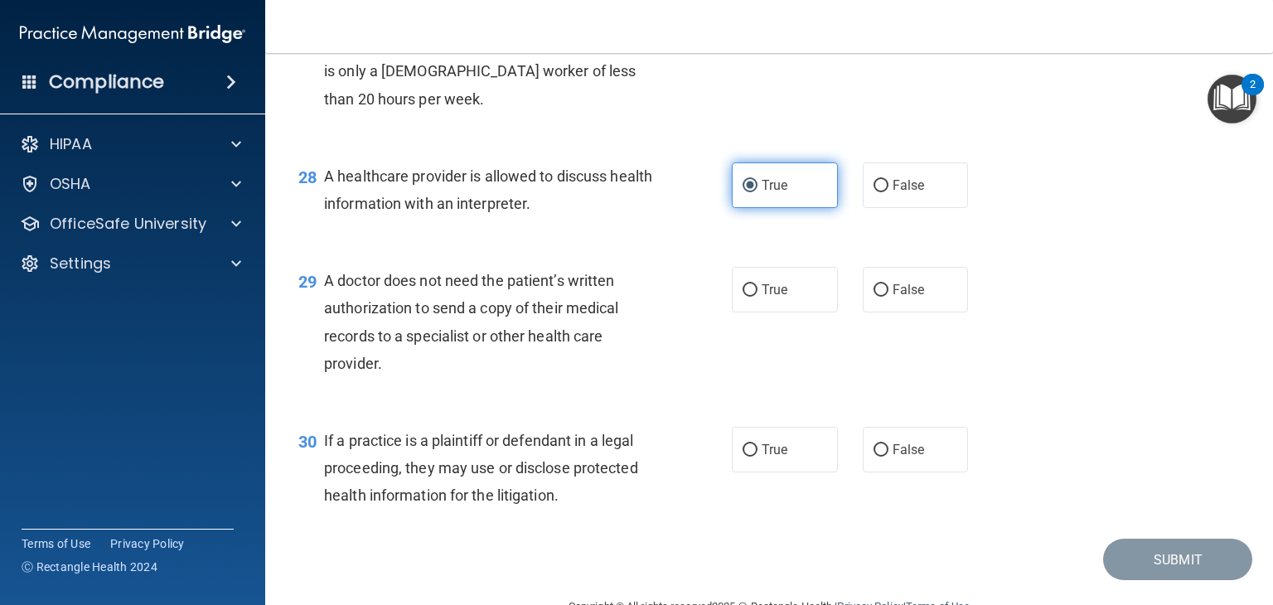
scroll to position [3897, 0]
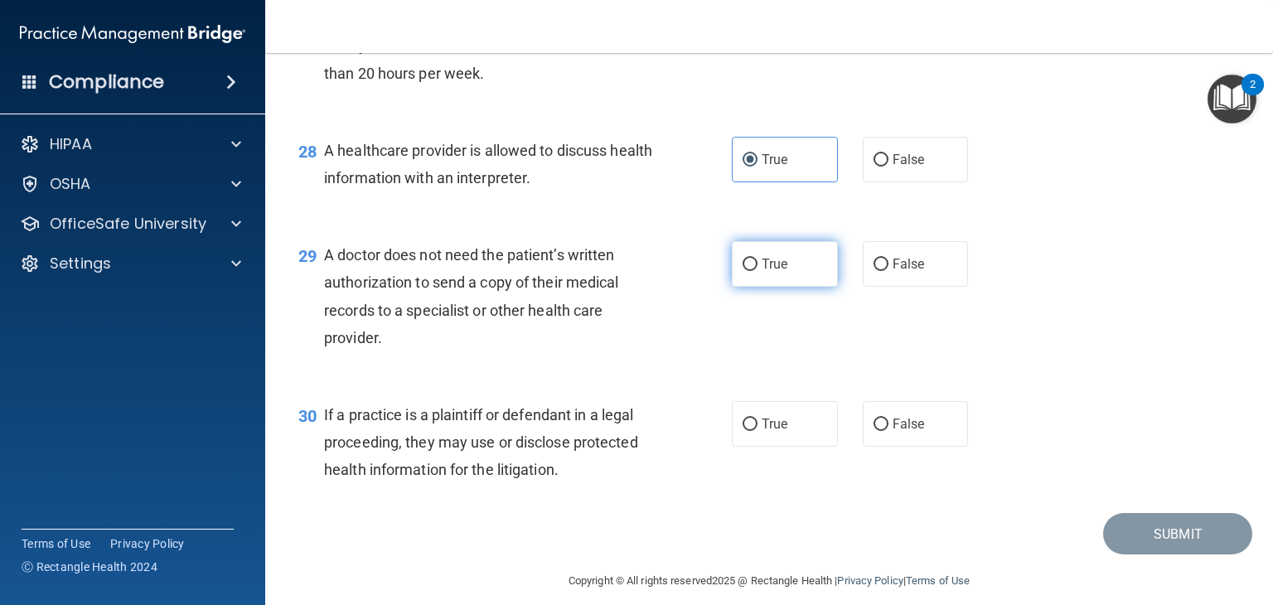
click at [816, 259] on label "True" at bounding box center [785, 264] width 106 height 46
click at [757, 259] on input "True" at bounding box center [750, 265] width 15 height 12
radio input "true"
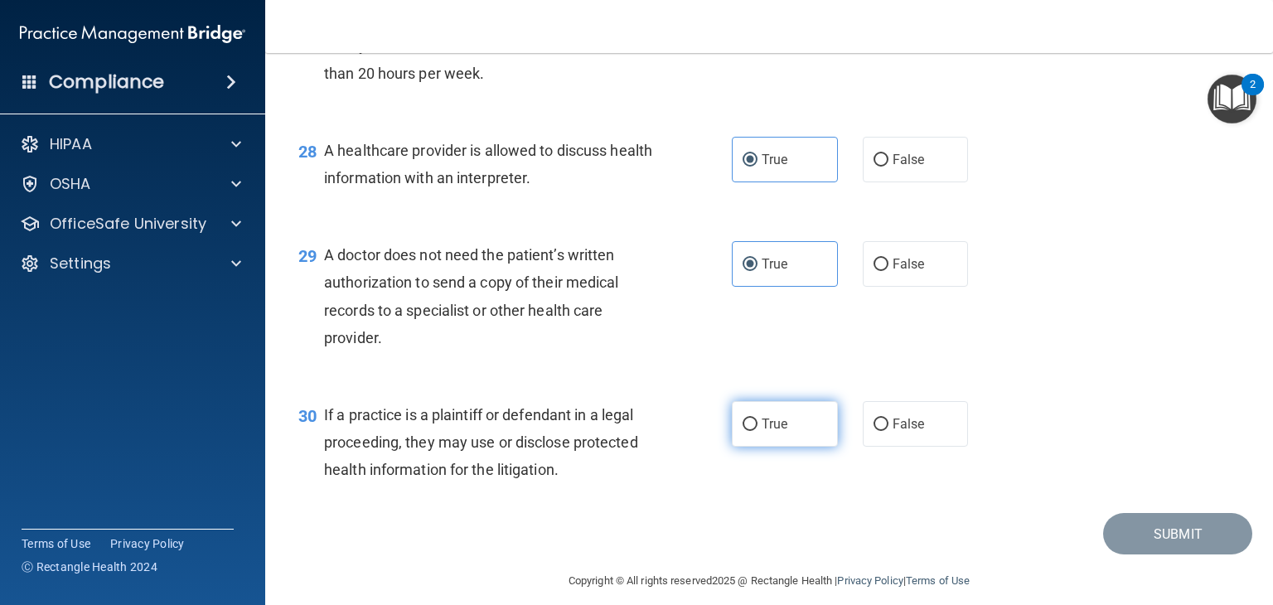
click at [807, 424] on label "True" at bounding box center [785, 424] width 106 height 46
click at [757, 424] on input "True" at bounding box center [750, 424] width 15 height 12
radio input "true"
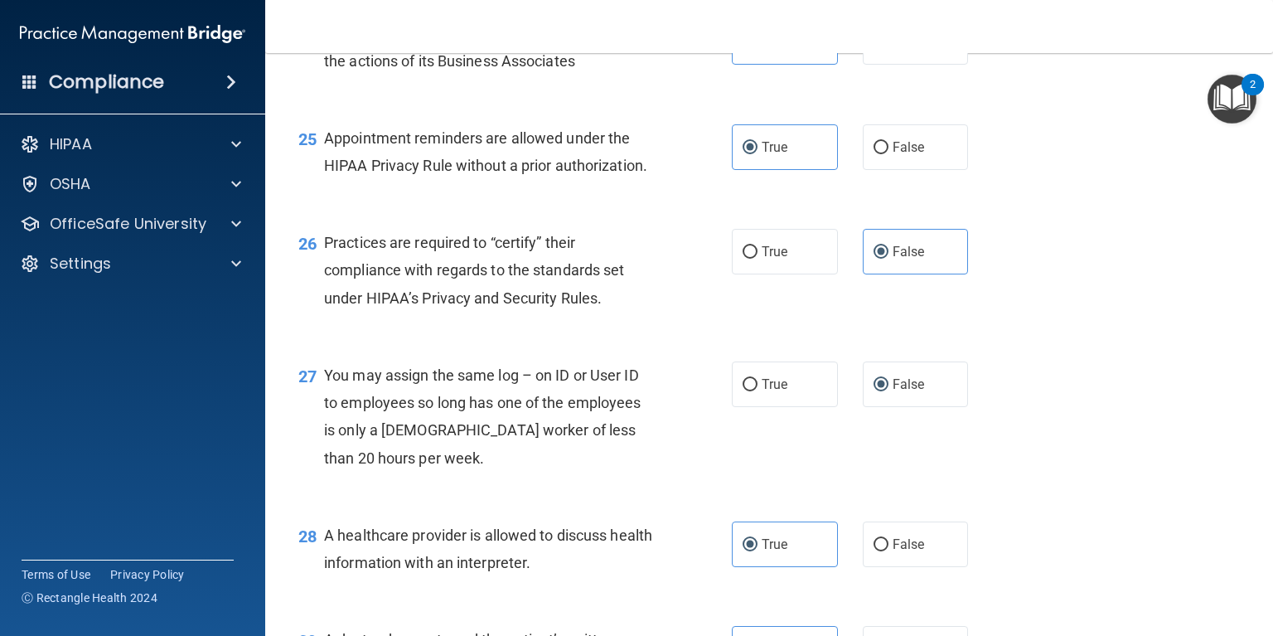
scroll to position [3882, 0]
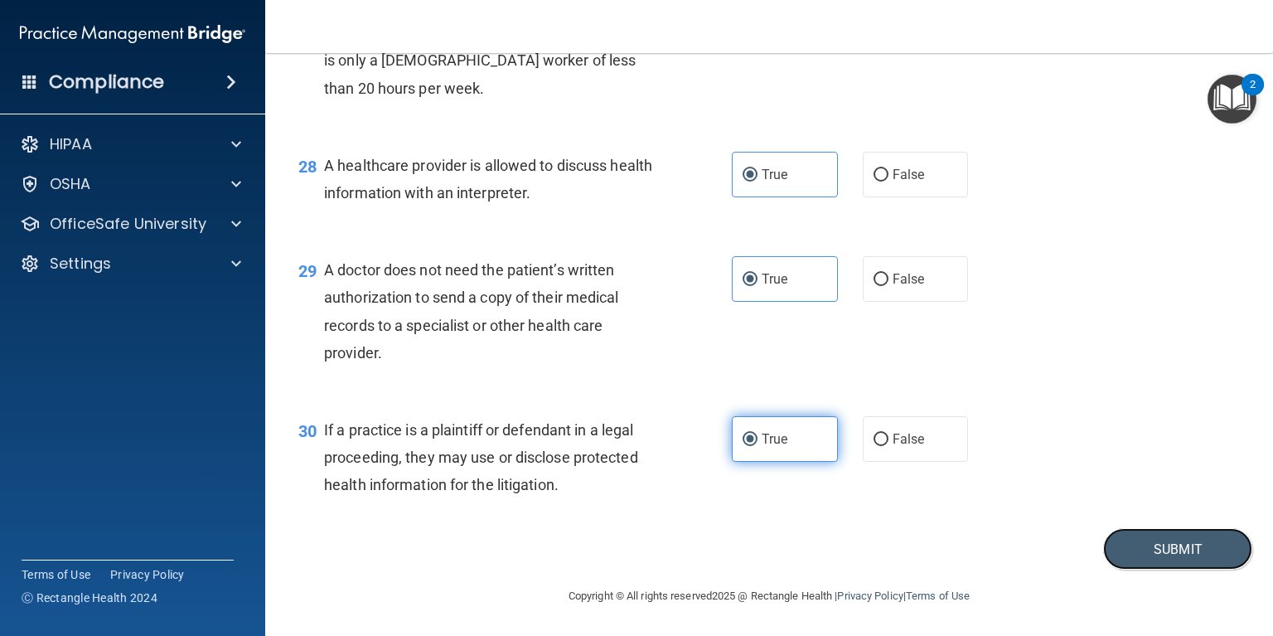
click at [1210, 547] on button "Submit" at bounding box center [1177, 549] width 149 height 42
click at [1219, 230] on div "28 A healthcare provider is allowed to discuss health information with an inter…" at bounding box center [769, 183] width 966 height 104
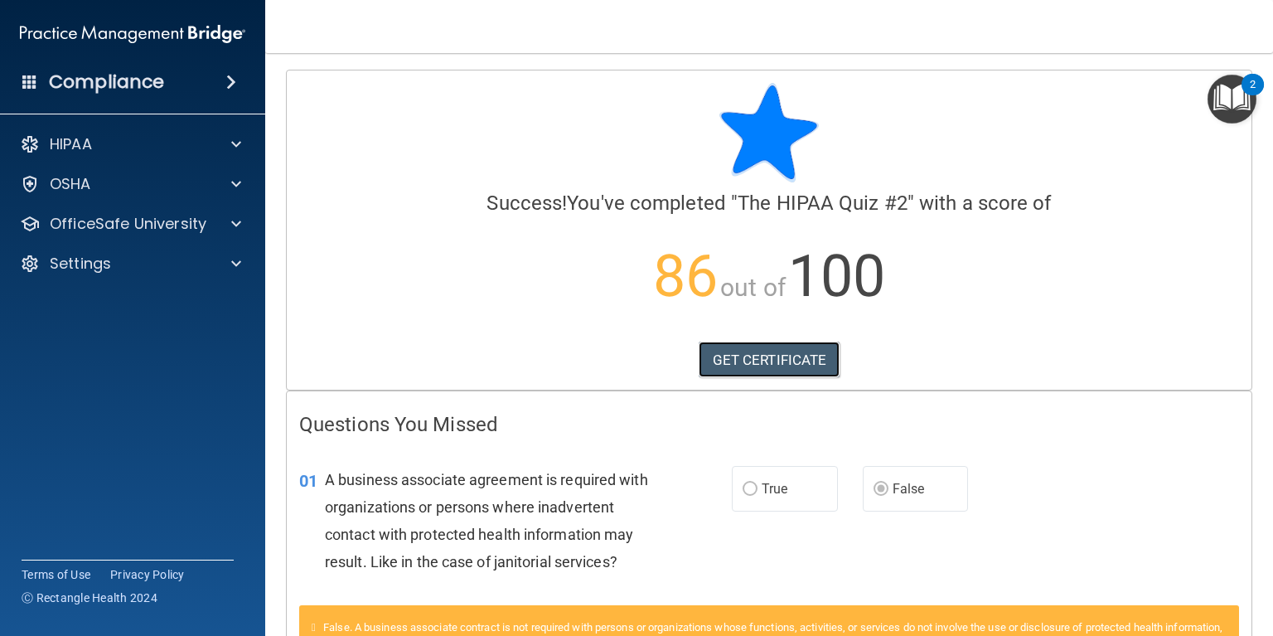
click at [805, 372] on link "GET CERTIFICATE" at bounding box center [770, 359] width 142 height 36
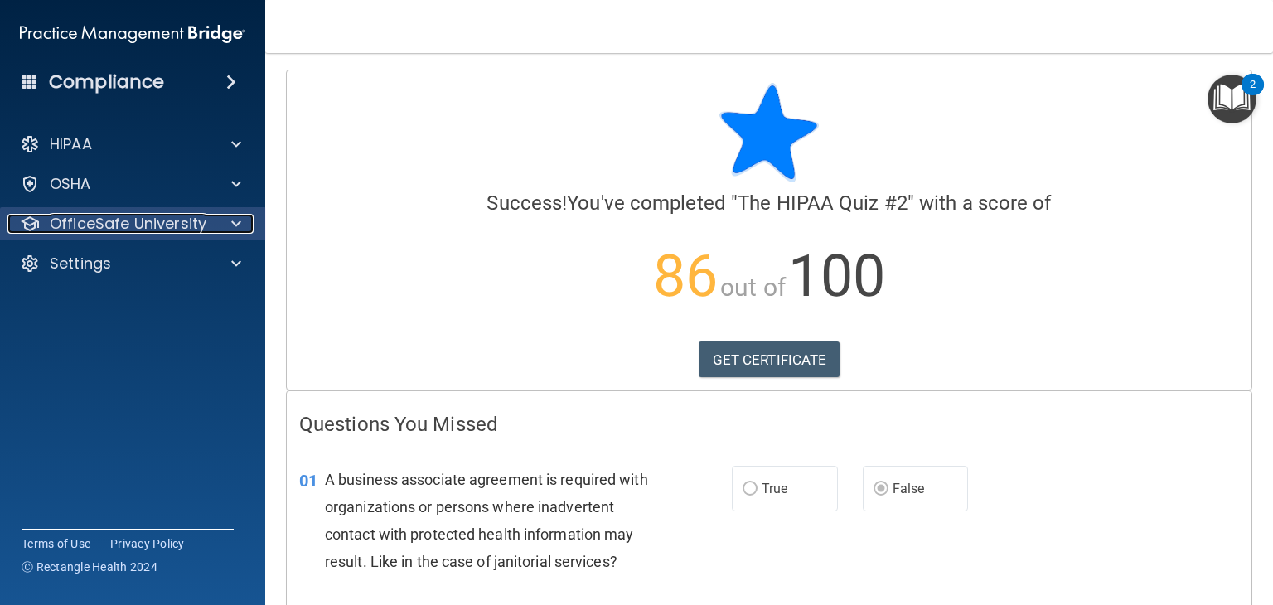
click at [114, 220] on p "OfficeSafe University" at bounding box center [128, 224] width 157 height 20
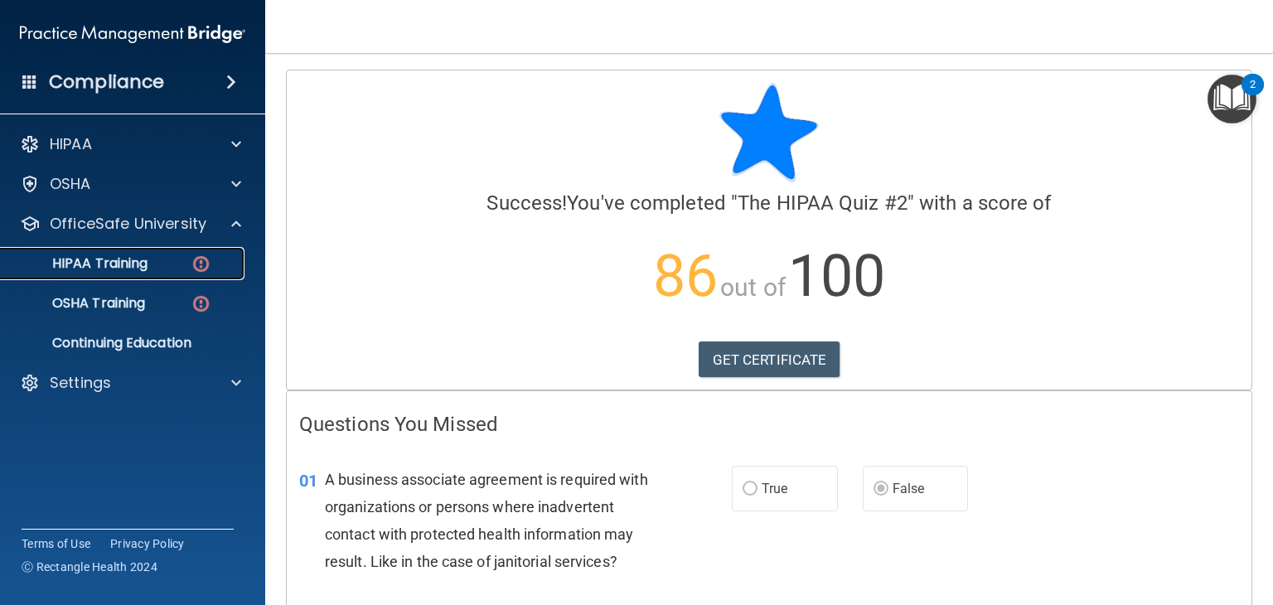
click at [207, 270] on img at bounding box center [201, 264] width 21 height 21
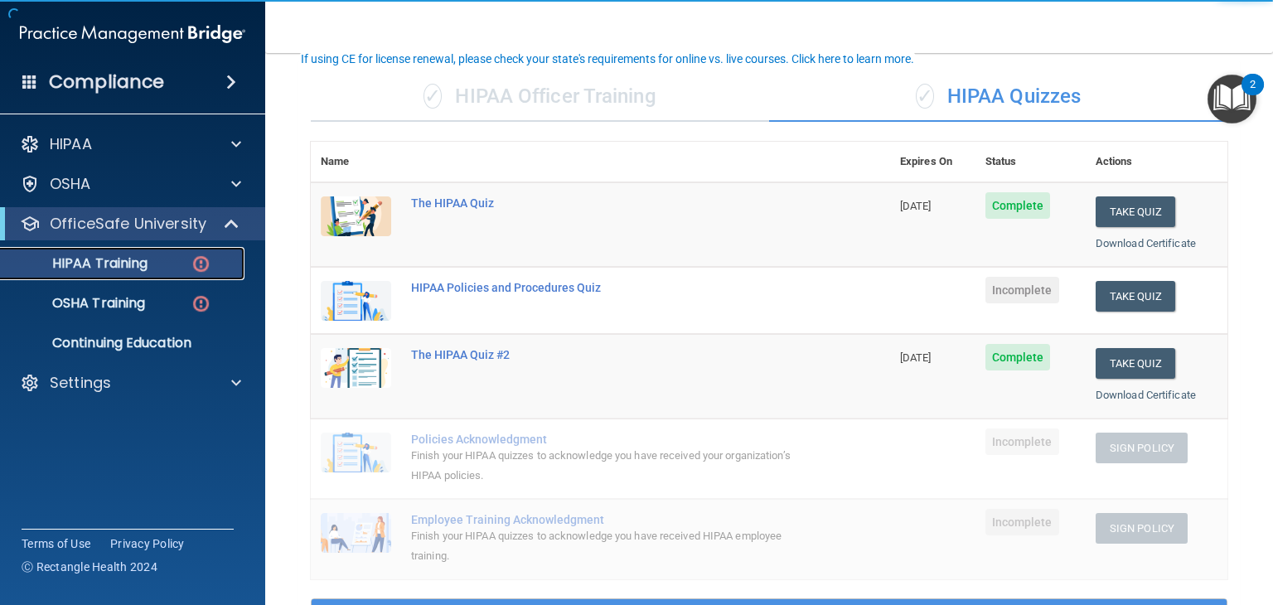
scroll to position [110, 0]
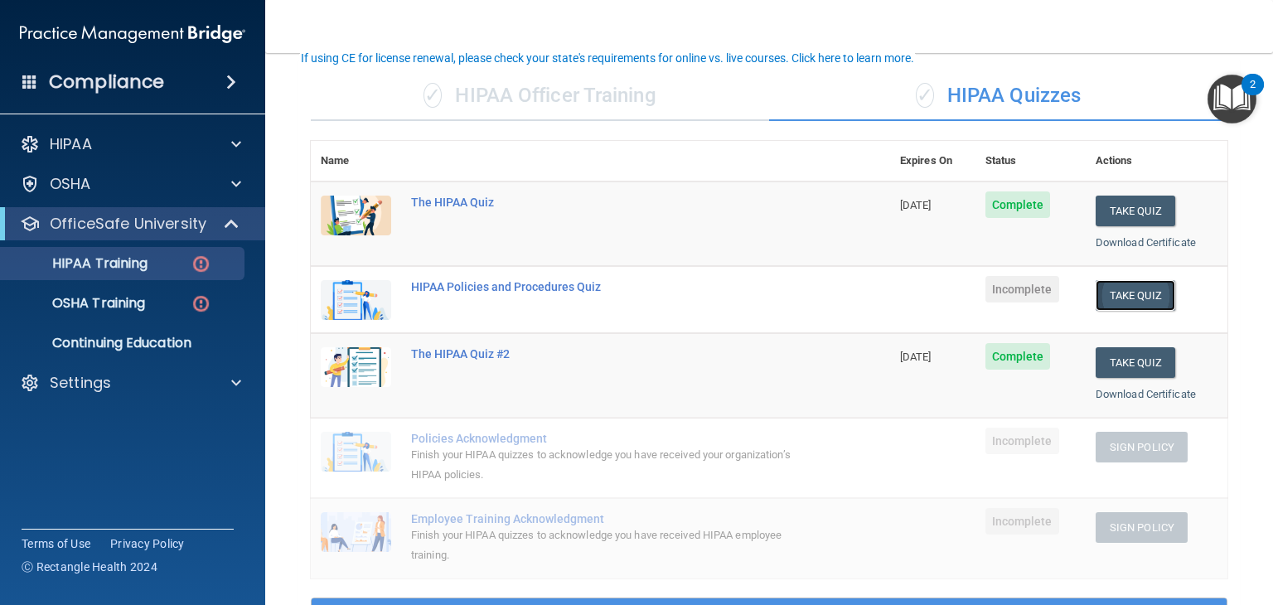
click at [1143, 289] on button "Take Quiz" at bounding box center [1136, 295] width 80 height 31
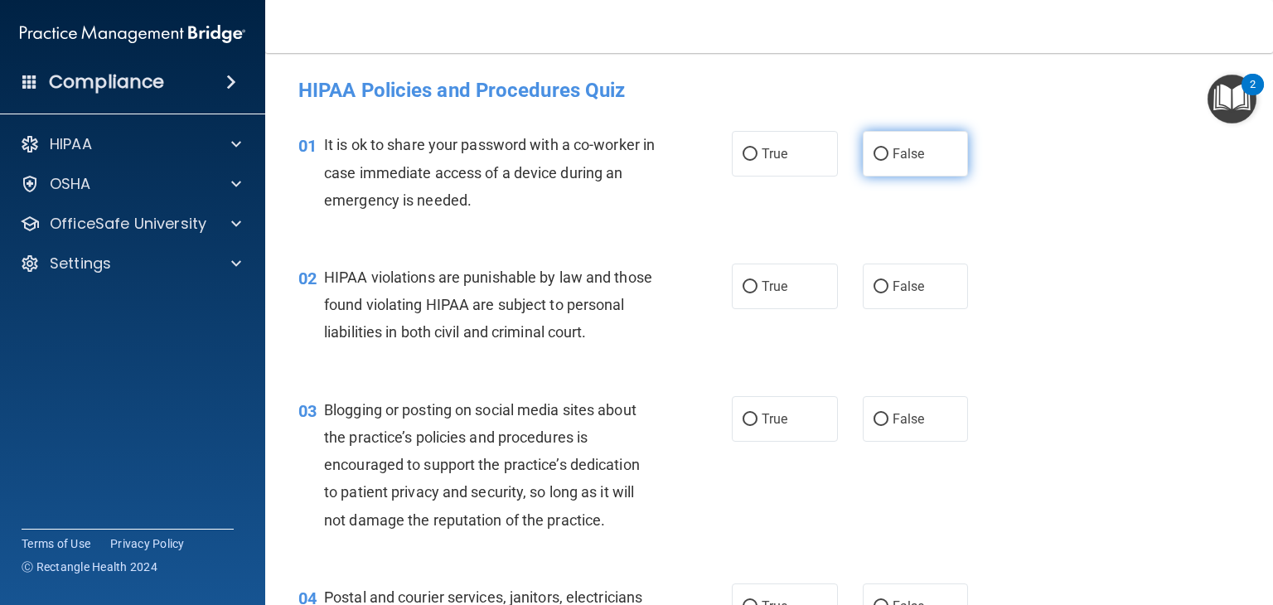
click at [894, 163] on label "False" at bounding box center [916, 154] width 106 height 46
click at [888, 161] on input "False" at bounding box center [880, 154] width 15 height 12
radio input "true"
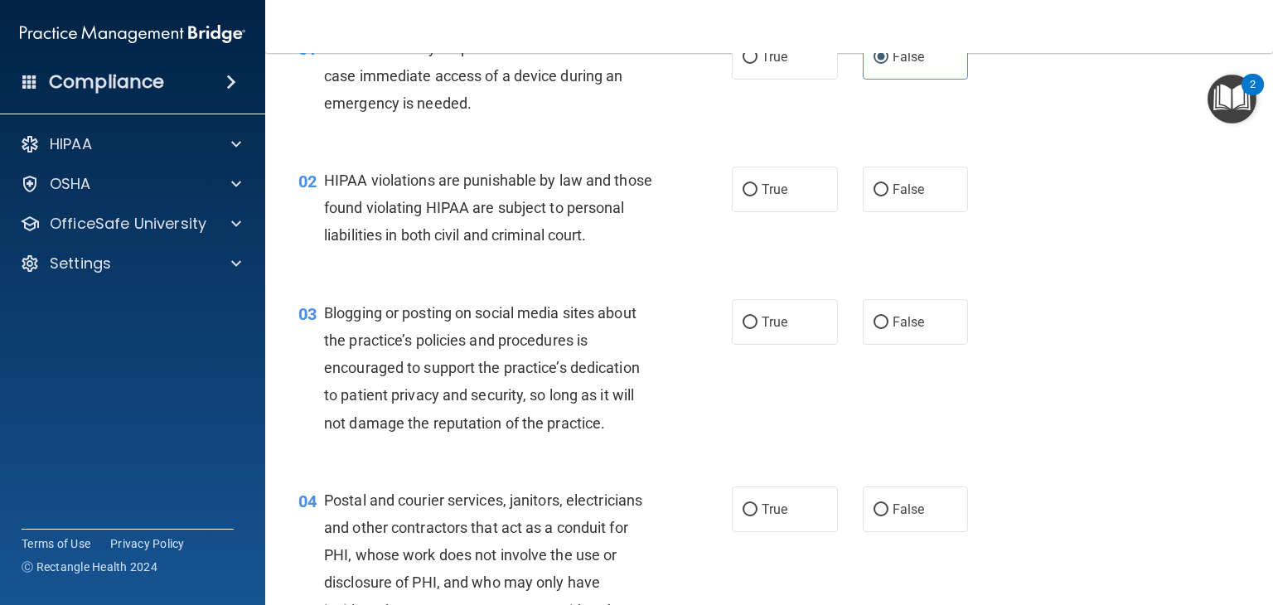
scroll to position [109, 0]
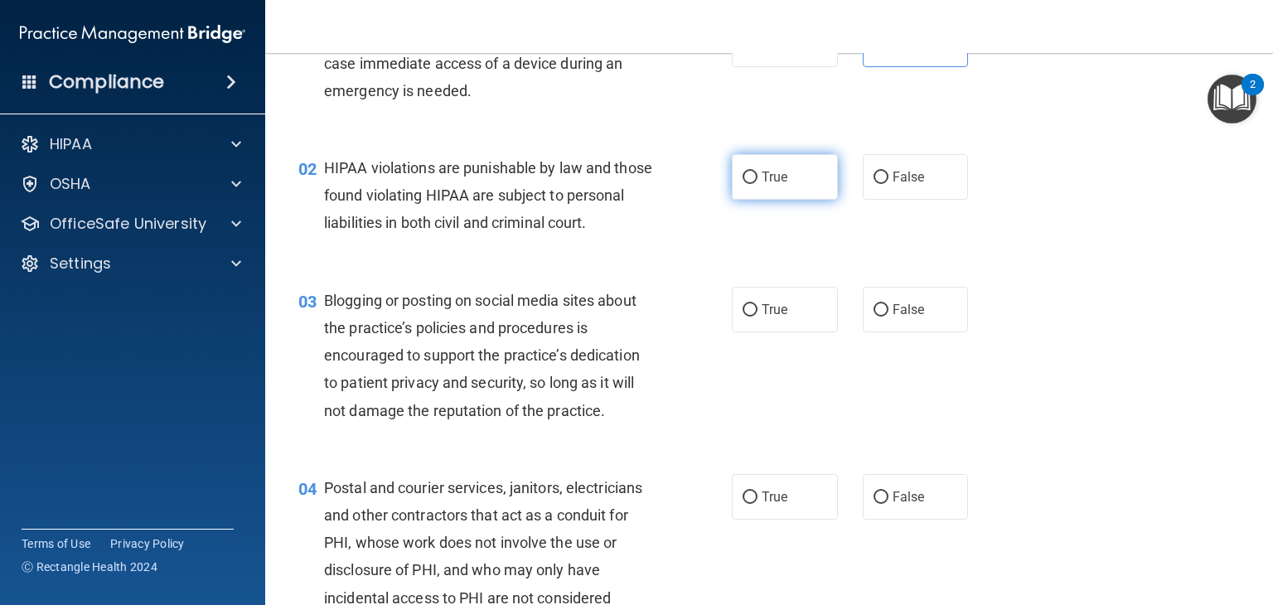
click at [781, 177] on span "True" at bounding box center [775, 177] width 26 height 16
click at [757, 177] on input "True" at bounding box center [750, 178] width 15 height 12
radio input "true"
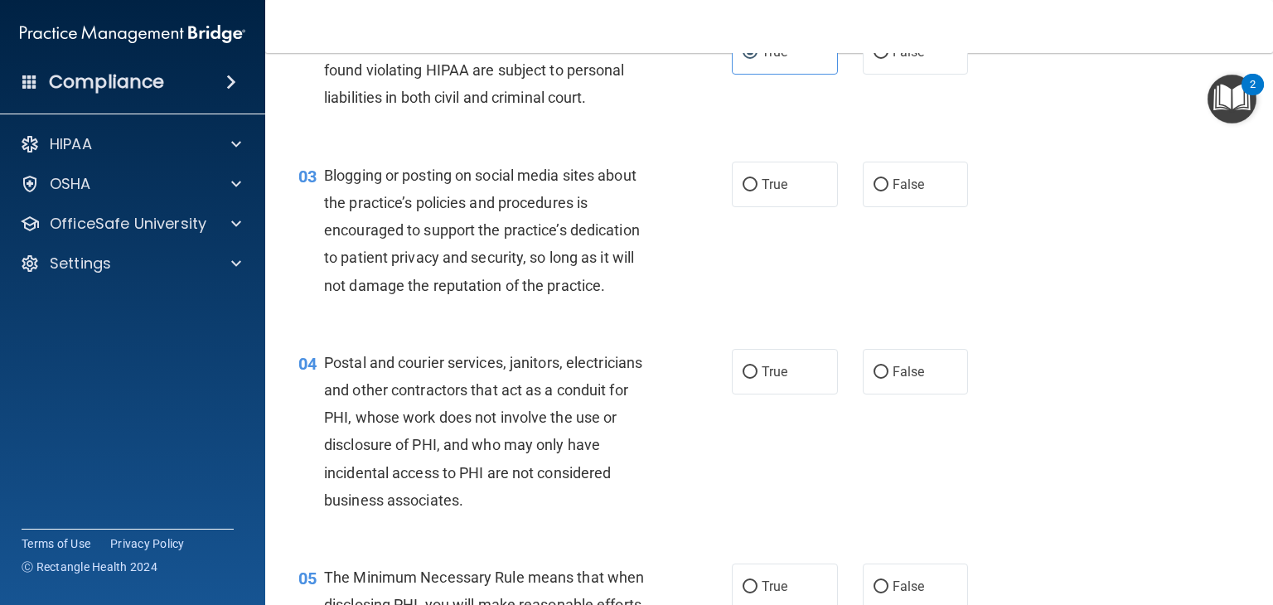
scroll to position [249, 0]
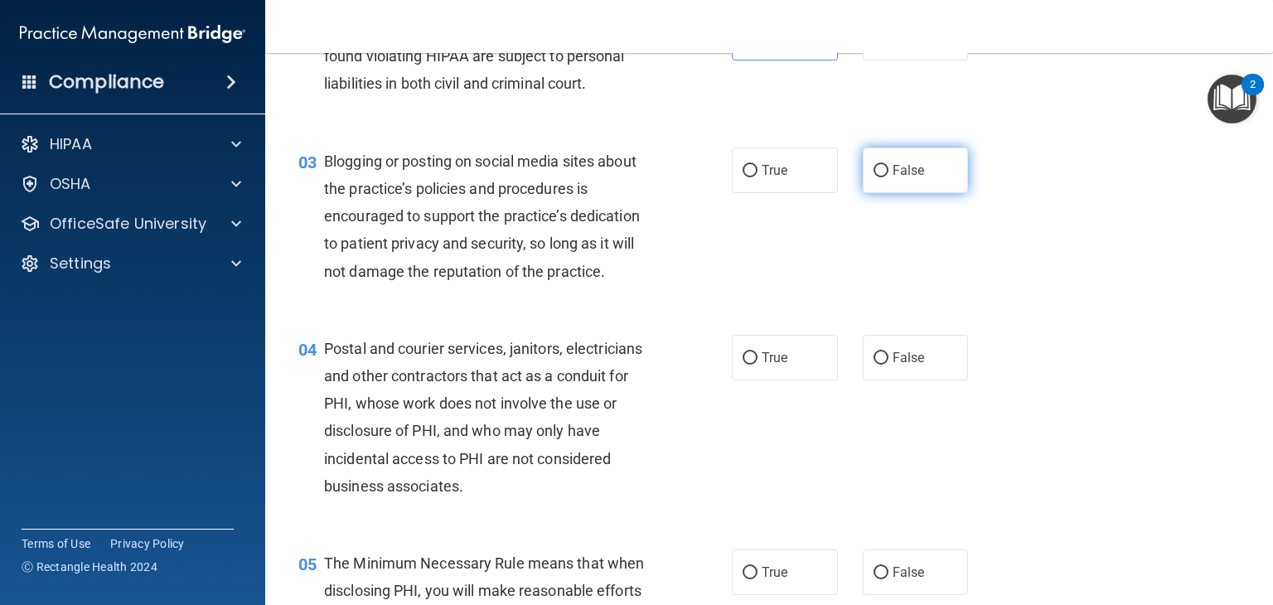
click at [874, 186] on label "False" at bounding box center [916, 171] width 106 height 46
click at [874, 177] on input "False" at bounding box center [880, 171] width 15 height 12
radio input "true"
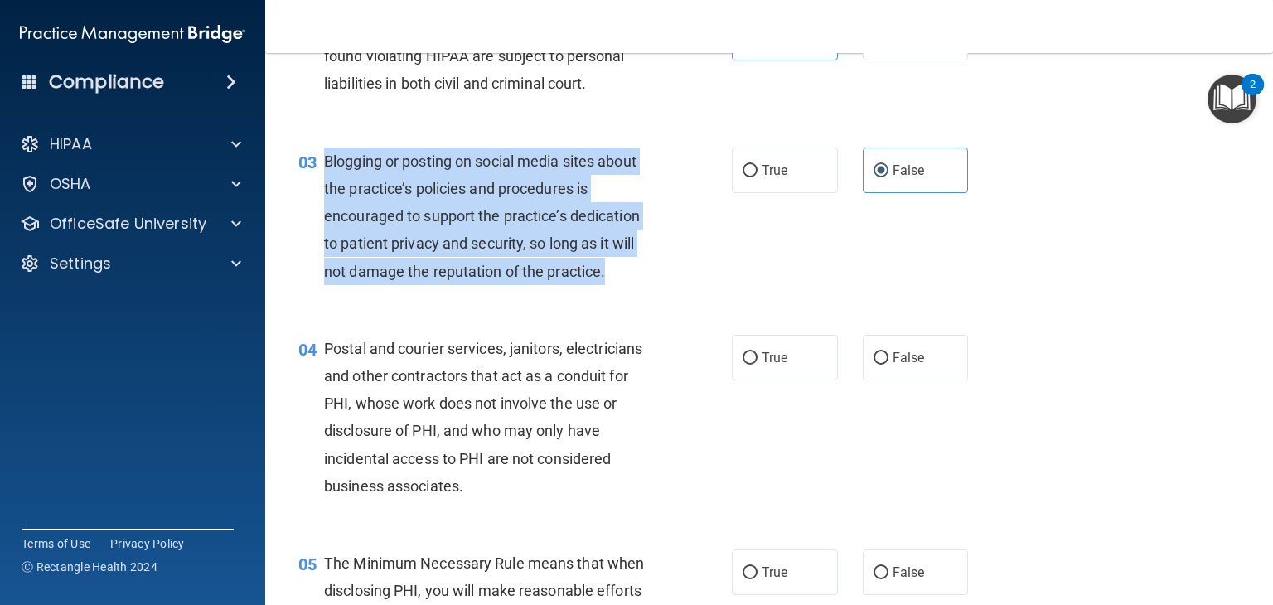
drag, startPoint x: 617, startPoint y: 280, endPoint x: 321, endPoint y: 157, distance: 321.3
click at [321, 157] on div "03 Blogging or posting on social media sites about the practice’s policies and …" at bounding box center [514, 221] width 483 height 146
click at [475, 484] on div "Postal and courier services, janitors, electricians and other contractors that …" at bounding box center [496, 417] width 344 height 165
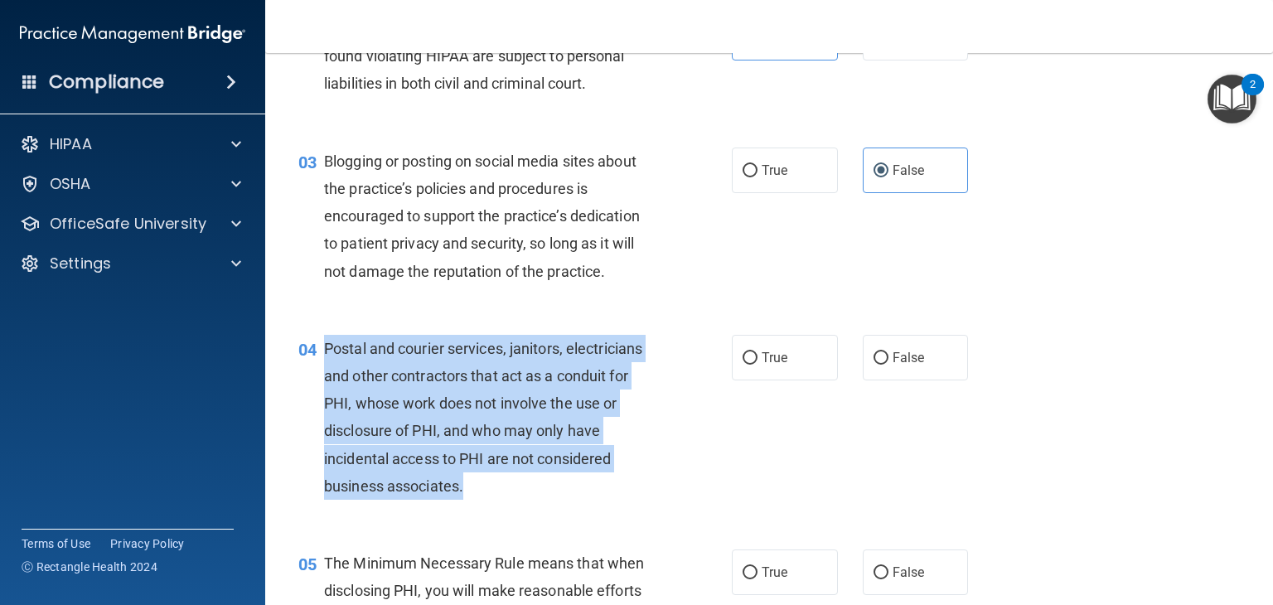
drag, startPoint x: 475, startPoint y: 484, endPoint x: 323, endPoint y: 349, distance: 203.1
click at [324, 349] on div "Postal and courier services, janitors, electricians and other contractors that …" at bounding box center [496, 417] width 344 height 165
click at [771, 363] on span "True" at bounding box center [775, 358] width 26 height 16
click at [757, 363] on input "True" at bounding box center [750, 358] width 15 height 12
radio input "true"
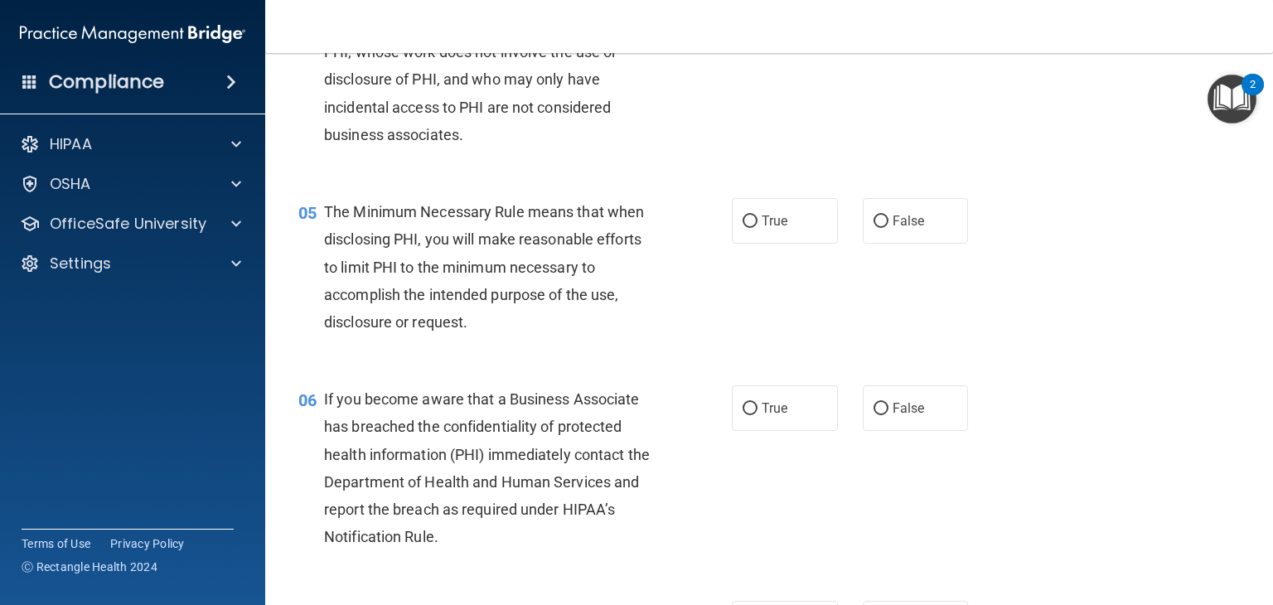
scroll to position [600, 0]
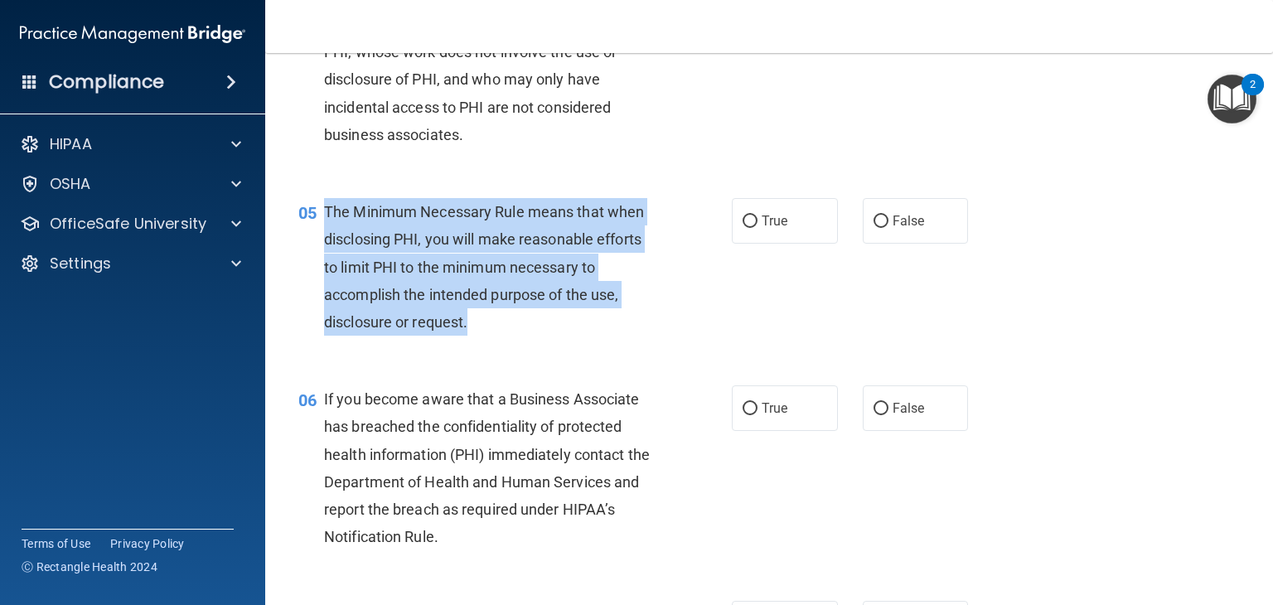
drag, startPoint x: 468, startPoint y: 327, endPoint x: 327, endPoint y: 209, distance: 184.1
click at [327, 209] on span "The Minimum Necessary Rule means that when disclosing PHI, you will make reason…" at bounding box center [484, 267] width 320 height 128
click at [769, 206] on label "True" at bounding box center [785, 221] width 106 height 46
click at [757, 215] on input "True" at bounding box center [750, 221] width 15 height 12
radio input "true"
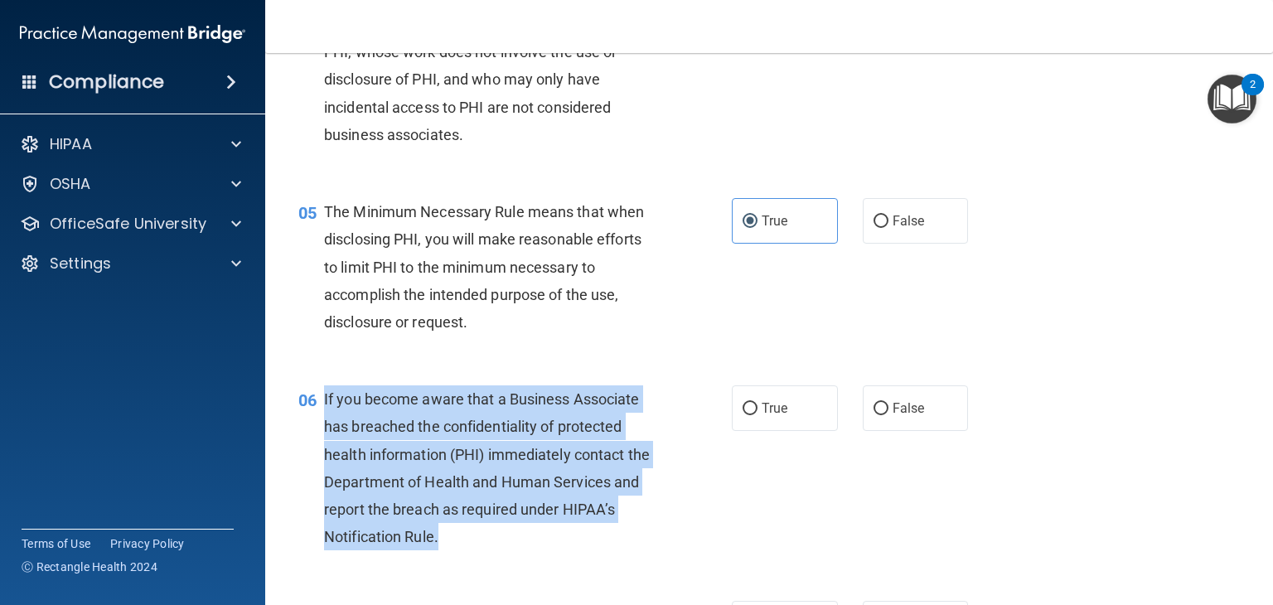
drag, startPoint x: 451, startPoint y: 542, endPoint x: 313, endPoint y: 395, distance: 201.1
click at [313, 395] on div "06 If you become aware that a Business Associate has breached the confidentiali…" at bounding box center [514, 471] width 483 height 173
click at [878, 414] on input "False" at bounding box center [880, 409] width 15 height 12
radio input "true"
click at [626, 369] on div "06 If you become aware that a Business Associate has breached the confidentiali…" at bounding box center [769, 472] width 966 height 215
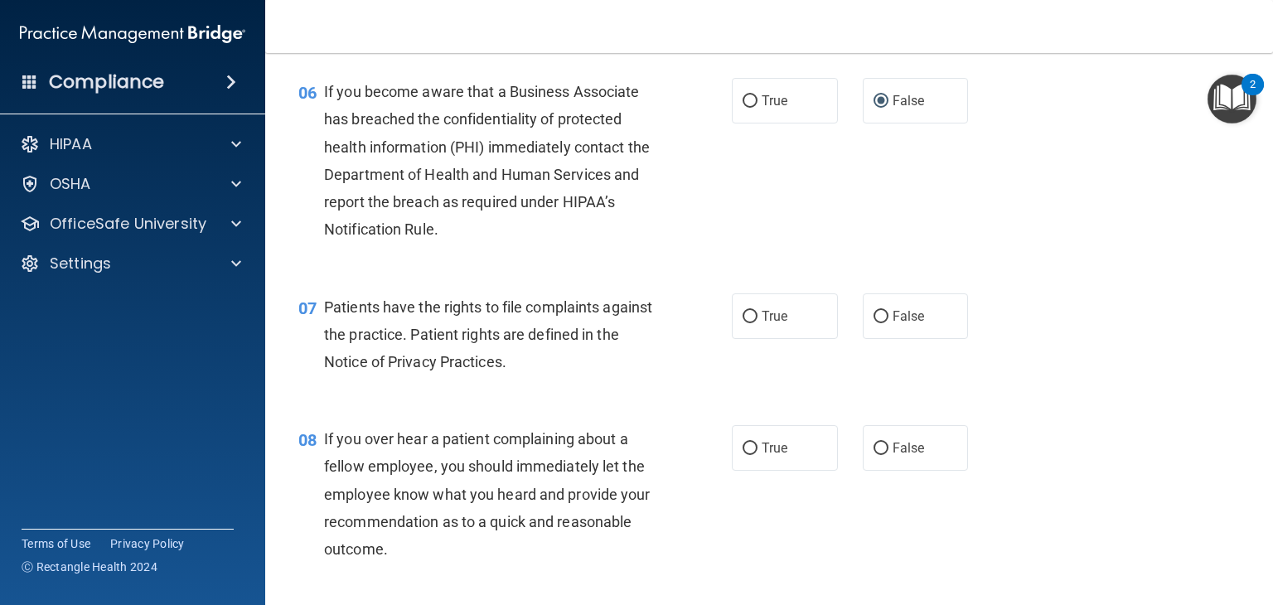
scroll to position [909, 0]
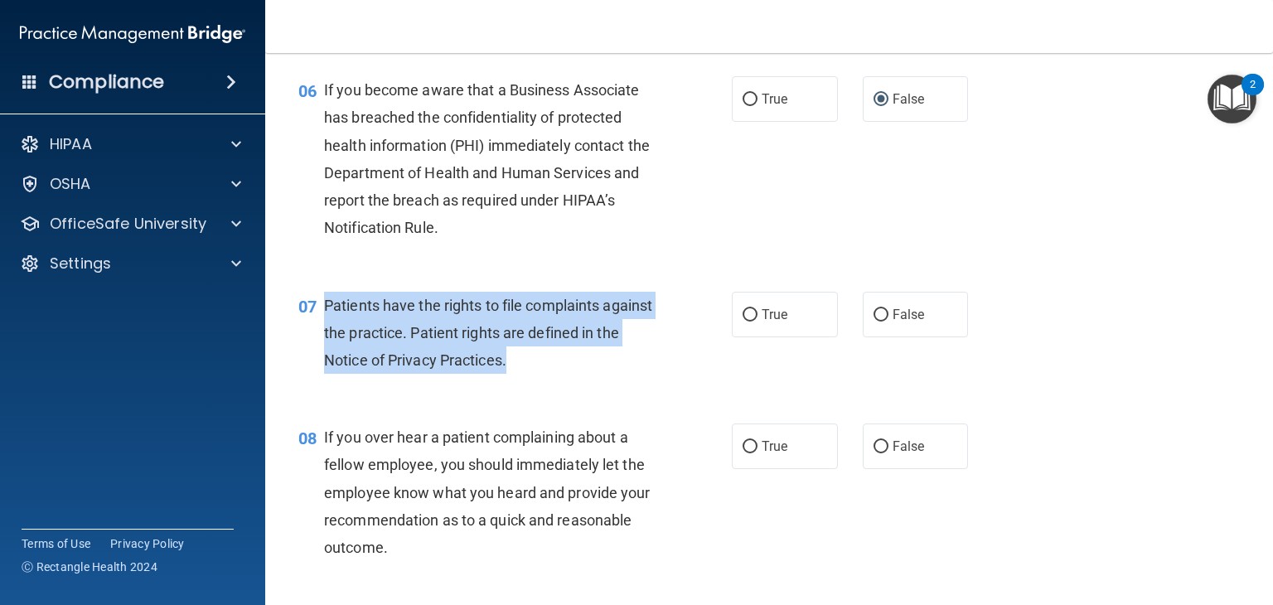
drag, startPoint x: 554, startPoint y: 362, endPoint x: 327, endPoint y: 302, distance: 235.6
click at [327, 302] on div "Patients have the rights to file complaints against the practice. Patient right…" at bounding box center [496, 333] width 344 height 83
click at [772, 304] on label "True" at bounding box center [785, 315] width 106 height 46
click at [757, 309] on input "True" at bounding box center [750, 315] width 15 height 12
radio input "true"
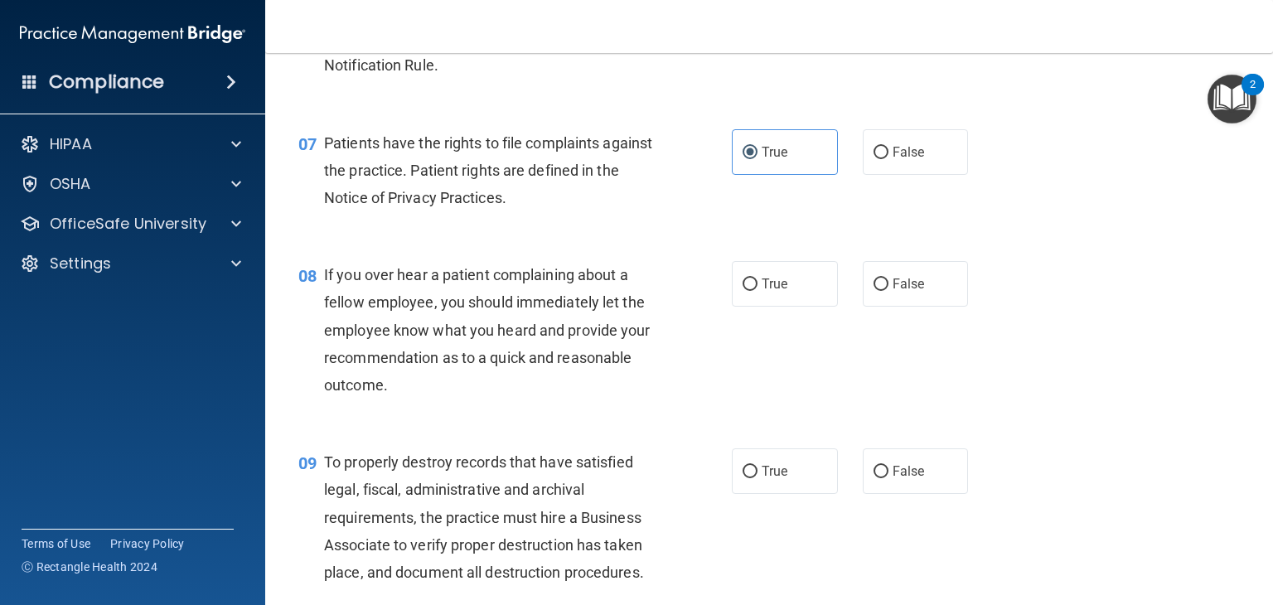
scroll to position [1075, 0]
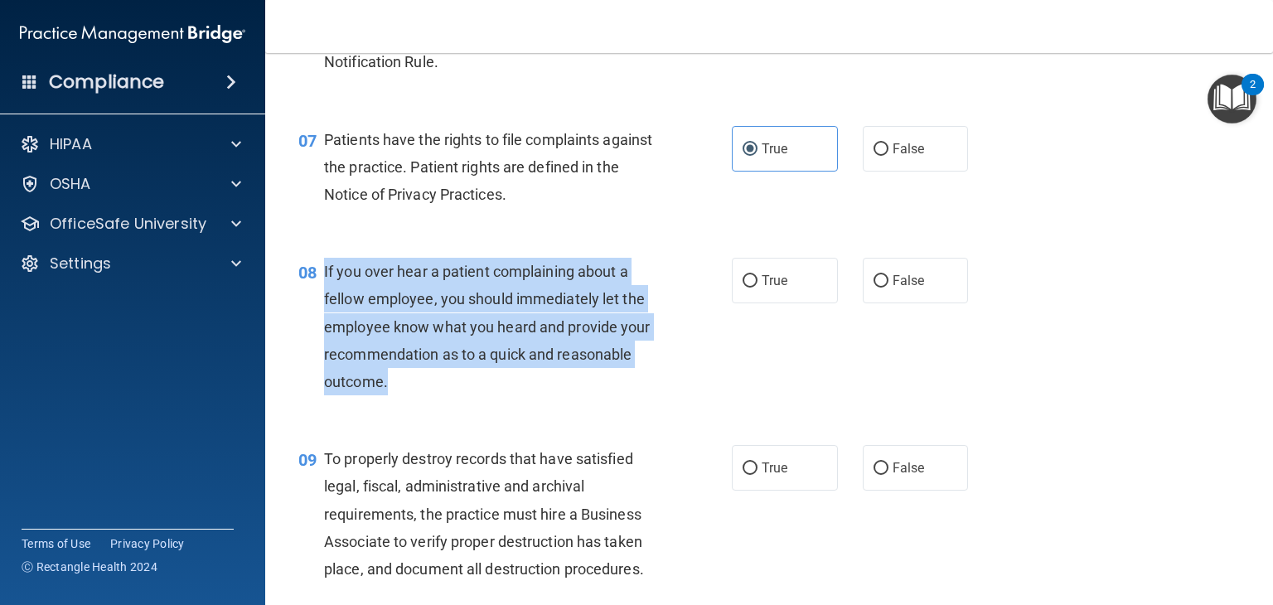
drag, startPoint x: 418, startPoint y: 383, endPoint x: 318, endPoint y: 279, distance: 143.6
click at [318, 279] on div "08 If you over hear a patient complaining about a fellow employee, you should i…" at bounding box center [514, 331] width 483 height 146
click at [902, 282] on span "False" at bounding box center [909, 281] width 32 height 16
click at [888, 282] on input "False" at bounding box center [880, 281] width 15 height 12
radio input "true"
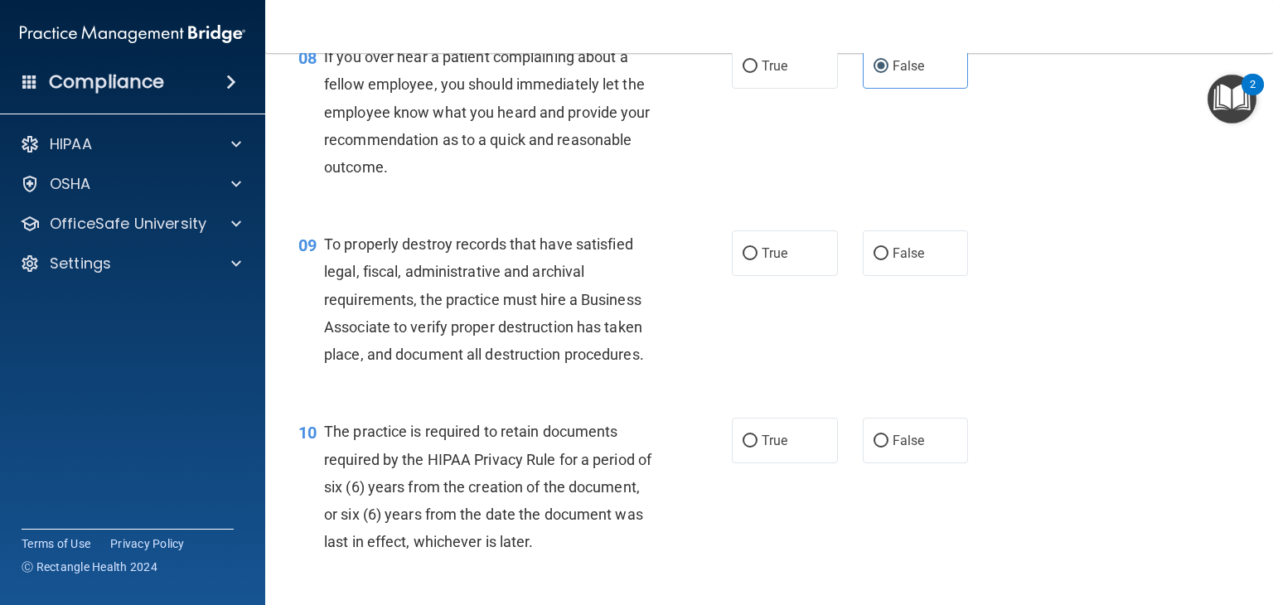
scroll to position [1296, 0]
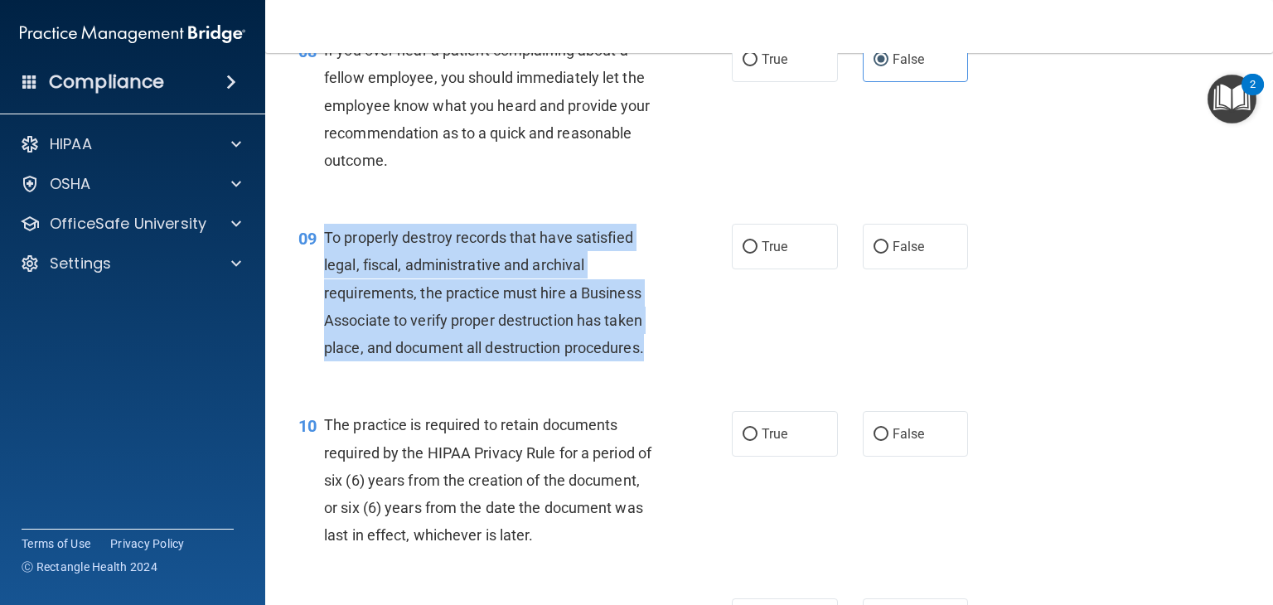
drag, startPoint x: 649, startPoint y: 356, endPoint x: 319, endPoint y: 238, distance: 350.2
click at [319, 238] on div "09 To properly destroy records that have satisfied legal, fiscal, administrativ…" at bounding box center [514, 297] width 483 height 146
click at [896, 259] on label "False" at bounding box center [916, 247] width 106 height 46
click at [888, 254] on input "False" at bounding box center [880, 247] width 15 height 12
radio input "true"
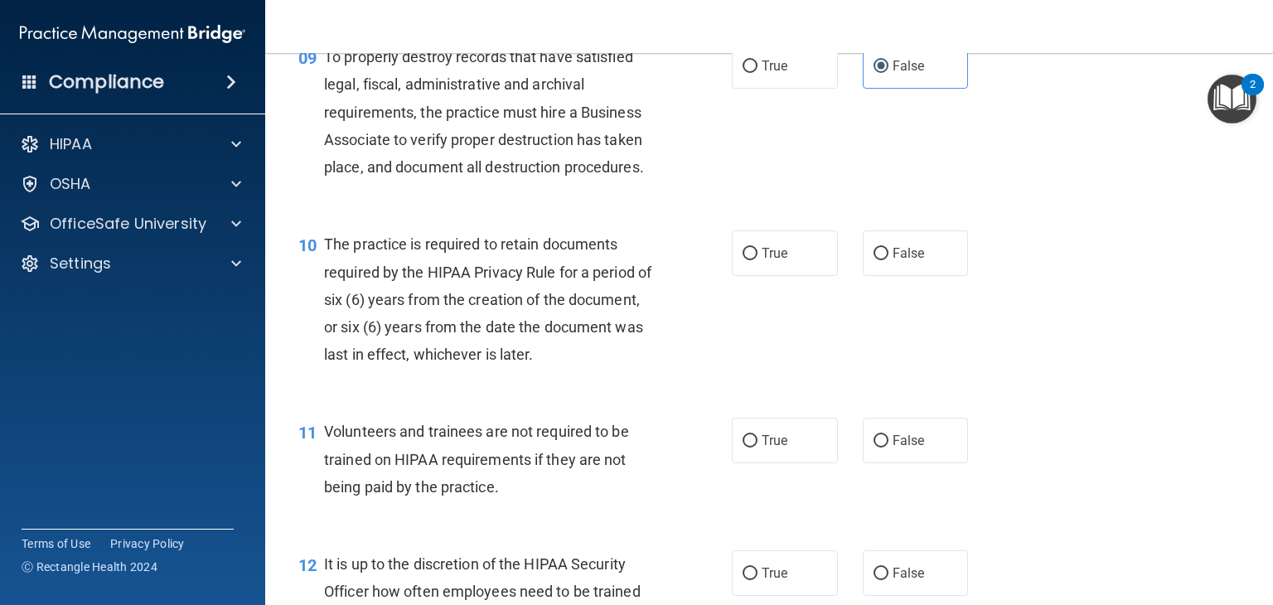
scroll to position [1479, 0]
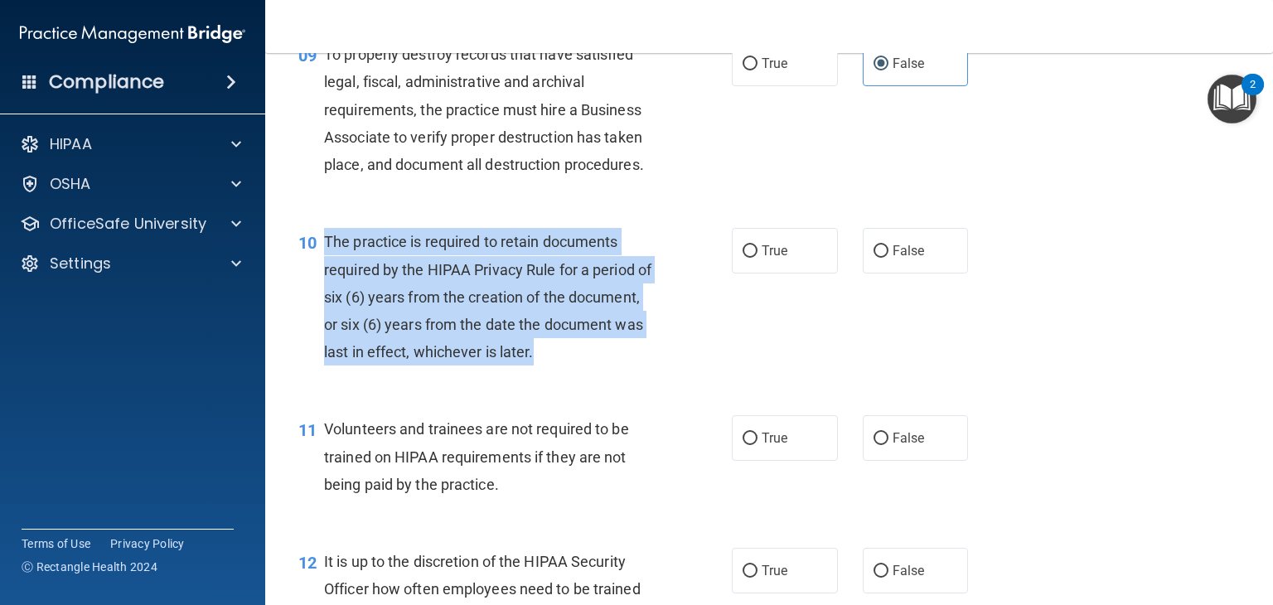
drag, startPoint x: 545, startPoint y: 348, endPoint x: 326, endPoint y: 242, distance: 243.9
click at [326, 242] on div "The practice is required to retain documents required by the HIPAA Privacy Rule…" at bounding box center [496, 297] width 344 height 138
click at [826, 258] on label "True" at bounding box center [785, 251] width 106 height 46
click at [757, 258] on input "True" at bounding box center [750, 251] width 15 height 12
radio input "true"
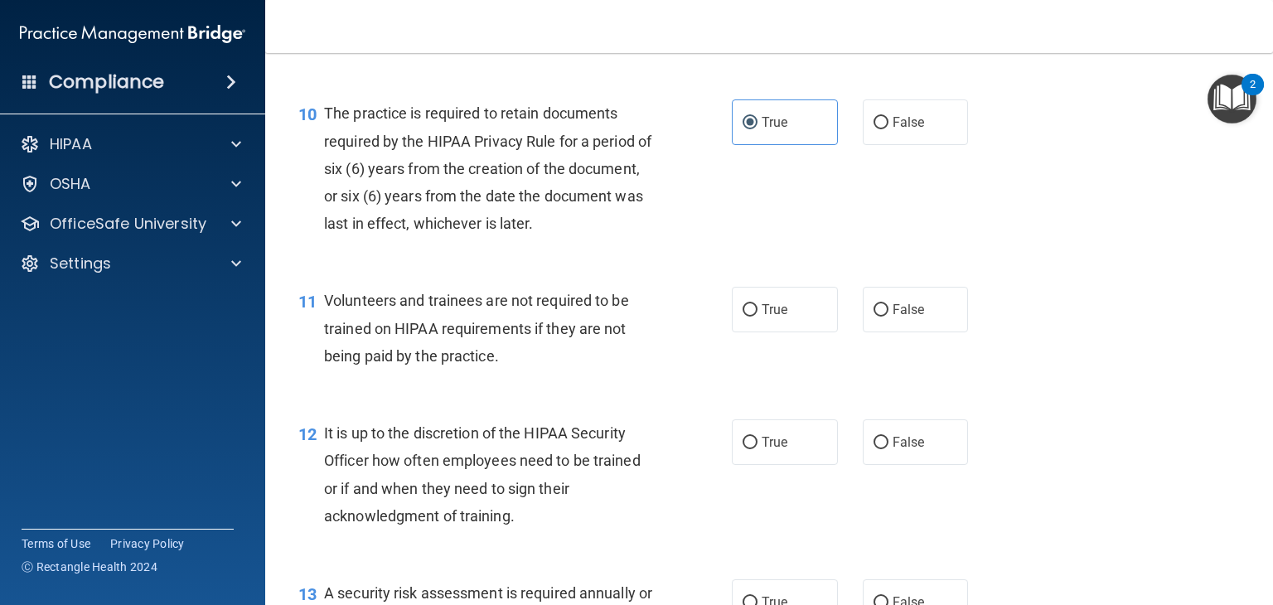
scroll to position [1608, 0]
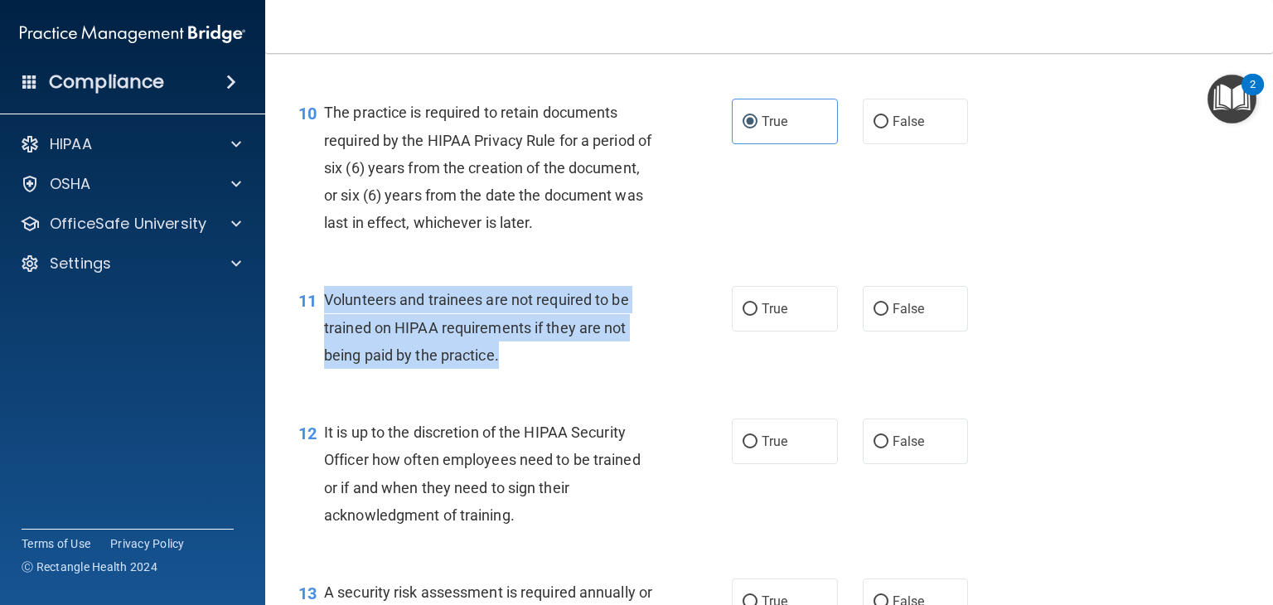
drag, startPoint x: 513, startPoint y: 357, endPoint x: 322, endPoint y: 288, distance: 203.4
click at [322, 288] on div "11 Volunteers and trainees are not required to be trained on HIPAA requirements…" at bounding box center [514, 331] width 483 height 91
click at [947, 307] on label "False" at bounding box center [916, 309] width 106 height 46
click at [888, 307] on input "False" at bounding box center [880, 309] width 15 height 12
radio input "true"
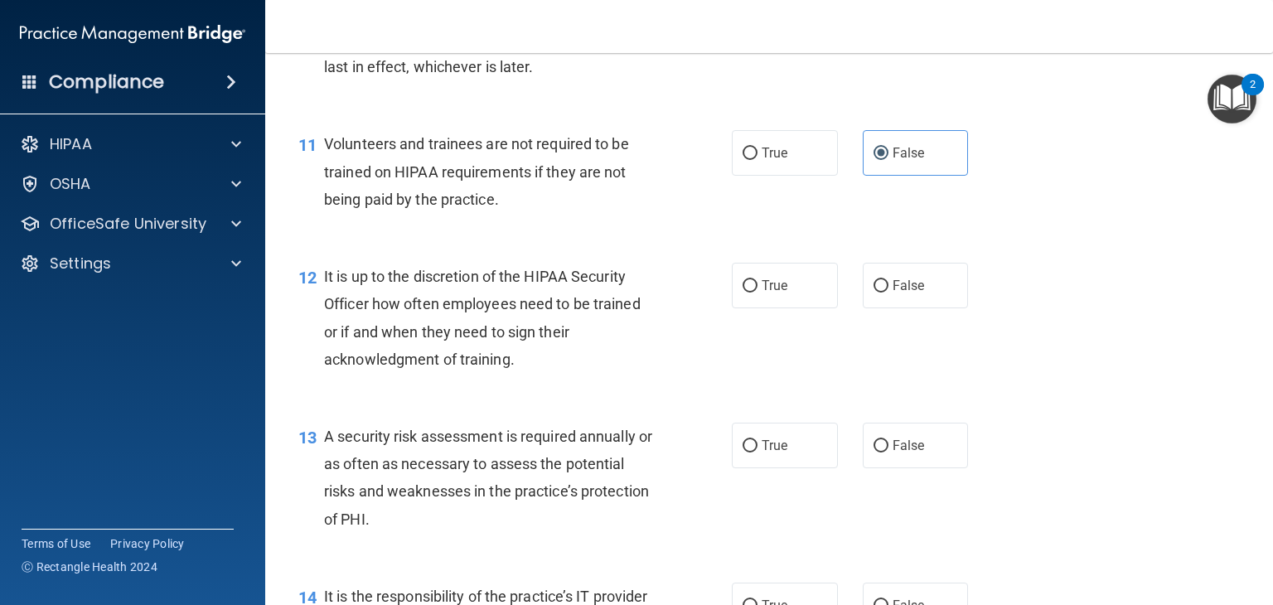
scroll to position [1773, 0]
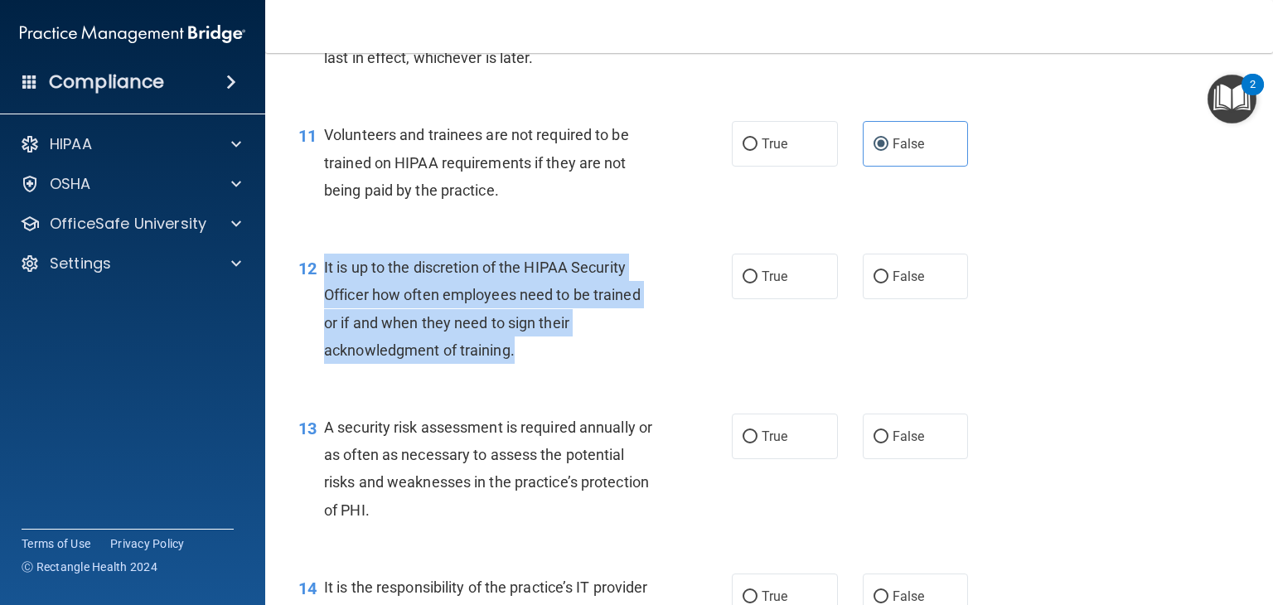
drag, startPoint x: 520, startPoint y: 348, endPoint x: 322, endPoint y: 264, distance: 215.3
click at [322, 264] on div "12 It is up to the discretion of the HIPAA Security Officer how often employees…" at bounding box center [514, 313] width 483 height 119
click at [939, 260] on label "False" at bounding box center [916, 277] width 106 height 46
click at [888, 271] on input "False" at bounding box center [880, 277] width 15 height 12
radio input "true"
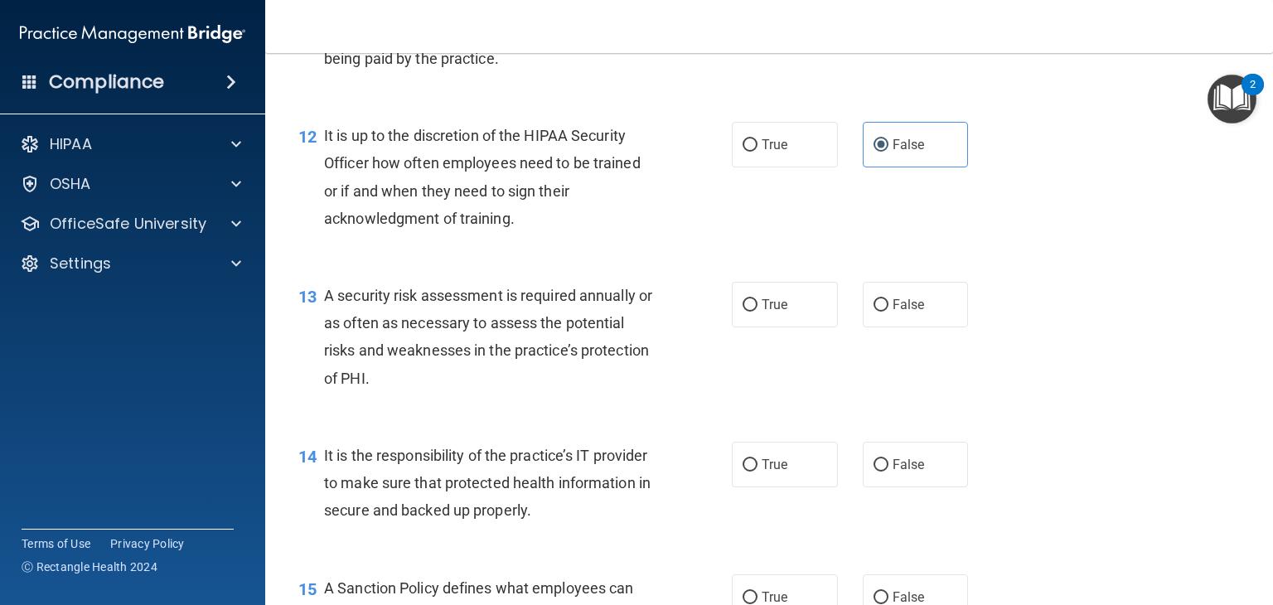
scroll to position [1911, 0]
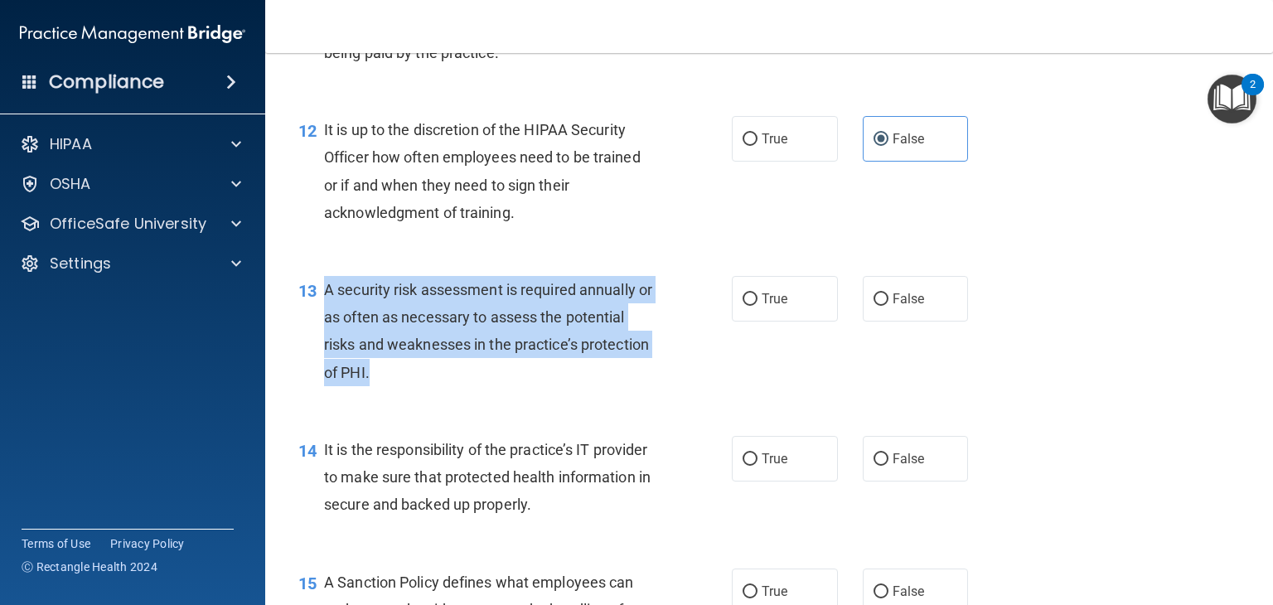
drag, startPoint x: 391, startPoint y: 381, endPoint x: 324, endPoint y: 294, distance: 109.9
click at [324, 294] on div "A security risk assessment is required annually or as often as necessary to ass…" at bounding box center [496, 331] width 344 height 110
click at [786, 313] on label "True" at bounding box center [785, 299] width 106 height 46
click at [757, 306] on input "True" at bounding box center [750, 299] width 15 height 12
radio input "true"
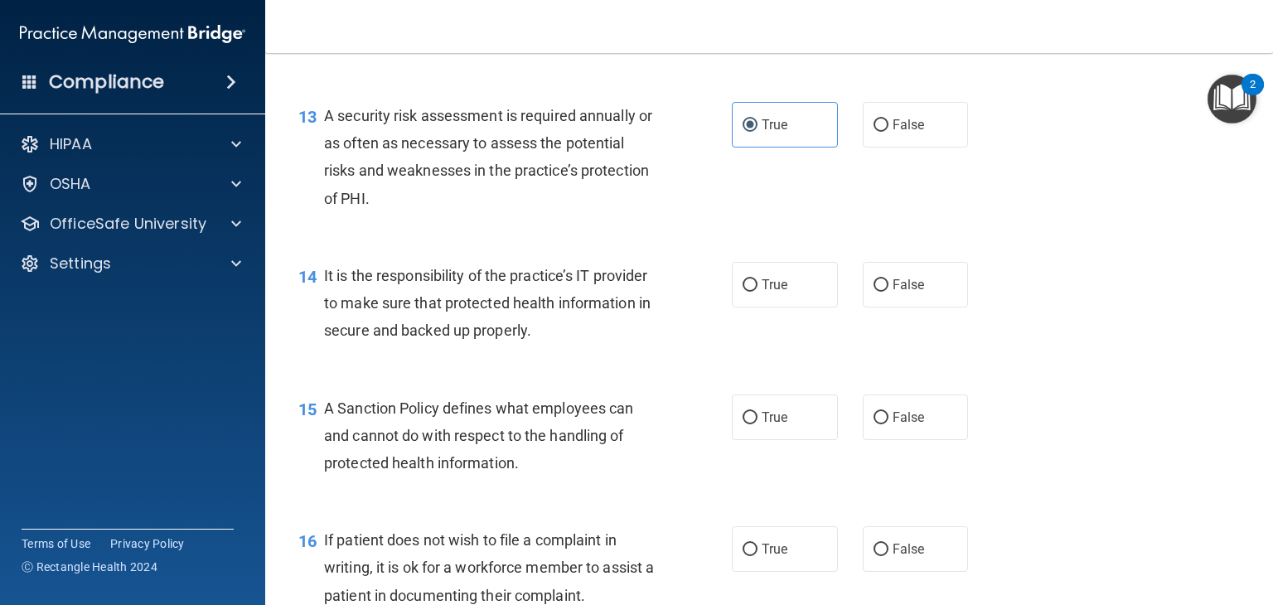
scroll to position [2085, 0]
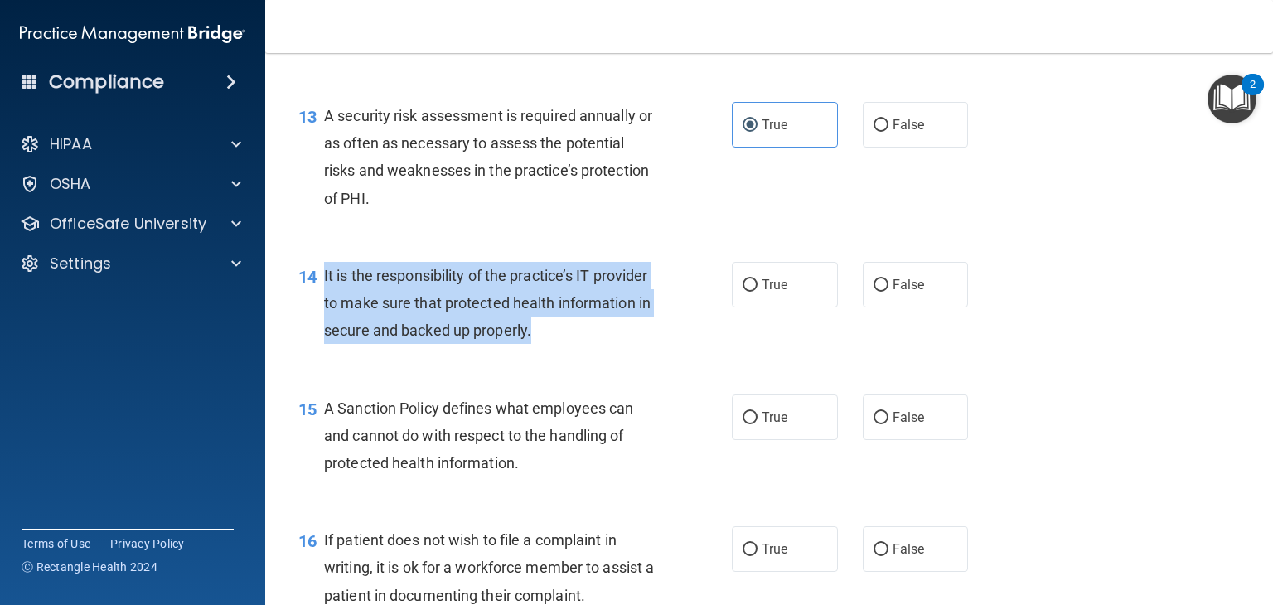
drag, startPoint x: 561, startPoint y: 330, endPoint x: 315, endPoint y: 265, distance: 254.5
click at [315, 265] on div "14 It is the responsibility of the practice’s IT provider to make sure that pro…" at bounding box center [514, 307] width 483 height 91
click at [890, 274] on label "False" at bounding box center [916, 285] width 106 height 46
click at [888, 279] on input "False" at bounding box center [880, 285] width 15 height 12
radio input "true"
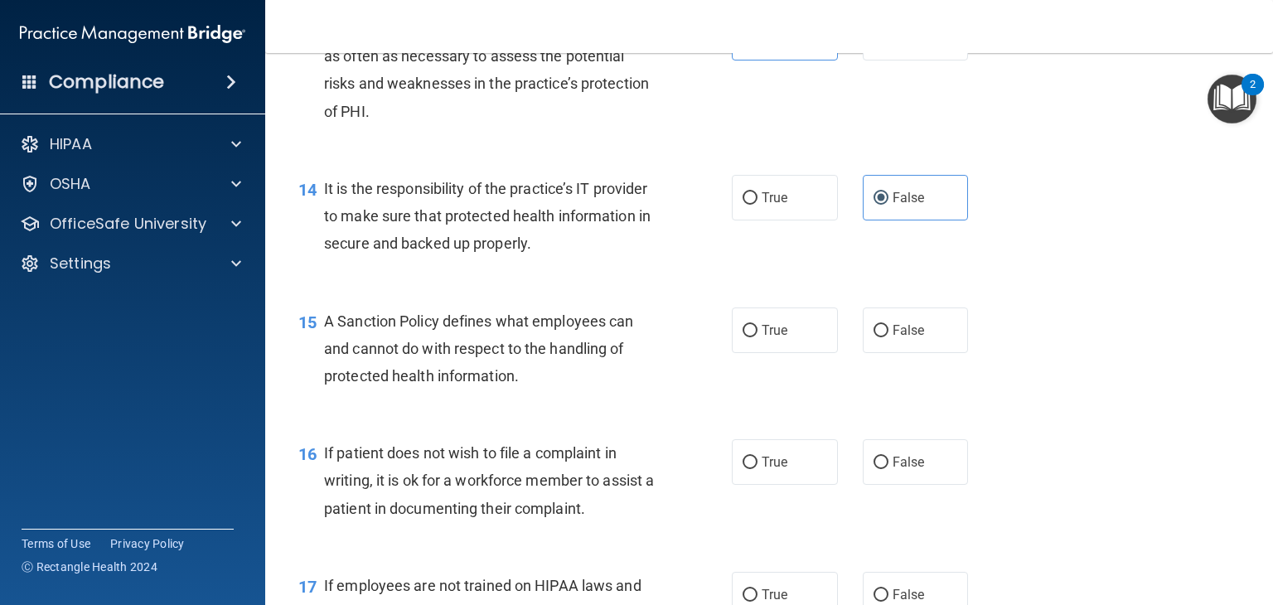
scroll to position [2188, 0]
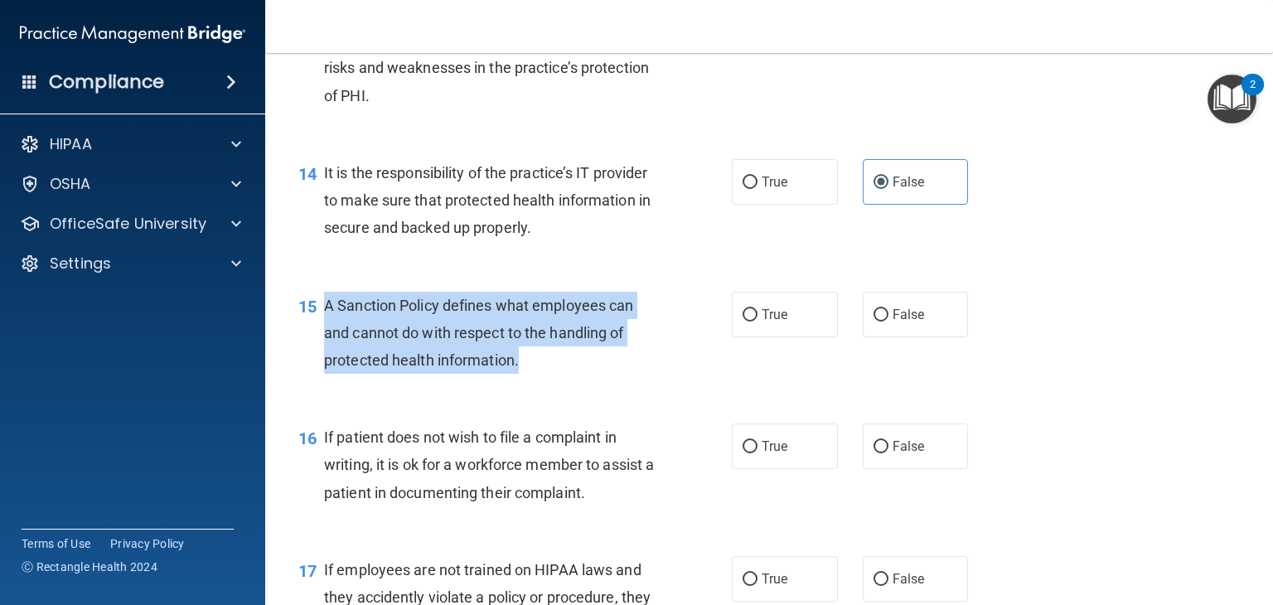
drag, startPoint x: 536, startPoint y: 366, endPoint x: 325, endPoint y: 303, distance: 220.5
click at [325, 303] on div "A Sanction Policy defines what employees can and cannot do with respect to the …" at bounding box center [496, 333] width 344 height 83
click at [885, 296] on label "False" at bounding box center [916, 315] width 106 height 46
click at [885, 309] on input "False" at bounding box center [880, 315] width 15 height 12
radio input "true"
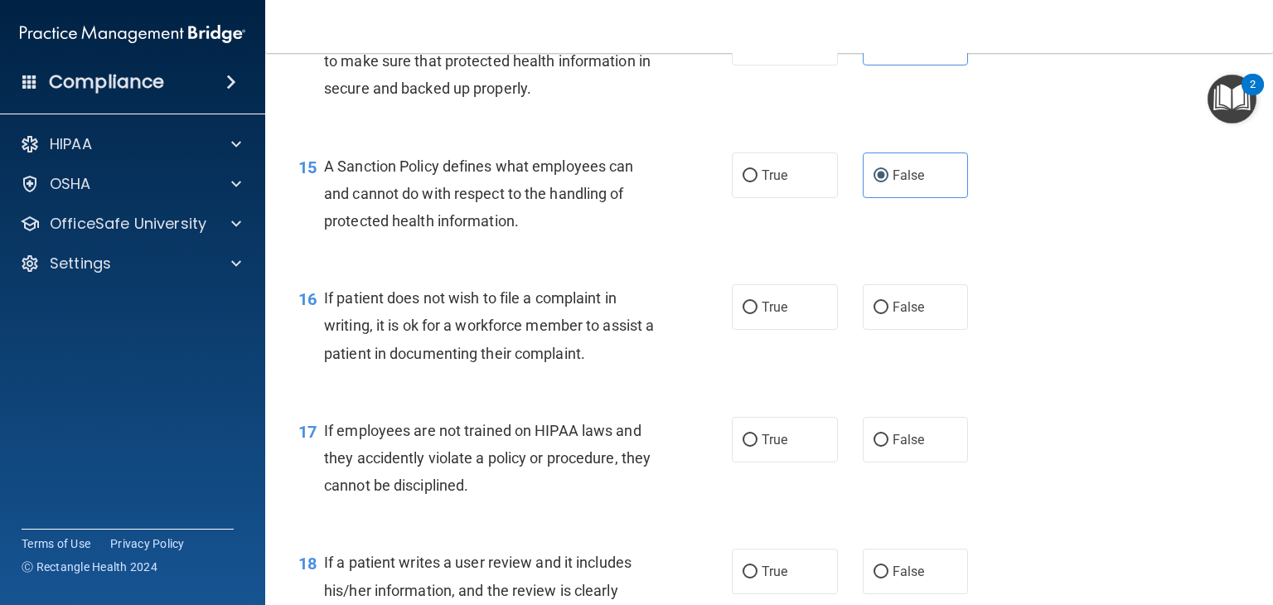
scroll to position [2328, 0]
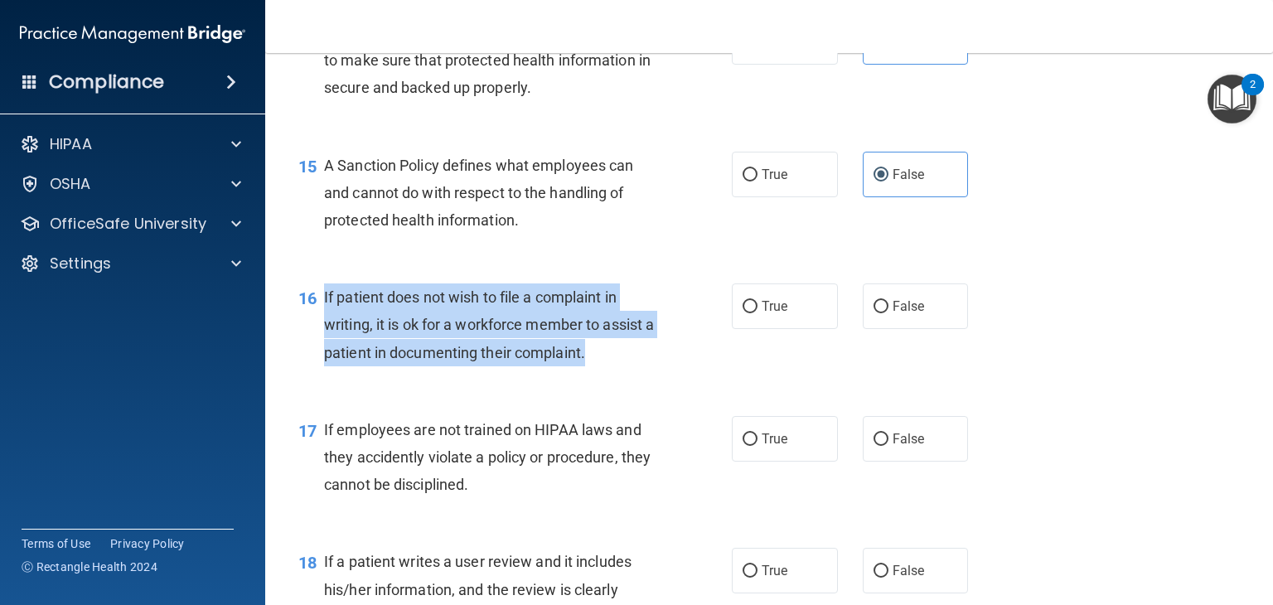
drag, startPoint x: 615, startPoint y: 350, endPoint x: 324, endPoint y: 288, distance: 297.3
click at [324, 288] on div "If patient does not wish to file a complaint in writing, it is ok for a workfor…" at bounding box center [496, 324] width 344 height 83
click at [801, 315] on label "True" at bounding box center [785, 306] width 106 height 46
click at [757, 313] on input "True" at bounding box center [750, 307] width 15 height 12
radio input "true"
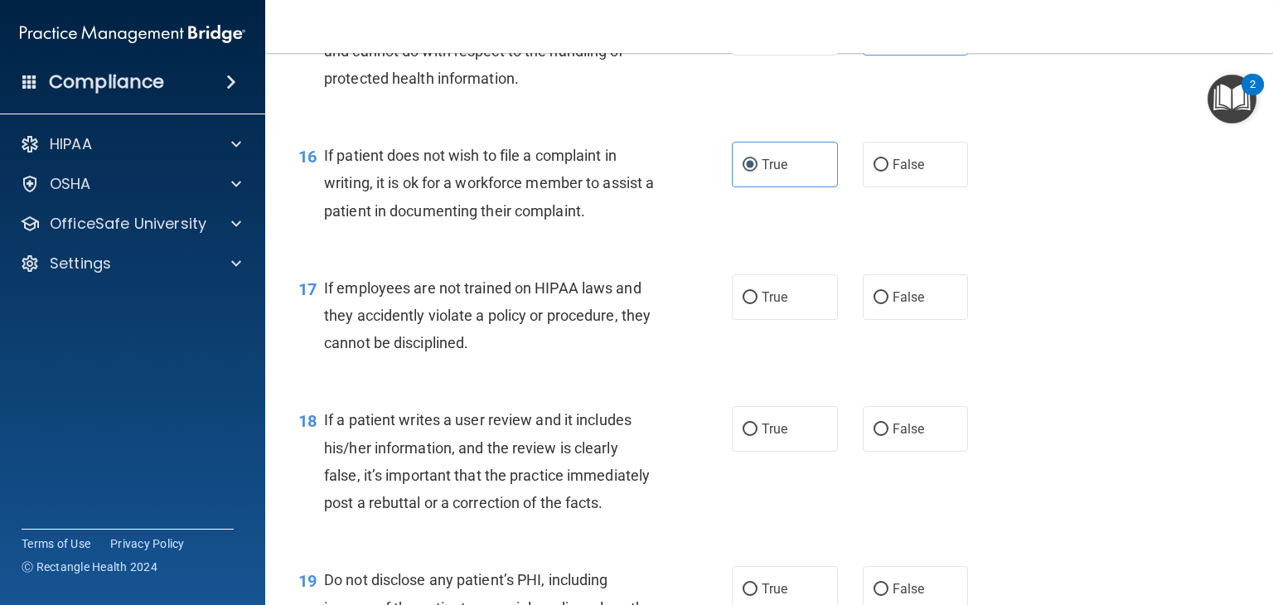
scroll to position [2473, 0]
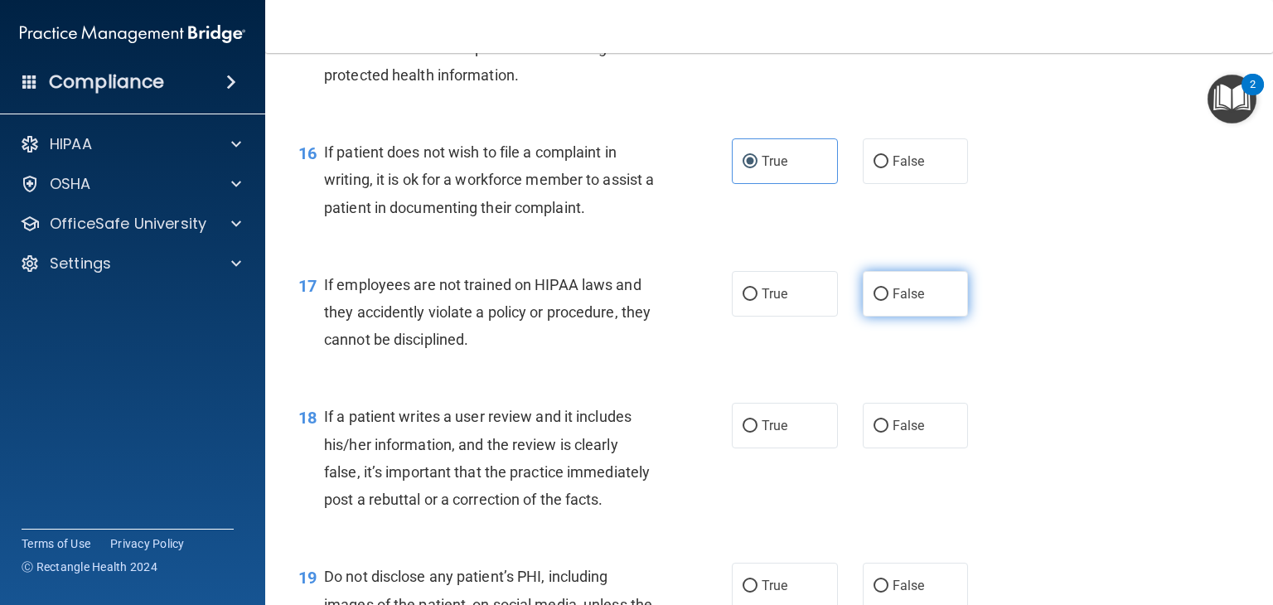
click at [882, 305] on label "False" at bounding box center [916, 294] width 106 height 46
click at [882, 301] on input "False" at bounding box center [880, 294] width 15 height 12
radio input "true"
click at [895, 418] on span "False" at bounding box center [909, 426] width 32 height 16
click at [888, 420] on input "False" at bounding box center [880, 426] width 15 height 12
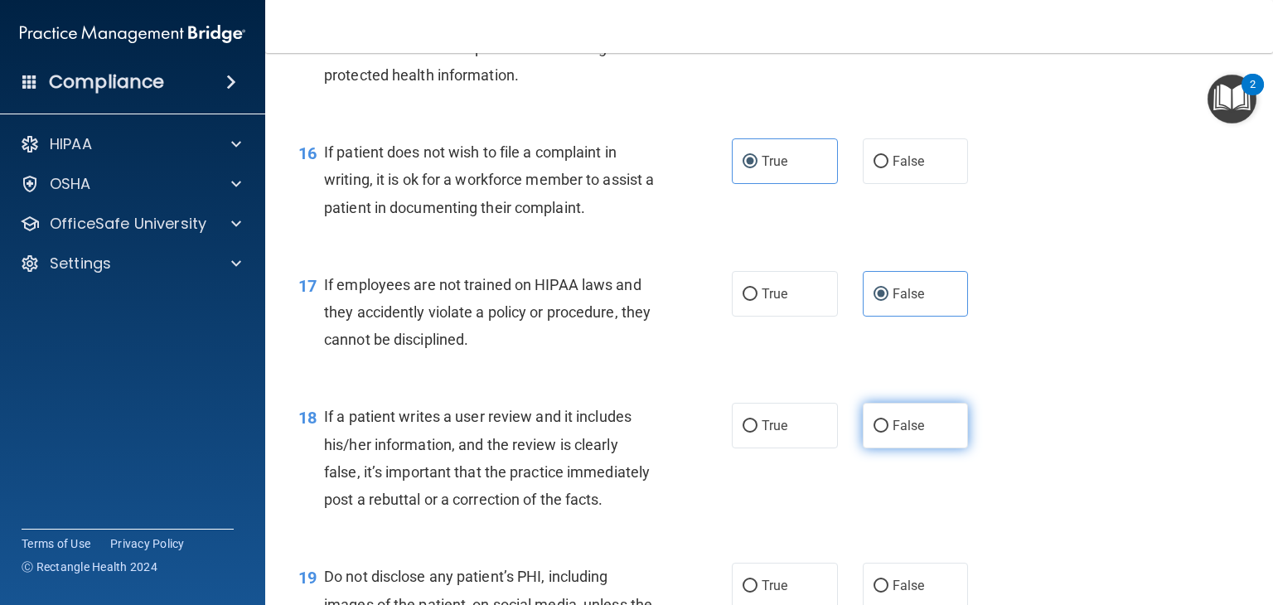
radio input "true"
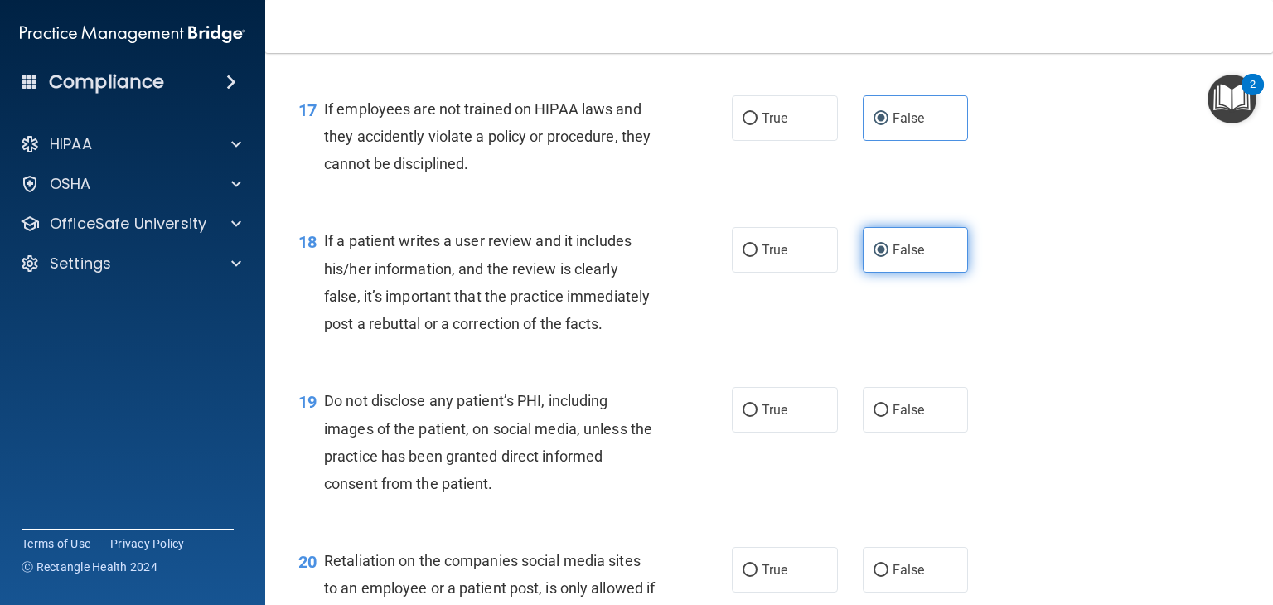
scroll to position [2668, 0]
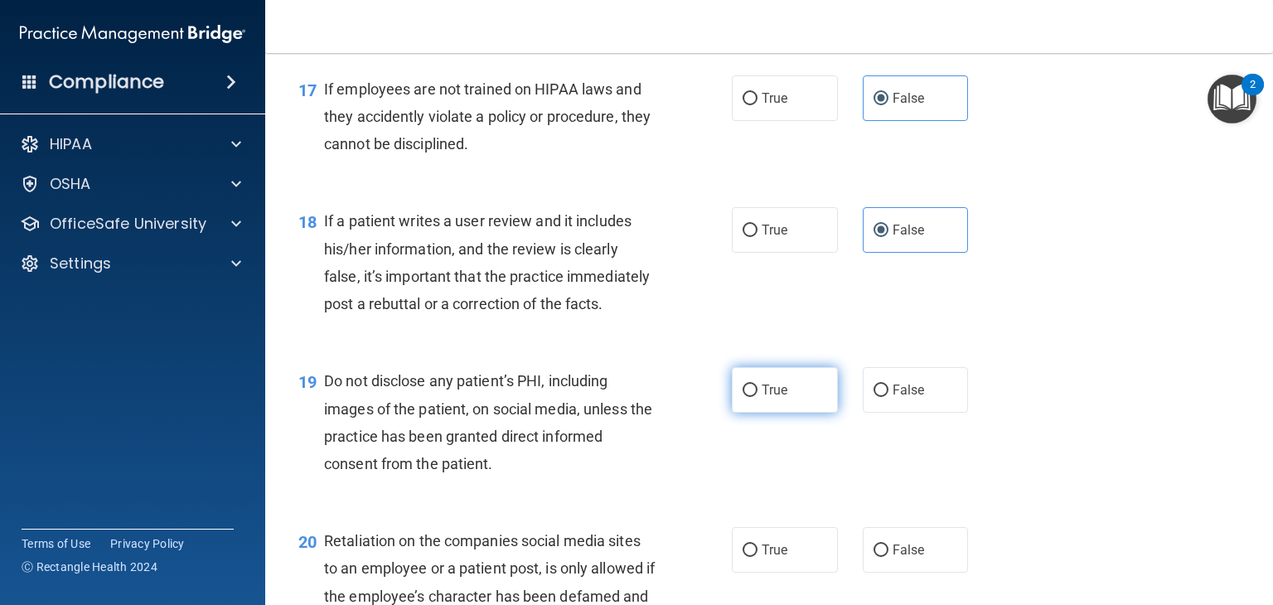
click at [750, 389] on input "True" at bounding box center [750, 391] width 15 height 12
radio input "true"
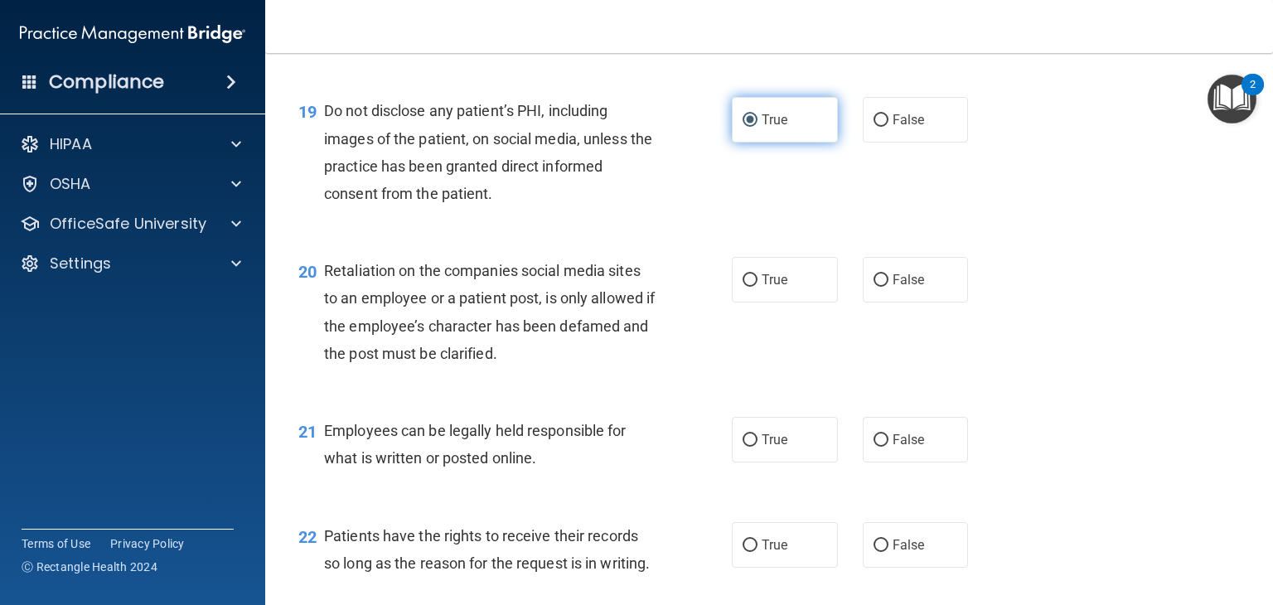
scroll to position [2939, 0]
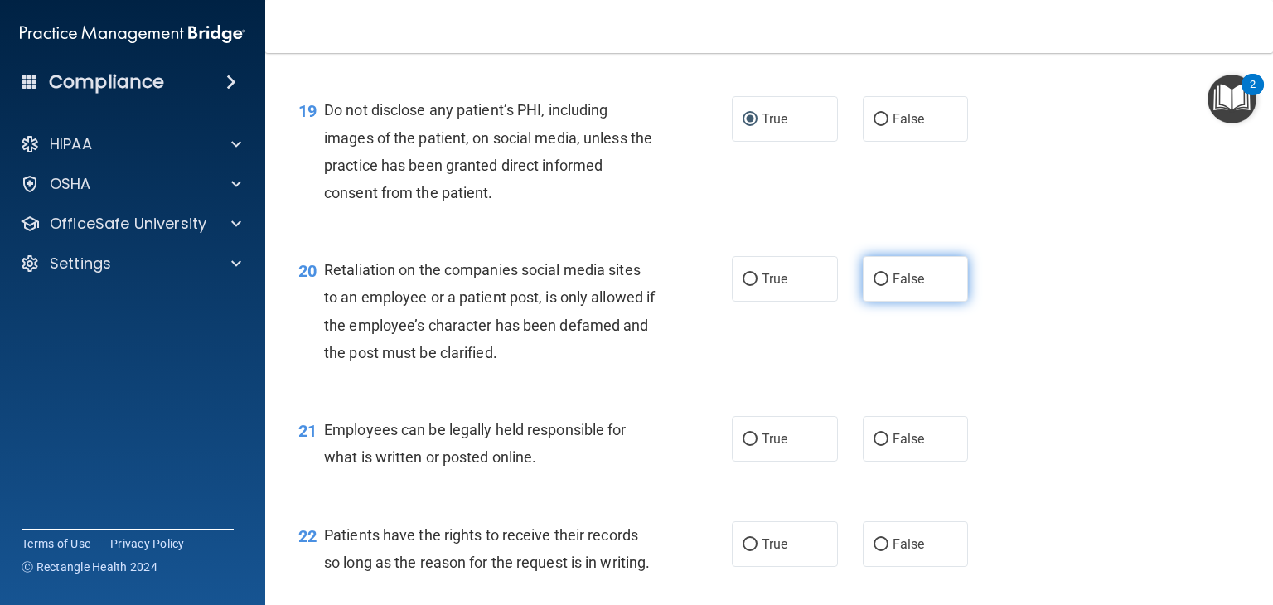
click at [884, 281] on input "False" at bounding box center [880, 279] width 15 height 12
radio input "true"
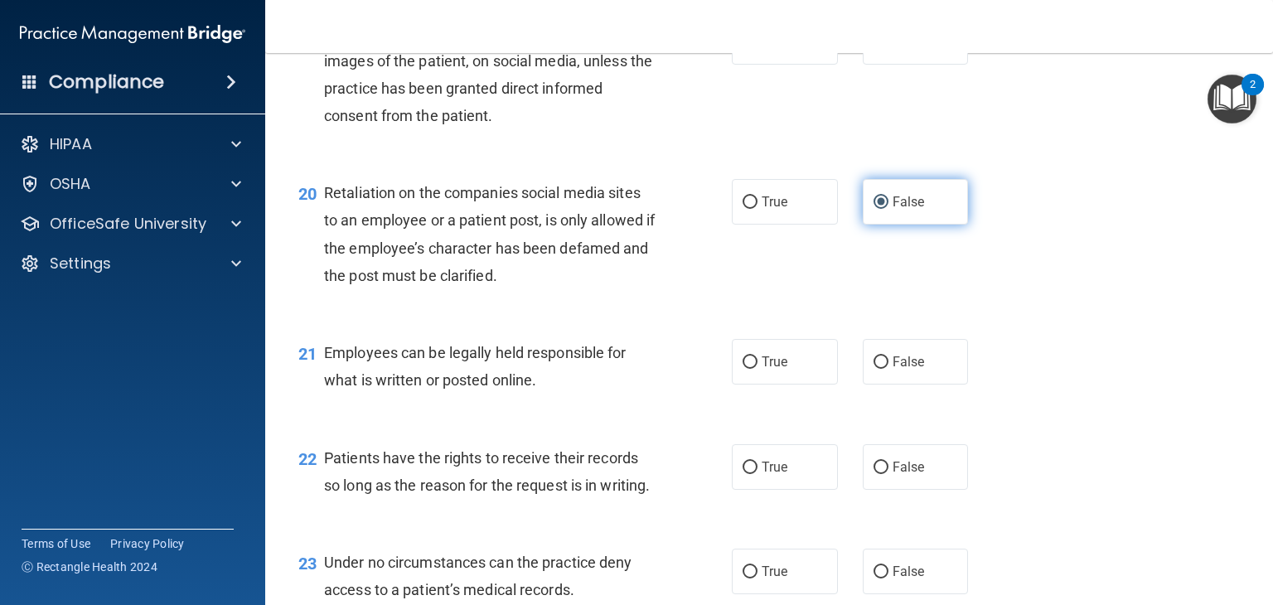
scroll to position [3089, 0]
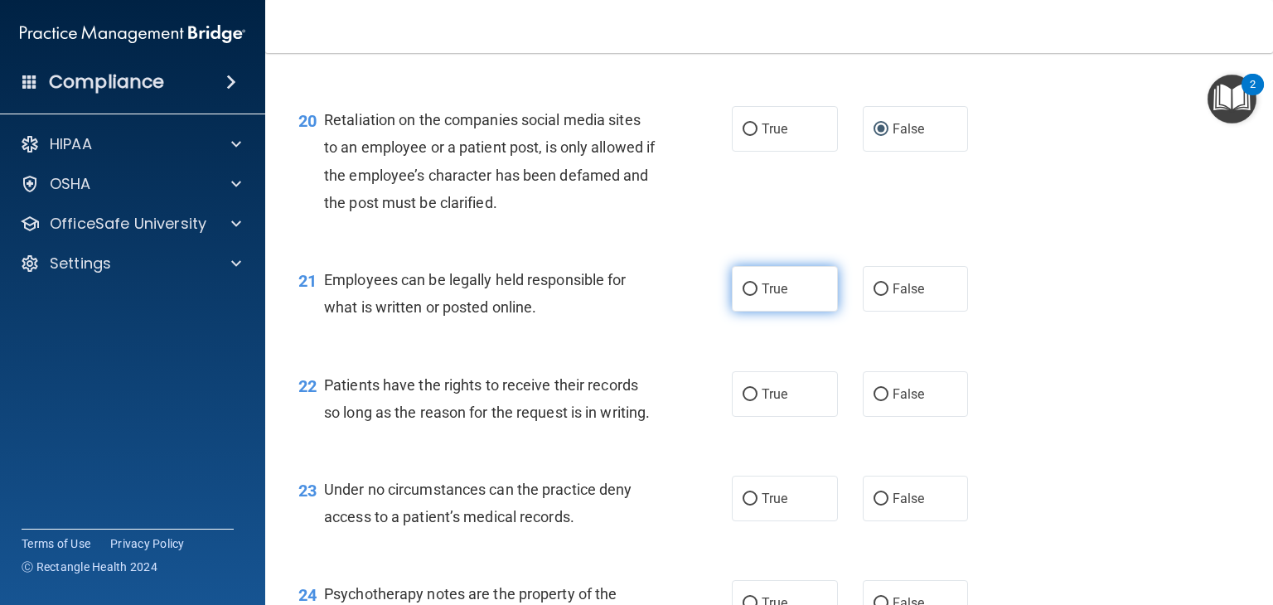
click at [815, 291] on label "True" at bounding box center [785, 289] width 106 height 46
click at [757, 291] on input "True" at bounding box center [750, 289] width 15 height 12
radio input "true"
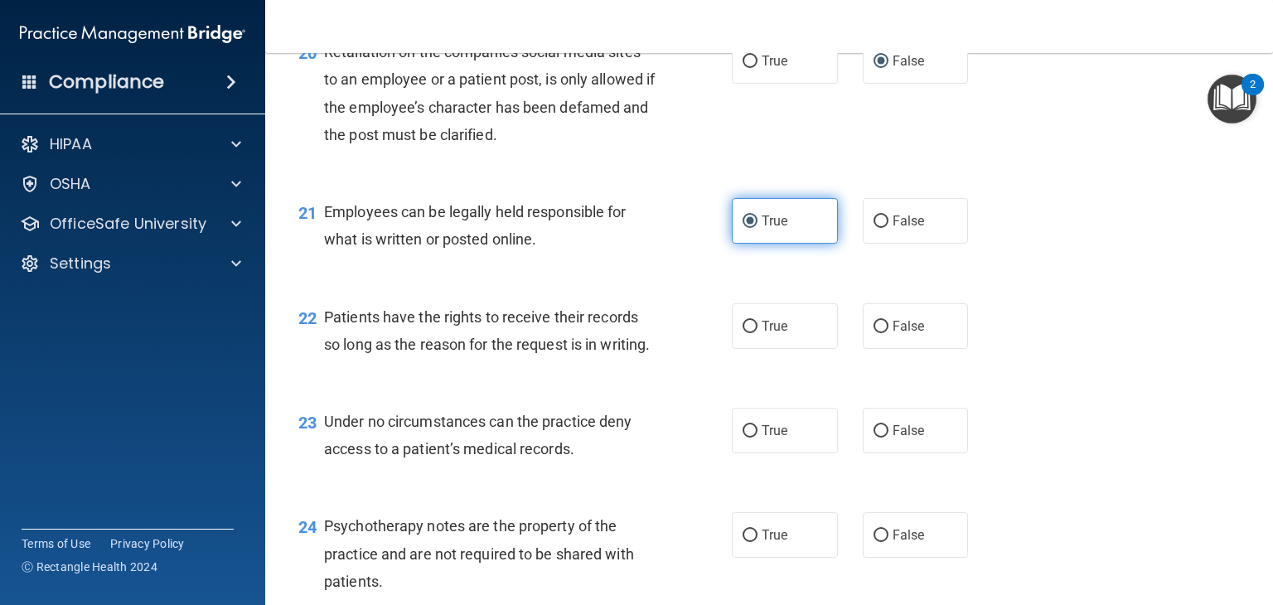
scroll to position [3226, 0]
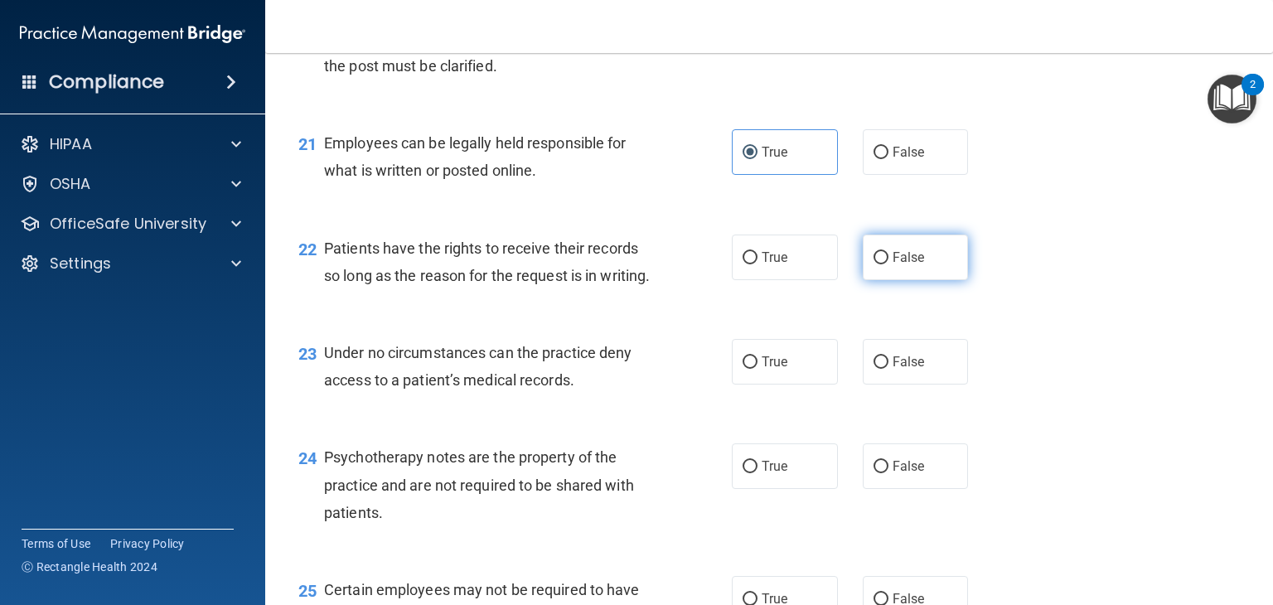
click at [941, 269] on label "False" at bounding box center [916, 258] width 106 height 46
click at [888, 264] on input "False" at bounding box center [880, 258] width 15 height 12
radio input "true"
click at [896, 380] on label "False" at bounding box center [916, 362] width 106 height 46
click at [888, 369] on input "False" at bounding box center [880, 362] width 15 height 12
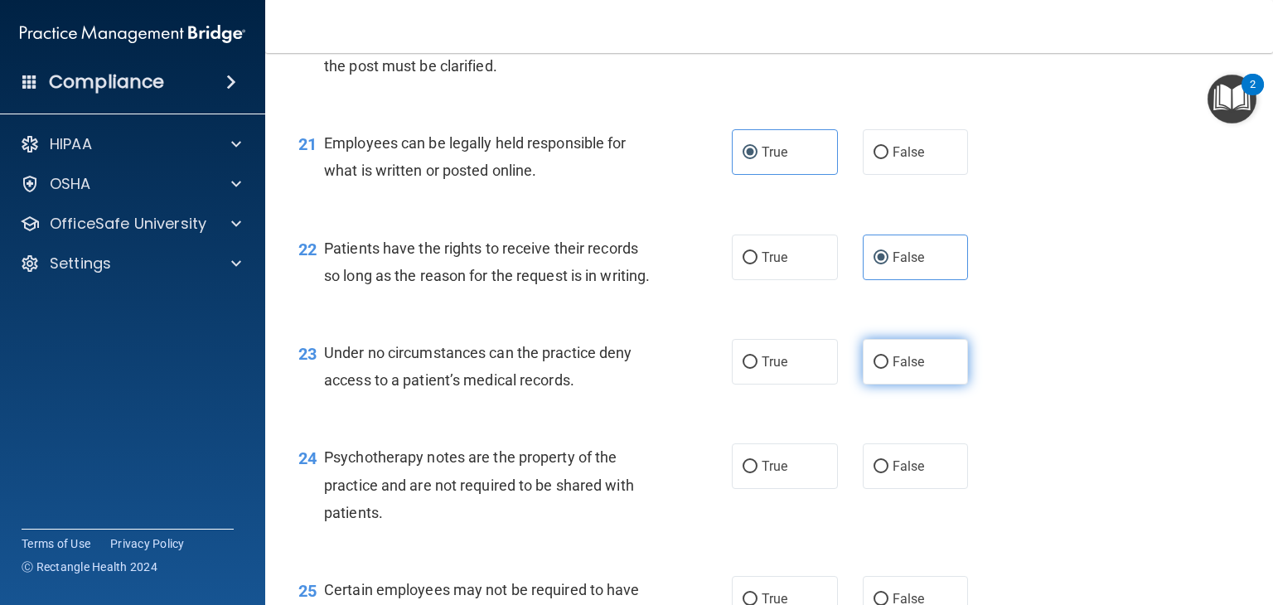
radio input "true"
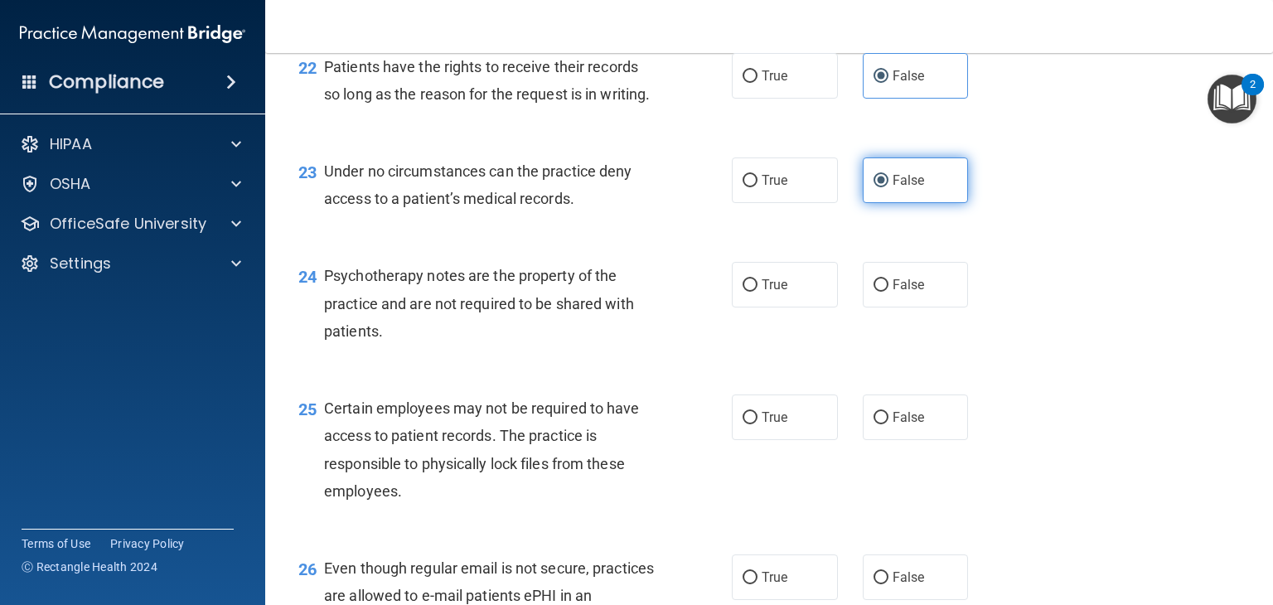
scroll to position [3409, 0]
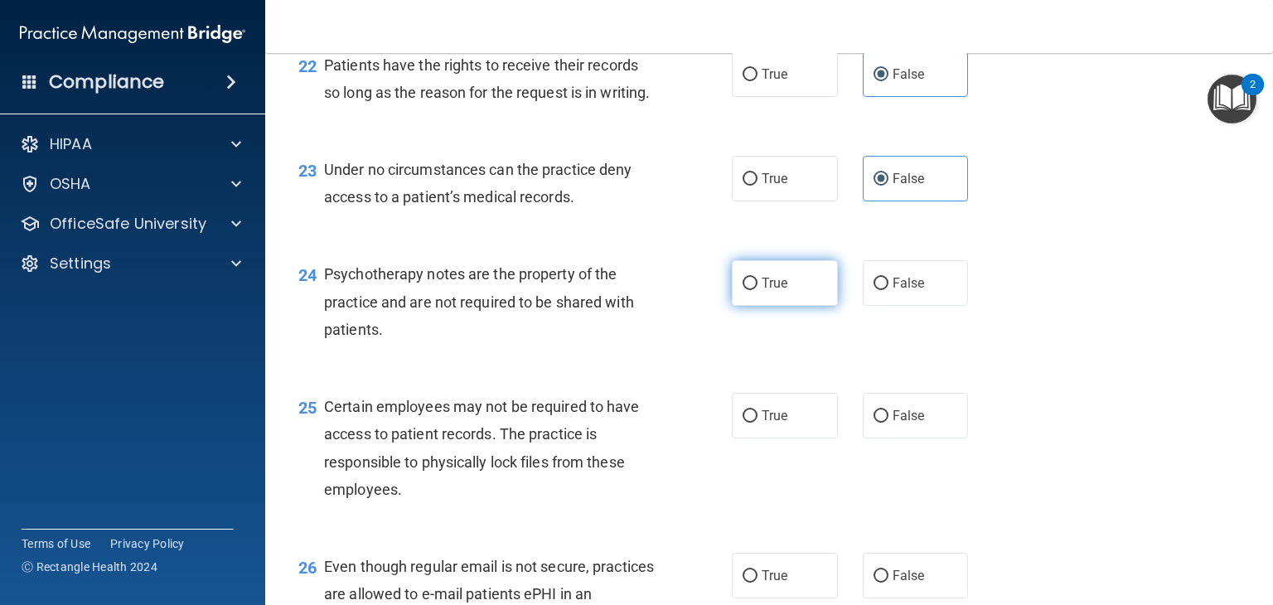
click at [805, 281] on label "True" at bounding box center [785, 283] width 106 height 46
click at [757, 281] on input "True" at bounding box center [750, 284] width 15 height 12
radio input "true"
click at [797, 433] on label "True" at bounding box center [785, 416] width 106 height 46
click at [757, 423] on input "True" at bounding box center [750, 416] width 15 height 12
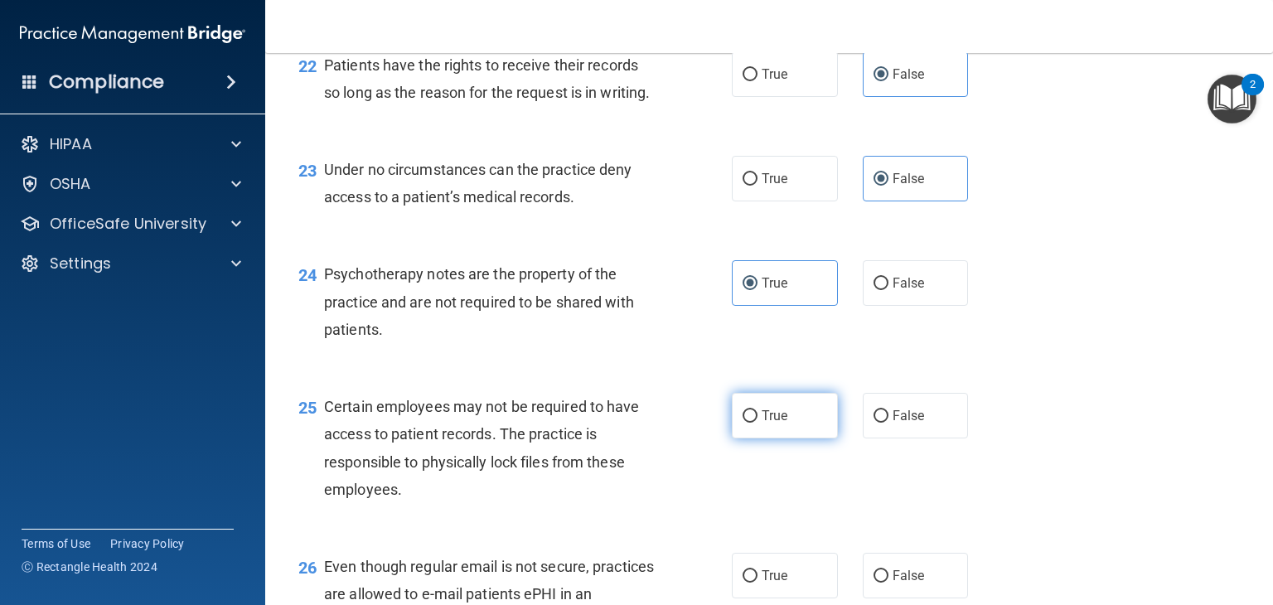
radio input "true"
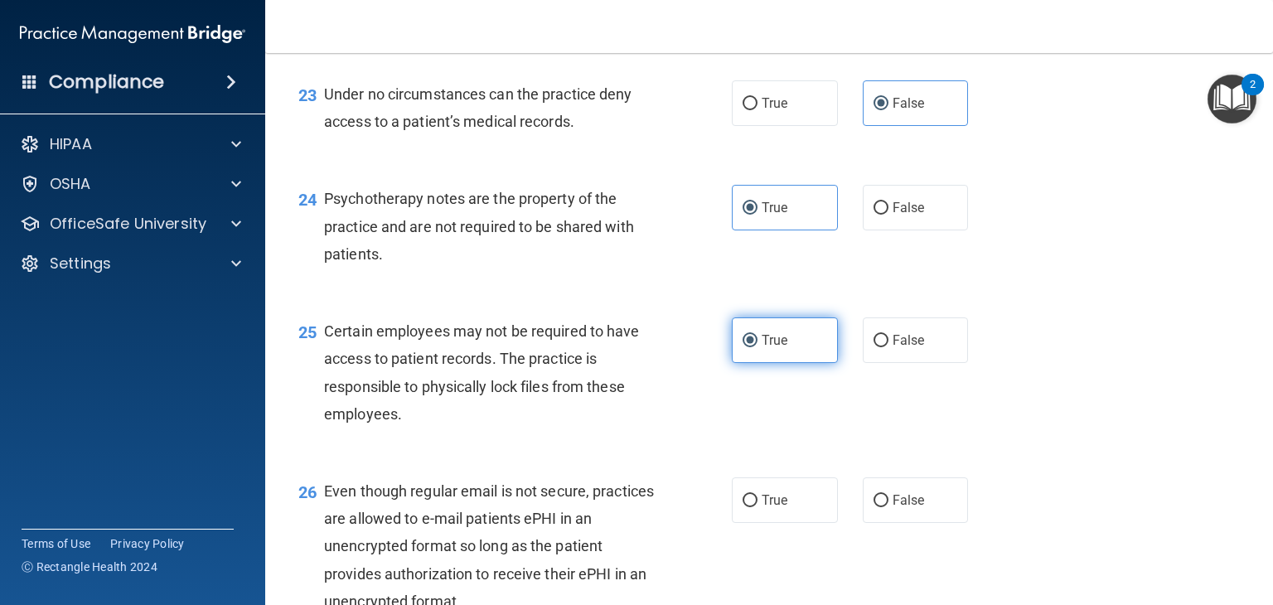
scroll to position [3557, 0]
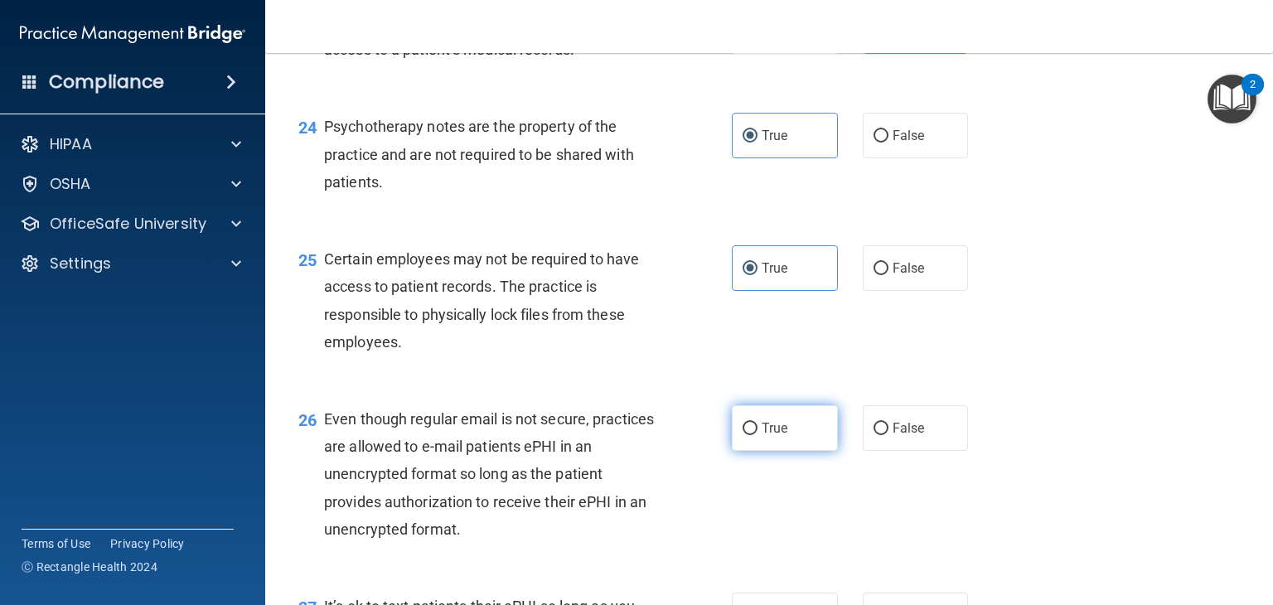
click at [785, 443] on label "True" at bounding box center [785, 428] width 106 height 46
click at [757, 435] on input "True" at bounding box center [750, 429] width 15 height 12
radio input "true"
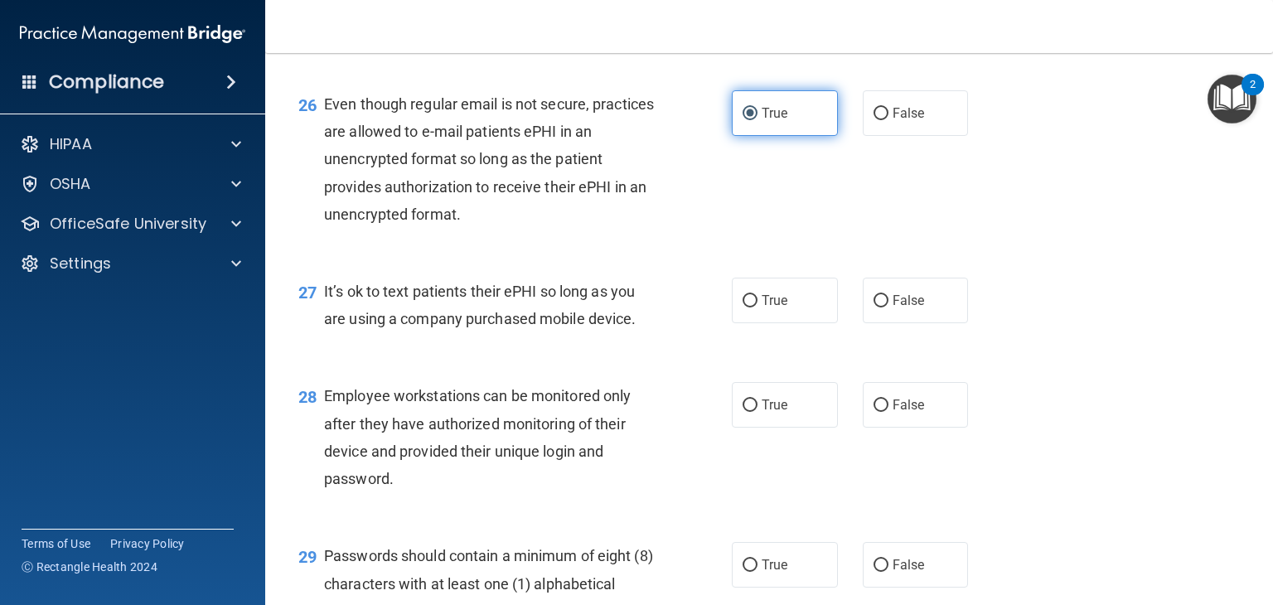
scroll to position [3907, 0]
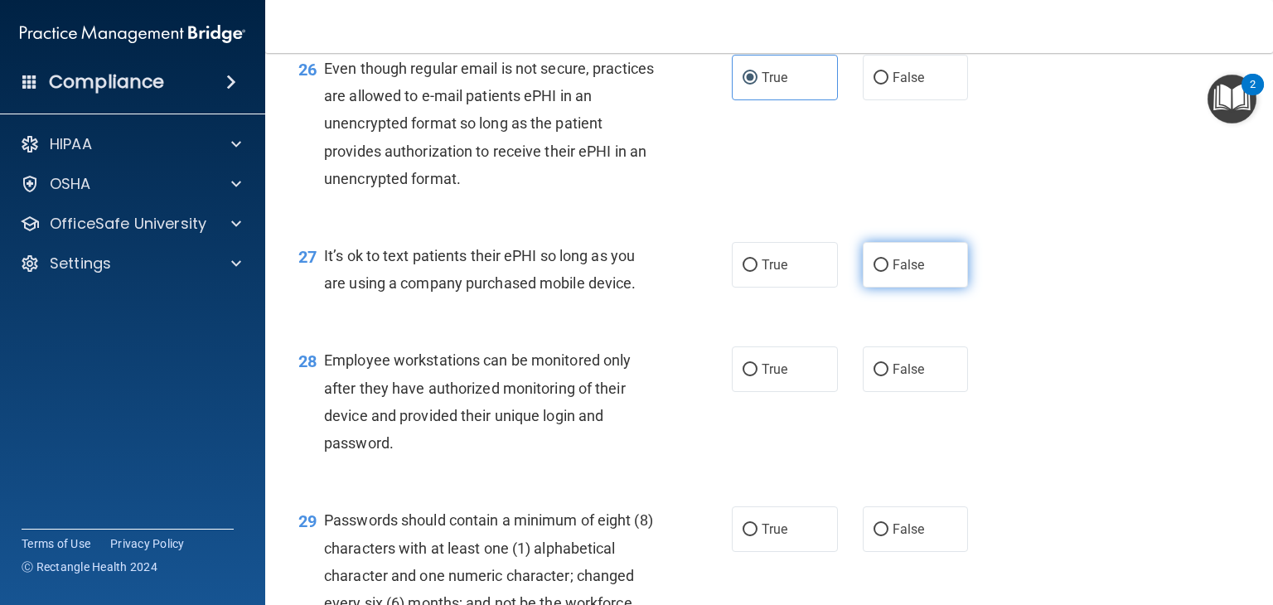
click at [875, 288] on label "False" at bounding box center [916, 265] width 106 height 46
click at [875, 272] on input "False" at bounding box center [880, 265] width 15 height 12
radio input "true"
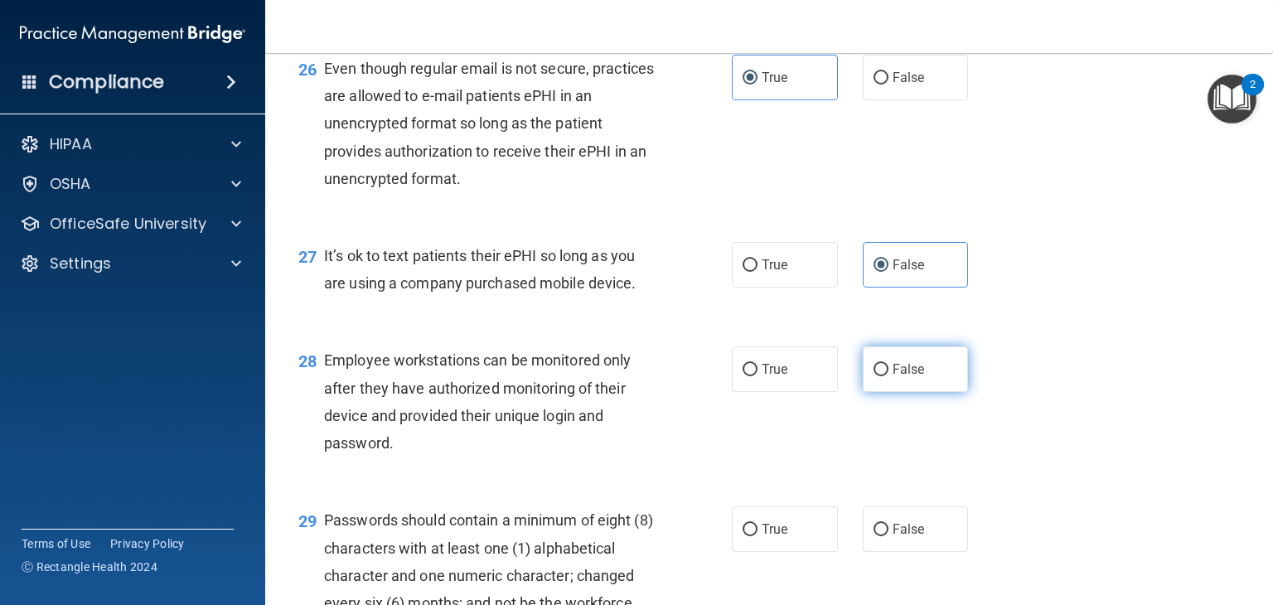
click at [881, 375] on input "False" at bounding box center [880, 370] width 15 height 12
radio input "true"
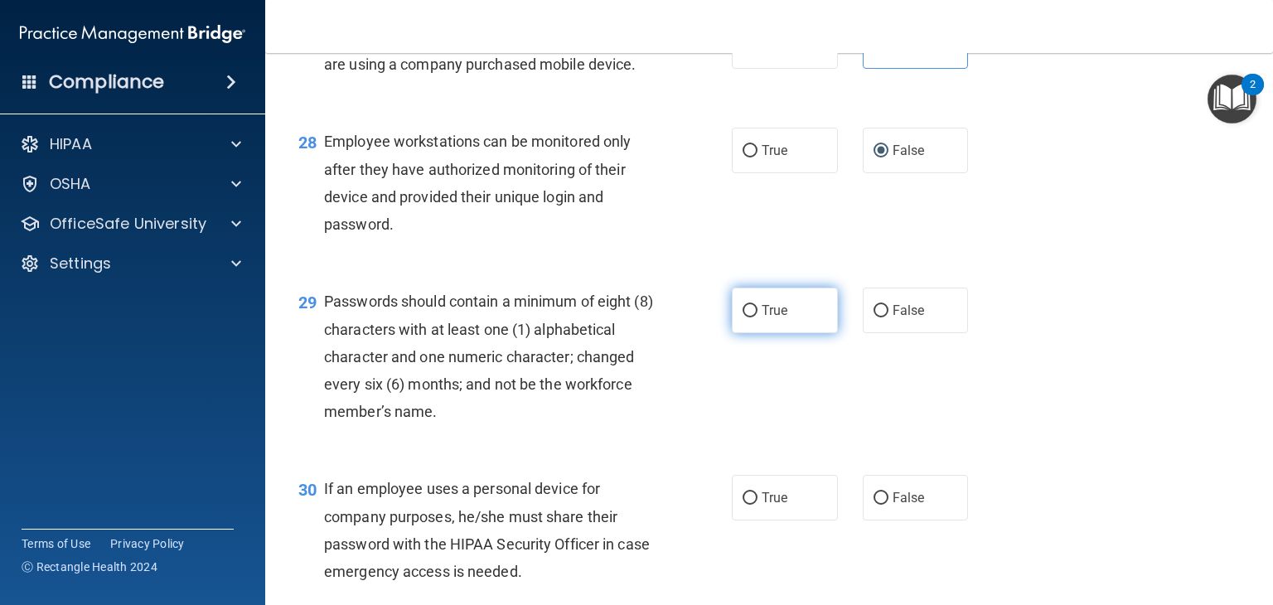
click at [796, 312] on label "True" at bounding box center [785, 311] width 106 height 46
click at [757, 312] on input "True" at bounding box center [750, 311] width 15 height 12
radio input "true"
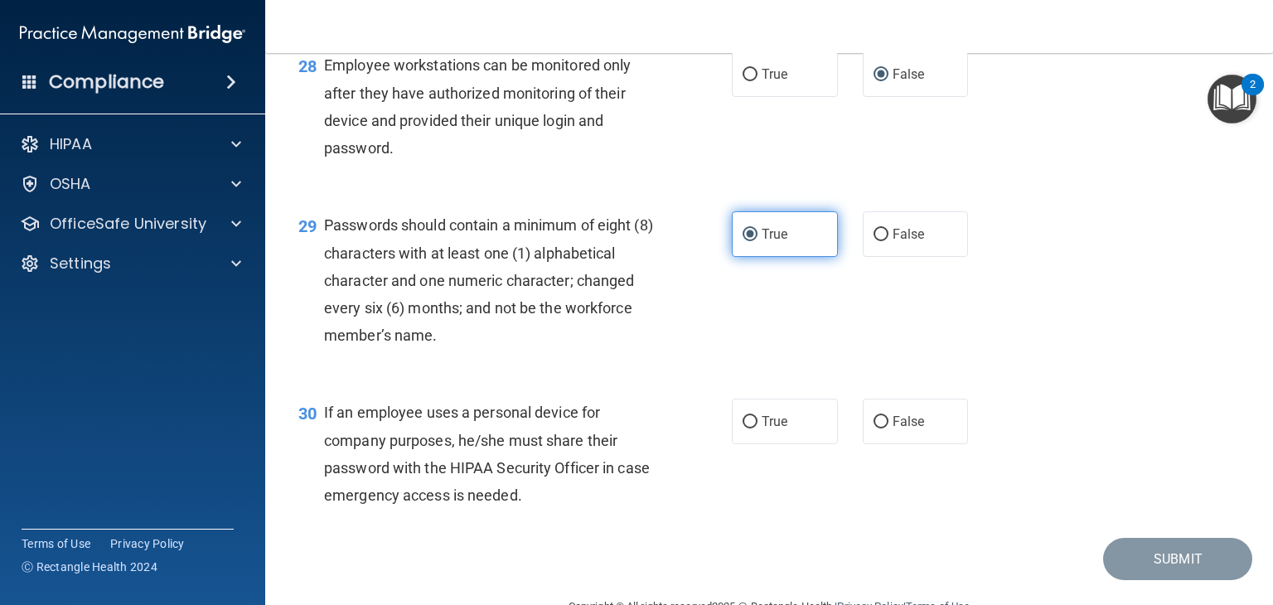
scroll to position [4244, 0]
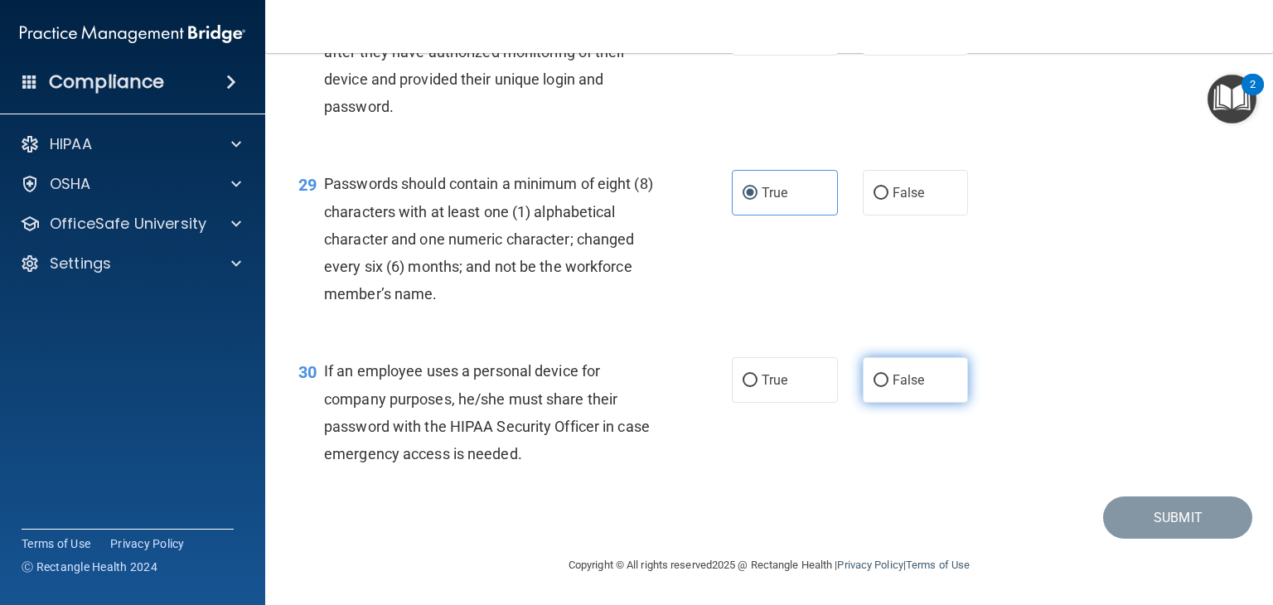
click at [880, 382] on input "False" at bounding box center [880, 381] width 15 height 12
radio input "true"
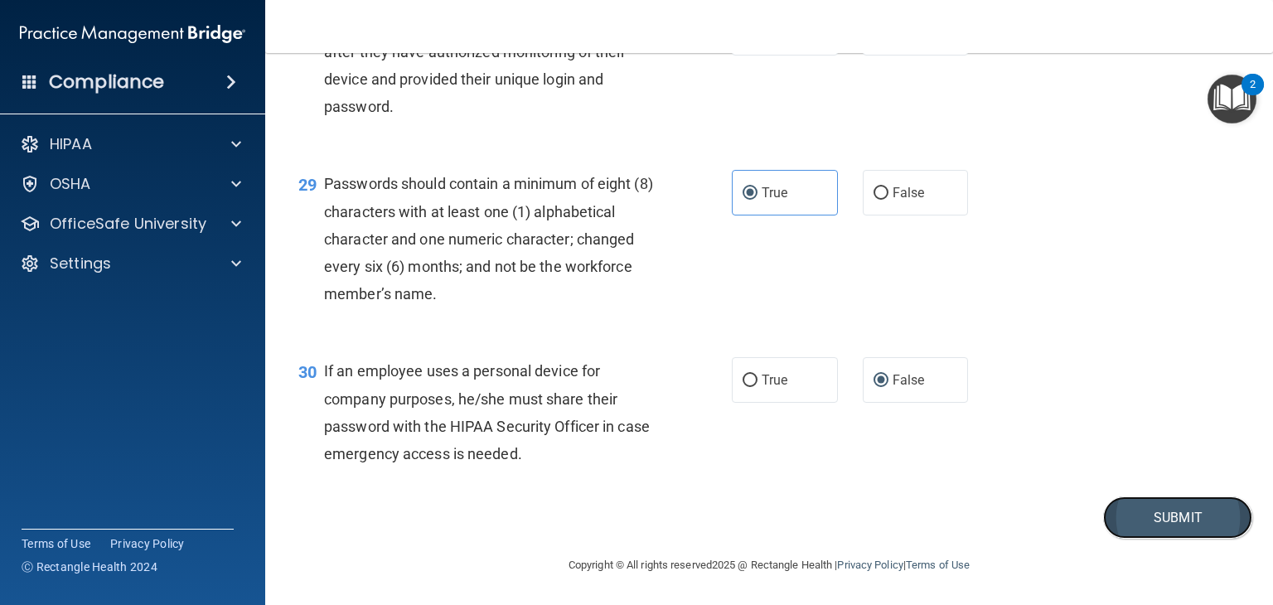
click at [1202, 520] on button "Submit" at bounding box center [1177, 517] width 149 height 42
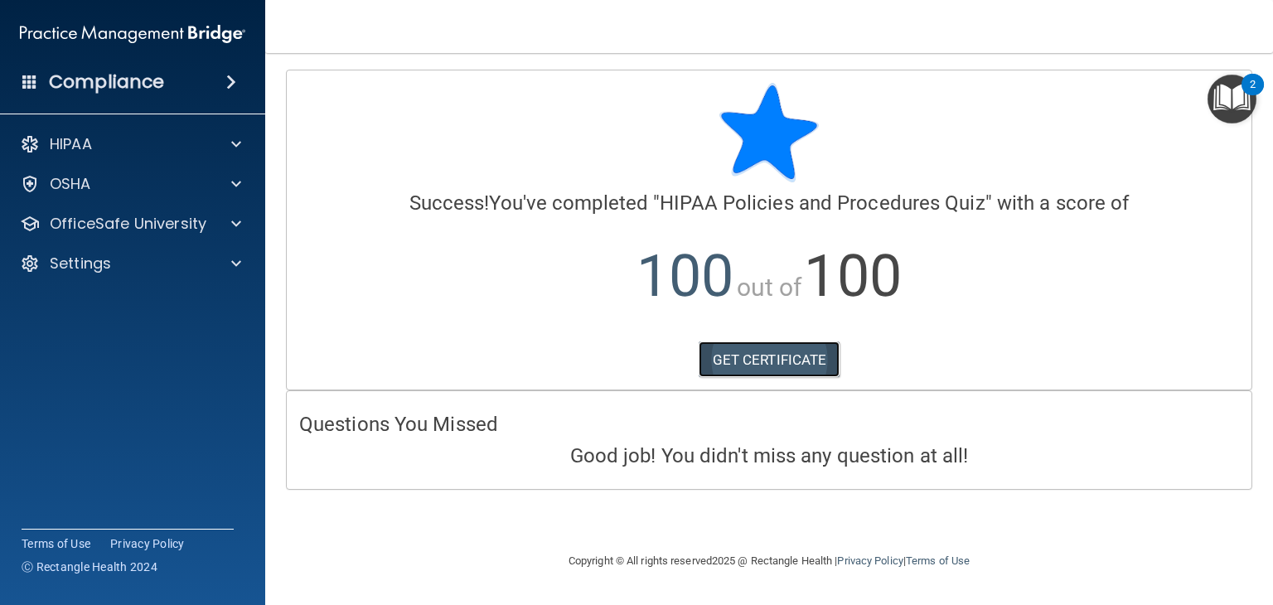
click at [825, 356] on link "GET CERTIFICATE" at bounding box center [770, 359] width 142 height 36
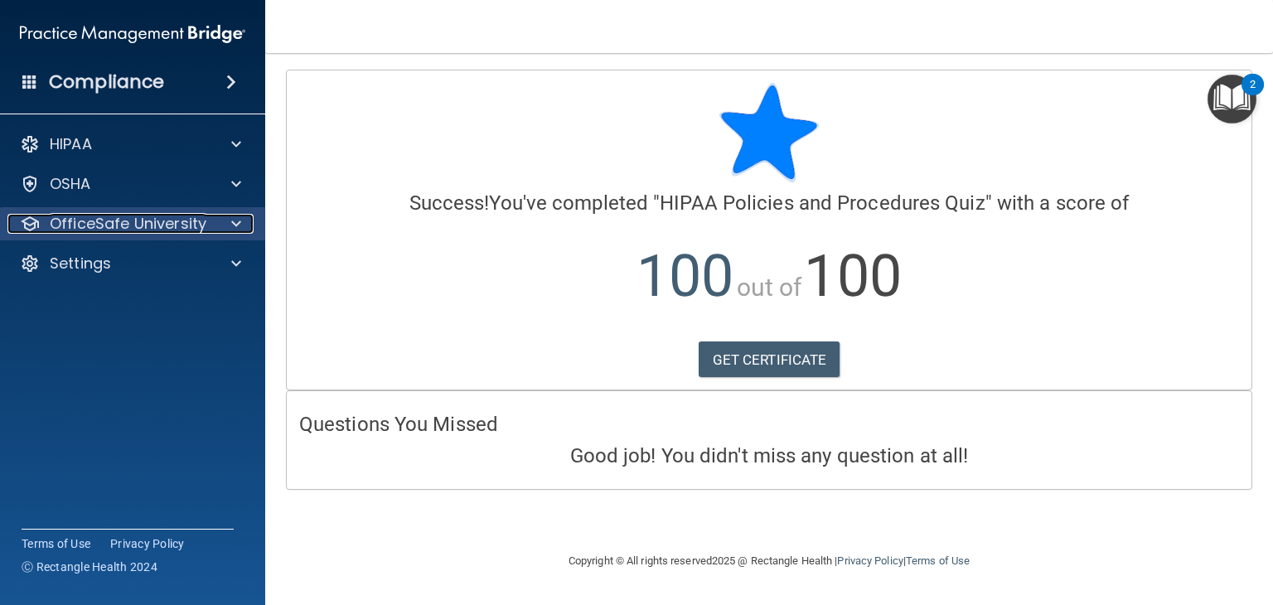
click at [186, 231] on p "OfficeSafe University" at bounding box center [128, 224] width 157 height 20
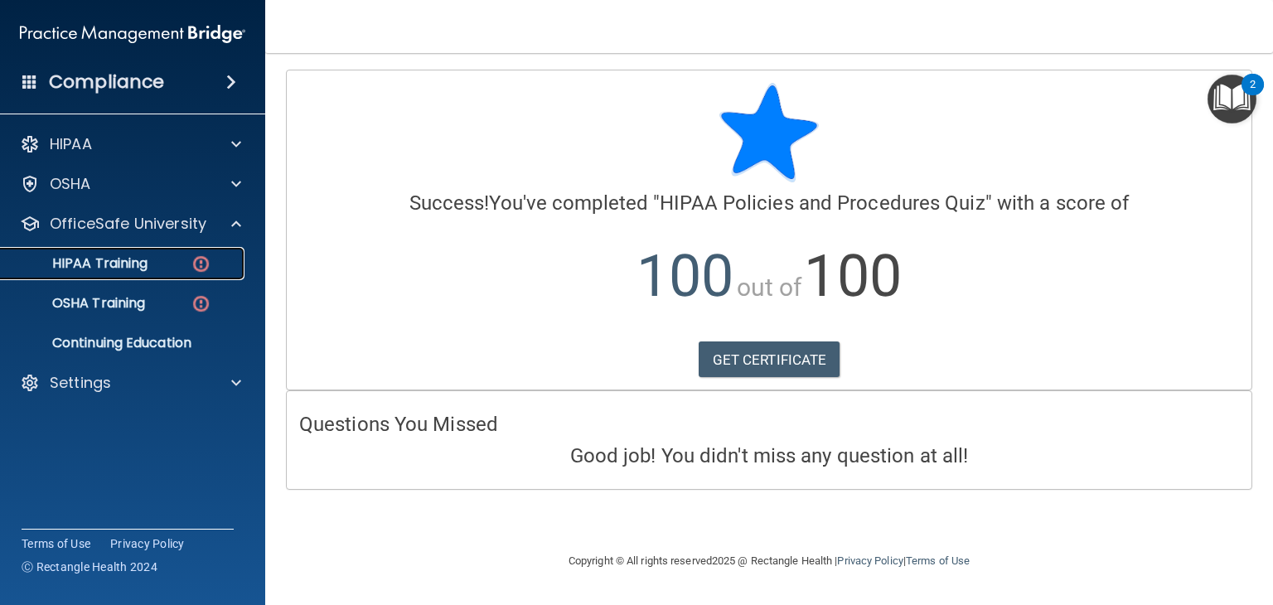
click at [177, 259] on div "HIPAA Training" at bounding box center [124, 263] width 226 height 17
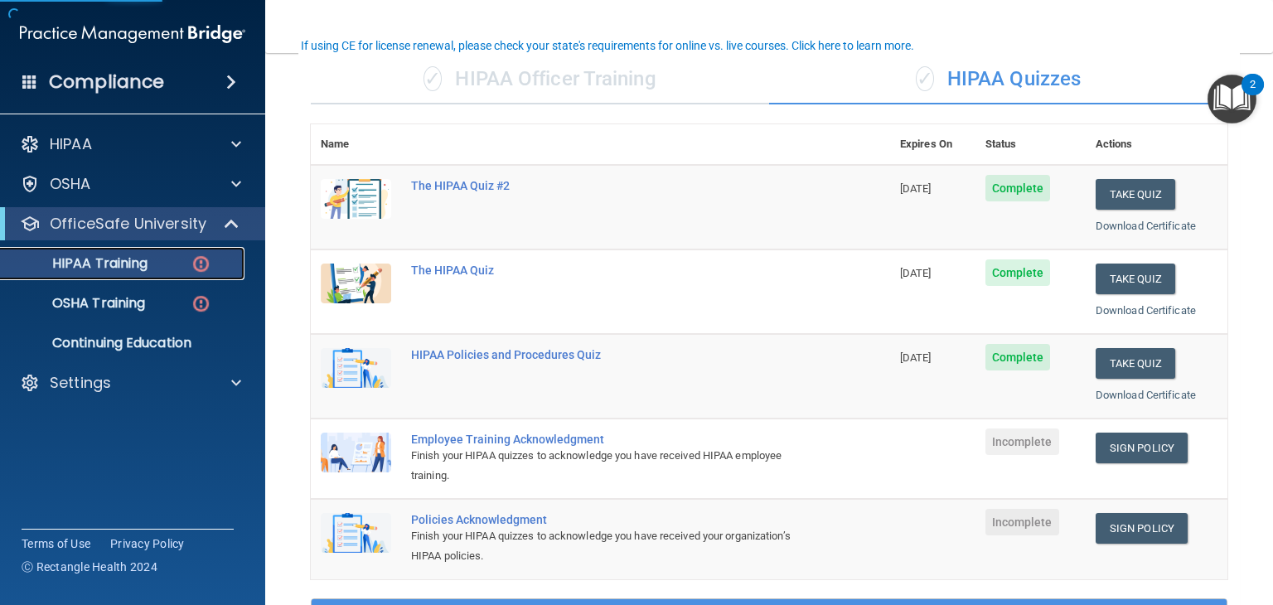
scroll to position [130, 0]
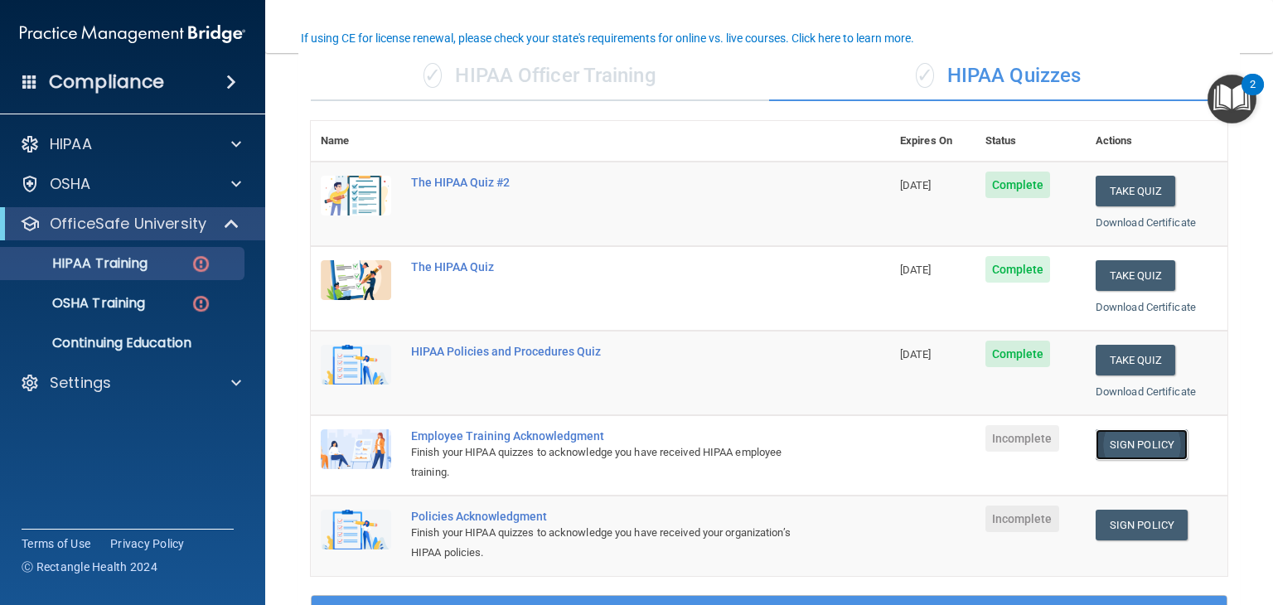
click at [1158, 438] on link "Sign Policy" at bounding box center [1142, 444] width 92 height 31
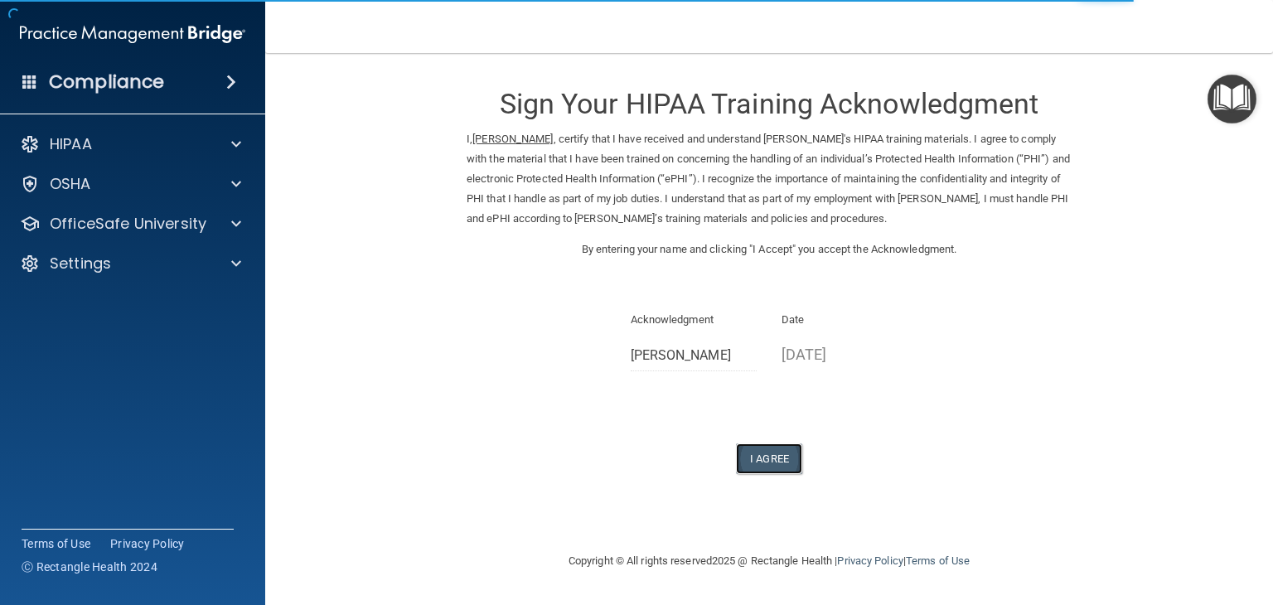
click at [773, 474] on button "I Agree" at bounding box center [769, 458] width 66 height 31
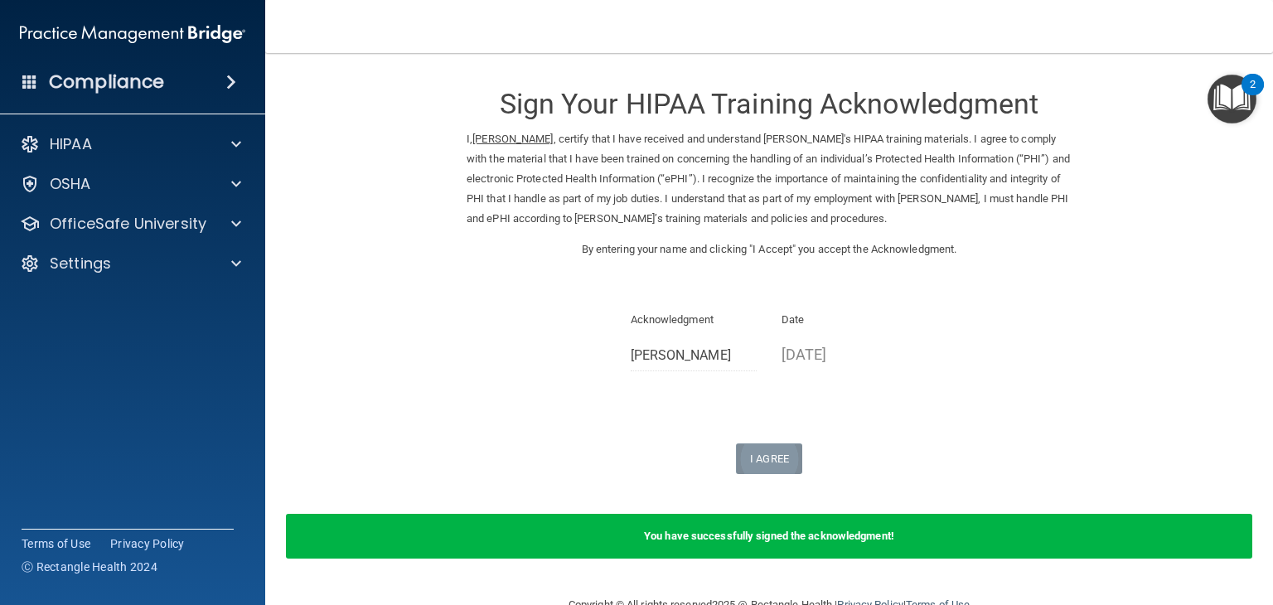
scroll to position [60, 0]
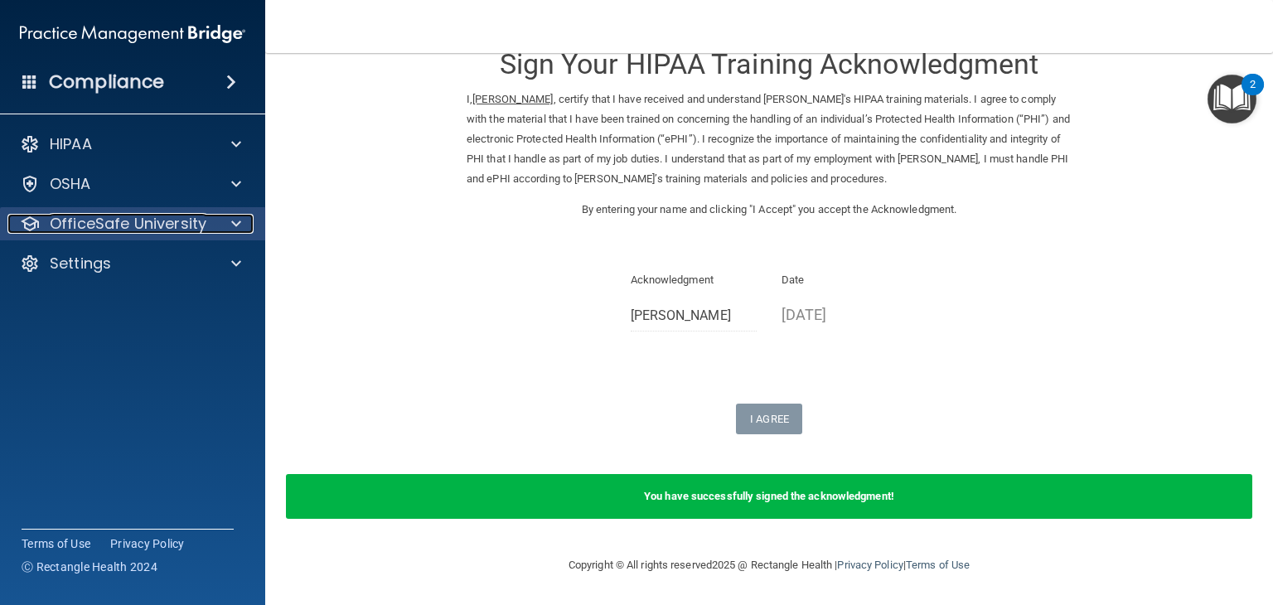
click at [204, 232] on p "OfficeSafe University" at bounding box center [128, 224] width 157 height 20
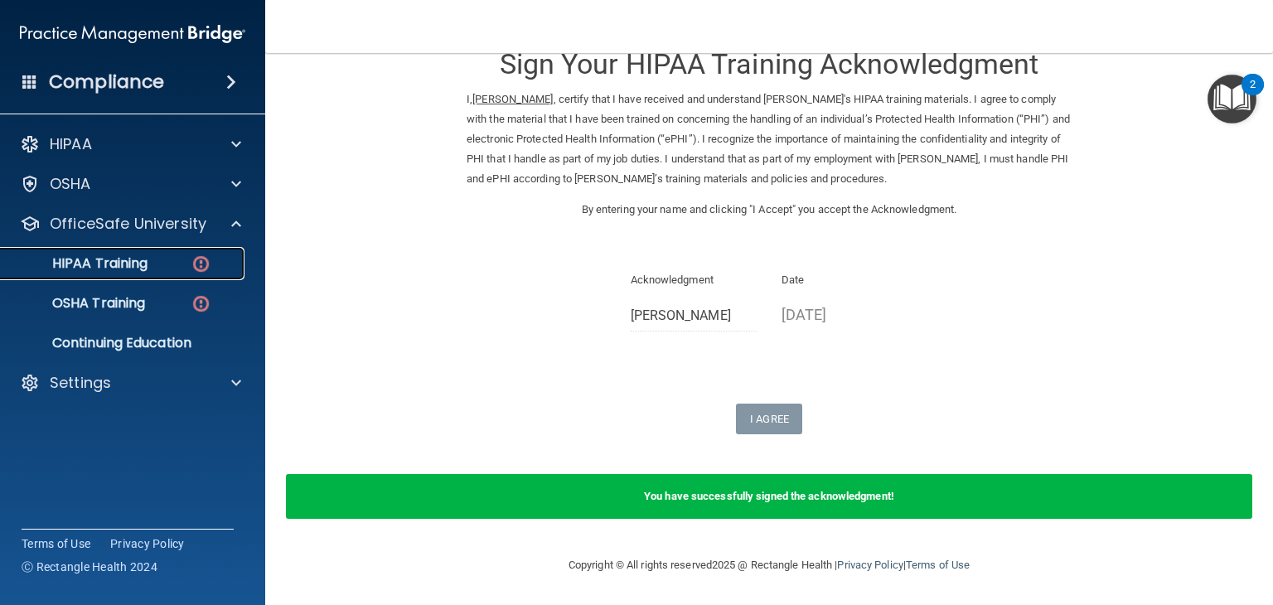
click at [187, 255] on div "HIPAA Training" at bounding box center [124, 263] width 226 height 17
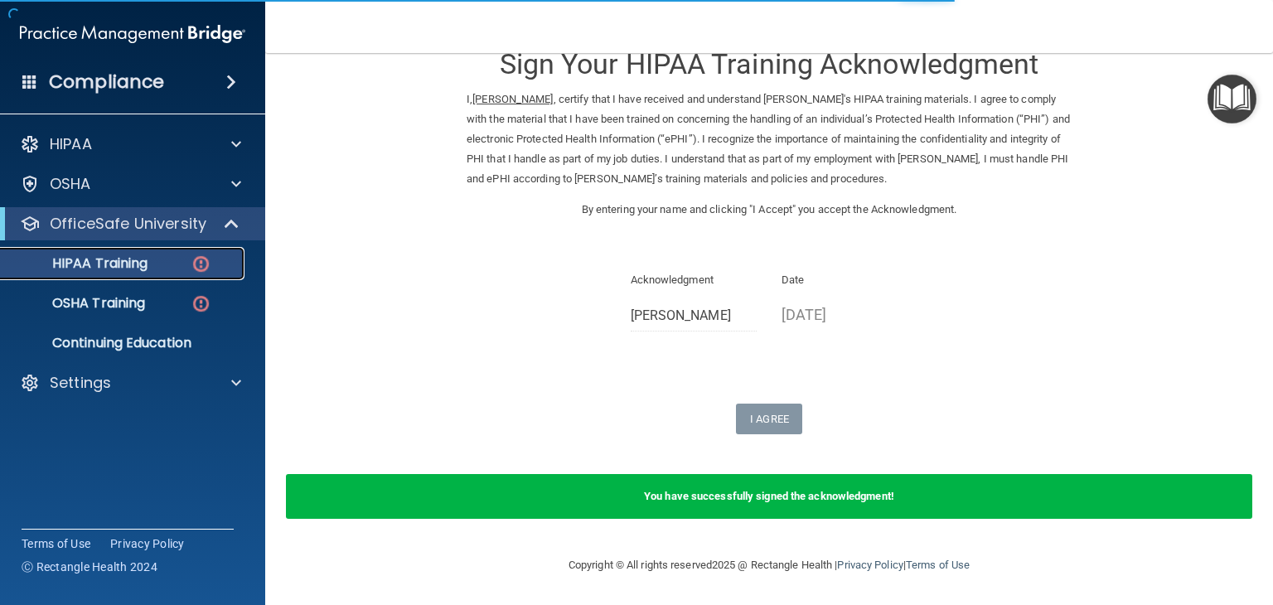
scroll to position [636, 0]
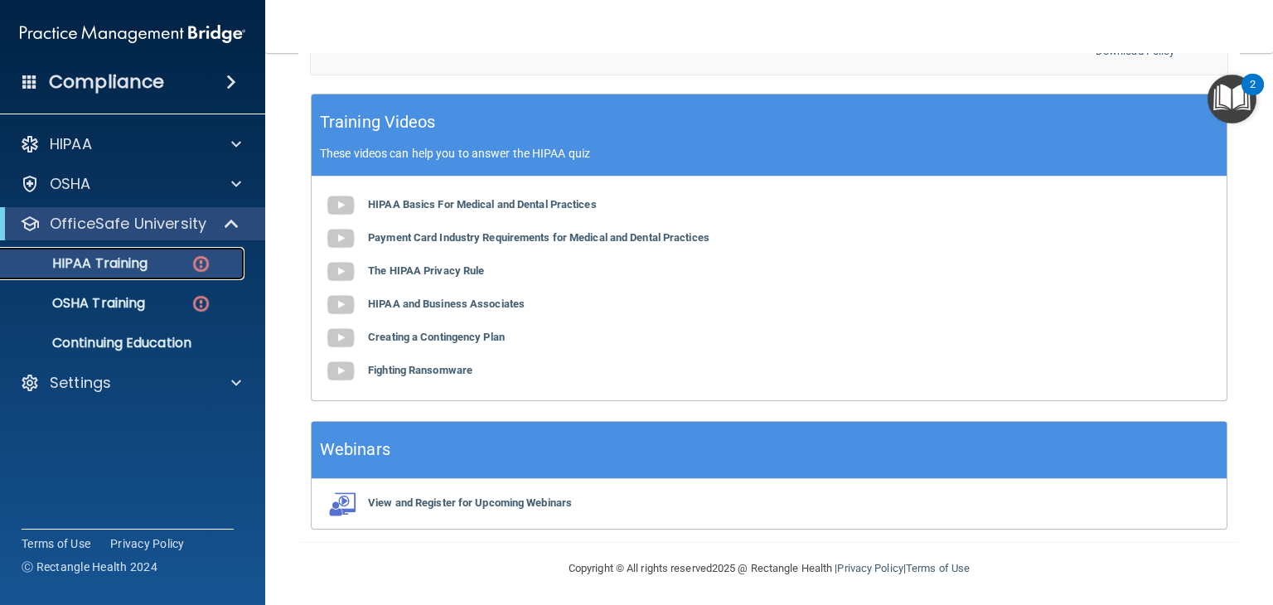
click at [152, 269] on div "HIPAA Training" at bounding box center [124, 263] width 226 height 17
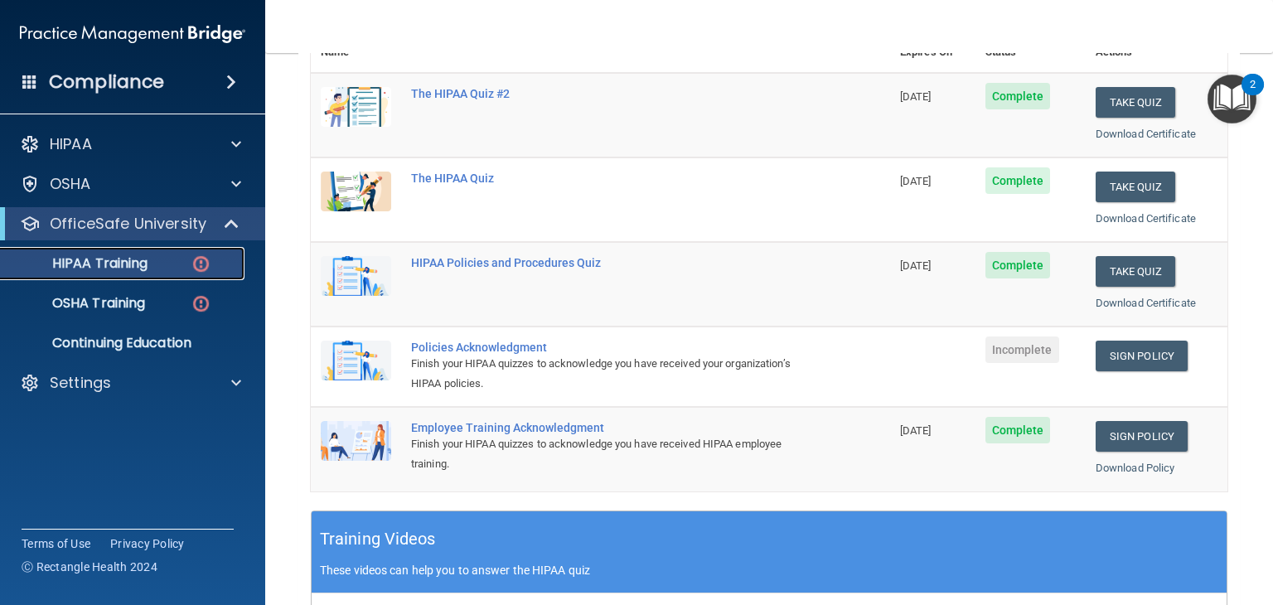
scroll to position [210, 0]
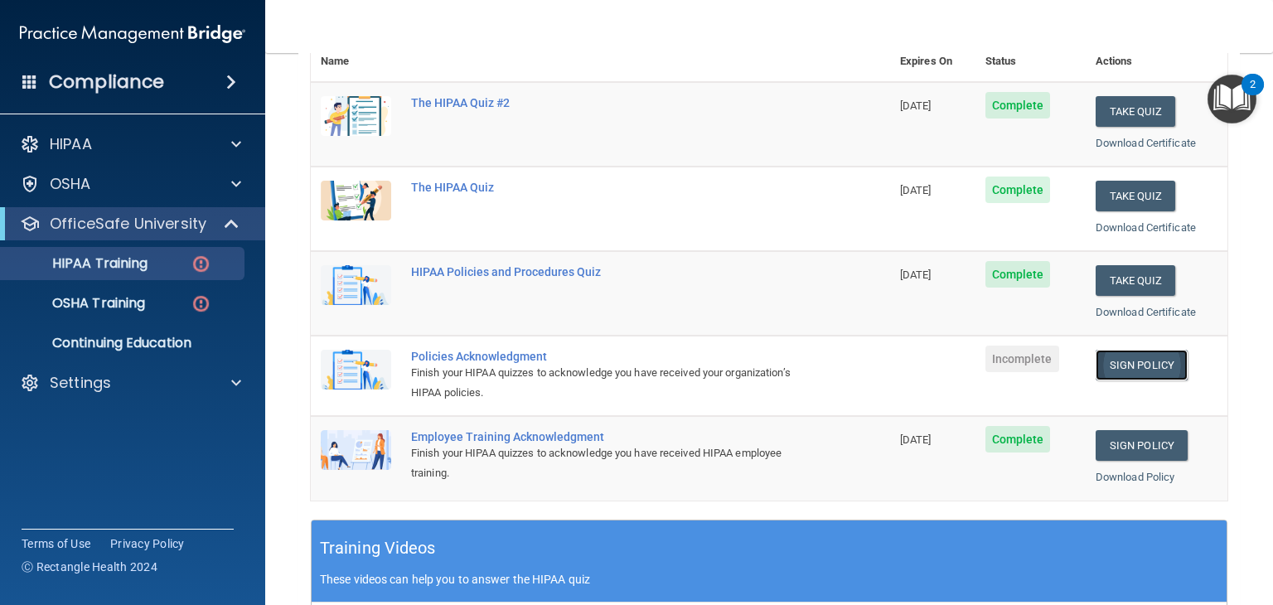
click at [1110, 353] on link "Sign Policy" at bounding box center [1142, 365] width 92 height 31
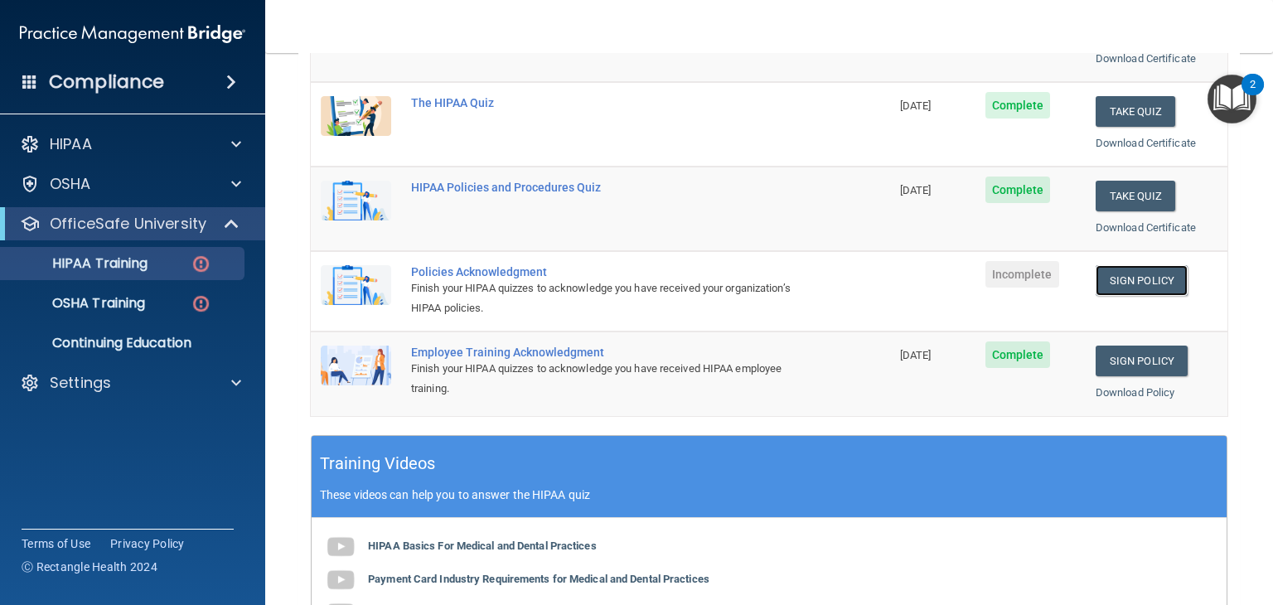
scroll to position [298, 0]
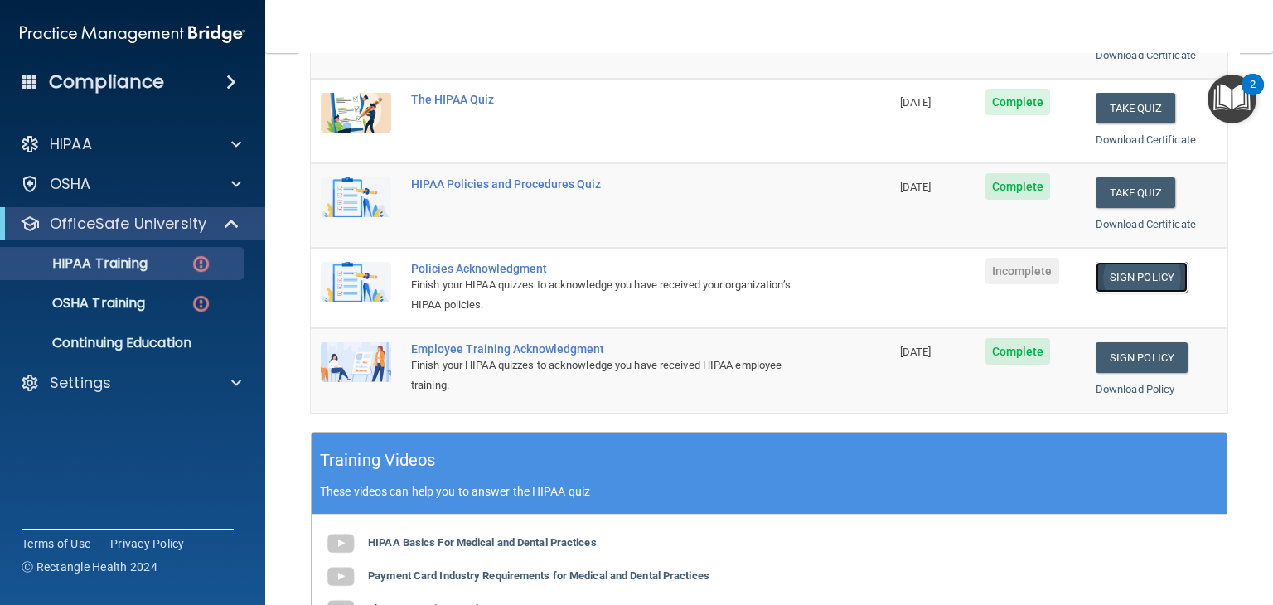
click at [1130, 282] on link "Sign Policy" at bounding box center [1142, 277] width 92 height 31
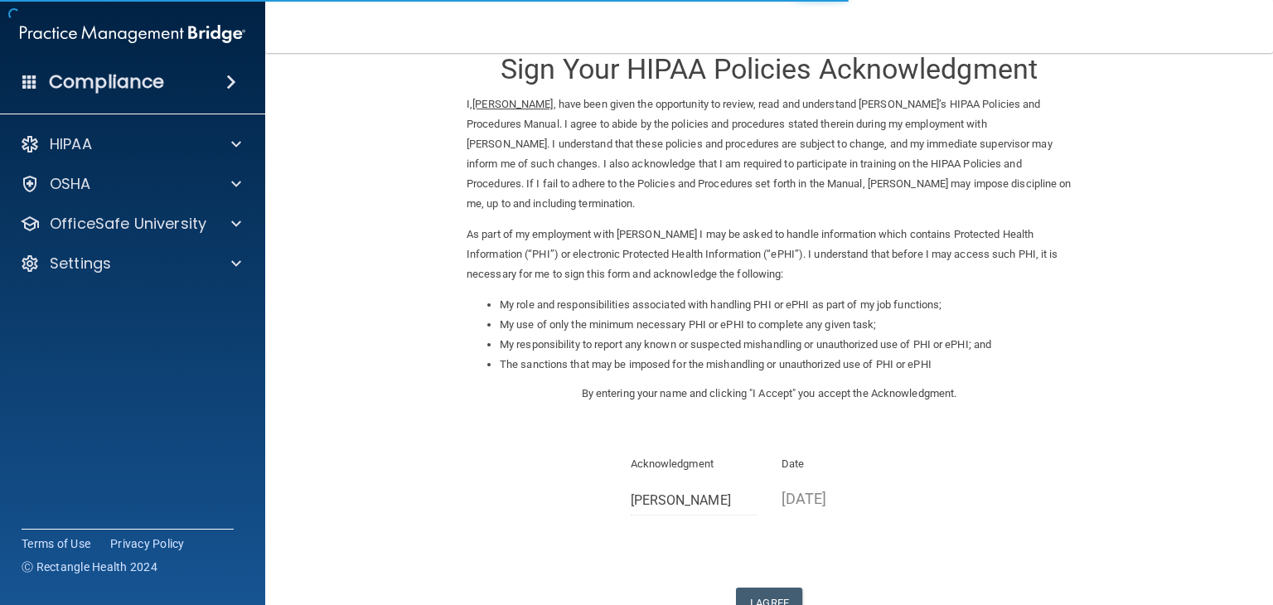
scroll to position [154, 0]
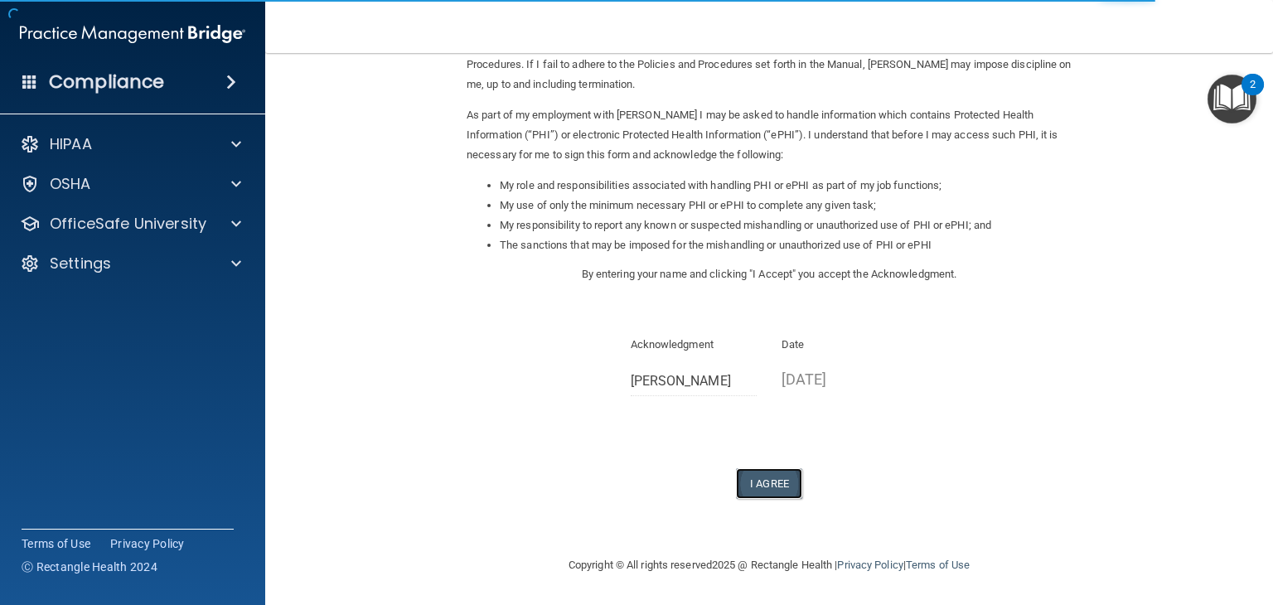
click at [767, 474] on button "I Agree" at bounding box center [769, 483] width 66 height 31
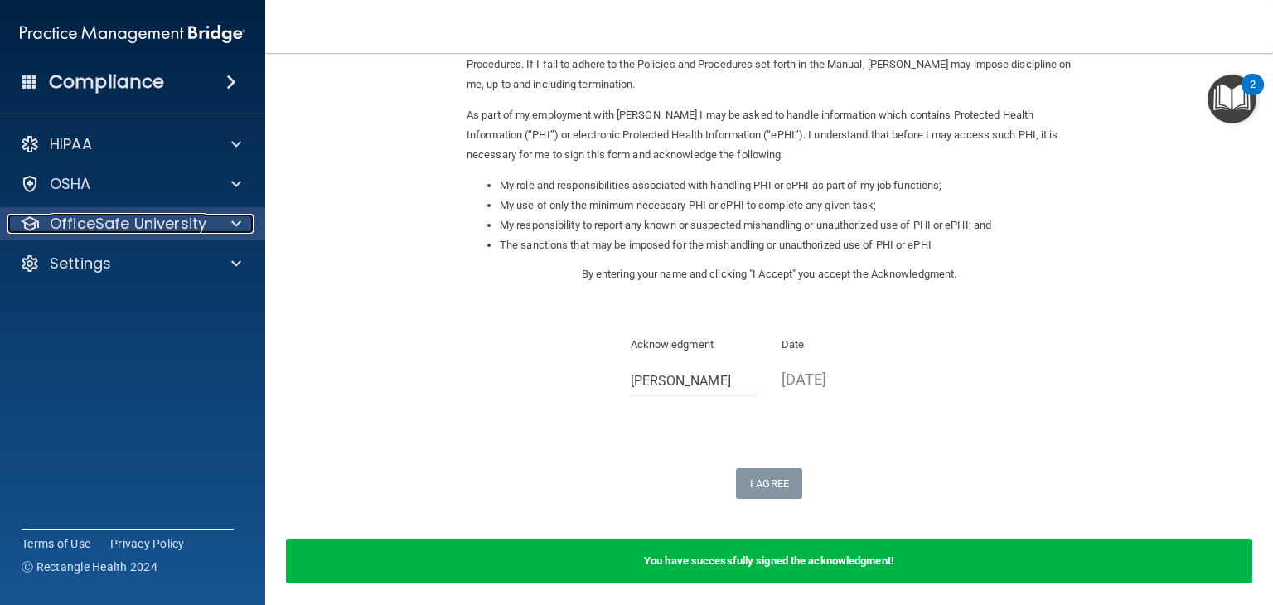
click at [168, 230] on p "OfficeSafe University" at bounding box center [128, 224] width 157 height 20
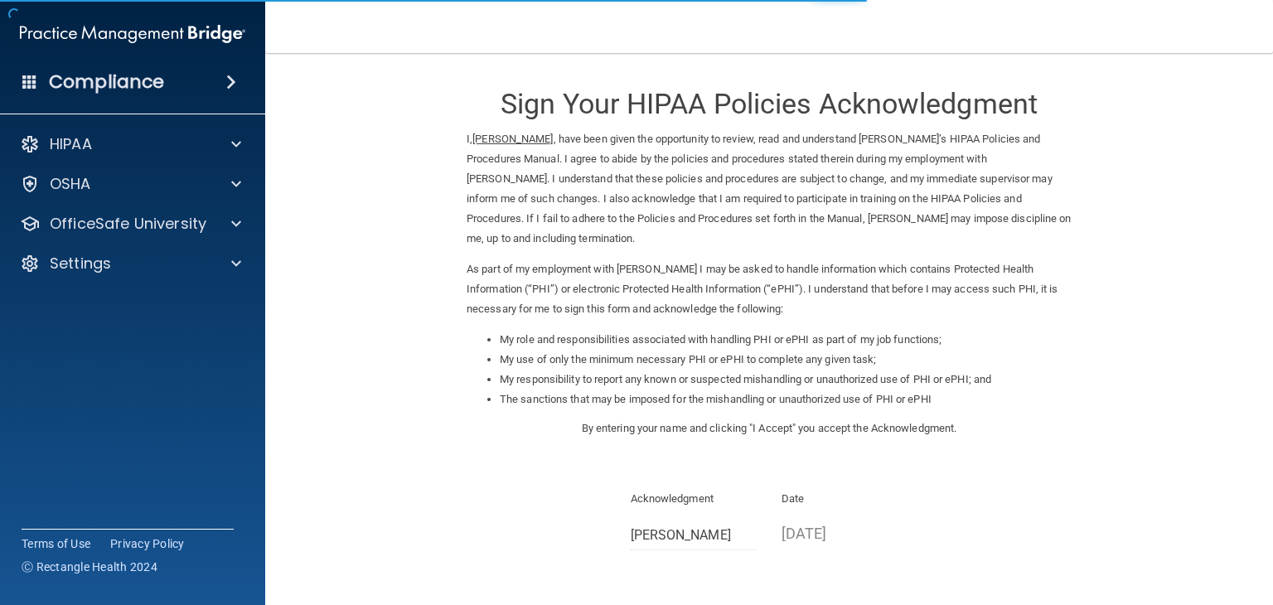
scroll to position [154, 0]
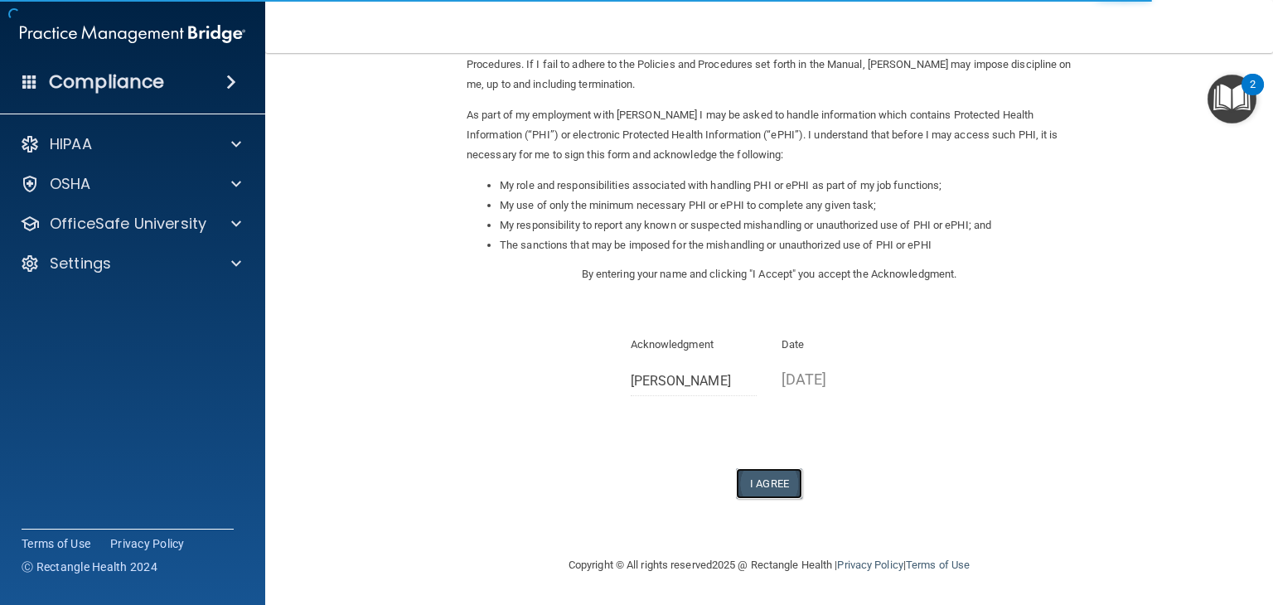
click at [770, 486] on button "I Agree" at bounding box center [769, 483] width 66 height 31
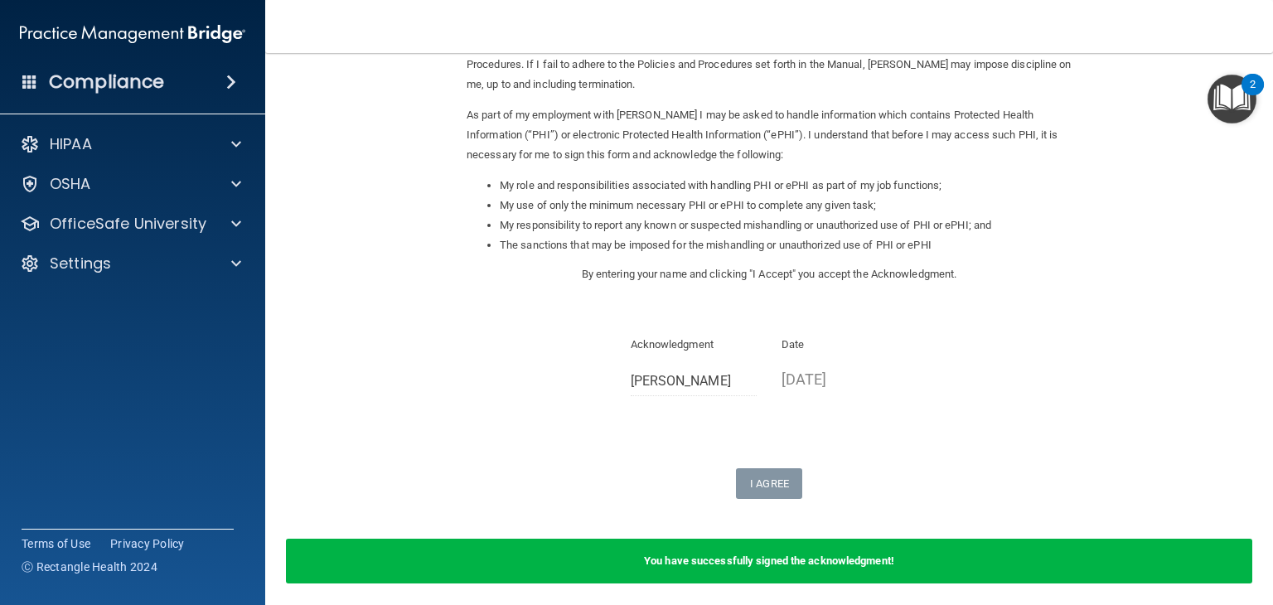
scroll to position [219, 0]
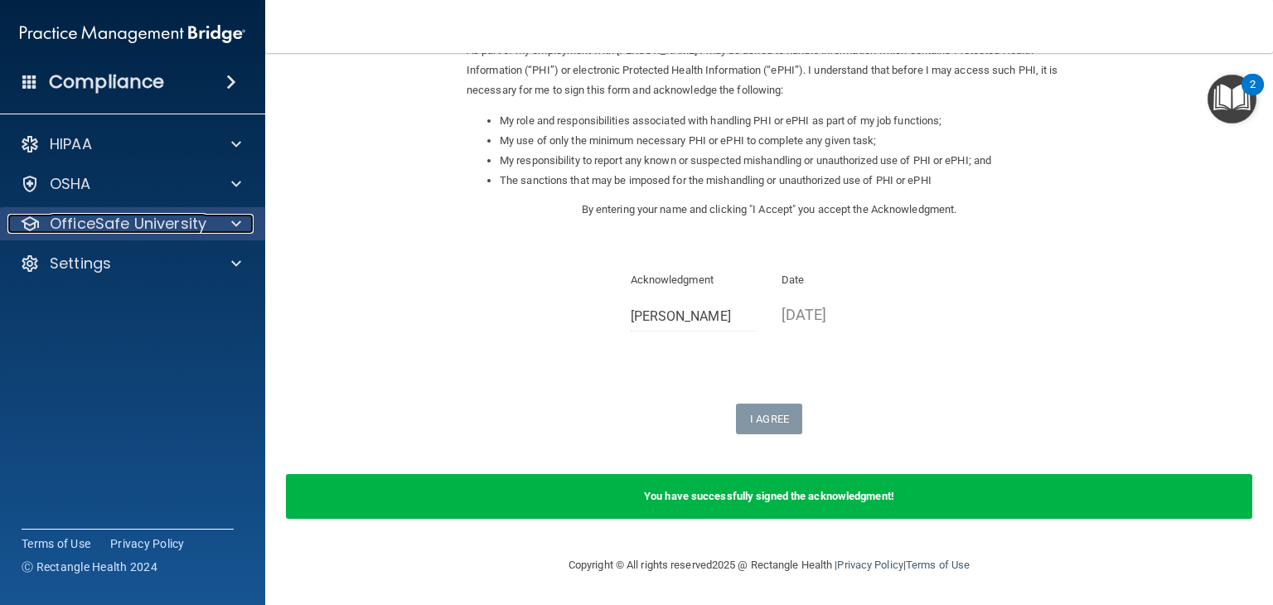
click at [152, 232] on p "OfficeSafe University" at bounding box center [128, 224] width 157 height 20
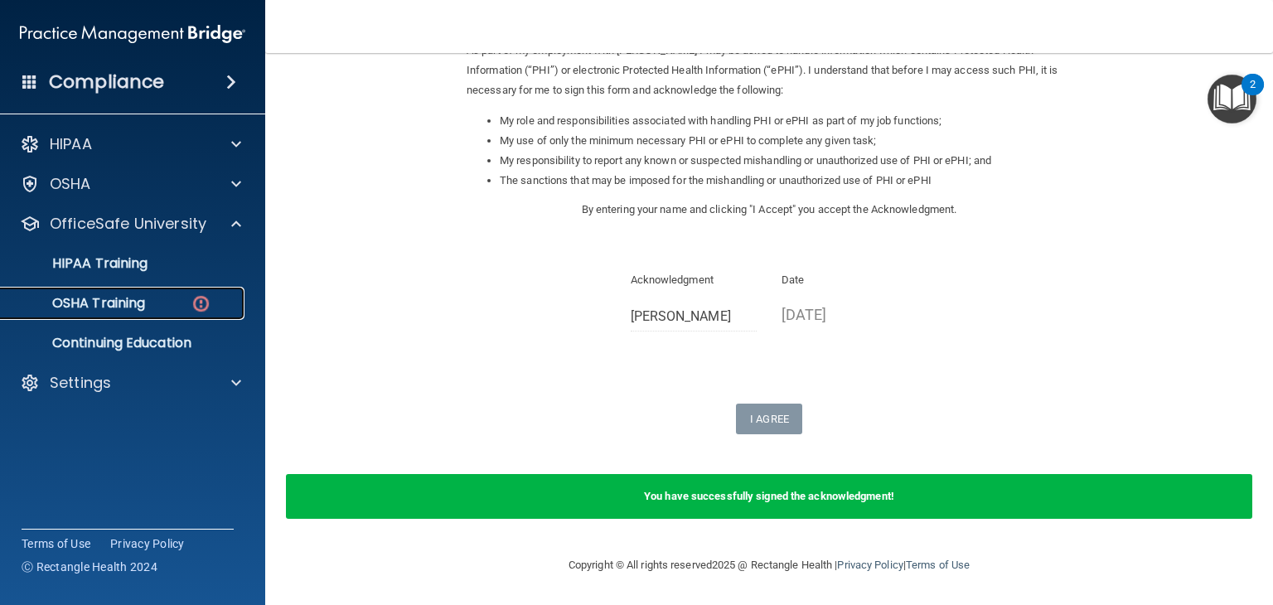
click at [104, 311] on p "OSHA Training" at bounding box center [78, 303] width 134 height 17
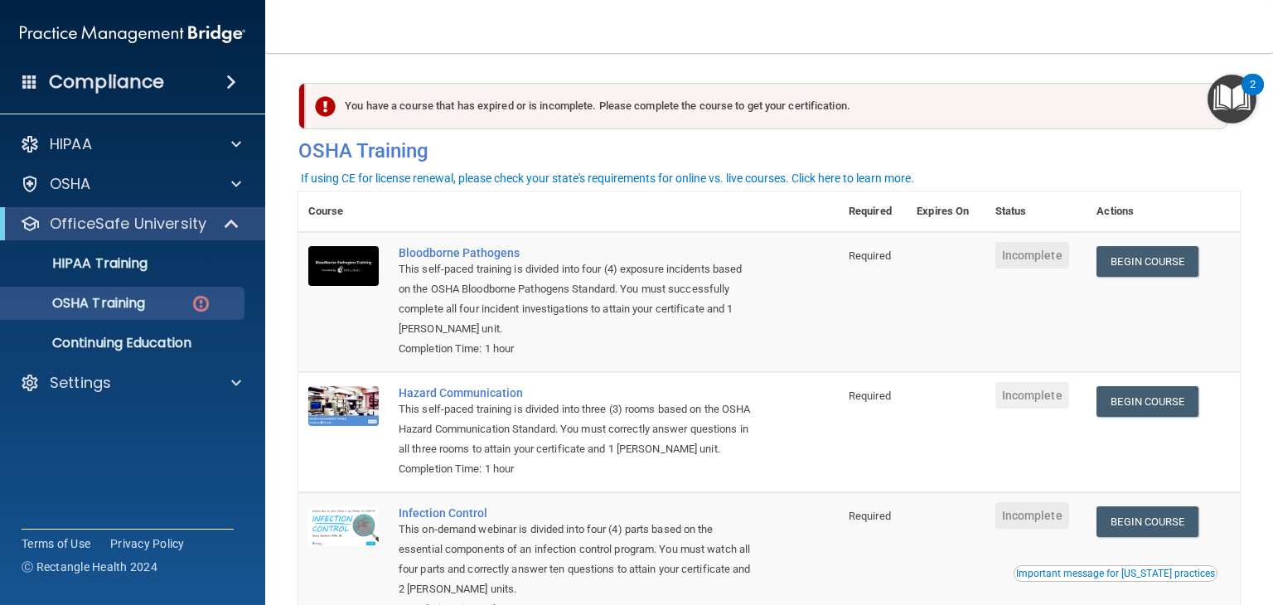
click at [1147, 244] on td "Begin Course Download Certificate" at bounding box center [1162, 302] width 153 height 140
click at [1143, 260] on link "Begin Course" at bounding box center [1146, 261] width 101 height 31
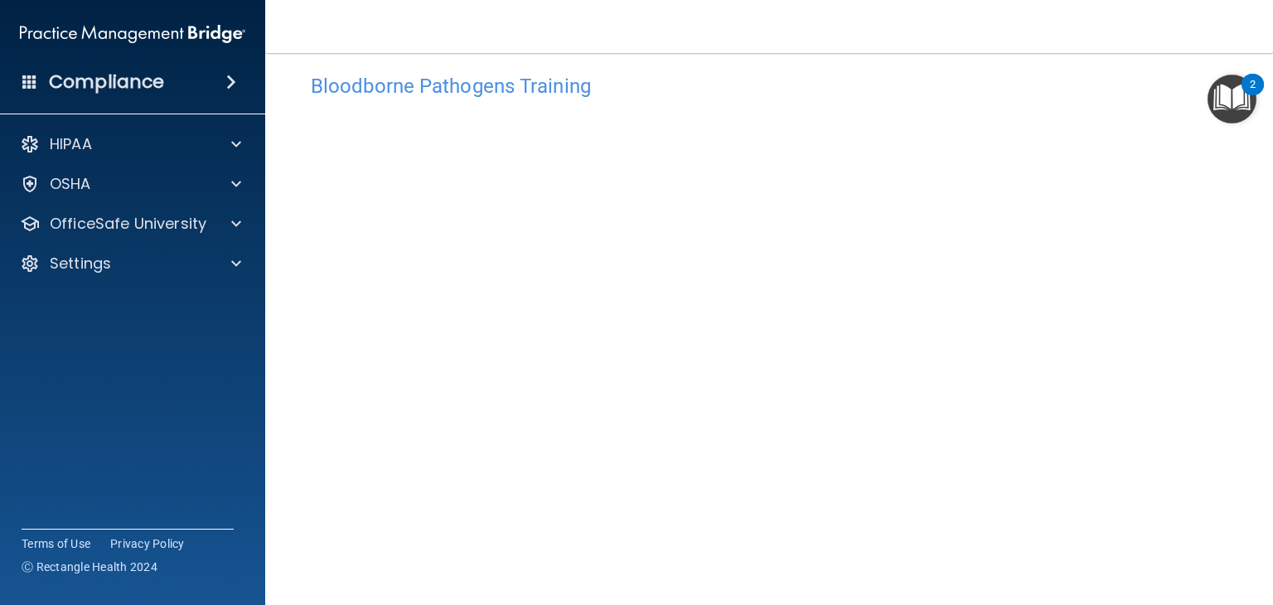
scroll to position [104, 0]
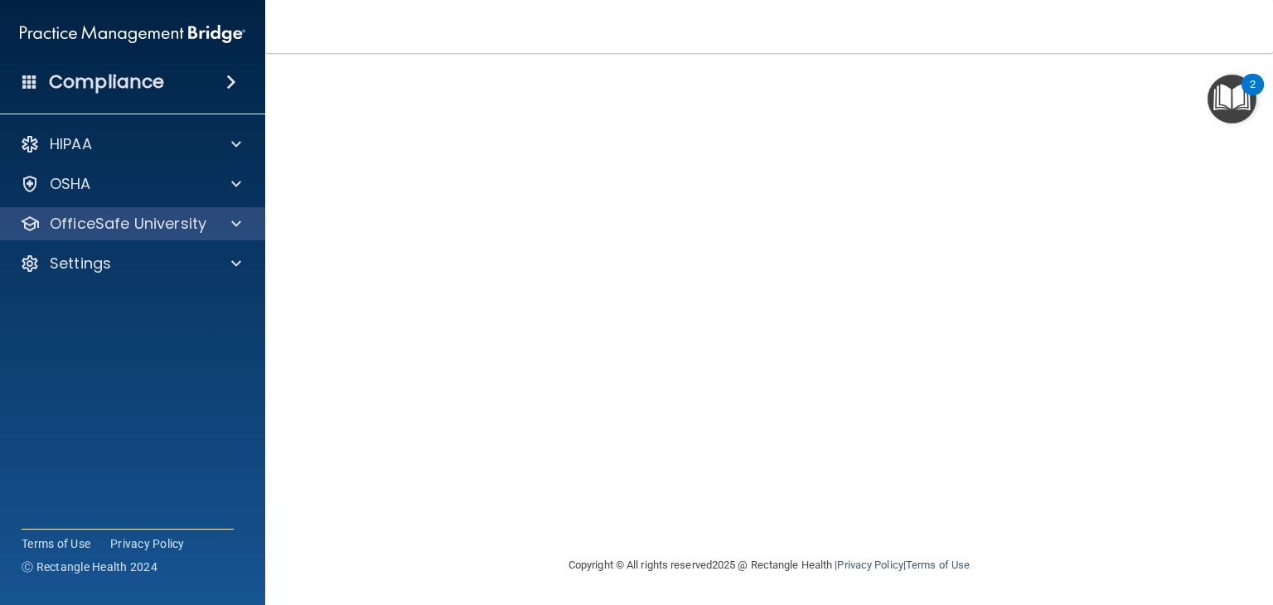
click at [230, 238] on div "OfficeSafe University" at bounding box center [133, 223] width 266 height 33
click at [228, 237] on div "OfficeSafe University" at bounding box center [133, 223] width 266 height 33
click at [80, 234] on div "OfficeSafe University" at bounding box center [133, 223] width 266 height 33
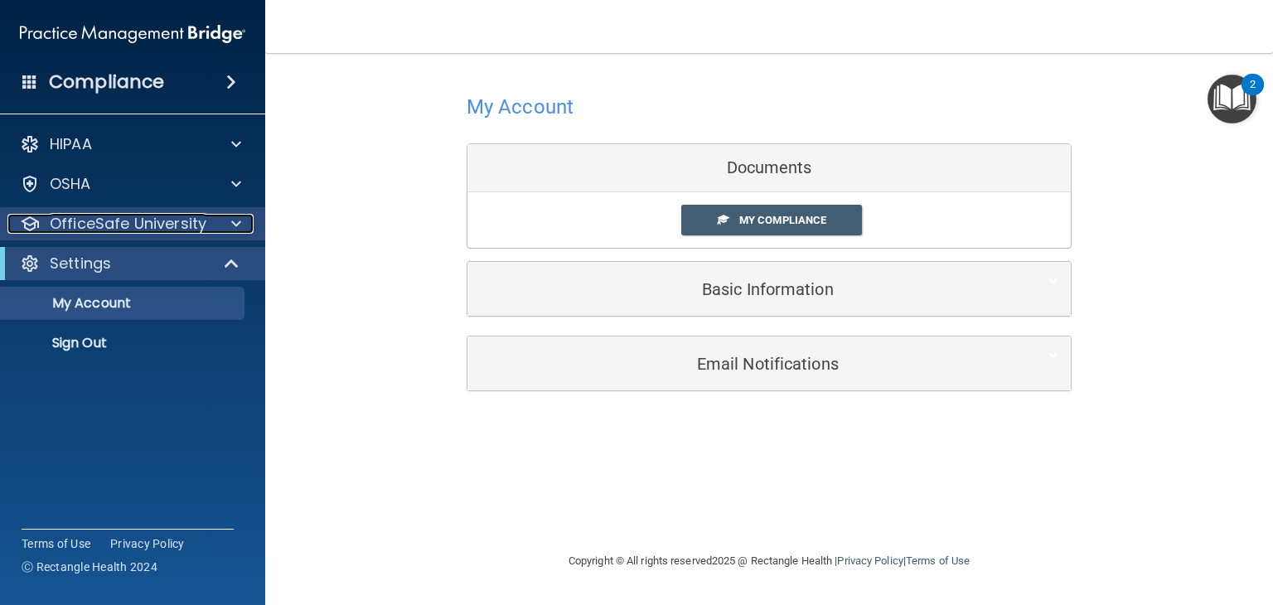
click at [235, 225] on span at bounding box center [236, 224] width 10 height 20
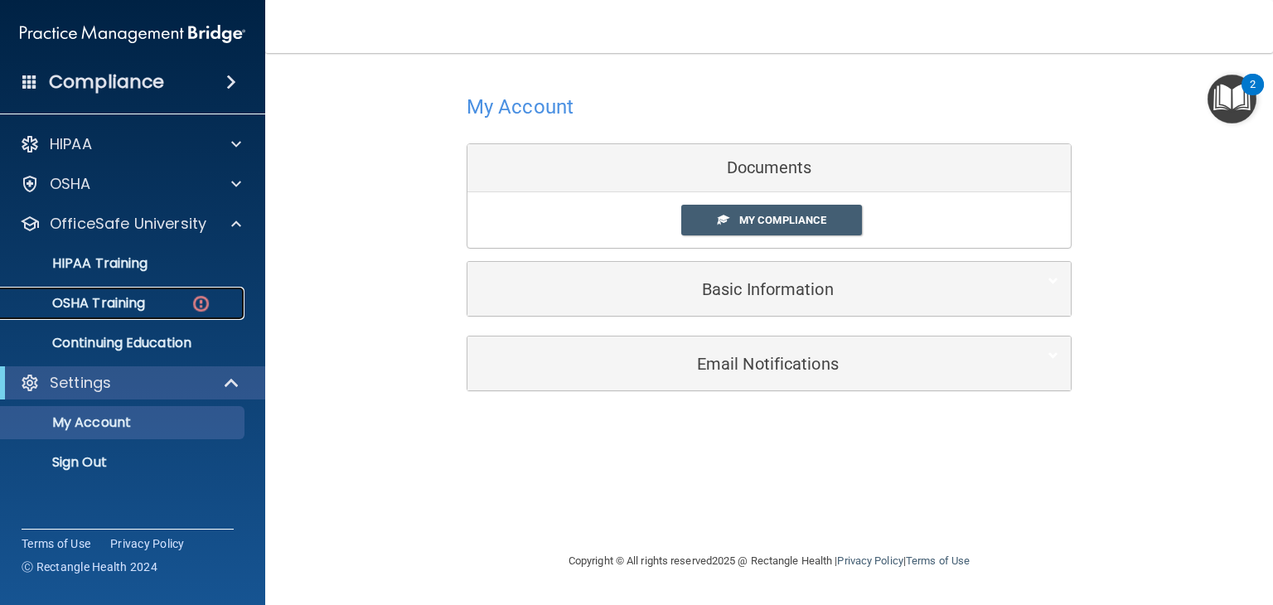
click at [171, 305] on div "OSHA Training" at bounding box center [124, 303] width 226 height 17
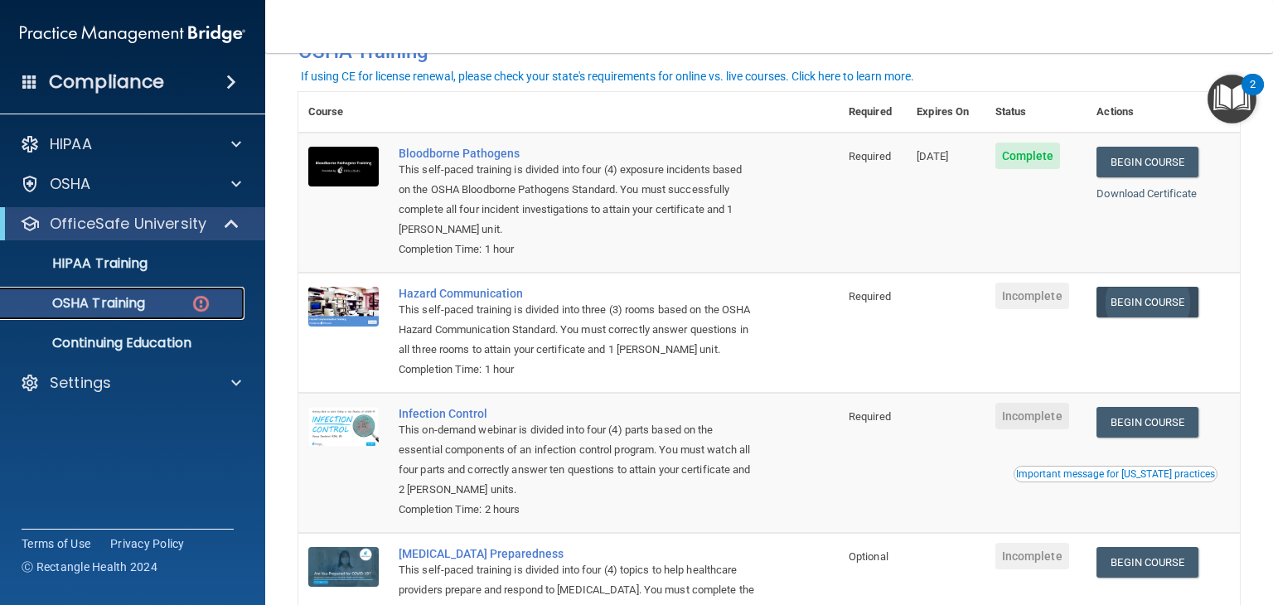
scroll to position [101, 0]
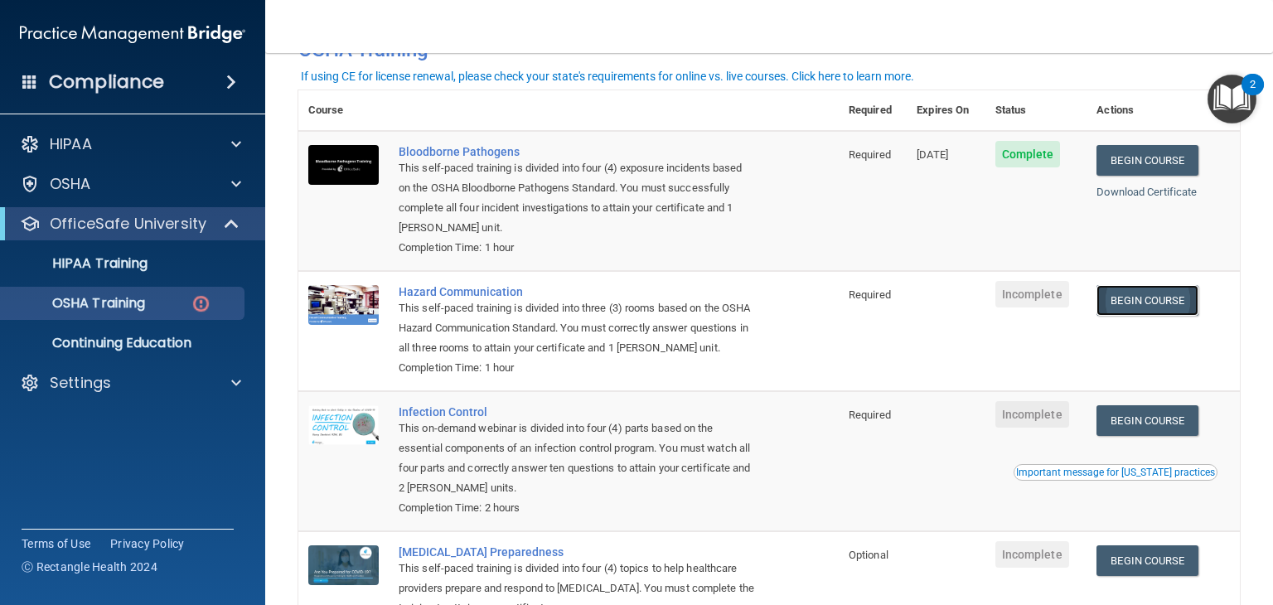
click at [1144, 302] on link "Begin Course" at bounding box center [1146, 300] width 101 height 31
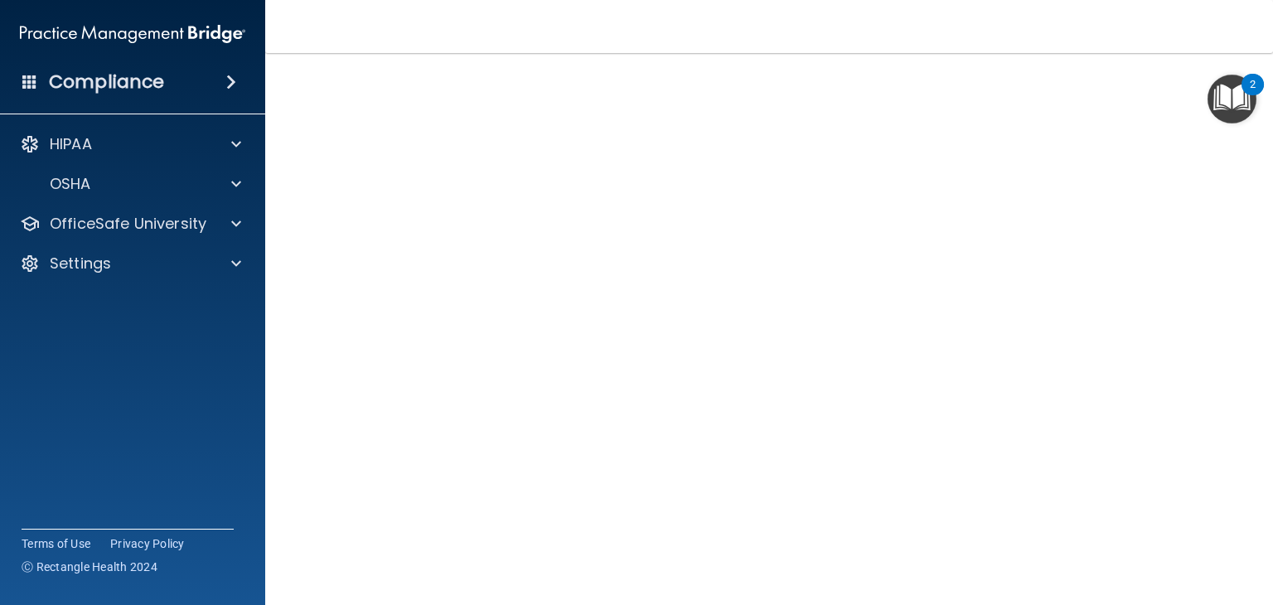
scroll to position [73, 0]
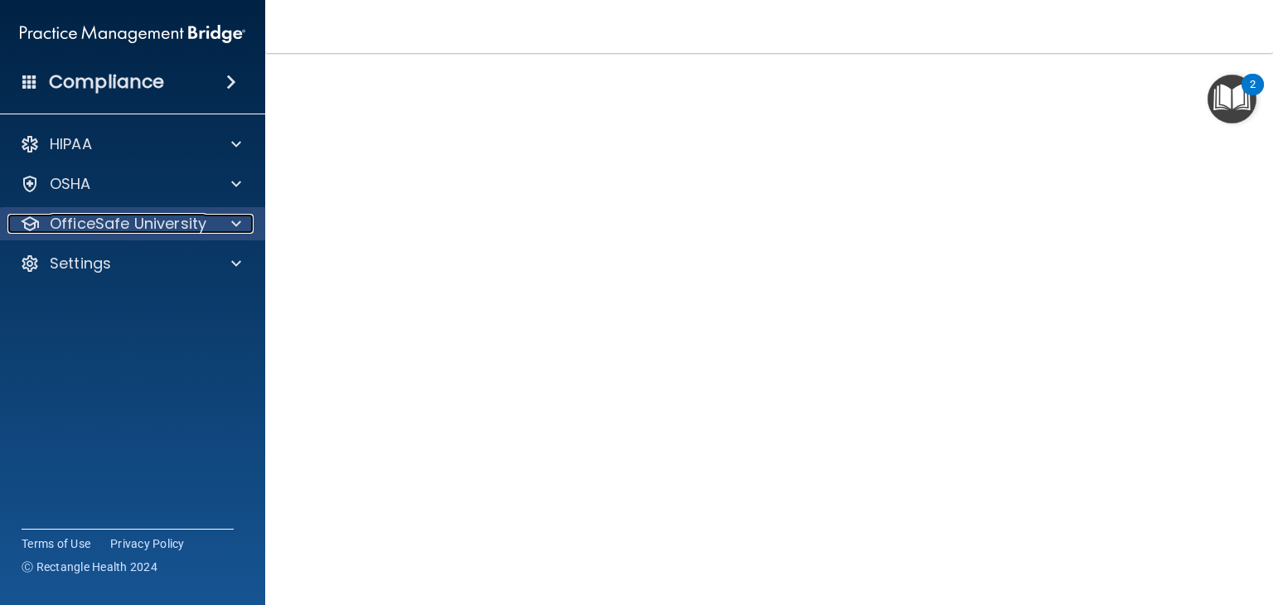
click at [219, 214] on div at bounding box center [233, 224] width 41 height 20
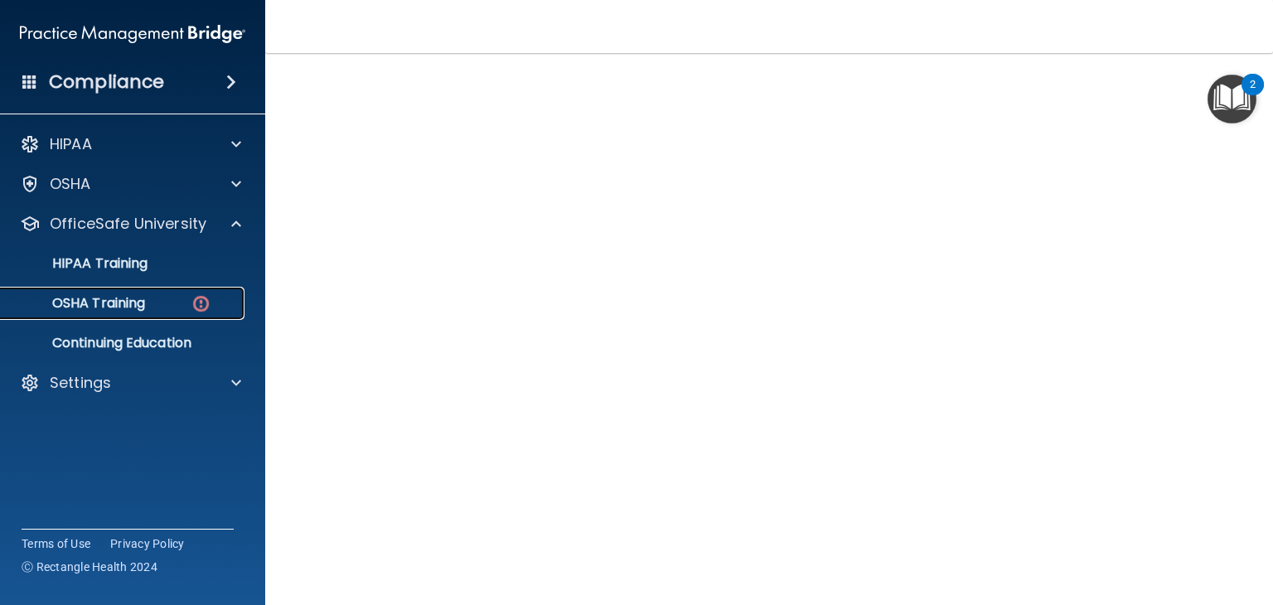
click at [166, 296] on div "OSHA Training" at bounding box center [124, 303] width 226 height 17
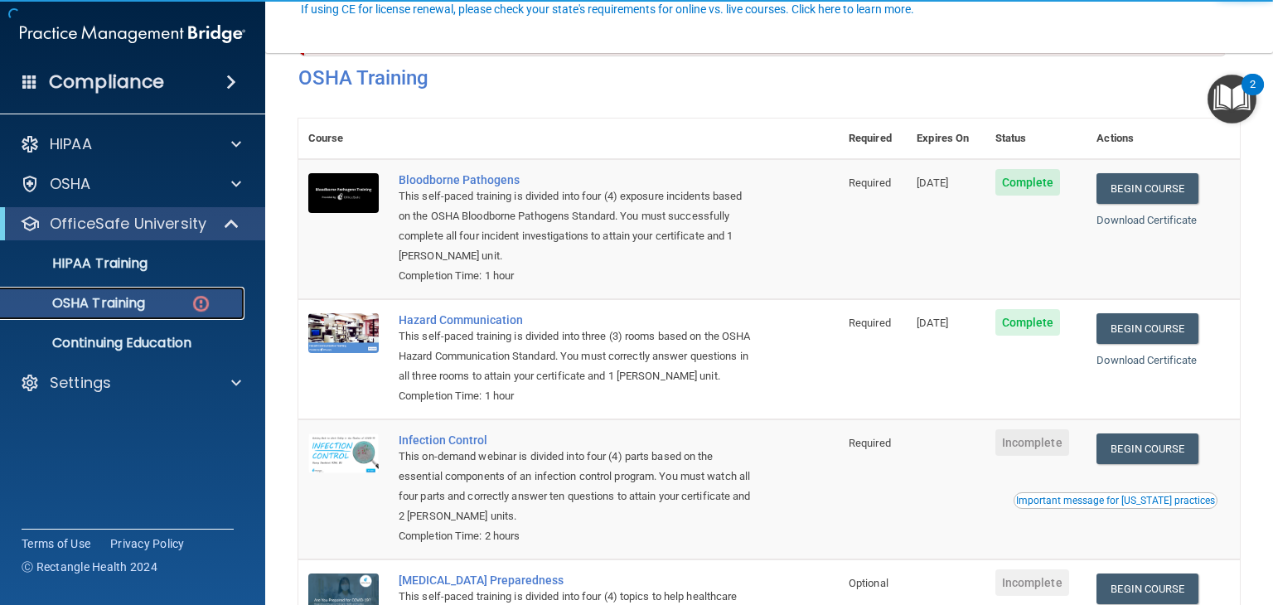
scroll to position [217, 0]
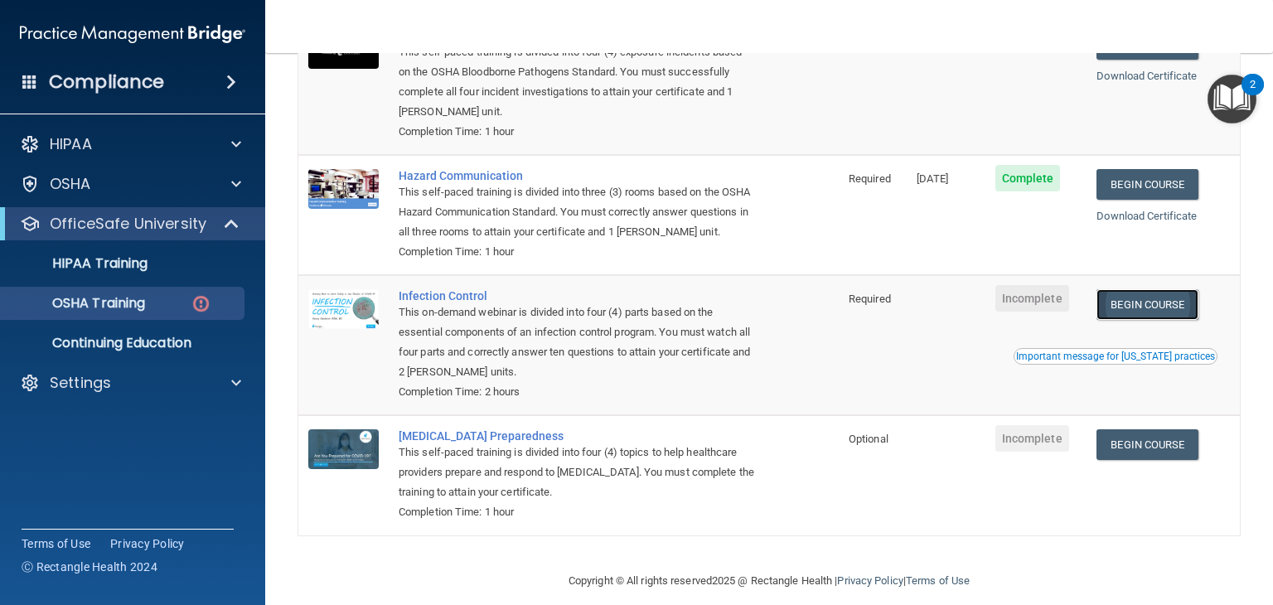
click at [1147, 302] on link "Begin Course" at bounding box center [1146, 304] width 101 height 31
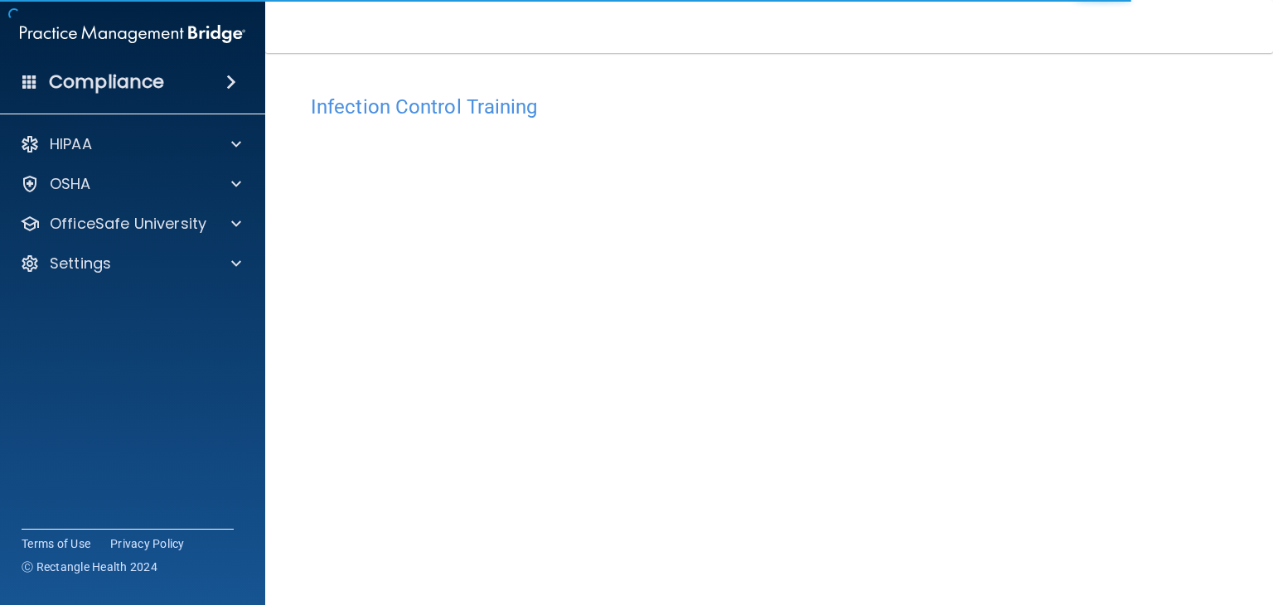
scroll to position [104, 0]
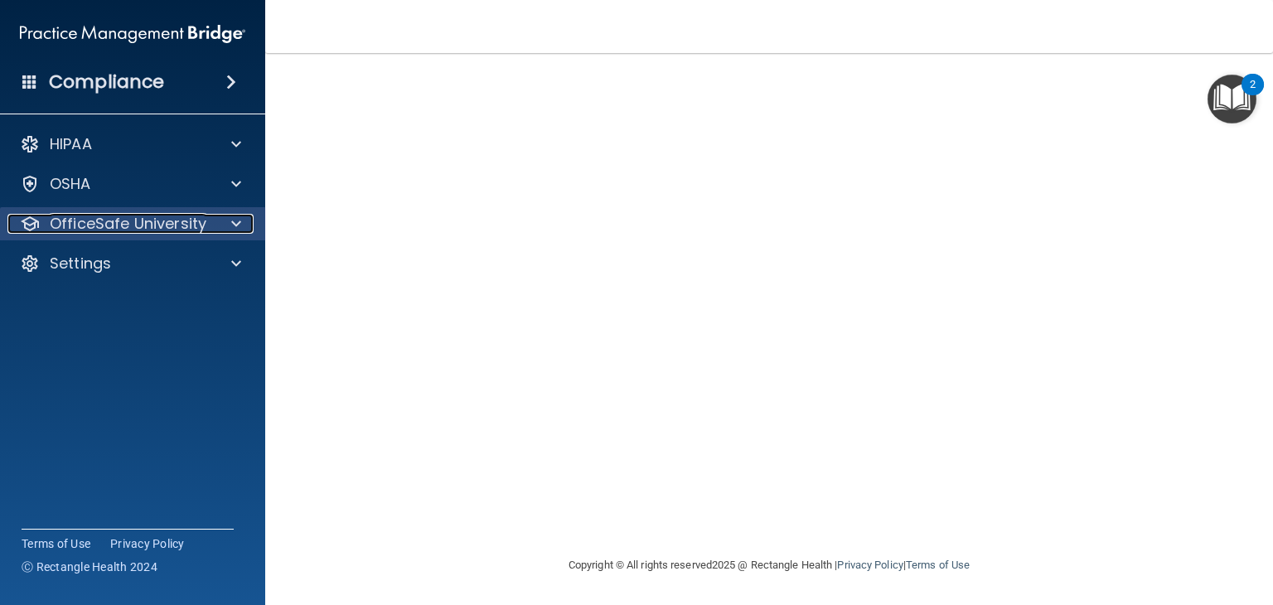
click at [77, 220] on p "OfficeSafe University" at bounding box center [128, 224] width 157 height 20
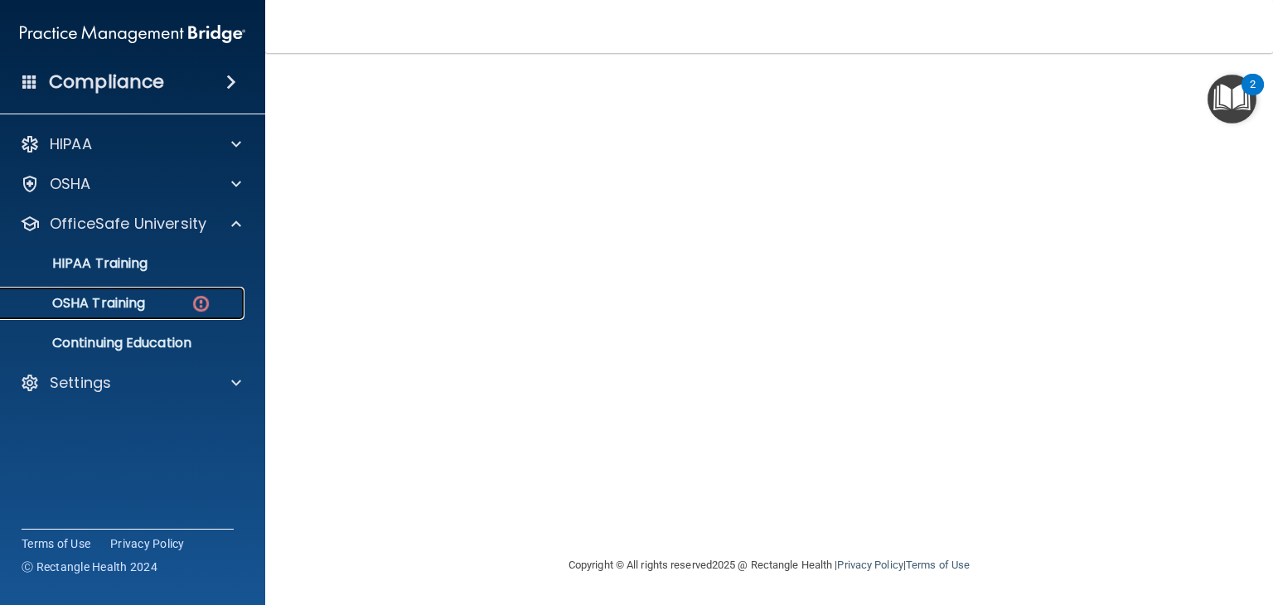
click at [110, 293] on link "OSHA Training" at bounding box center [113, 303] width 261 height 33
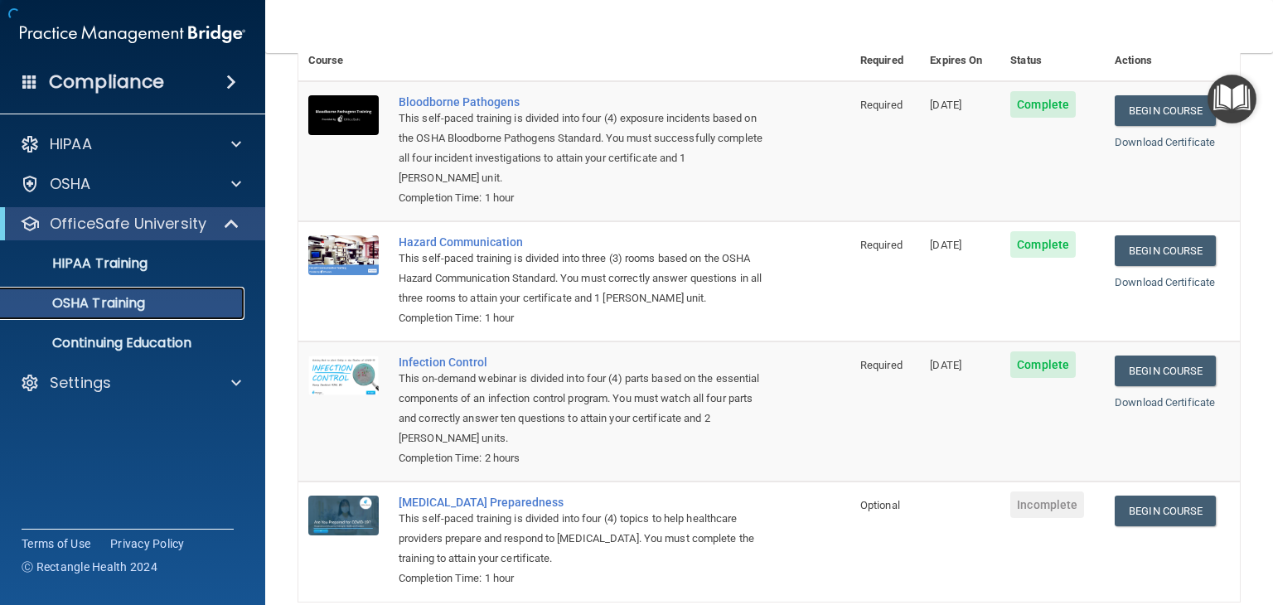
scroll to position [186, 0]
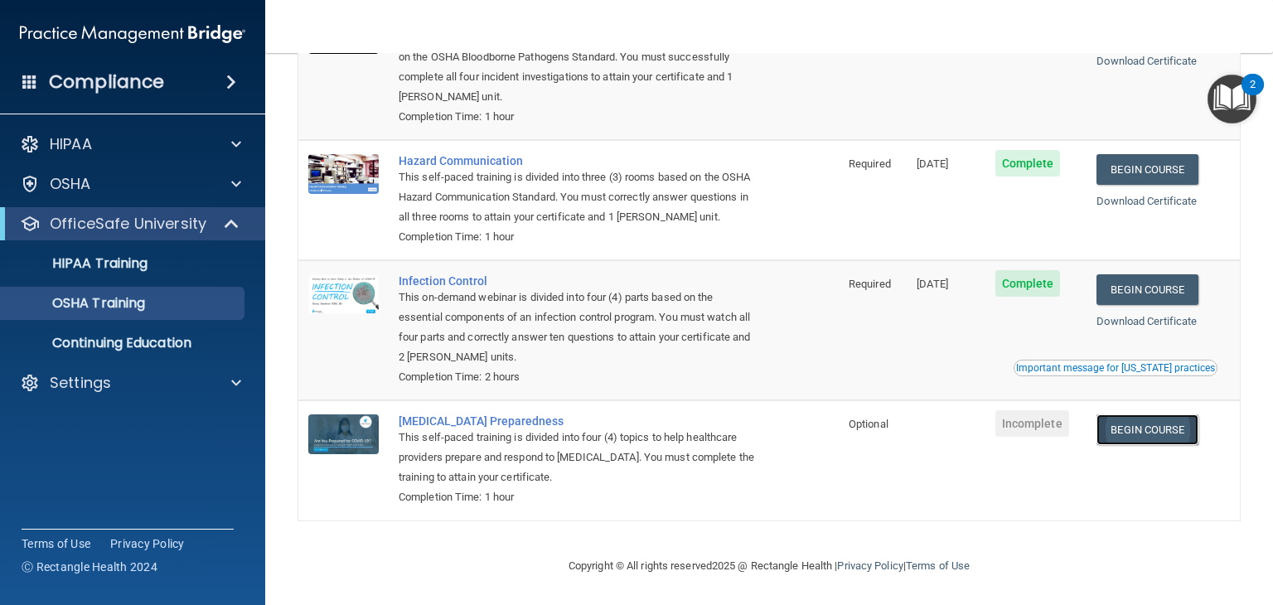
click at [1150, 431] on link "Begin Course" at bounding box center [1146, 429] width 101 height 31
click at [93, 296] on p "OSHA Training" at bounding box center [78, 303] width 134 height 17
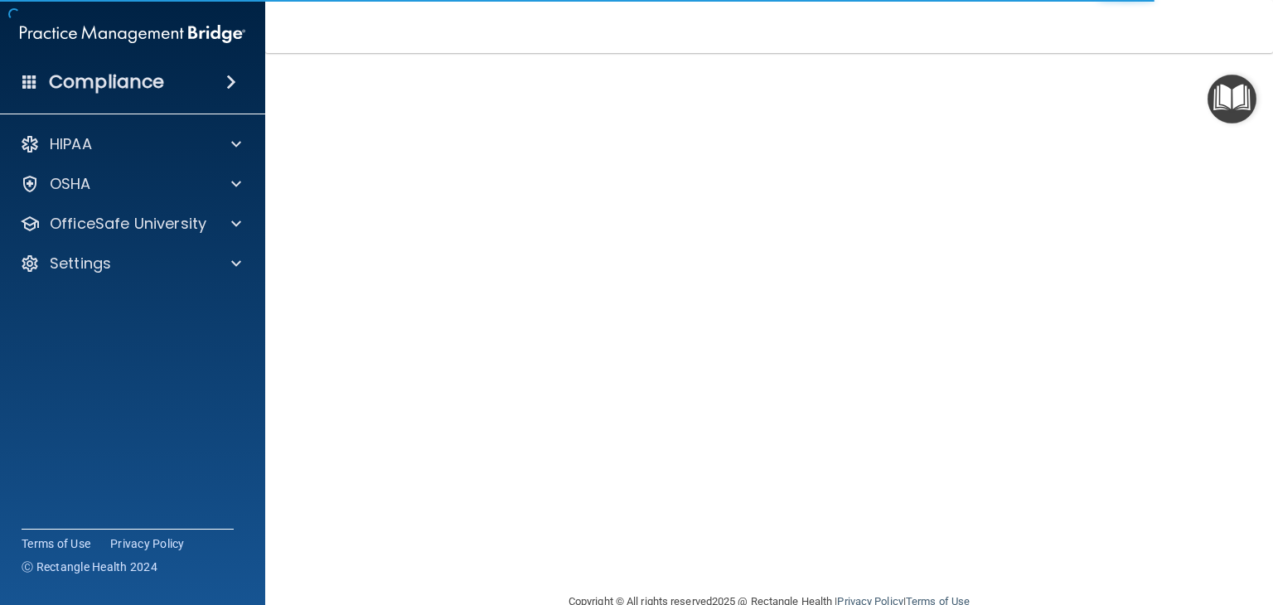
scroll to position [70, 0]
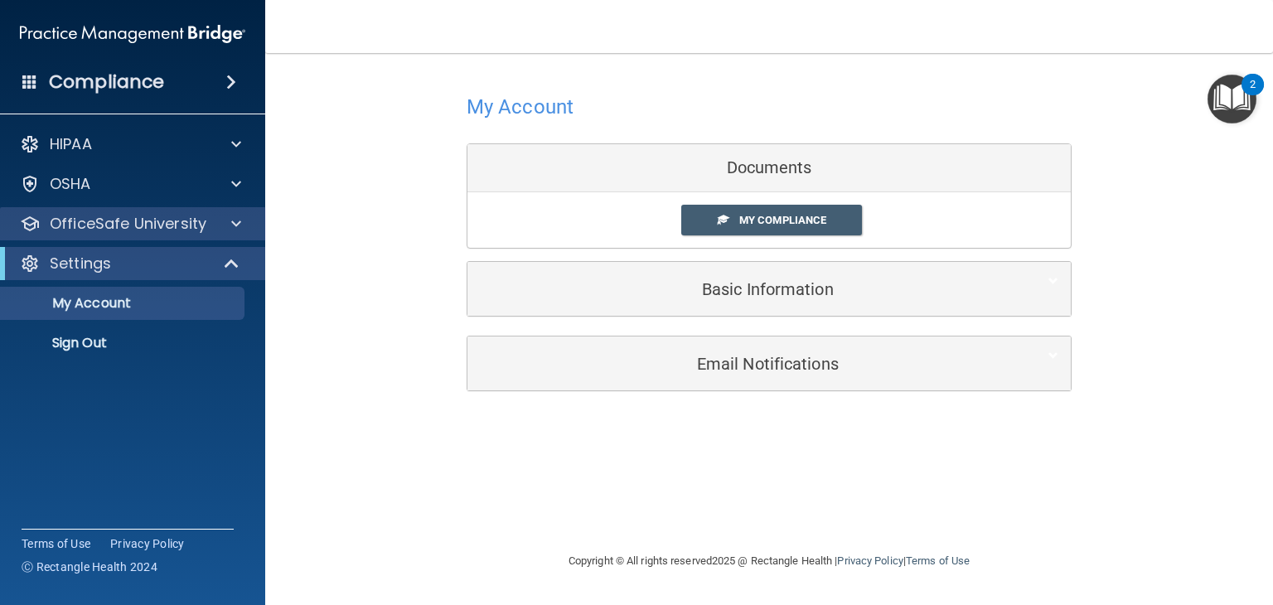
click at [233, 234] on div "OfficeSafe University" at bounding box center [133, 223] width 266 height 33
click at [191, 227] on p "OfficeSafe University" at bounding box center [128, 224] width 157 height 20
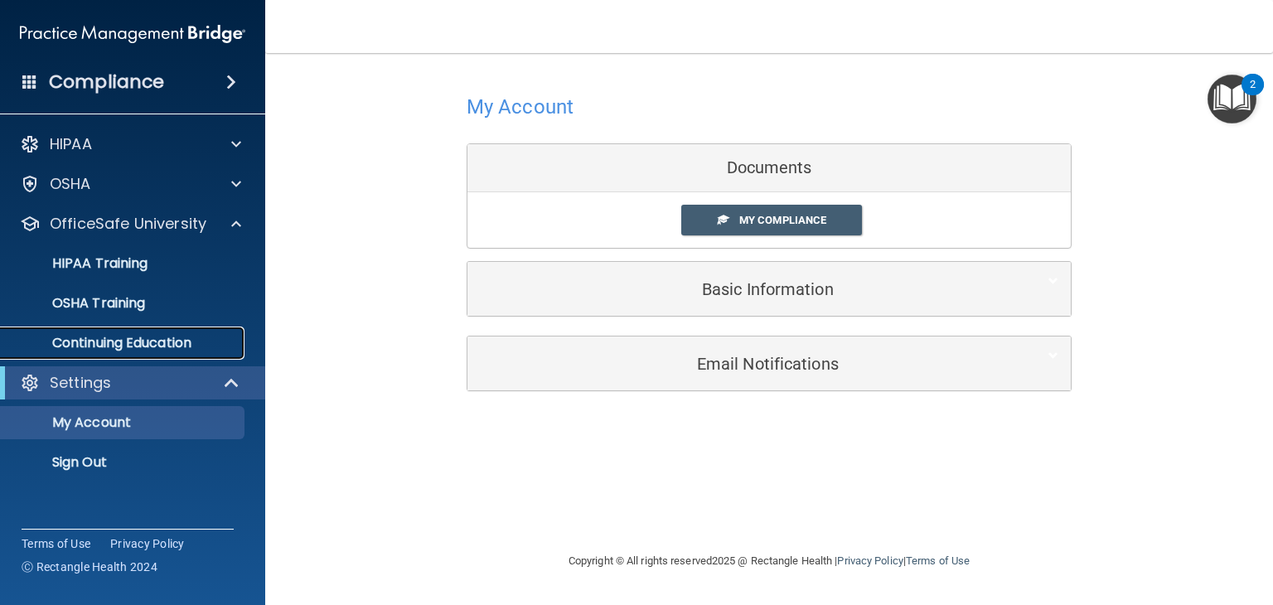
click at [131, 354] on link "Continuing Education" at bounding box center [113, 343] width 261 height 33
